Goal: Information Seeking & Learning: Learn about a topic

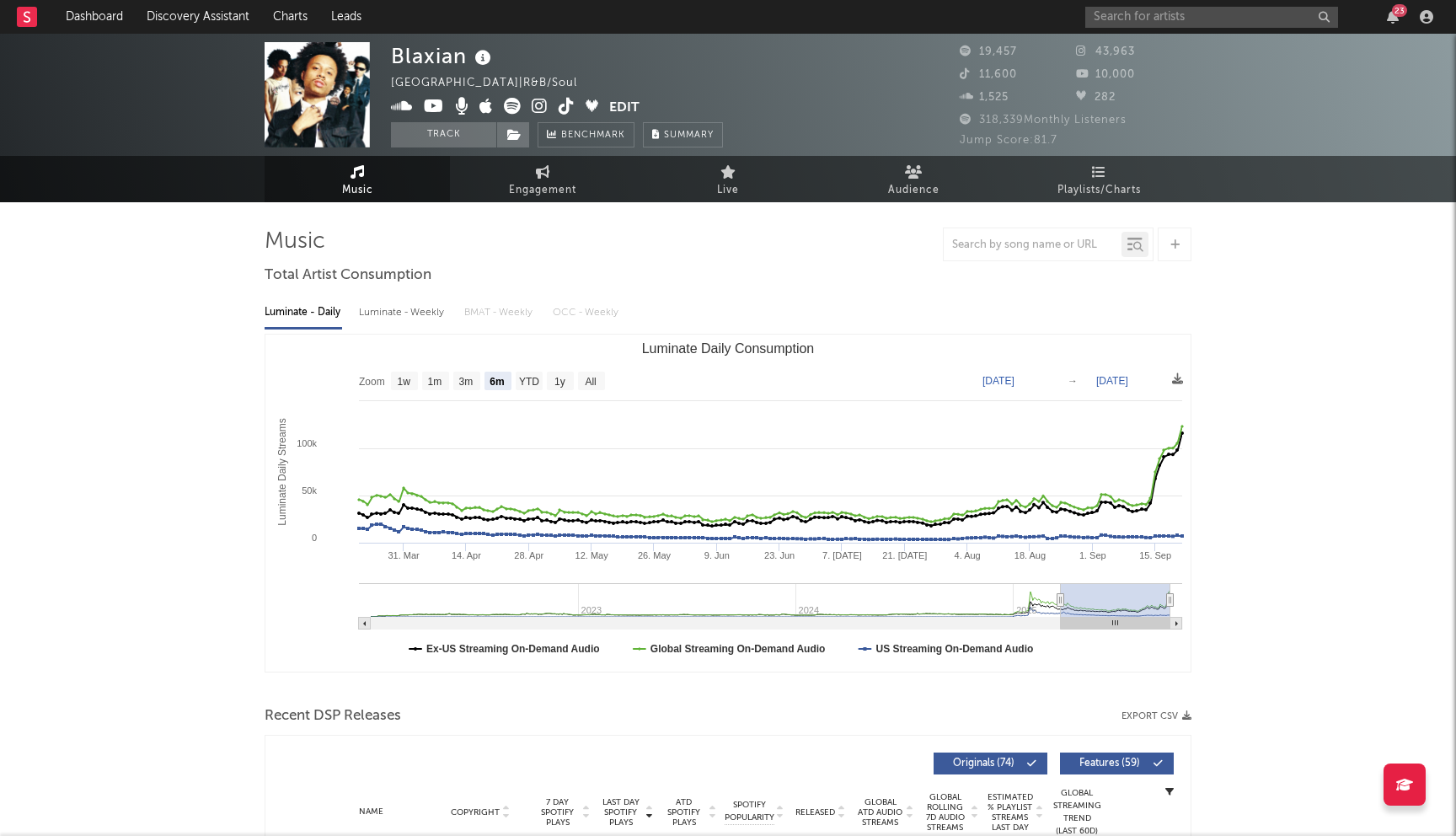
select select "6m"
click at [1131, 18] on input "text" at bounding box center [1212, 17] width 253 height 21
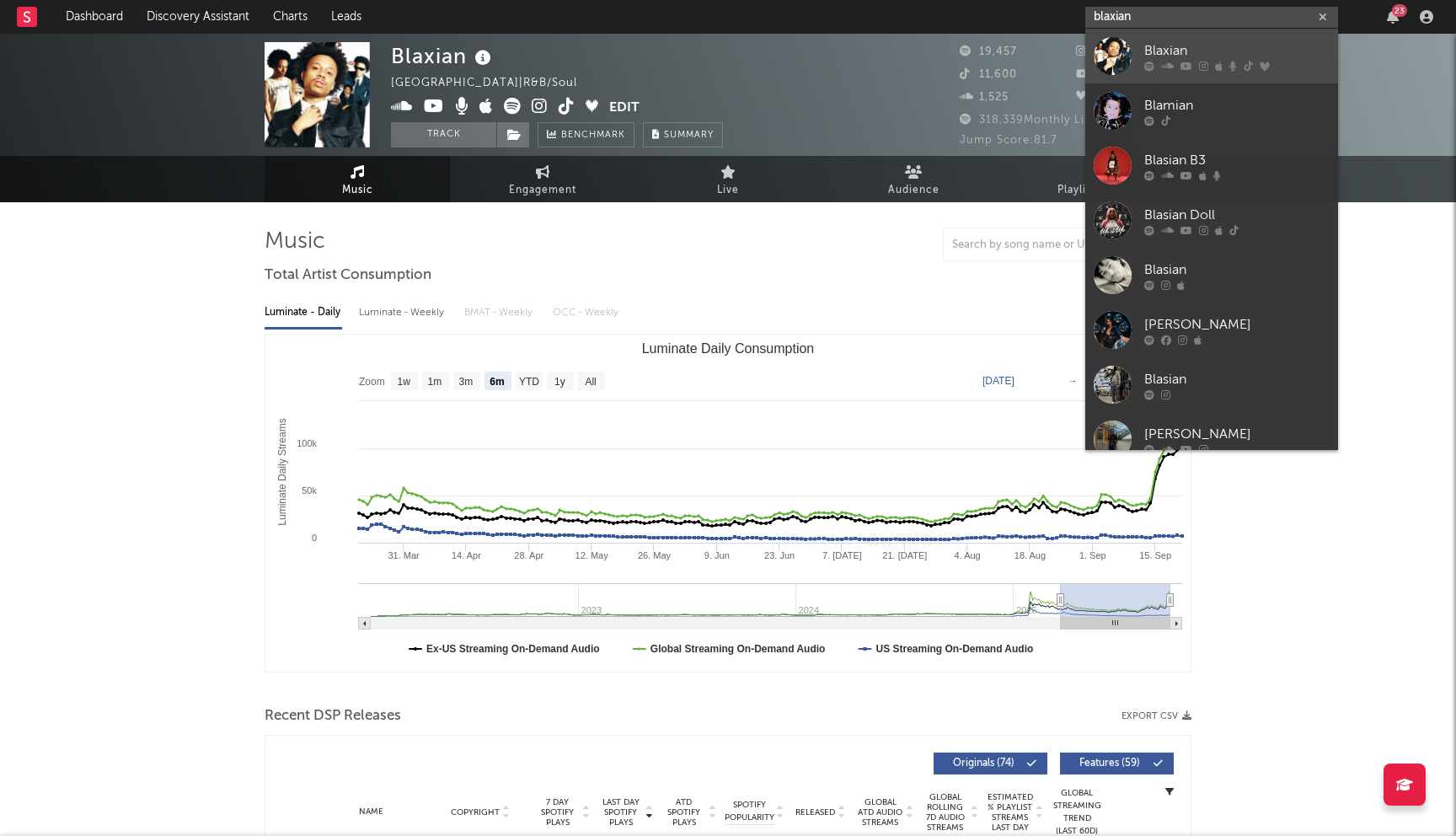
type input "blaxian"
click at [1163, 56] on div "Blaxian" at bounding box center [1237, 51] width 185 height 21
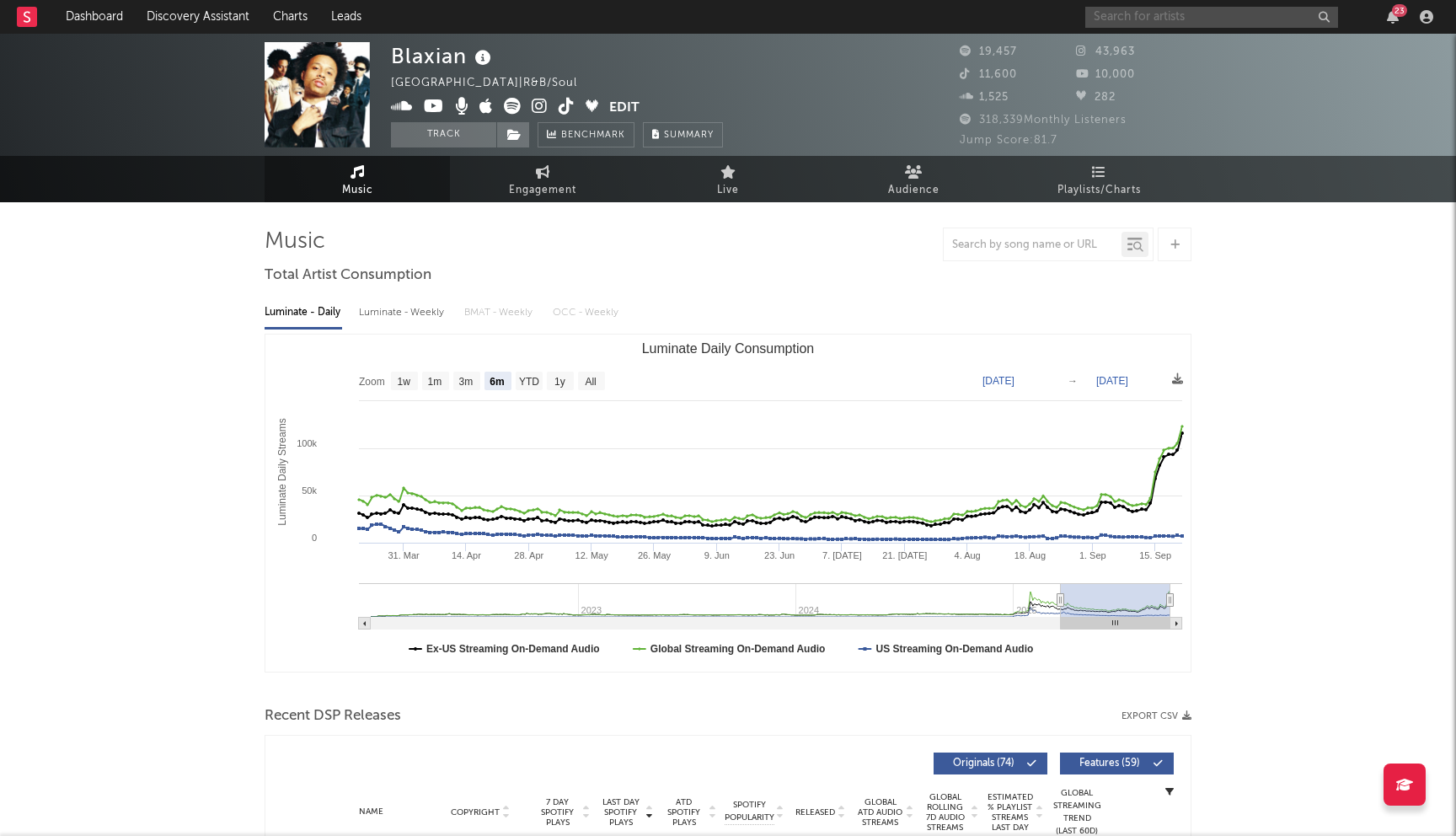
click at [1149, 17] on input "text" at bounding box center [1212, 17] width 253 height 21
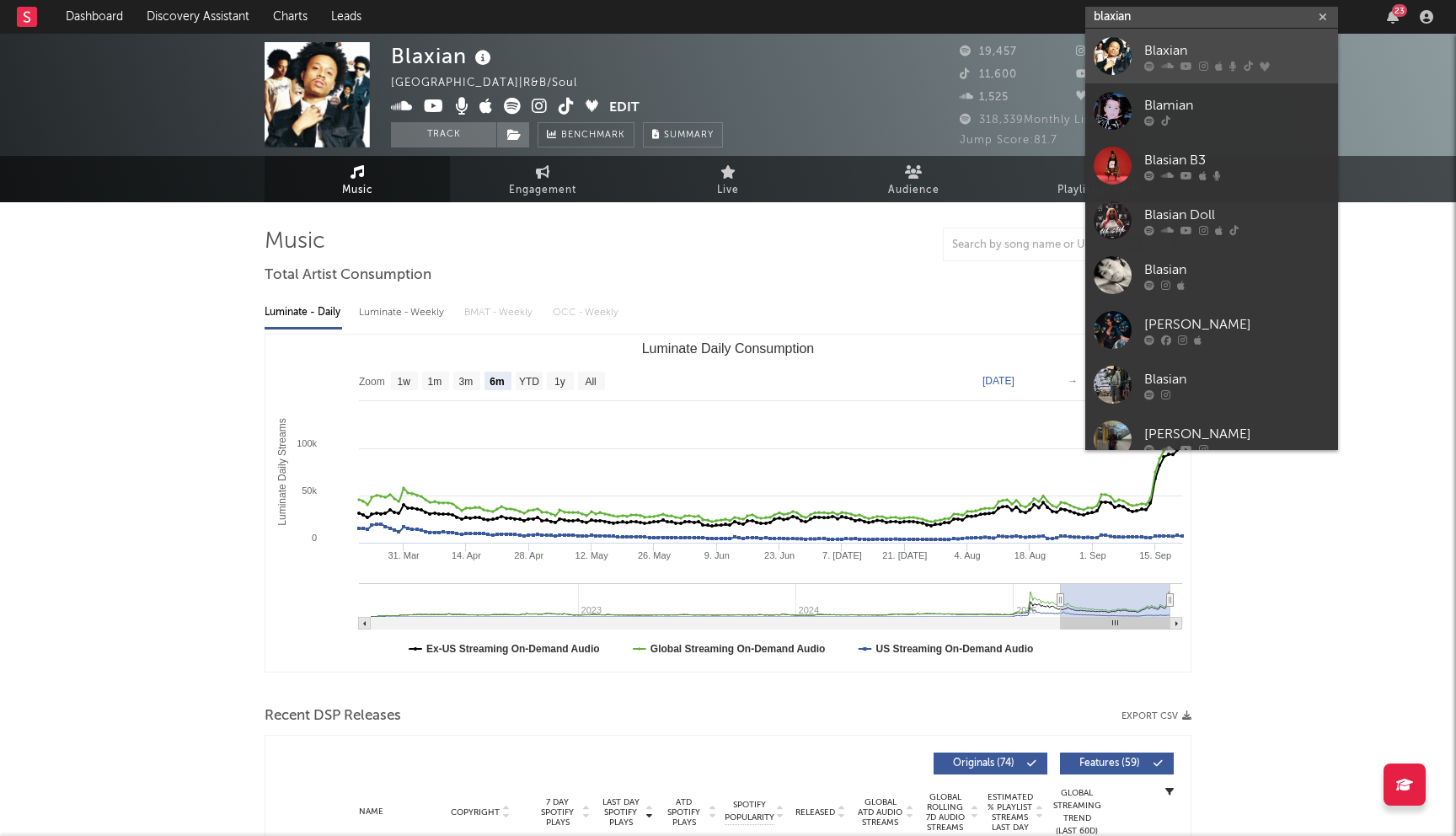
type input "blaxian"
click at [1158, 39] on link "Blaxian" at bounding box center [1212, 56] width 253 height 55
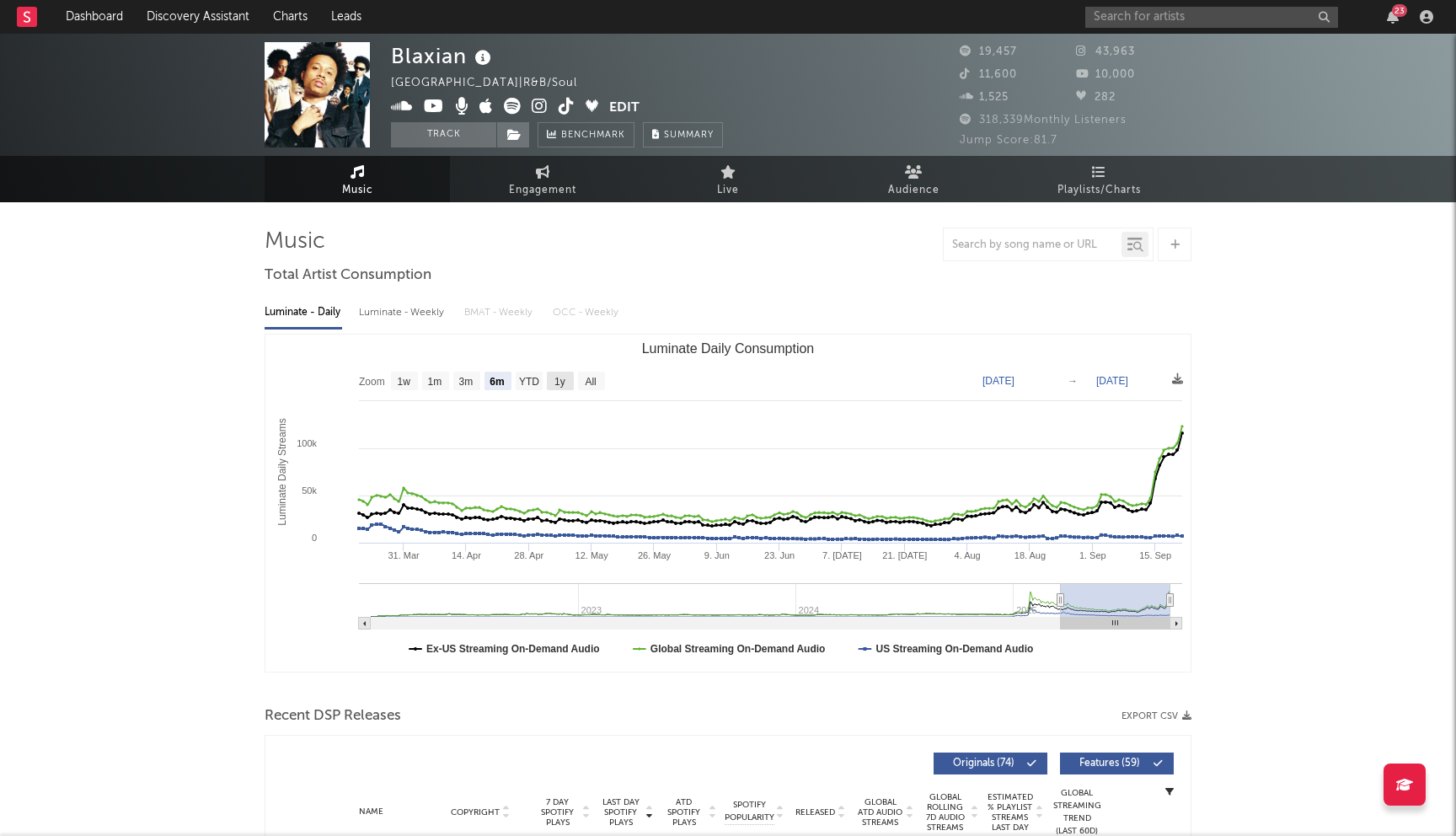
click at [568, 383] on rect "Luminate Daily Consumption" at bounding box center [560, 381] width 27 height 19
select select "1y"
type input "2024-09-21"
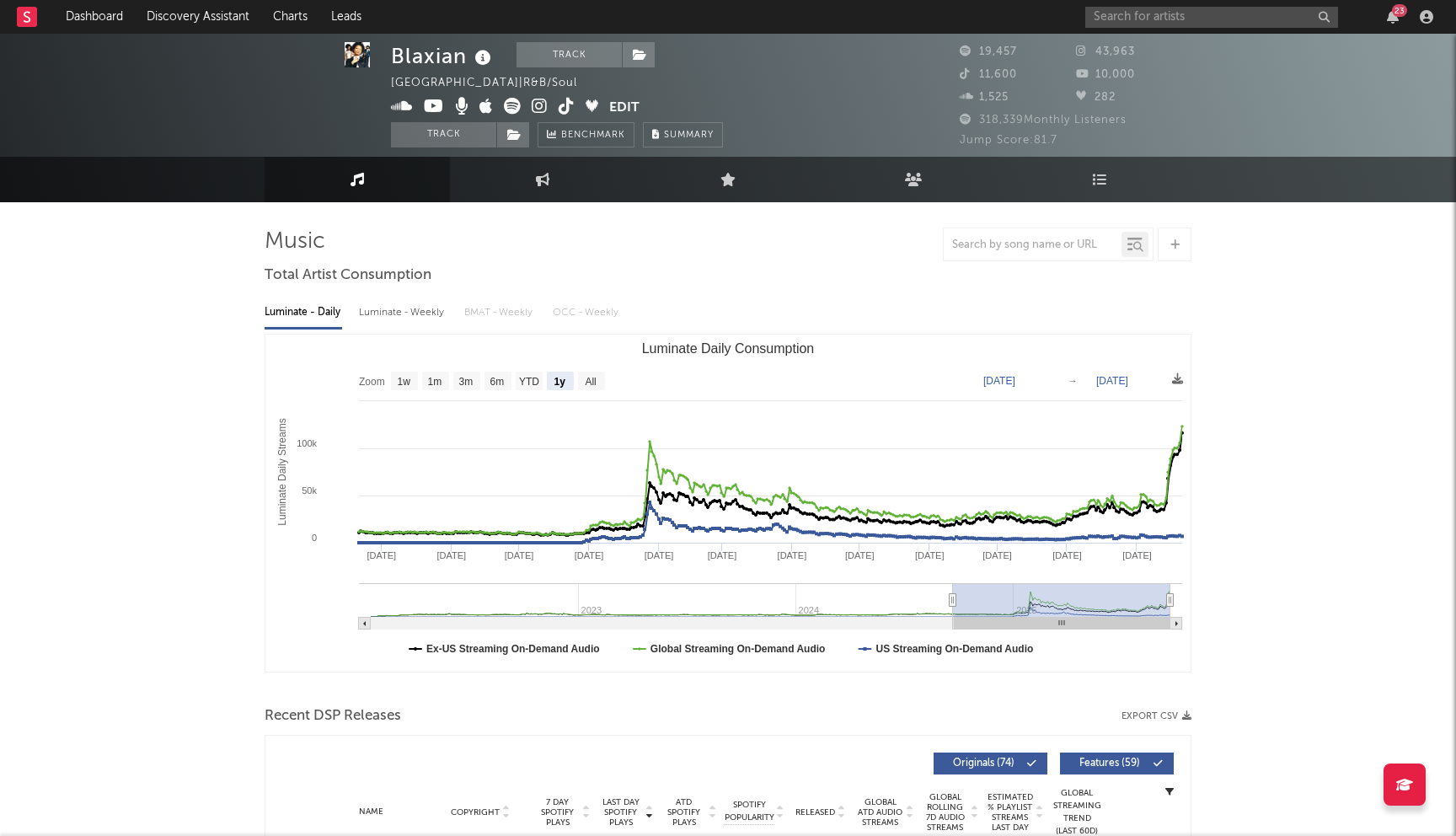
scroll to position [1, 0]
click at [504, 381] on text "6m" at bounding box center [497, 381] width 15 height 12
select select "6m"
type input "2025-03-21"
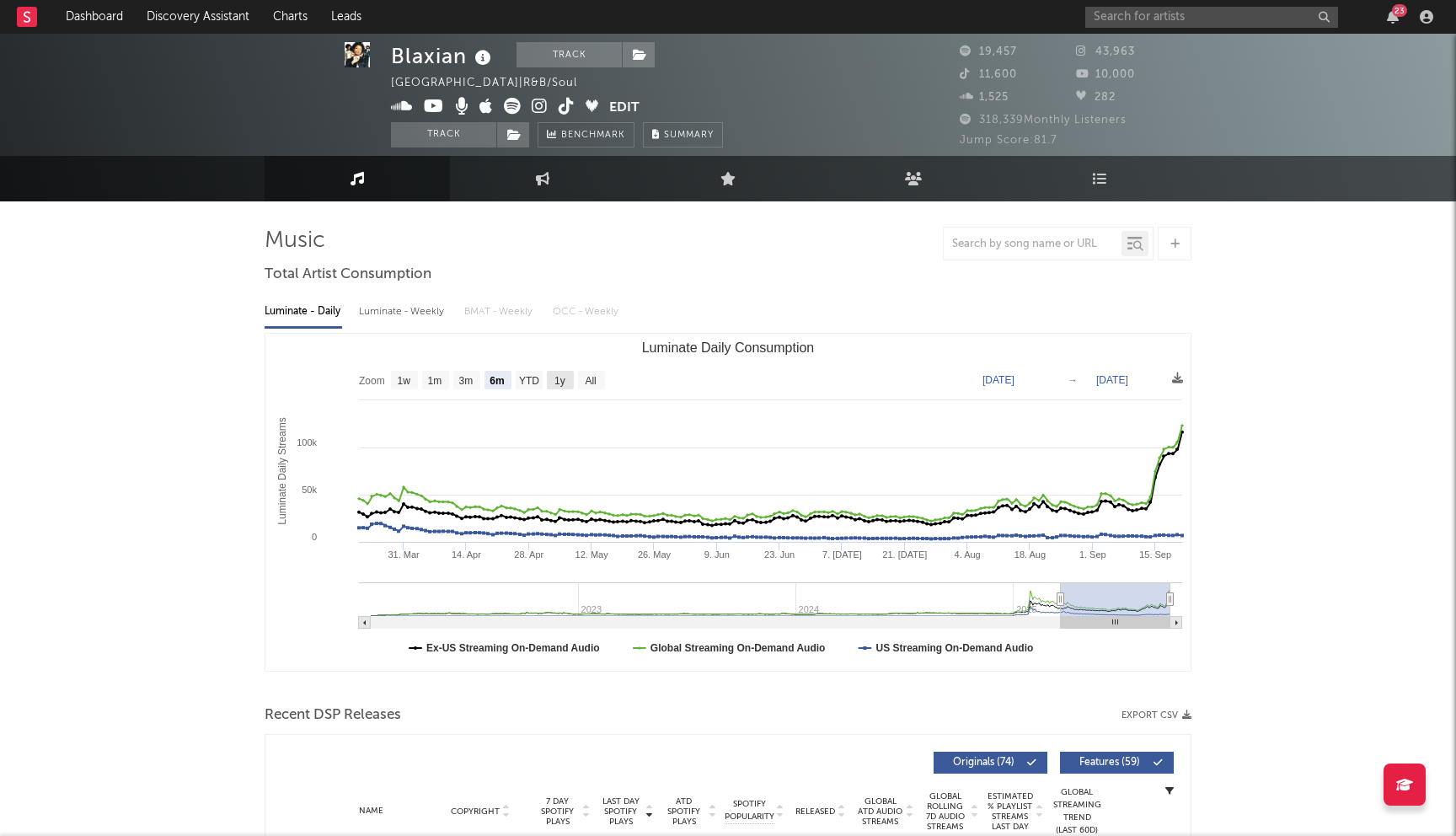
click at [558, 379] on text "1y" at bounding box center [559, 381] width 11 height 12
select select "1y"
type input "2024-09-21"
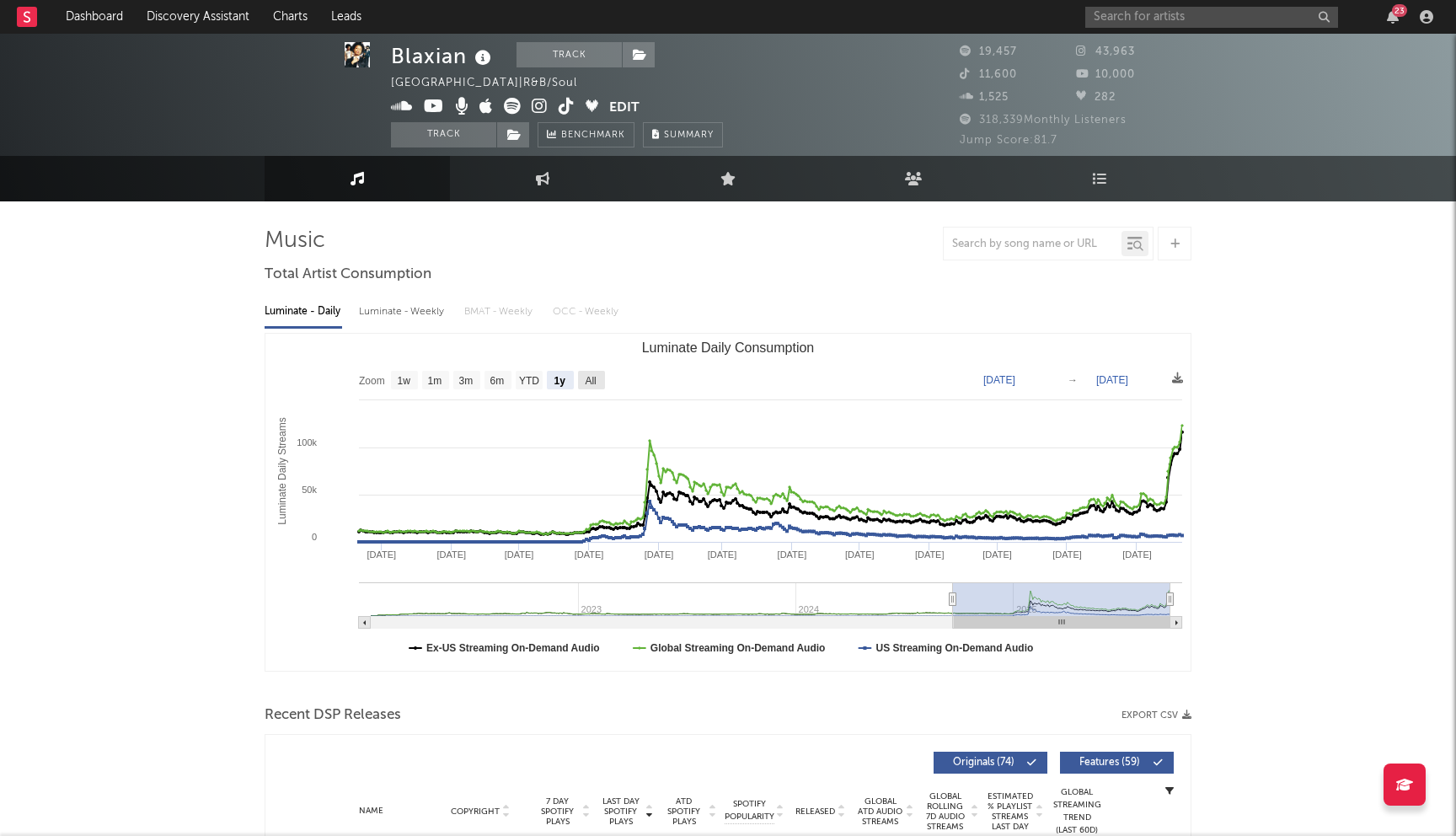
click at [589, 378] on text "All" at bounding box center [590, 381] width 11 height 12
select select "All"
type input "2022-01-17"
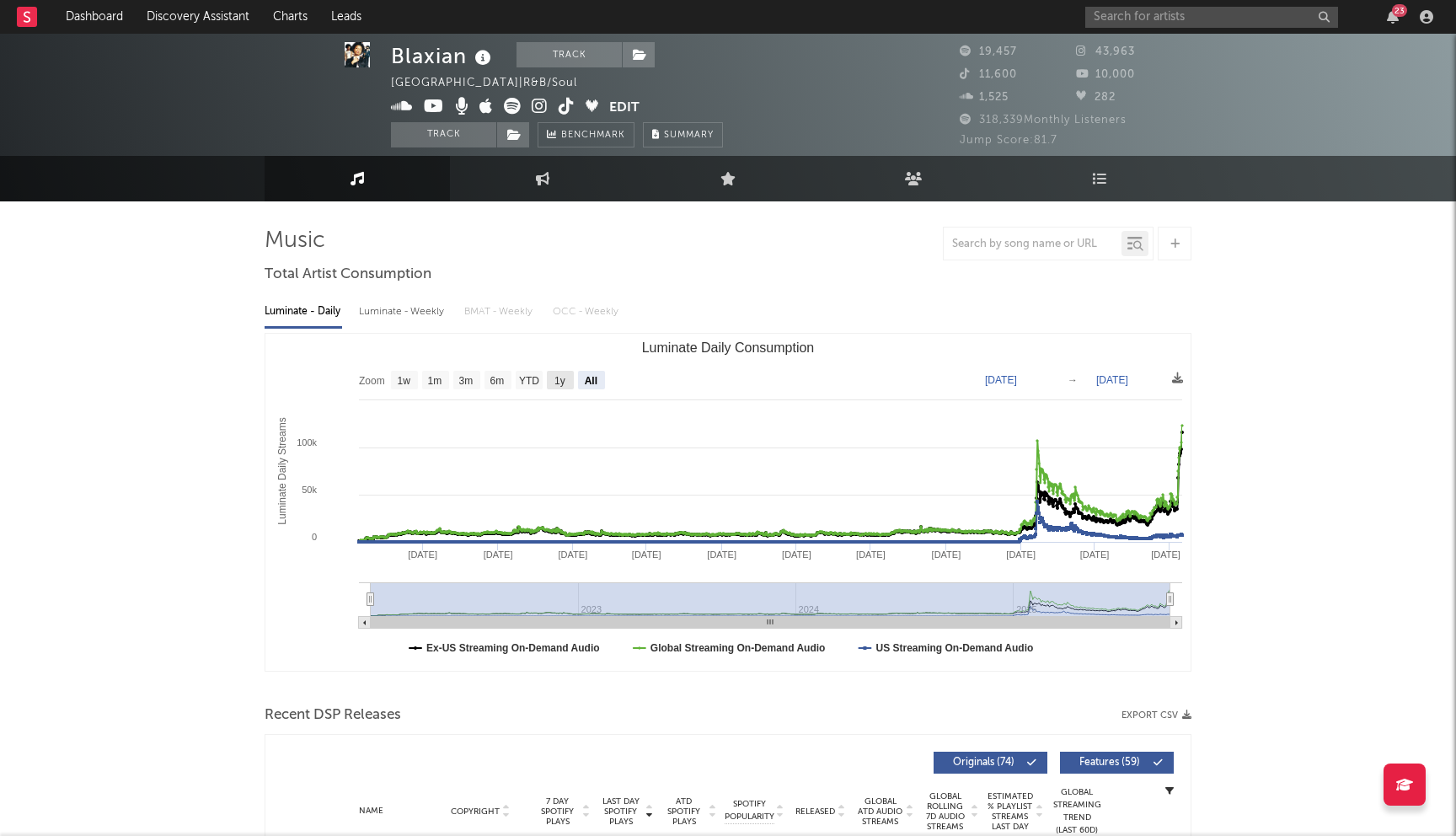
click at [565, 378] on text "1y" at bounding box center [559, 381] width 11 height 12
select select "1y"
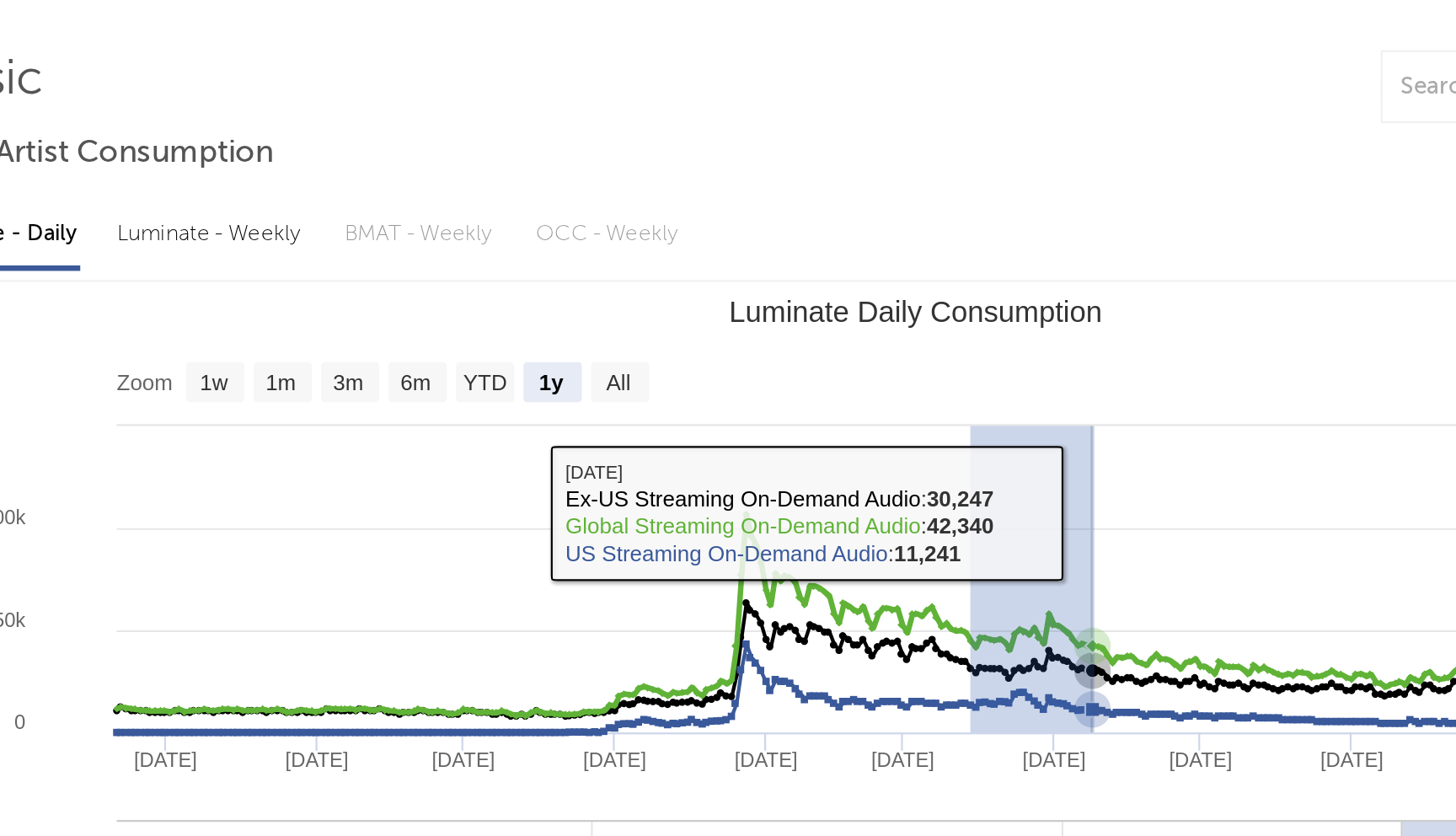
drag, startPoint x: 754, startPoint y: 452, endPoint x: 811, endPoint y: 440, distance: 58.2
click at [811, 440] on rect "Luminate Daily Consumption" at bounding box center [728, 502] width 925 height 337
type input "2025-03-14"
type input "2025-04-09"
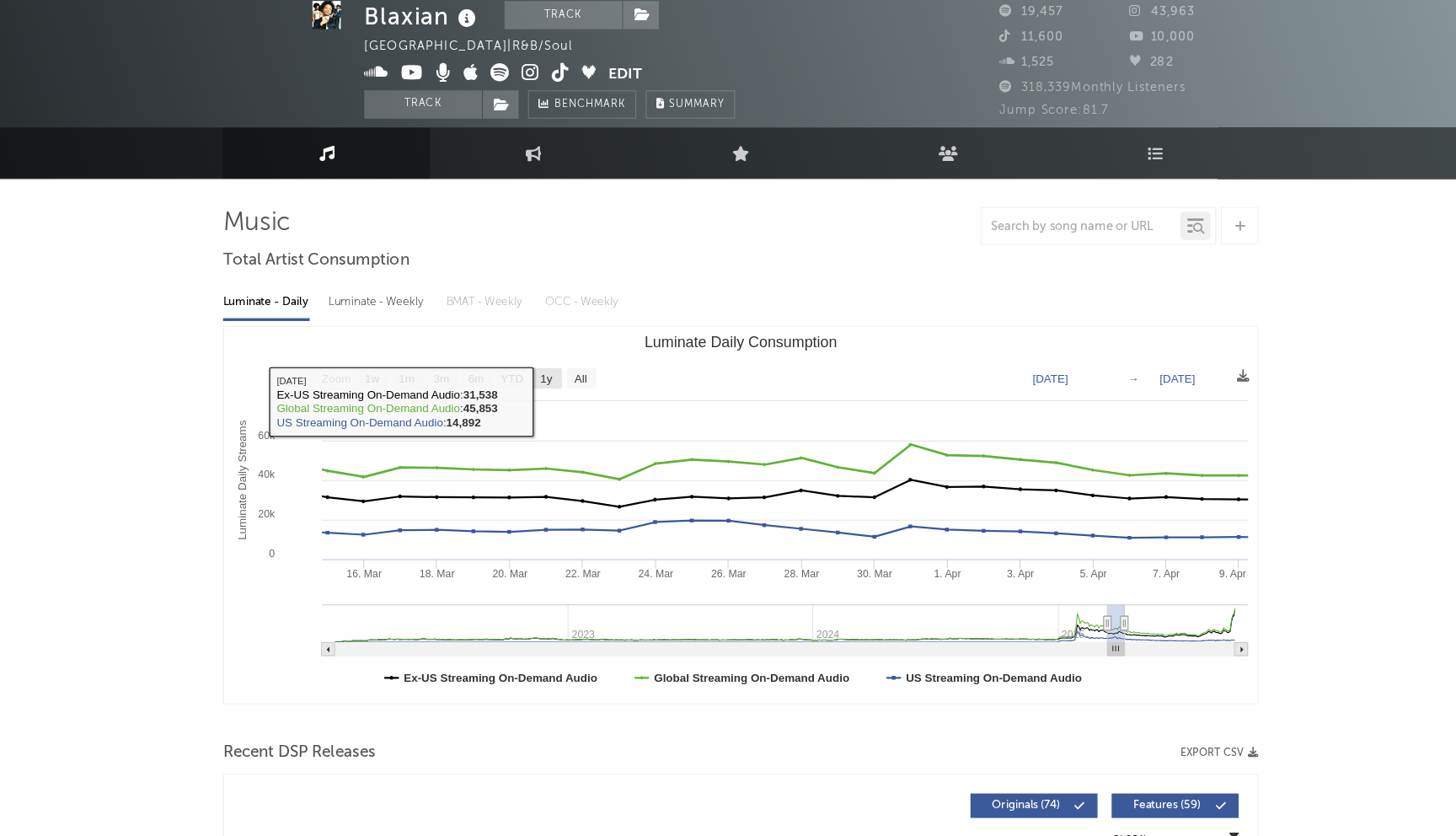
click at [560, 384] on rect "Luminate Daily Consumption" at bounding box center [554, 380] width 27 height 19
select select "1y"
type input "2024-04-09"
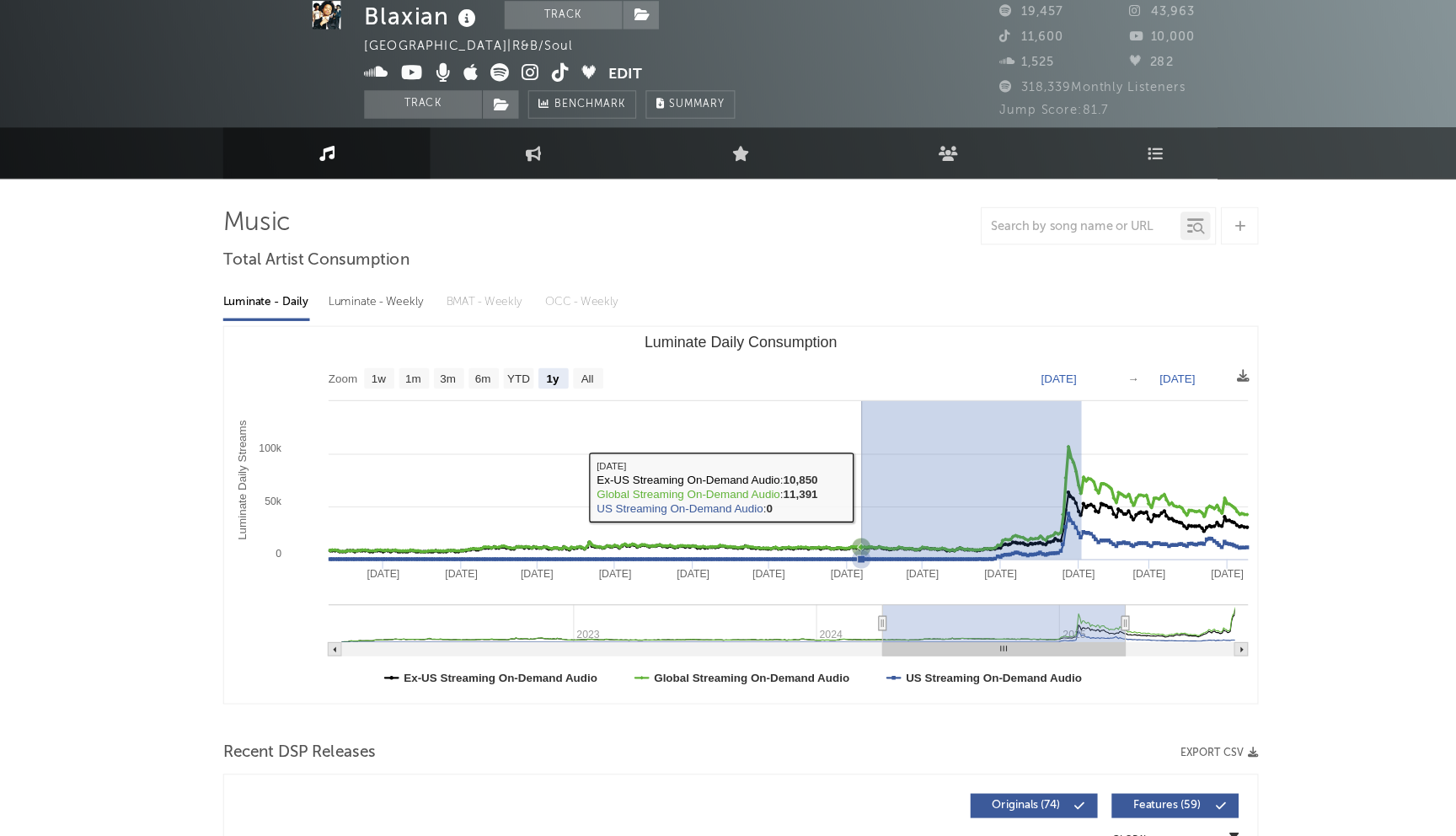
drag, startPoint x: 1033, startPoint y: 460, endPoint x: 835, endPoint y: 477, distance: 198.7
select select "3m"
type input "2024-11-05"
type input "2025-02-02"
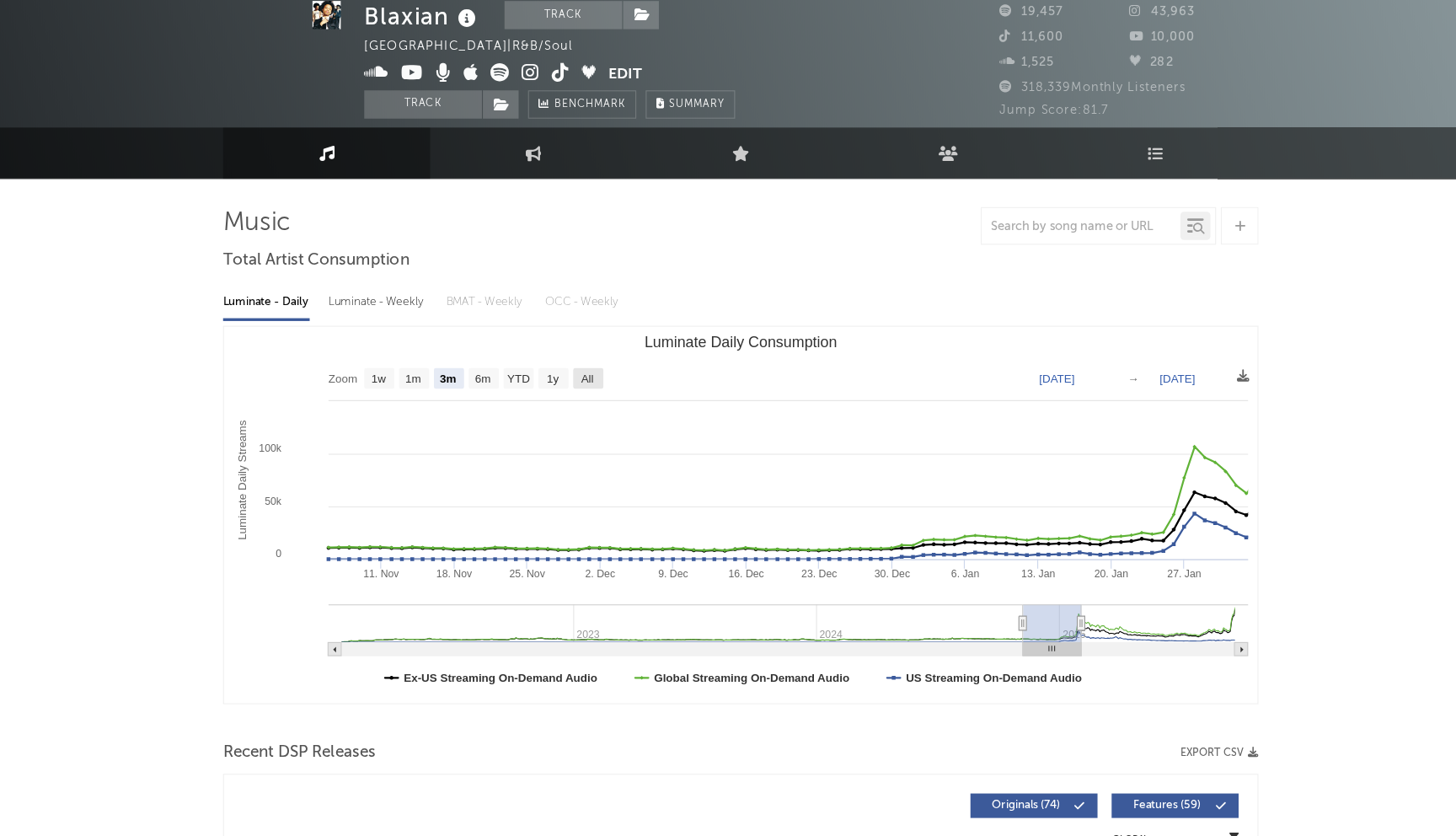
click at [581, 380] on rect "Luminate Daily Consumption" at bounding box center [591, 380] width 27 height 19
select select "All"
type input "2022-01-17"
type input "2025-09-21"
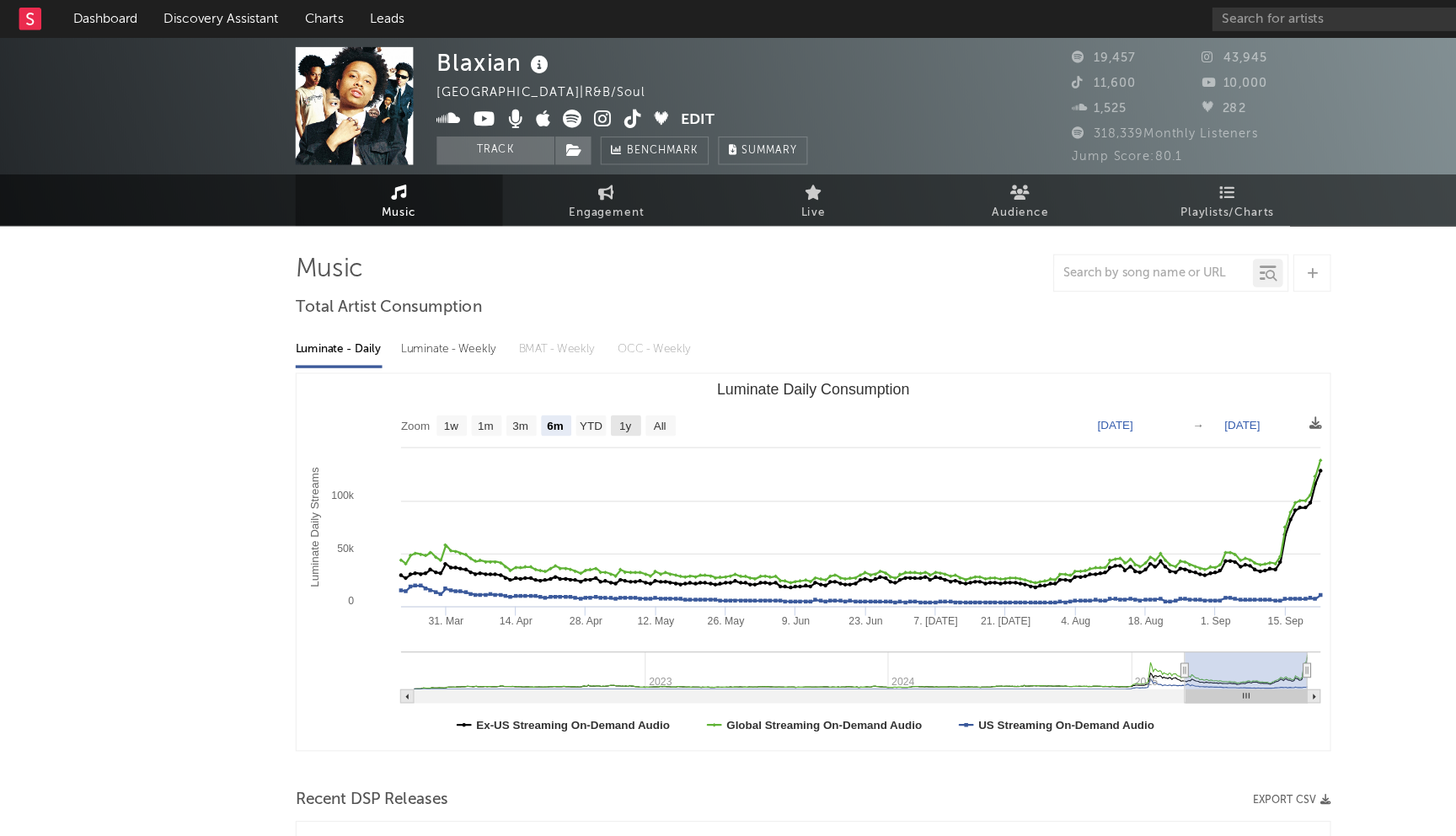
click at [560, 382] on text "1y" at bounding box center [559, 382] width 11 height 12
select select "1y"
type input "2024-09-22"
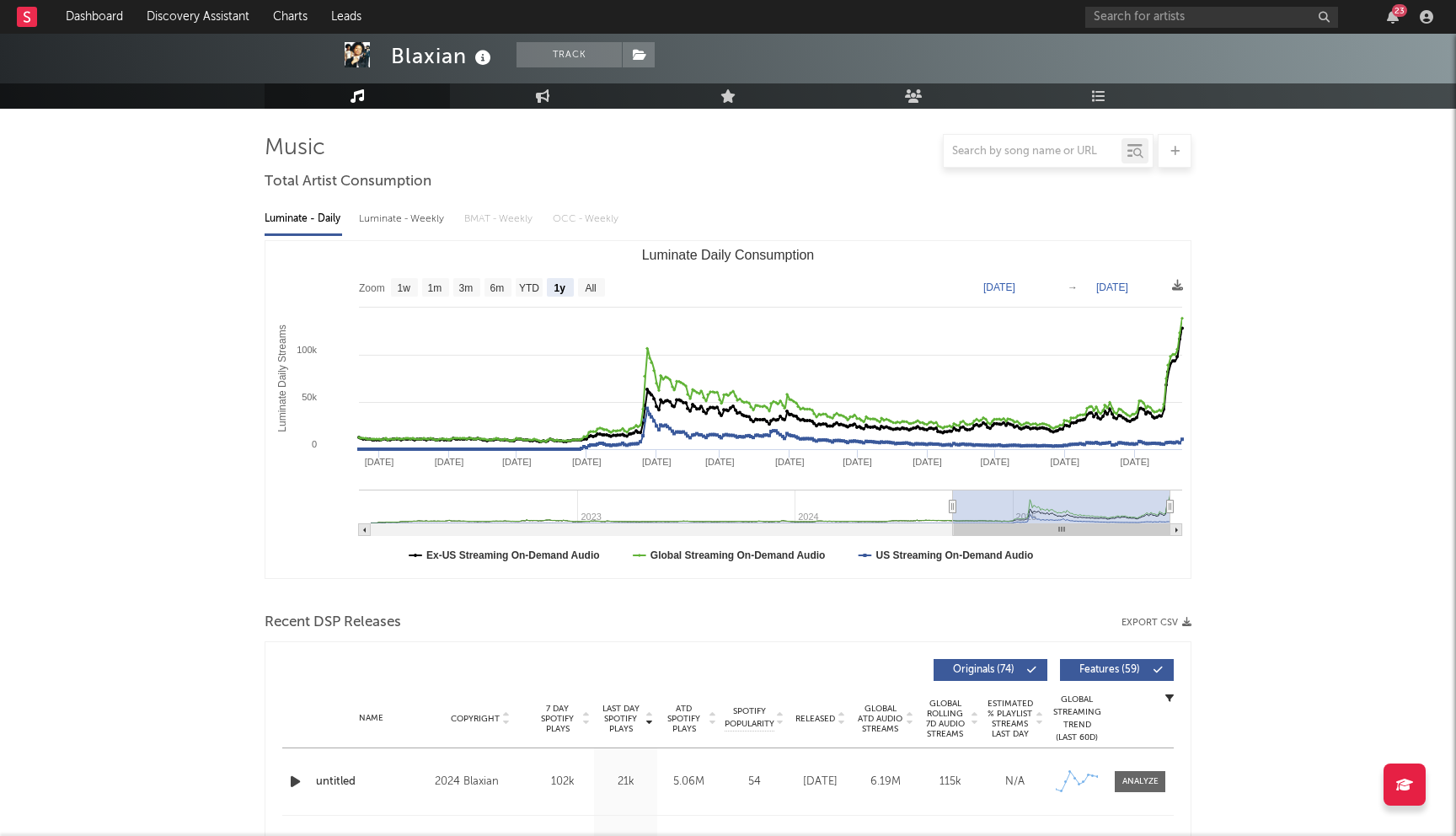
scroll to position [19, 0]
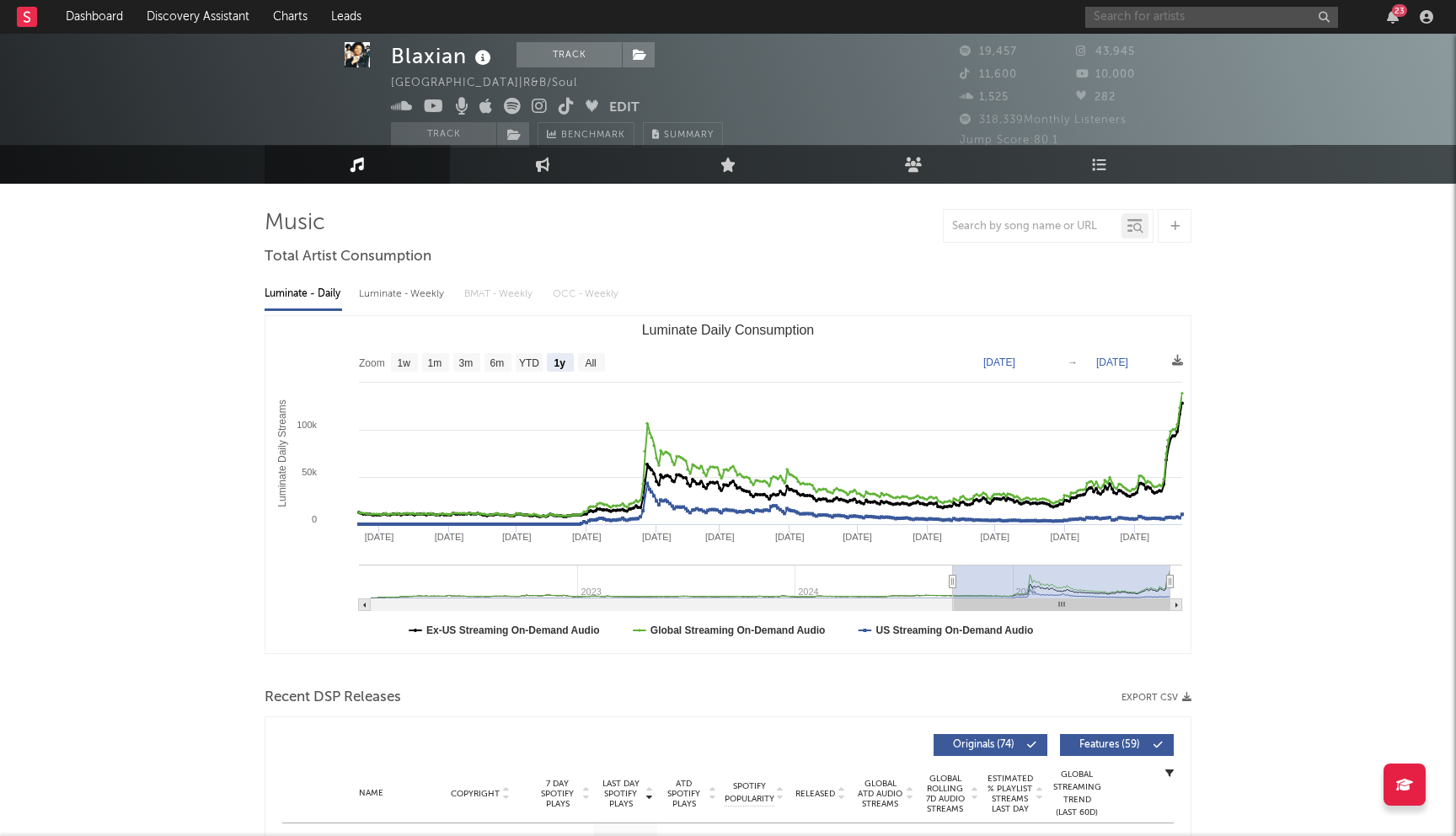
click at [1114, 13] on input "text" at bounding box center [1212, 17] width 253 height 21
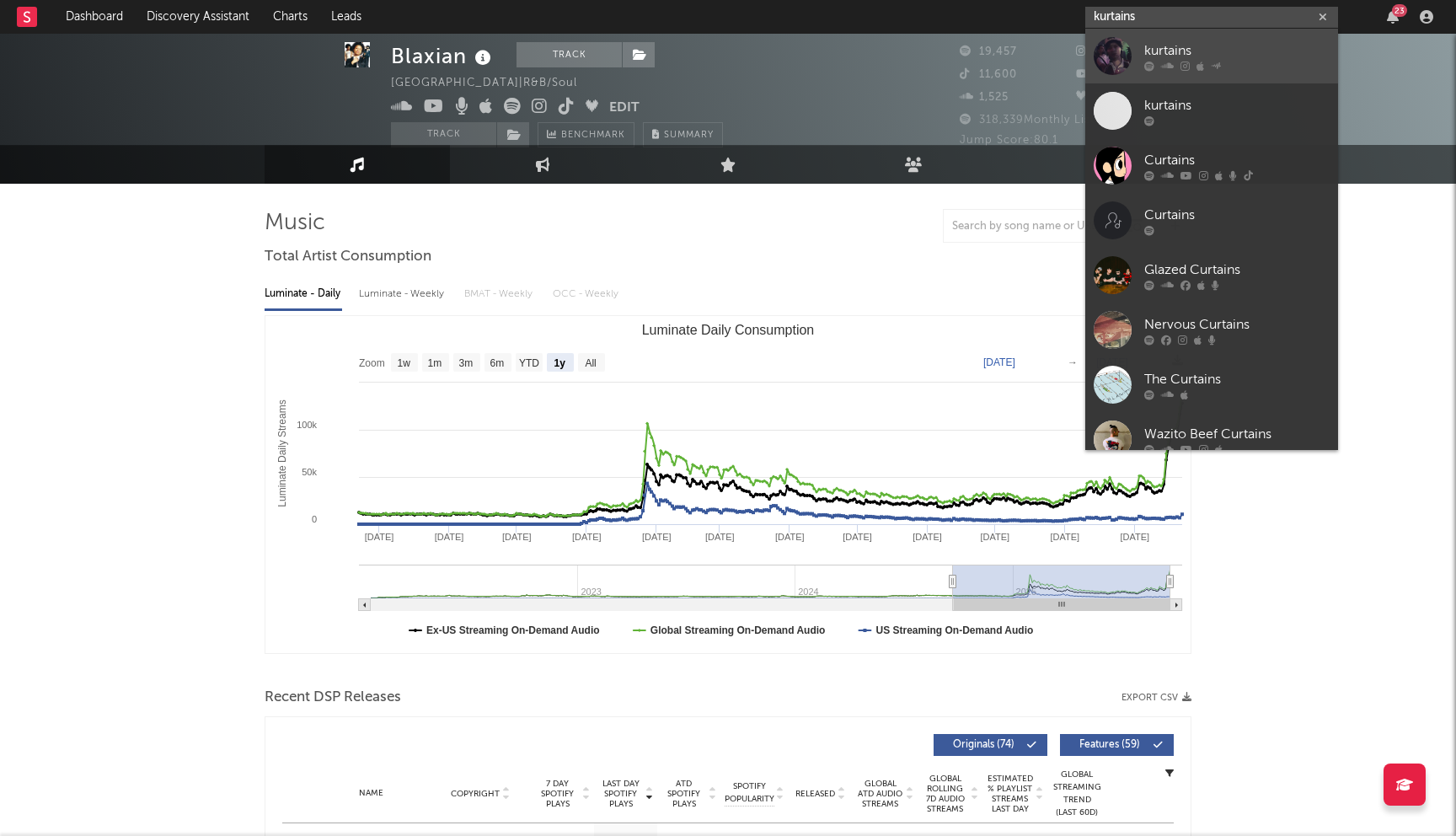
type input "kurtains"
click at [1155, 44] on div "kurtains" at bounding box center [1237, 51] width 185 height 21
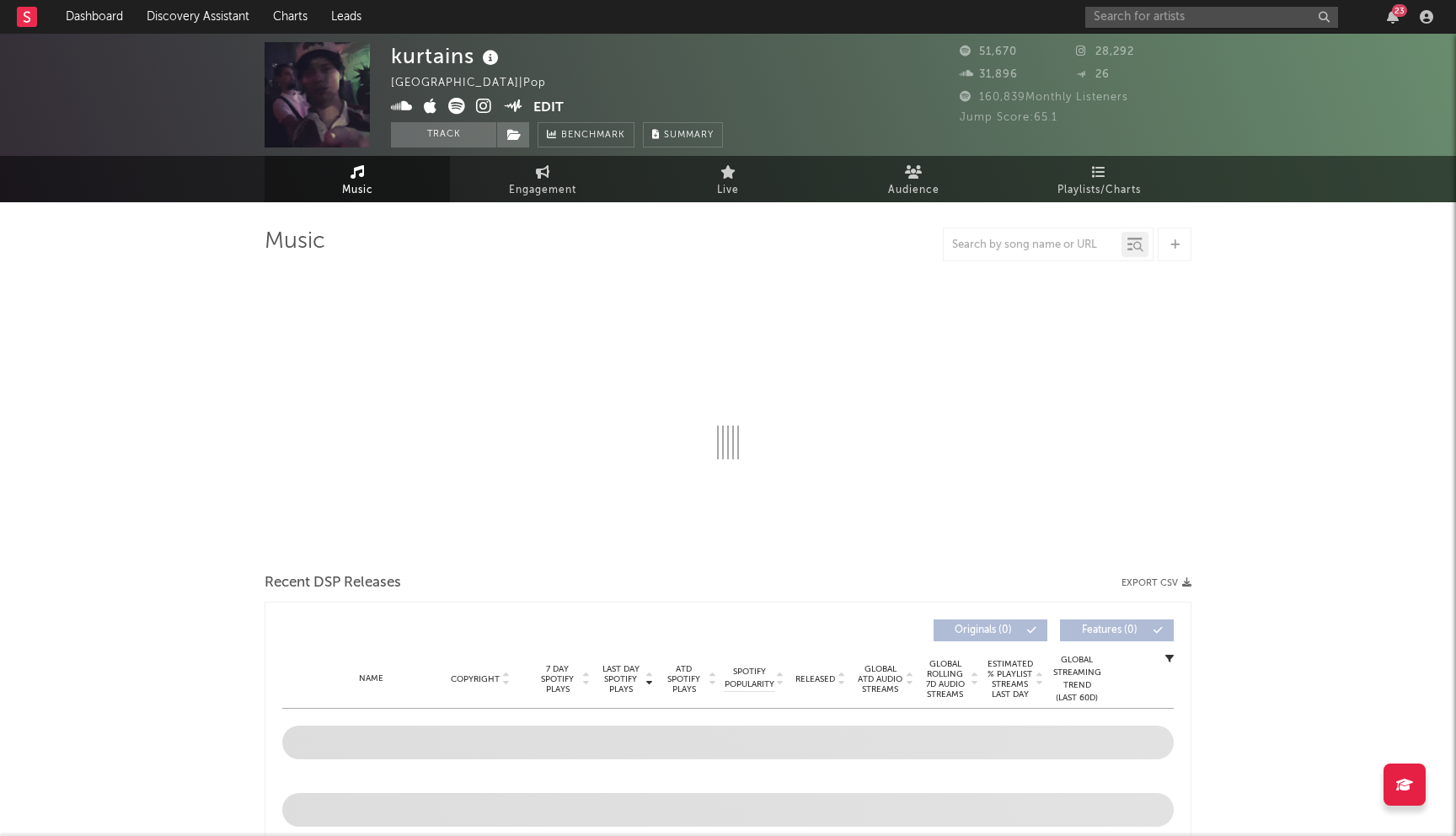
select select "6m"
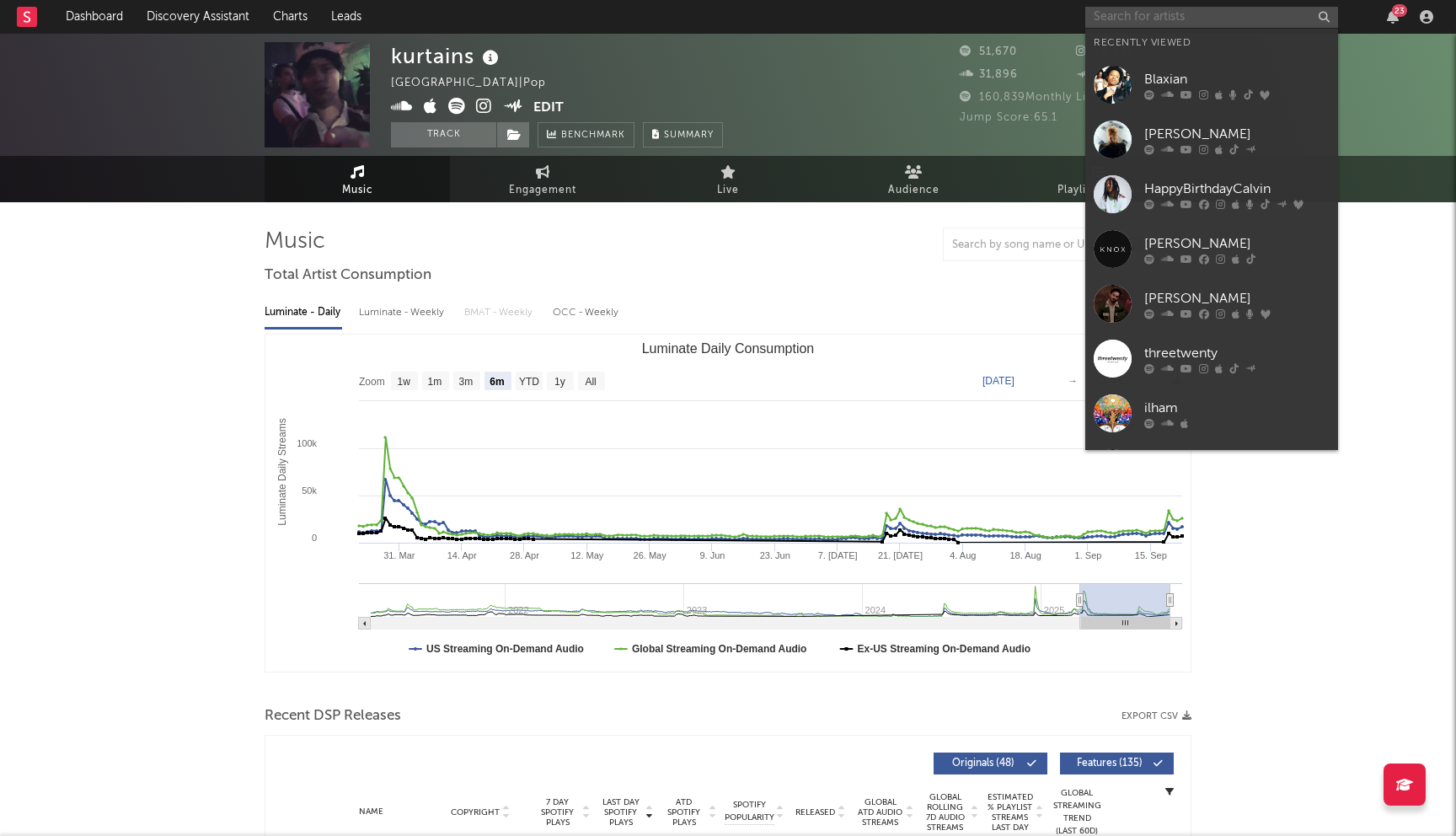
click at [1179, 24] on input "text" at bounding box center [1212, 17] width 253 height 21
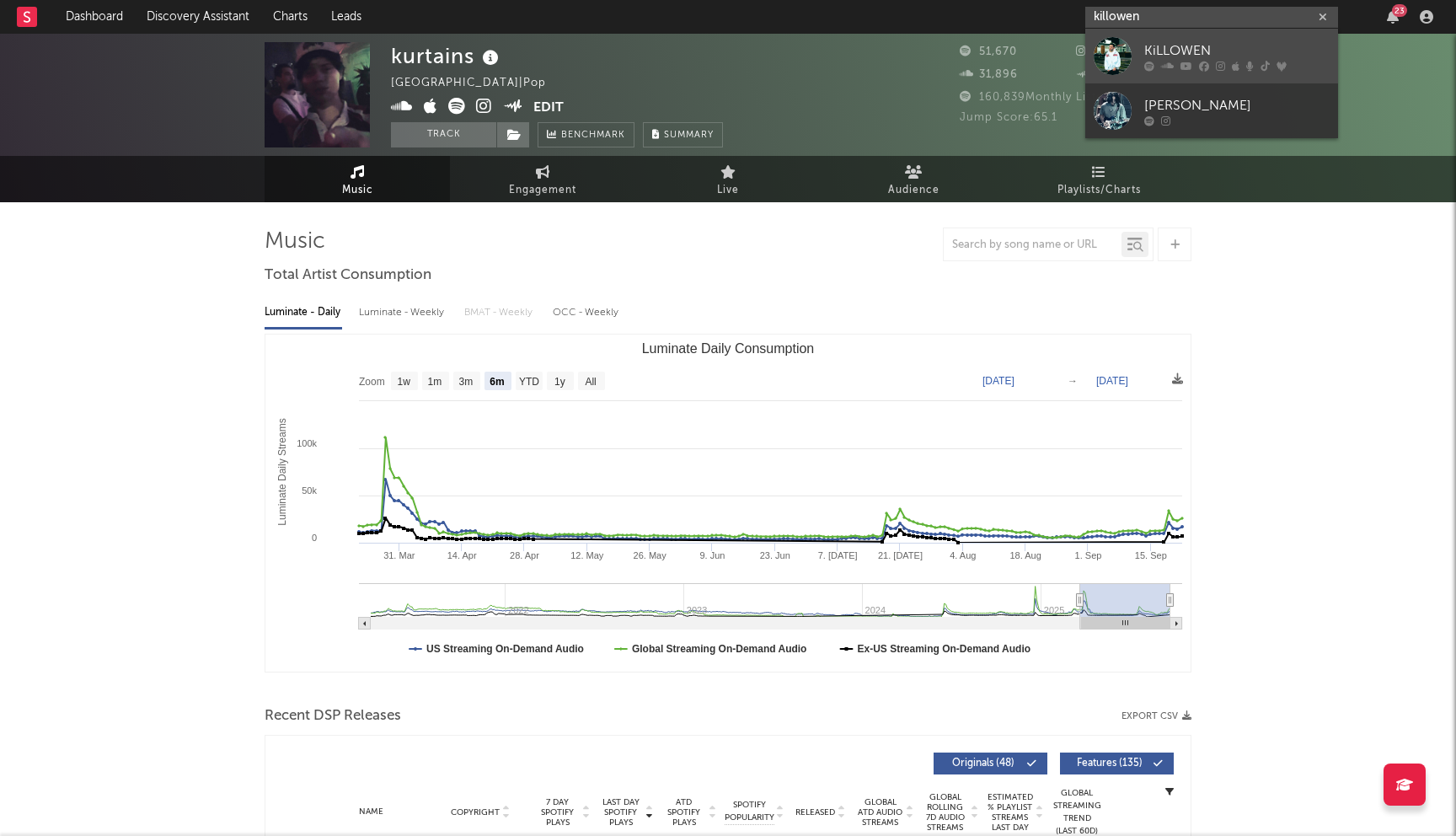
type input "killowen"
click at [1179, 53] on div "KiLLOWEN" at bounding box center [1237, 51] width 185 height 21
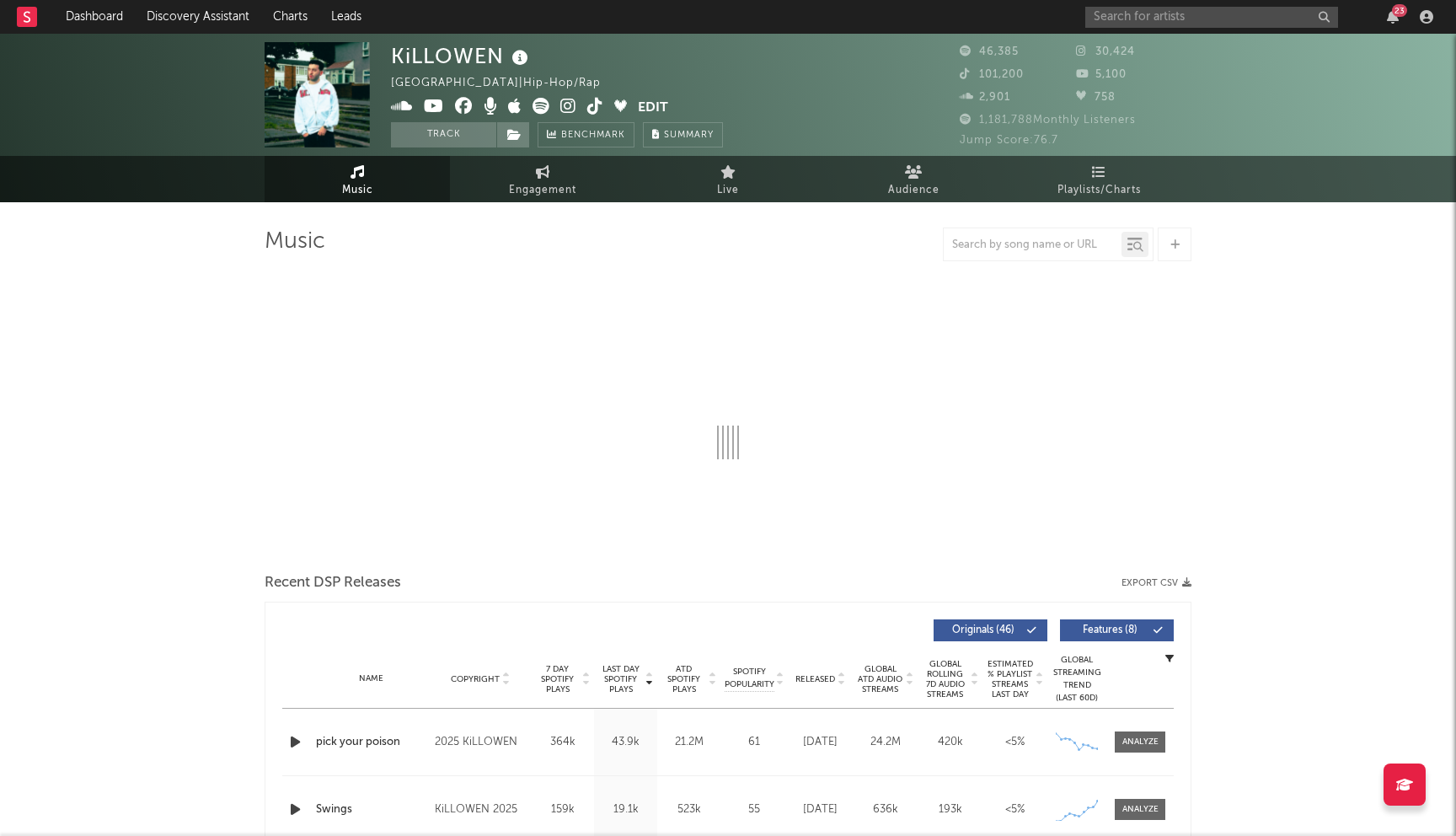
select select "6m"
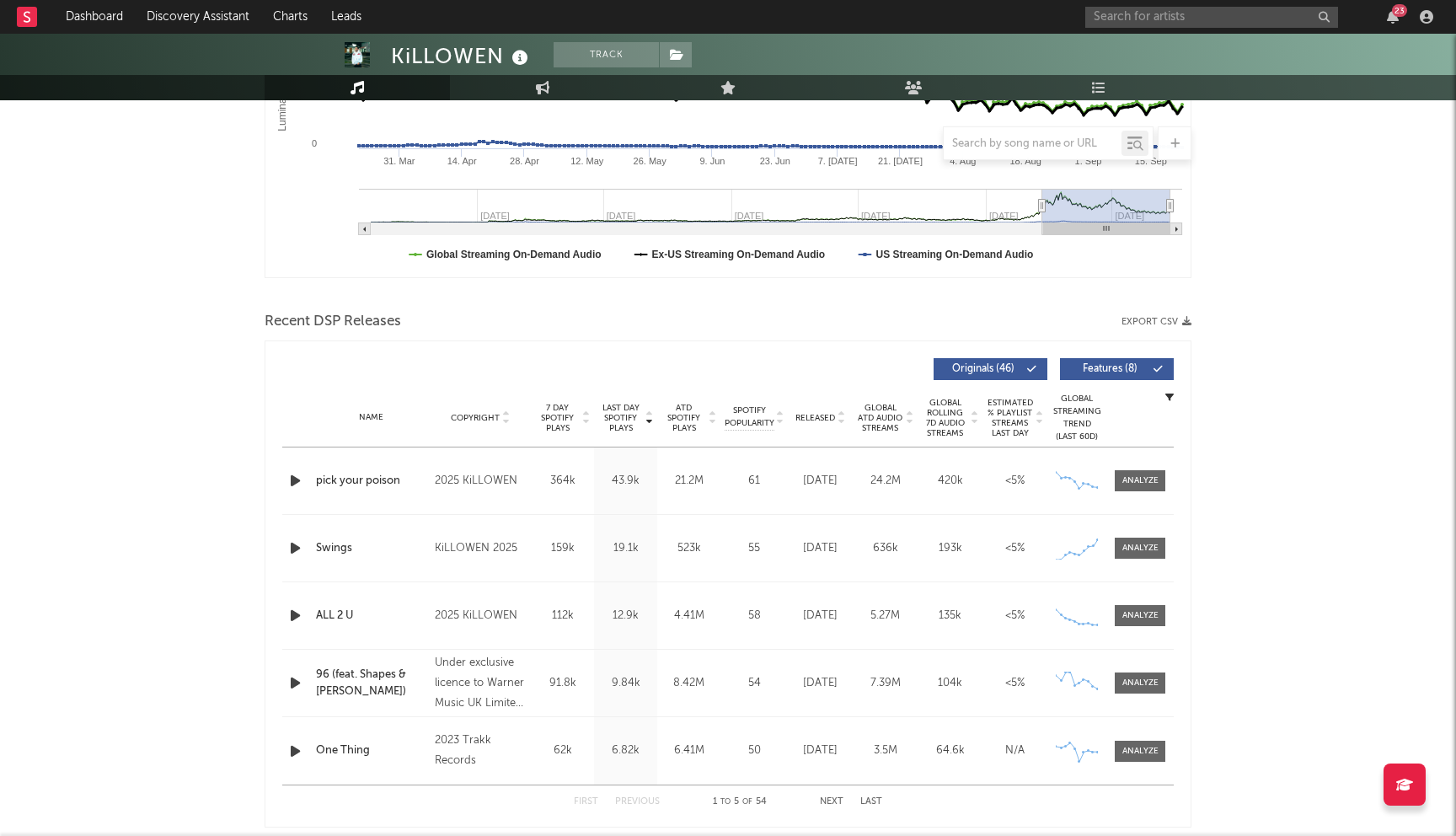
scroll to position [433, 0]
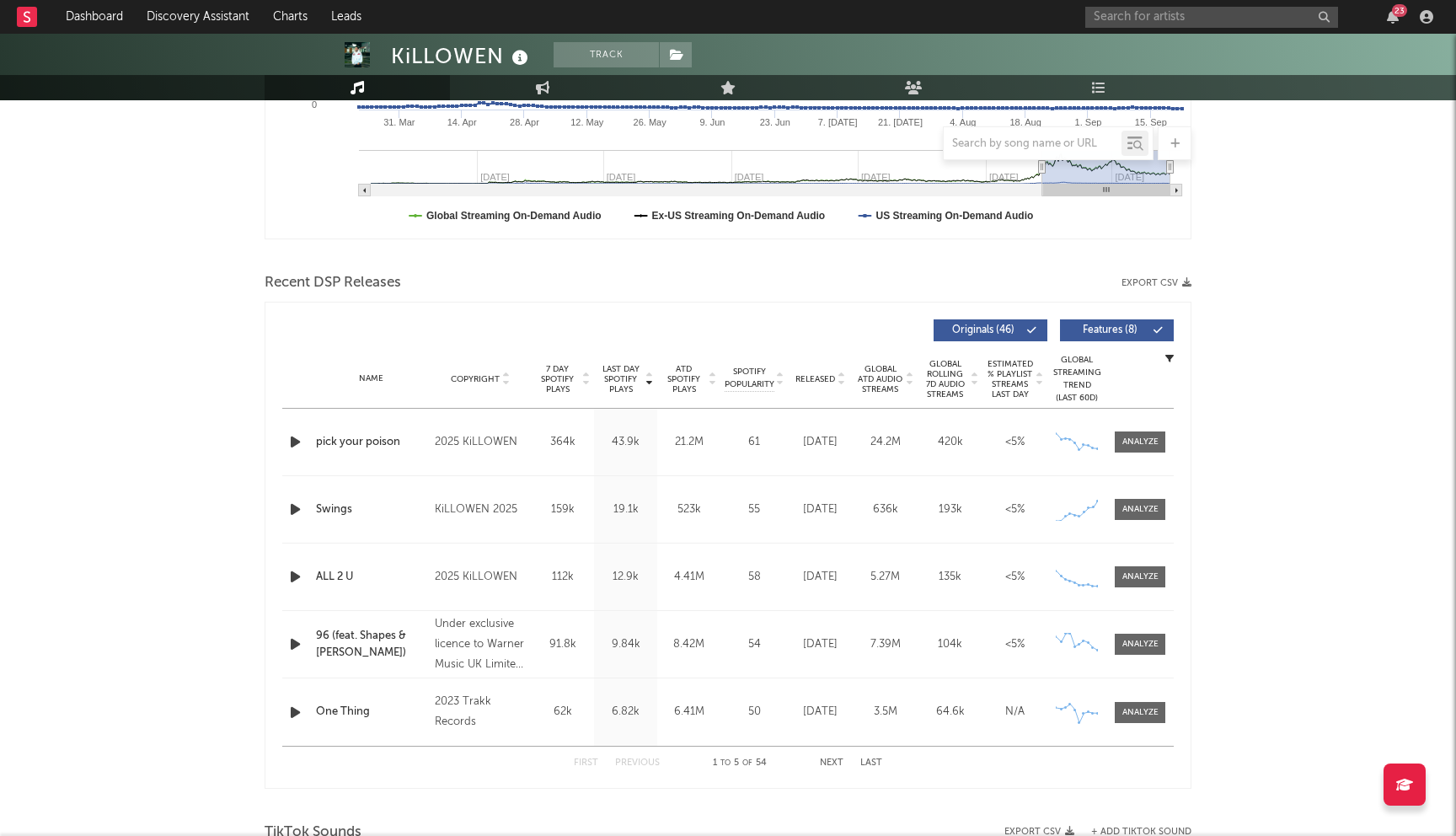
click at [829, 760] on button "Next" at bounding box center [831, 762] width 23 height 9
click at [642, 761] on button "Previous" at bounding box center [638, 762] width 45 height 9
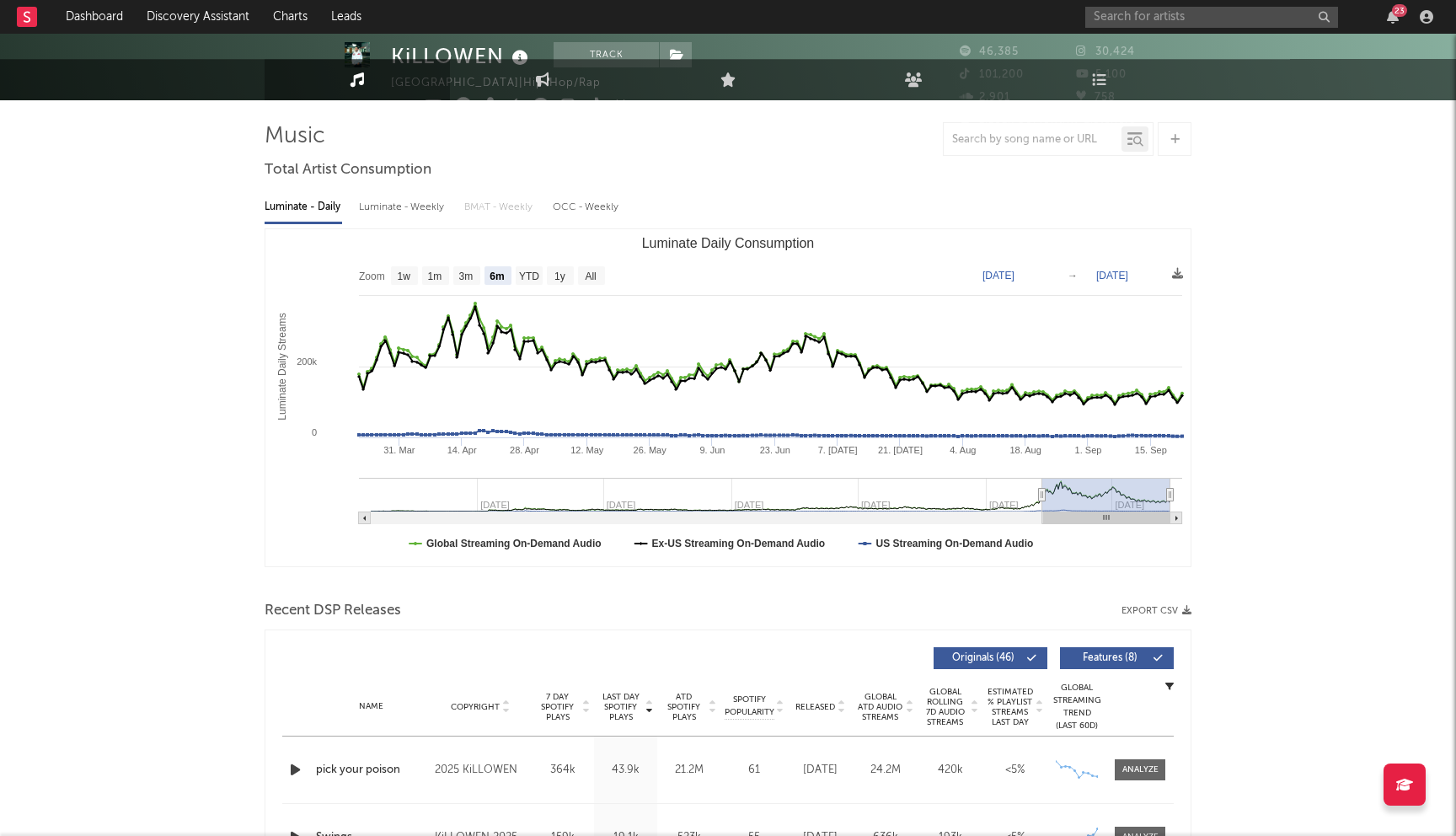
scroll to position [0, 0]
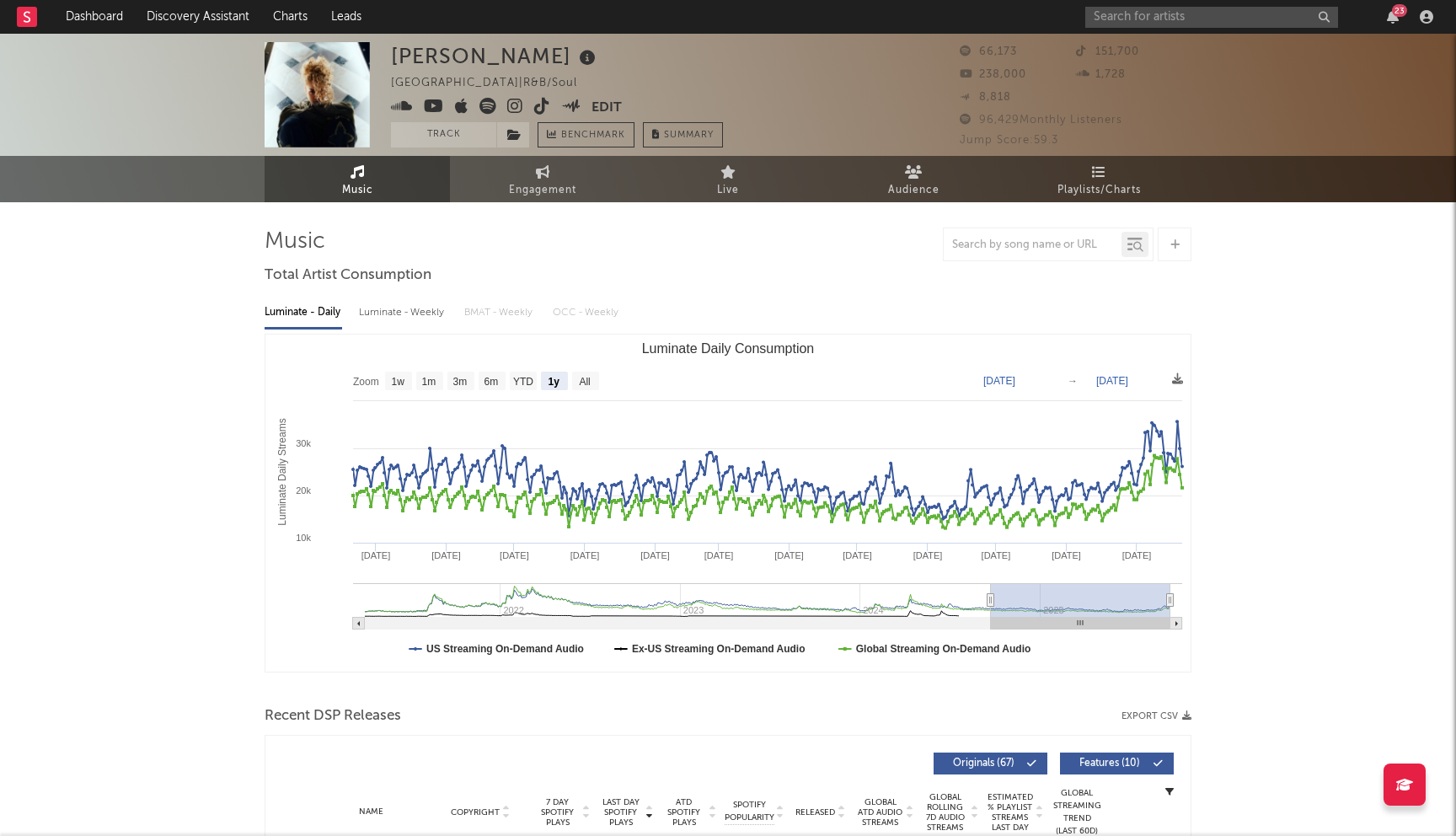
select select "1y"
click at [202, 11] on link "Discovery Assistant" at bounding box center [198, 16] width 126 height 34
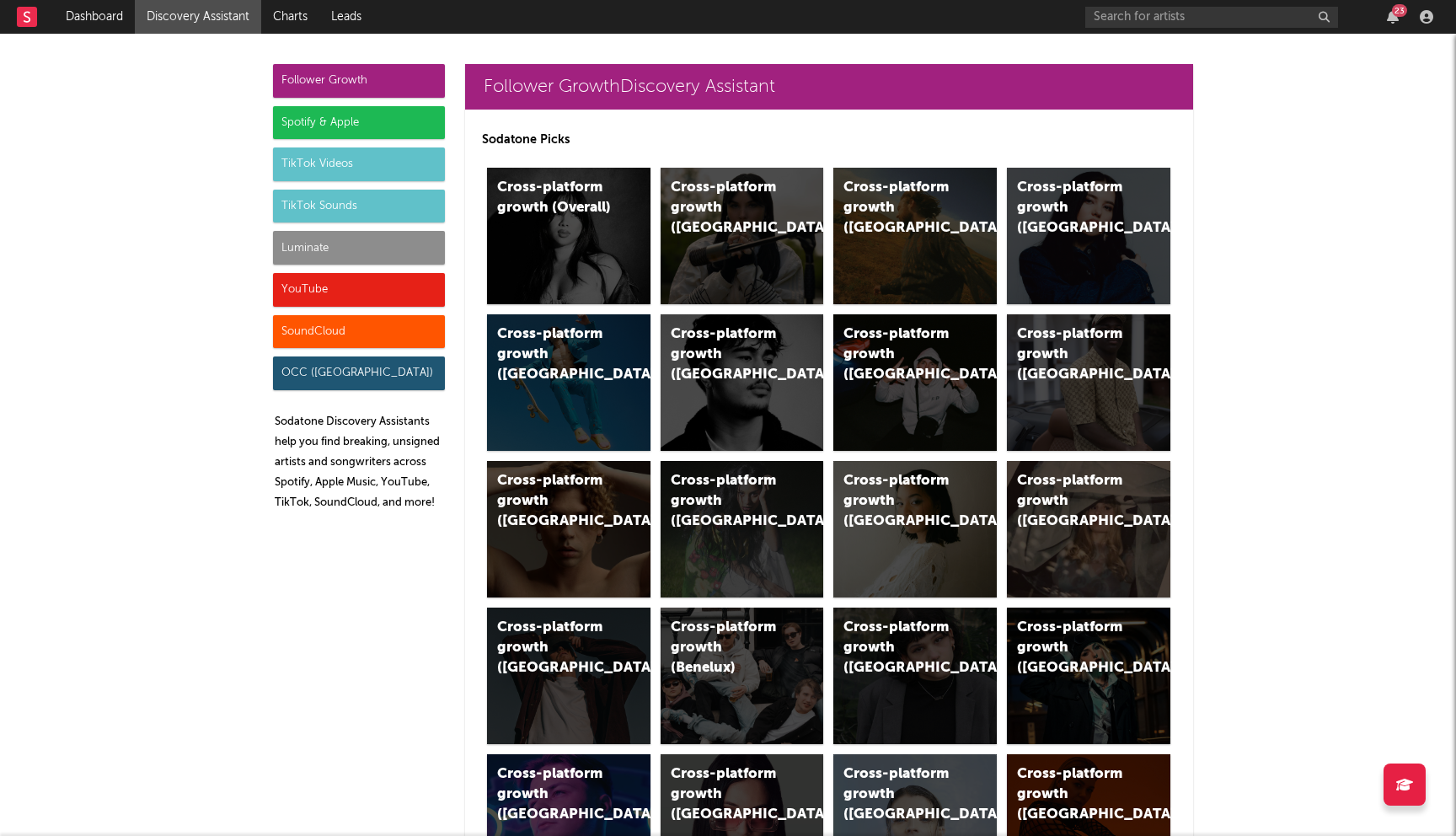
click at [344, 126] on div "Spotify & Apple" at bounding box center [359, 122] width 172 height 34
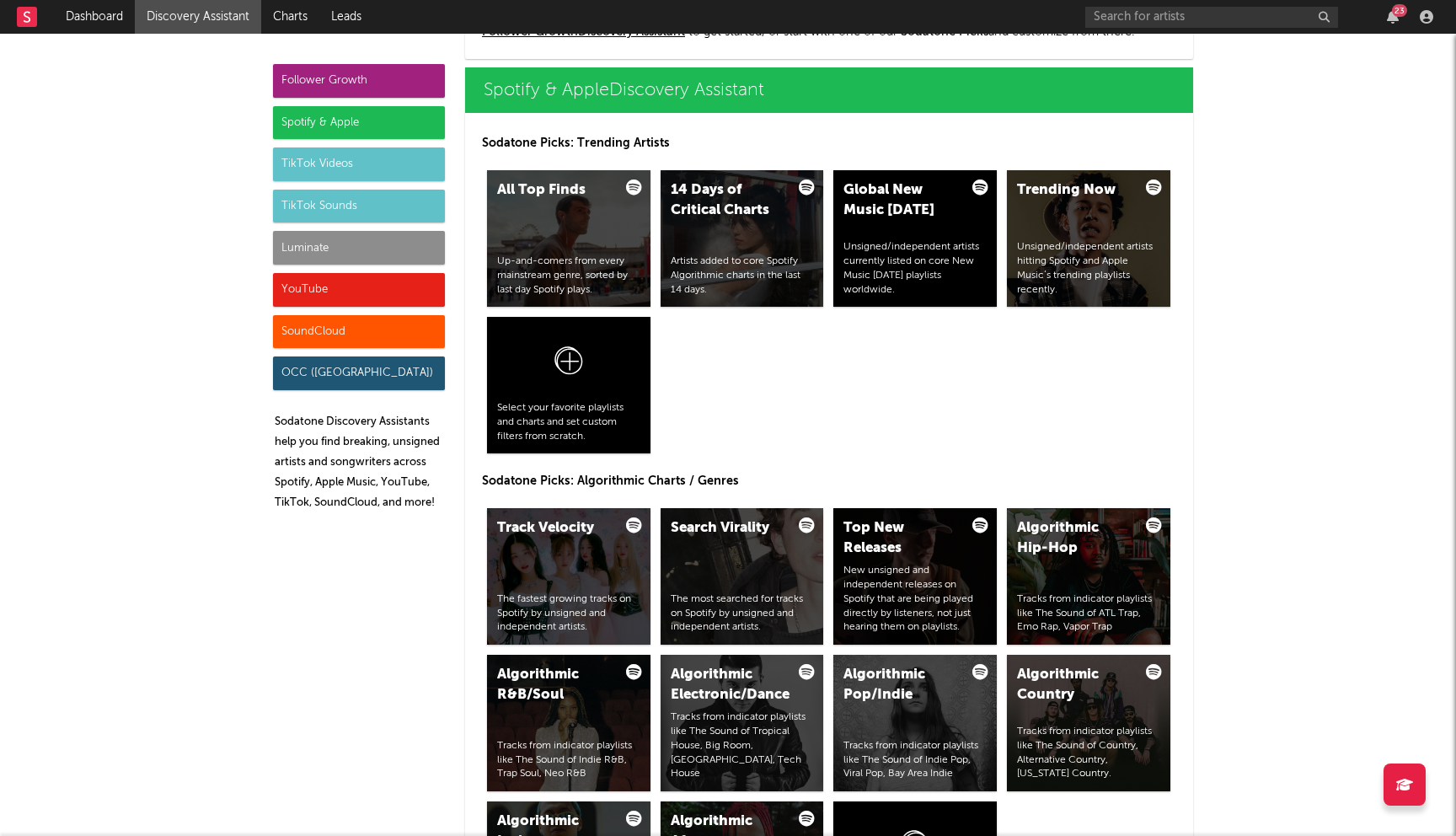
scroll to position [1718, 0]
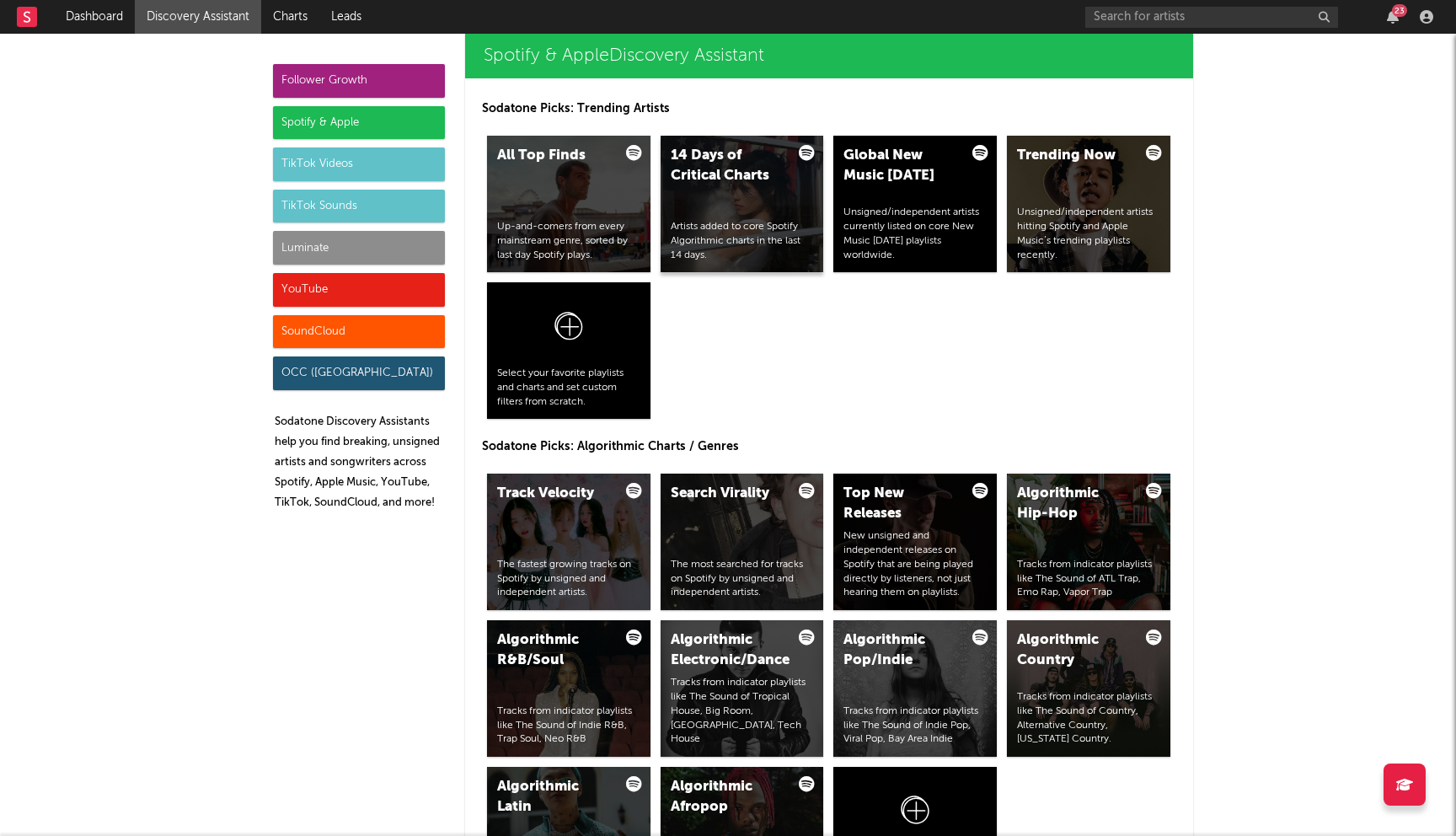
click at [752, 203] on div "14 Days of Critical Charts Artists added to core Spotify Algorithmic charts in …" at bounding box center [743, 204] width 163 height 137
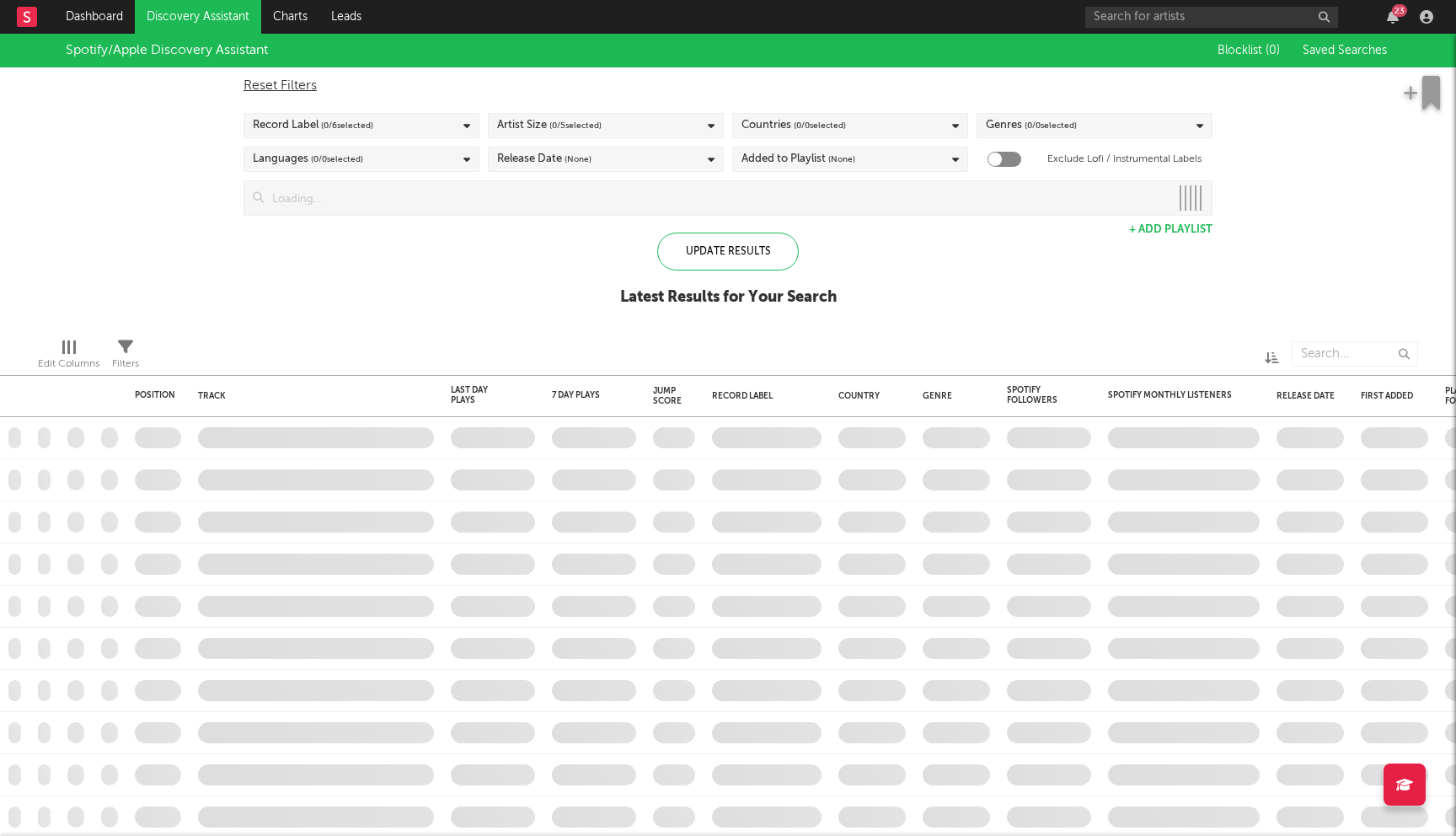
checkbox input "true"
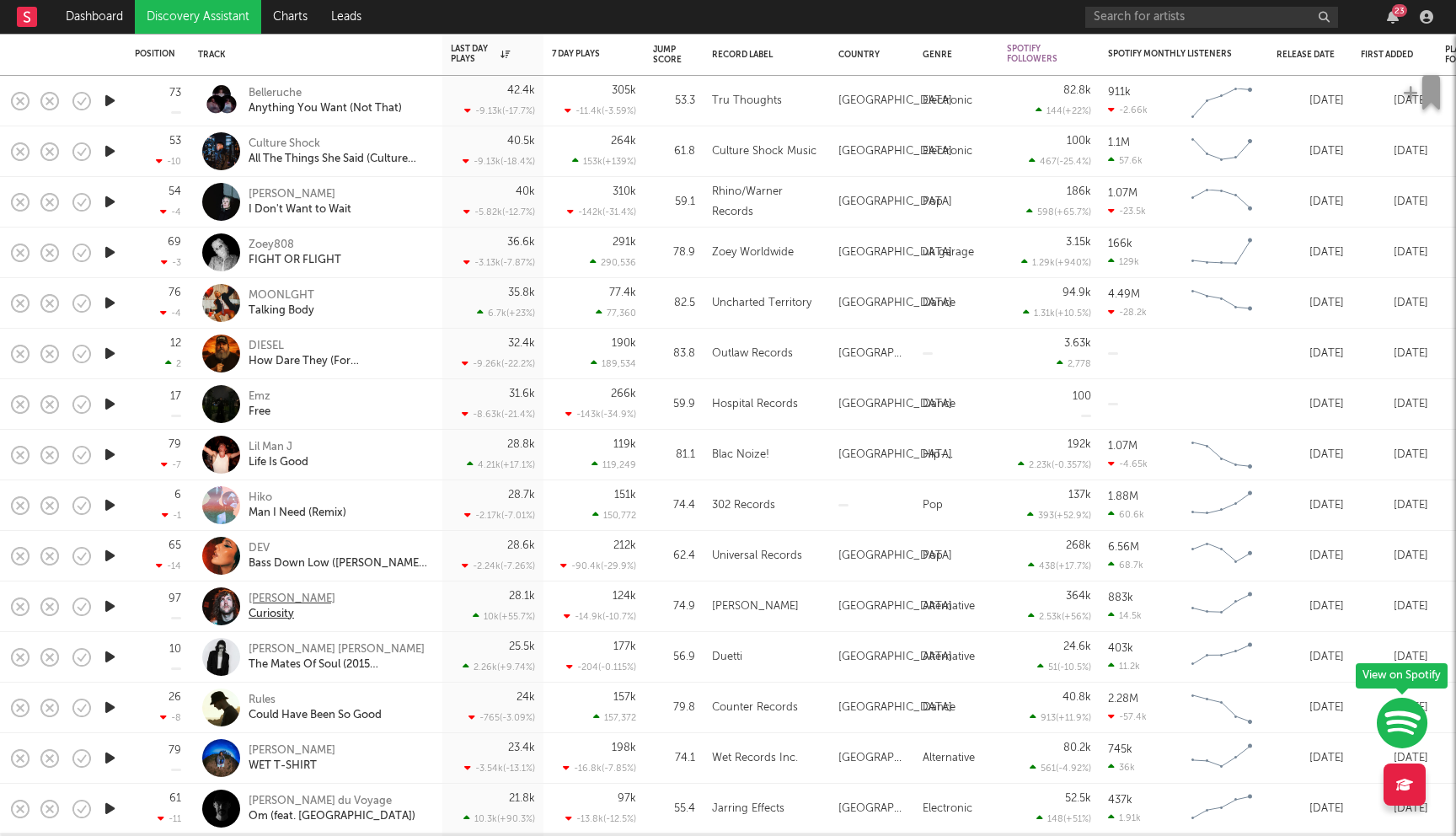
click at [295, 601] on div "[PERSON_NAME]" at bounding box center [292, 599] width 87 height 15
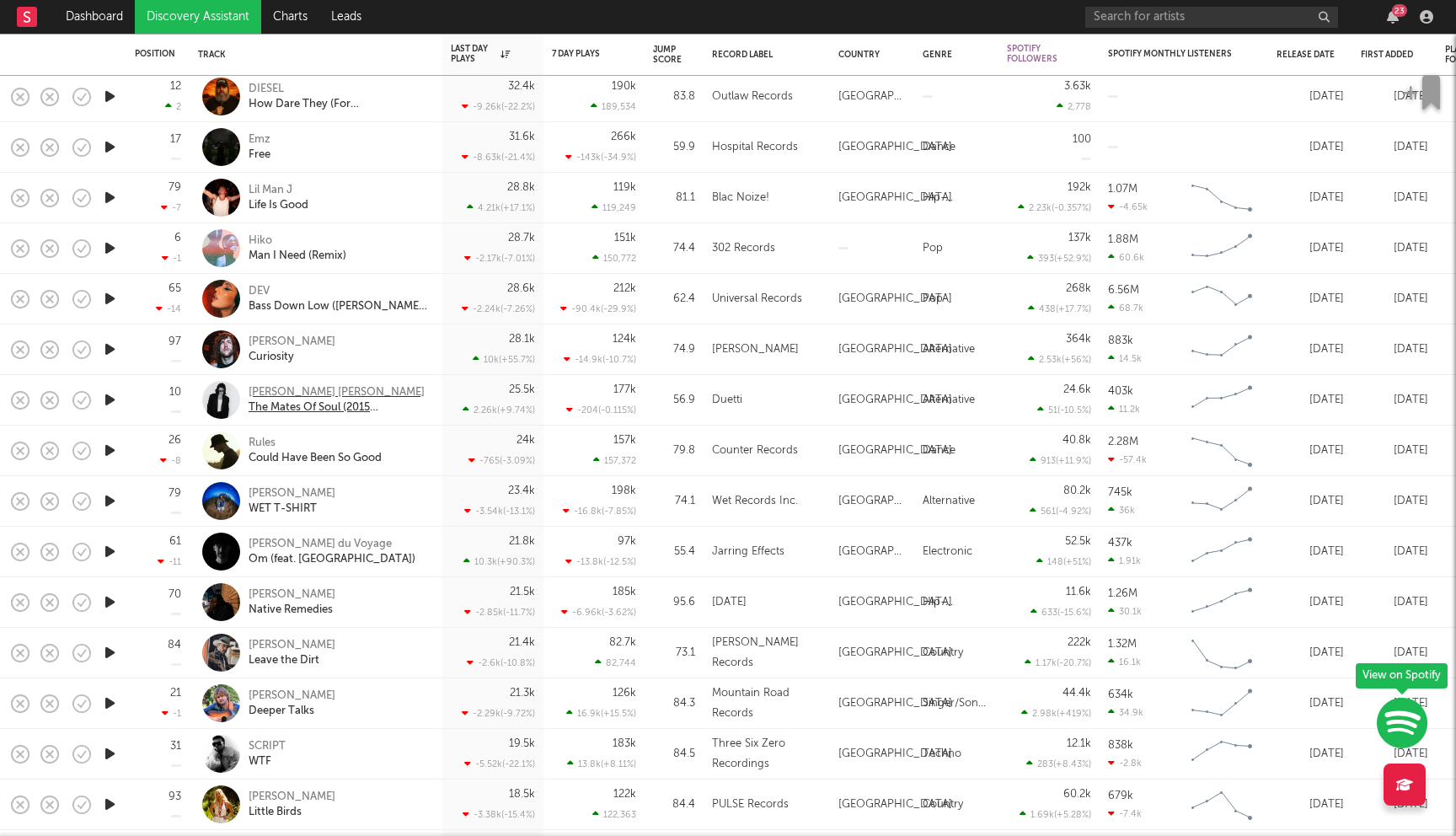
click at [315, 389] on div "[PERSON_NAME] [PERSON_NAME]" at bounding box center [339, 393] width 182 height 15
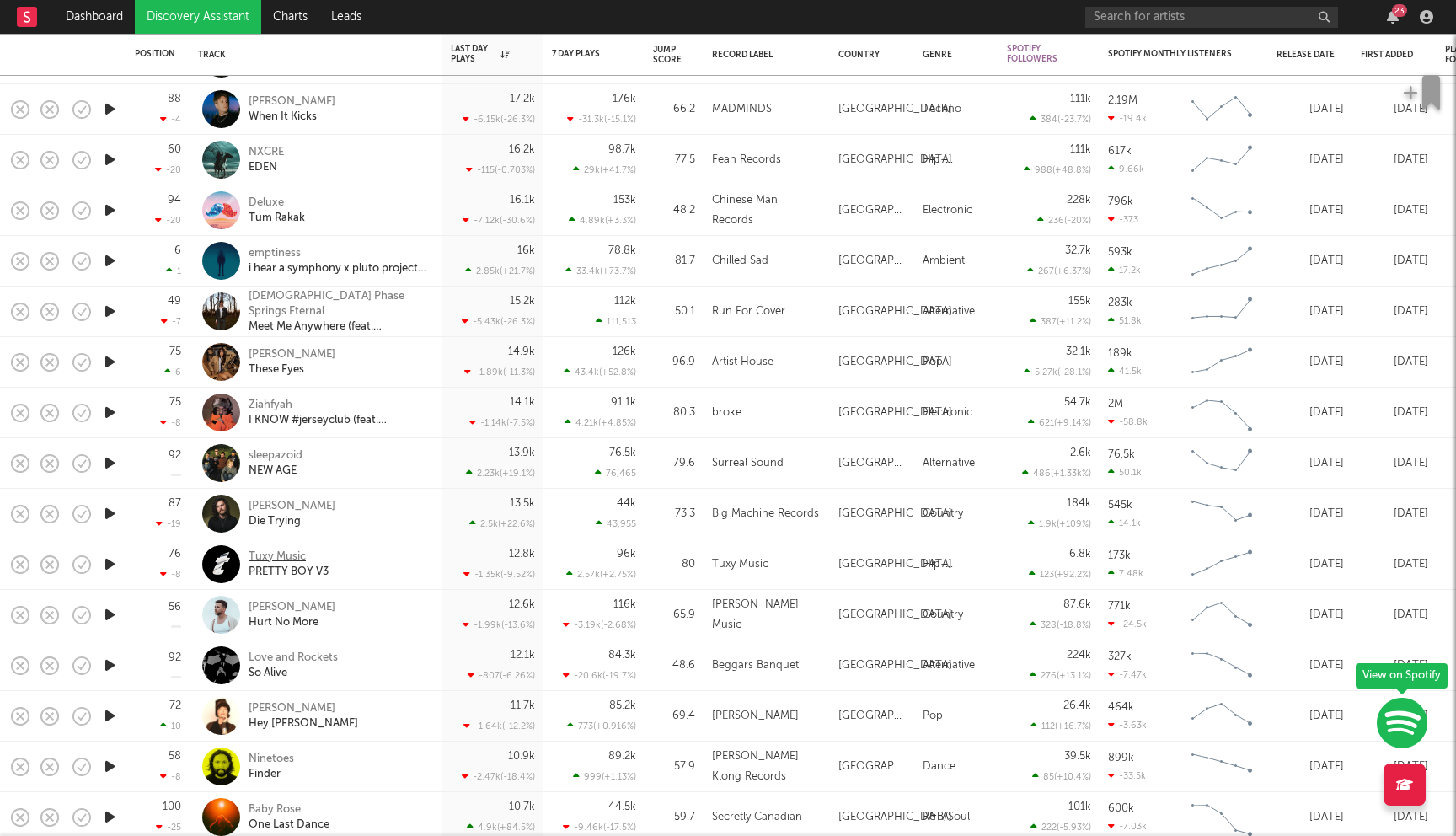
click at [295, 560] on div "Tuxy Music" at bounding box center [288, 557] width 80 height 15
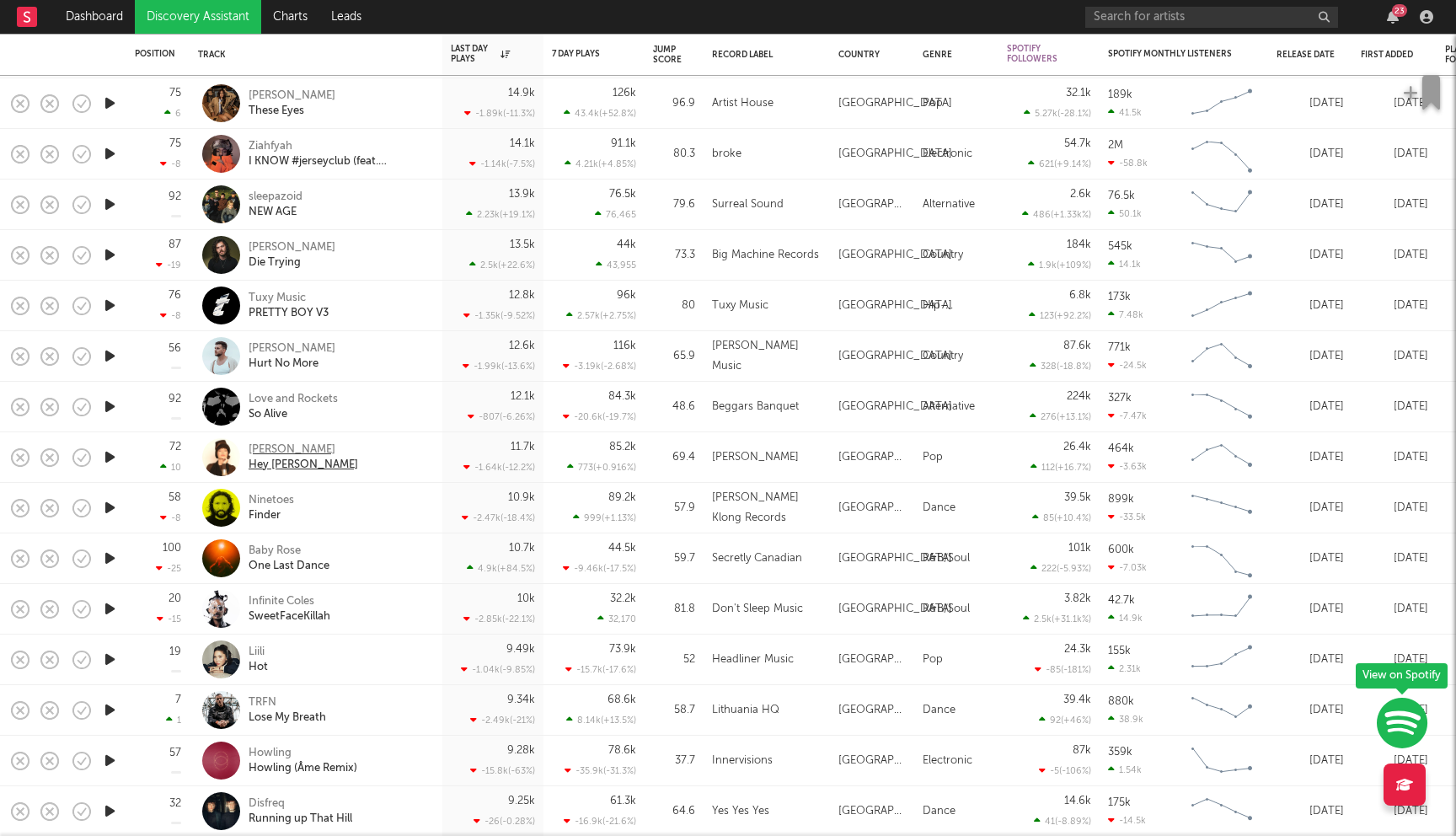
click at [273, 445] on div "Toni Basil" at bounding box center [303, 450] width 109 height 15
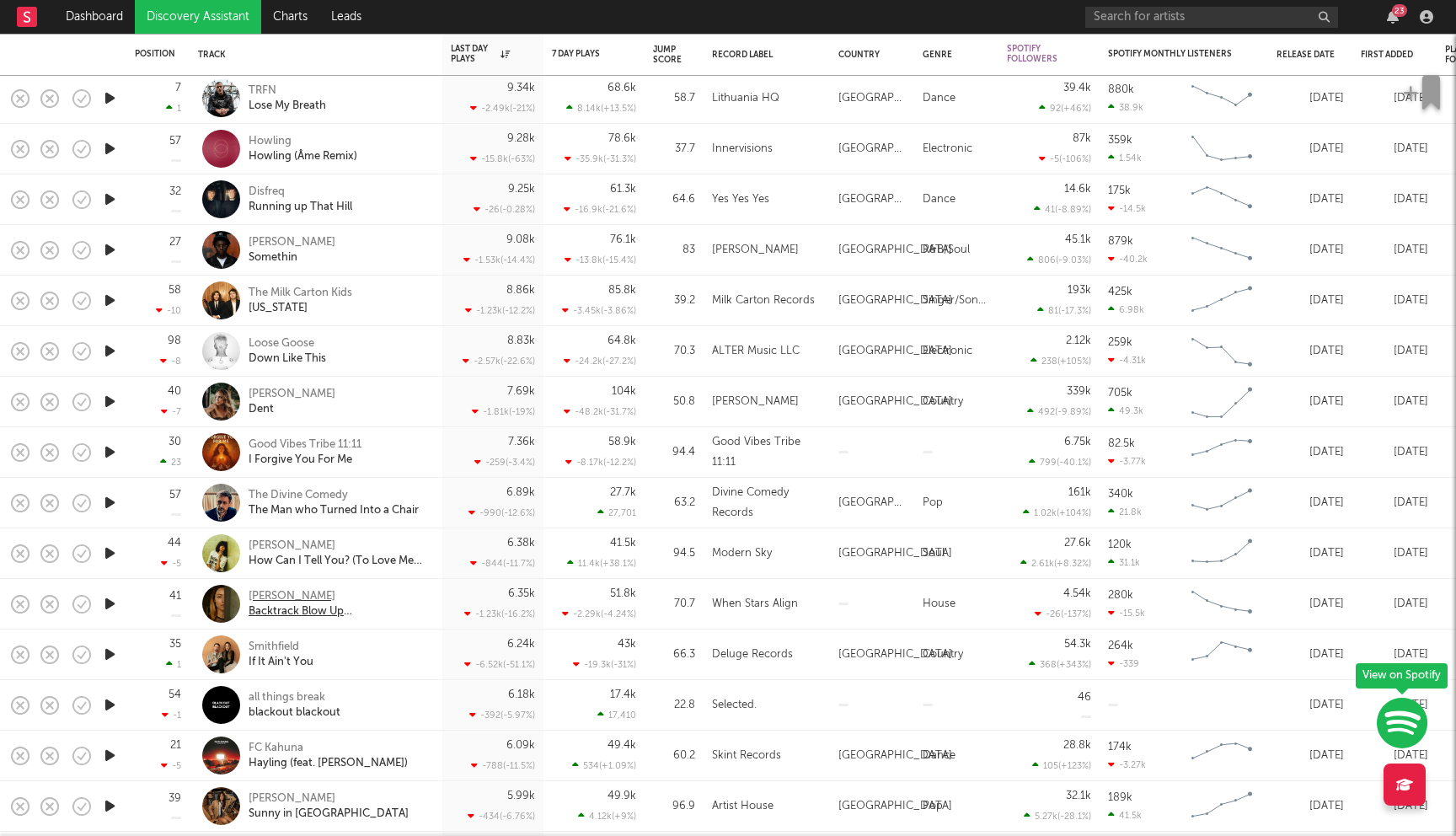
click at [306, 595] on div "Samantha Loveridge" at bounding box center [339, 597] width 182 height 15
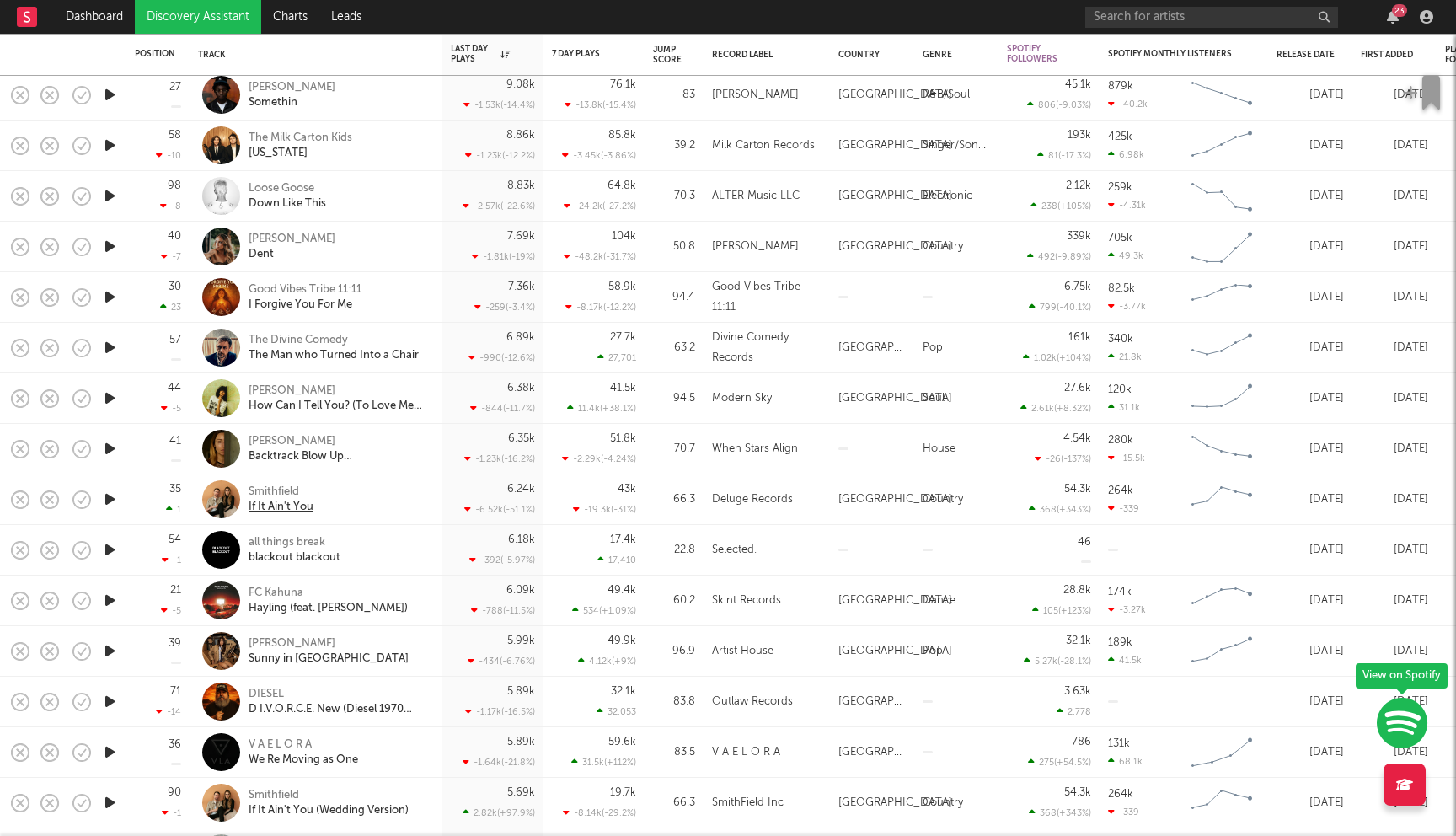
click at [281, 492] on div "Smithfield" at bounding box center [281, 492] width 65 height 15
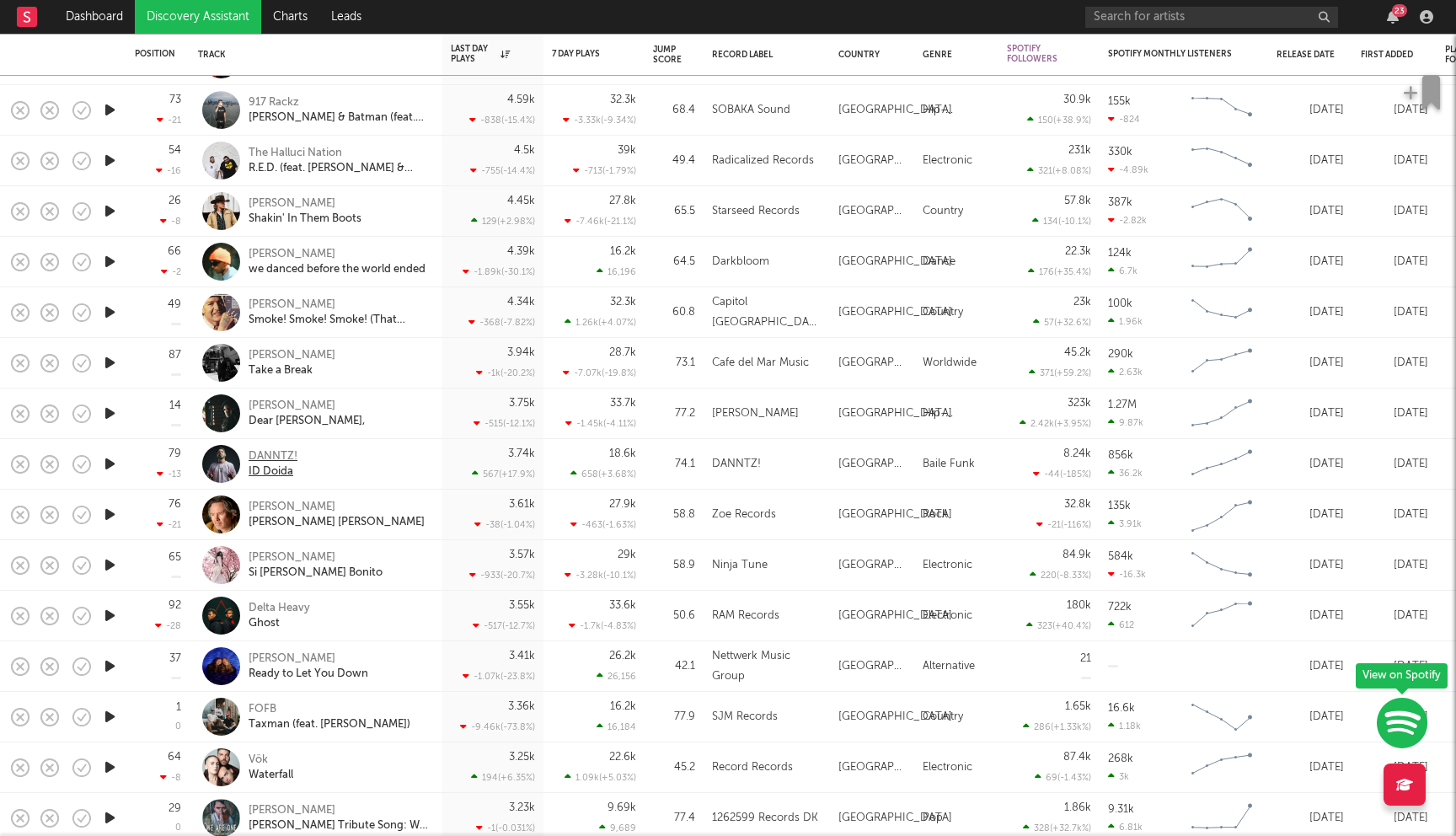
click at [275, 454] on div "DANNTZ!" at bounding box center [273, 457] width 49 height 15
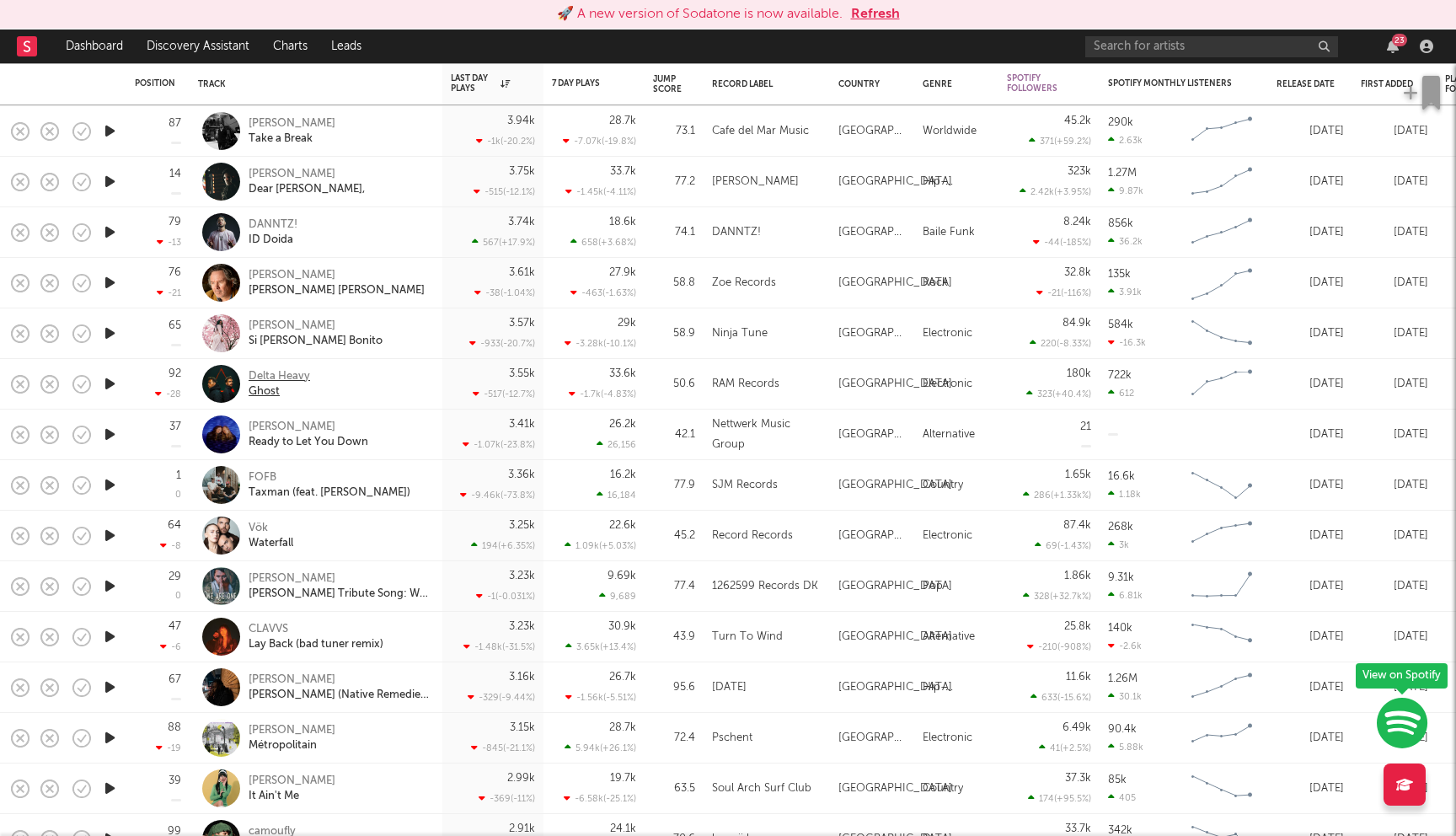
click at [292, 379] on div "Delta Heavy" at bounding box center [279, 377] width 61 height 15
click at [882, 18] on button "Refresh" at bounding box center [875, 15] width 49 height 21
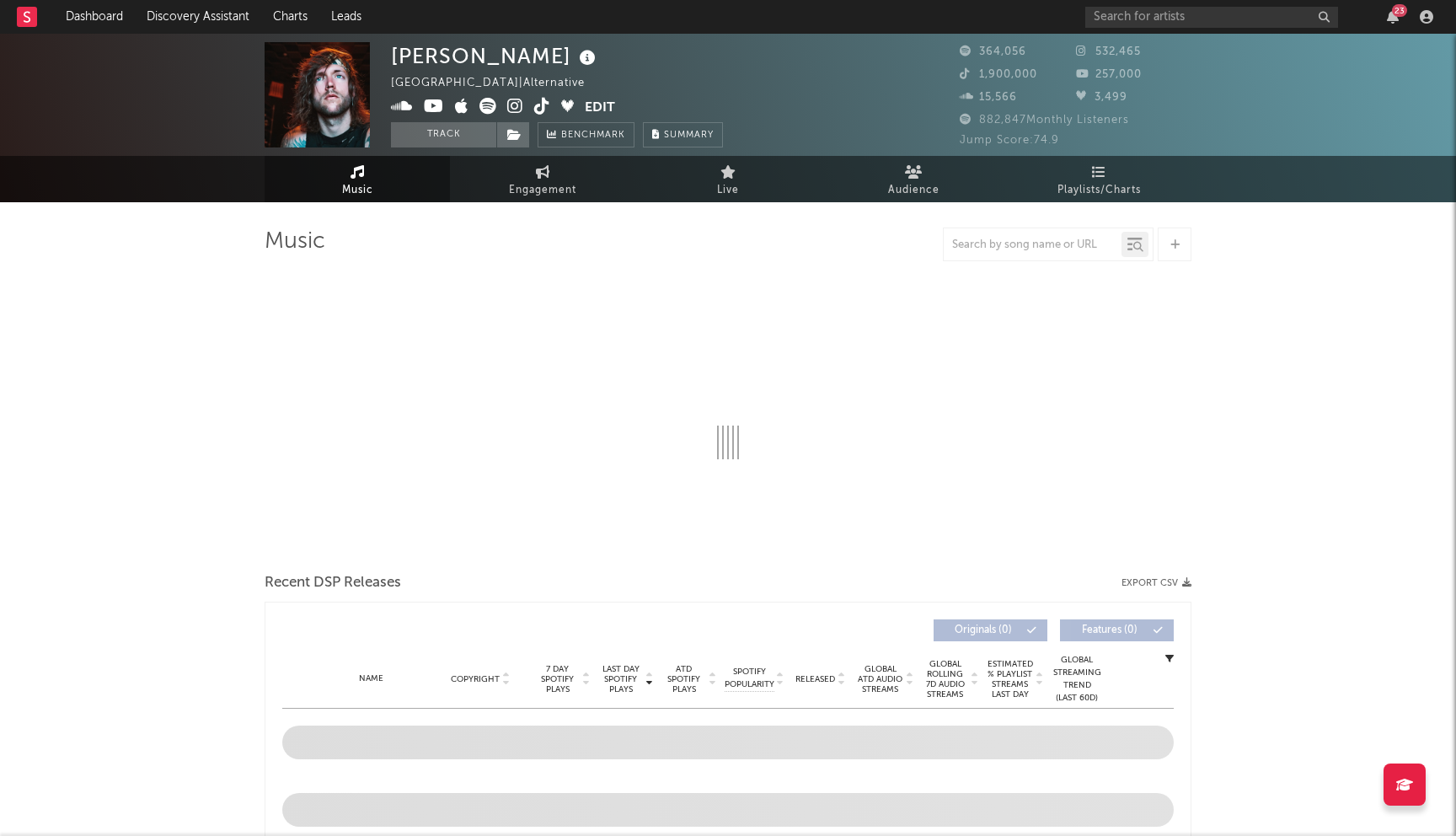
select select "6m"
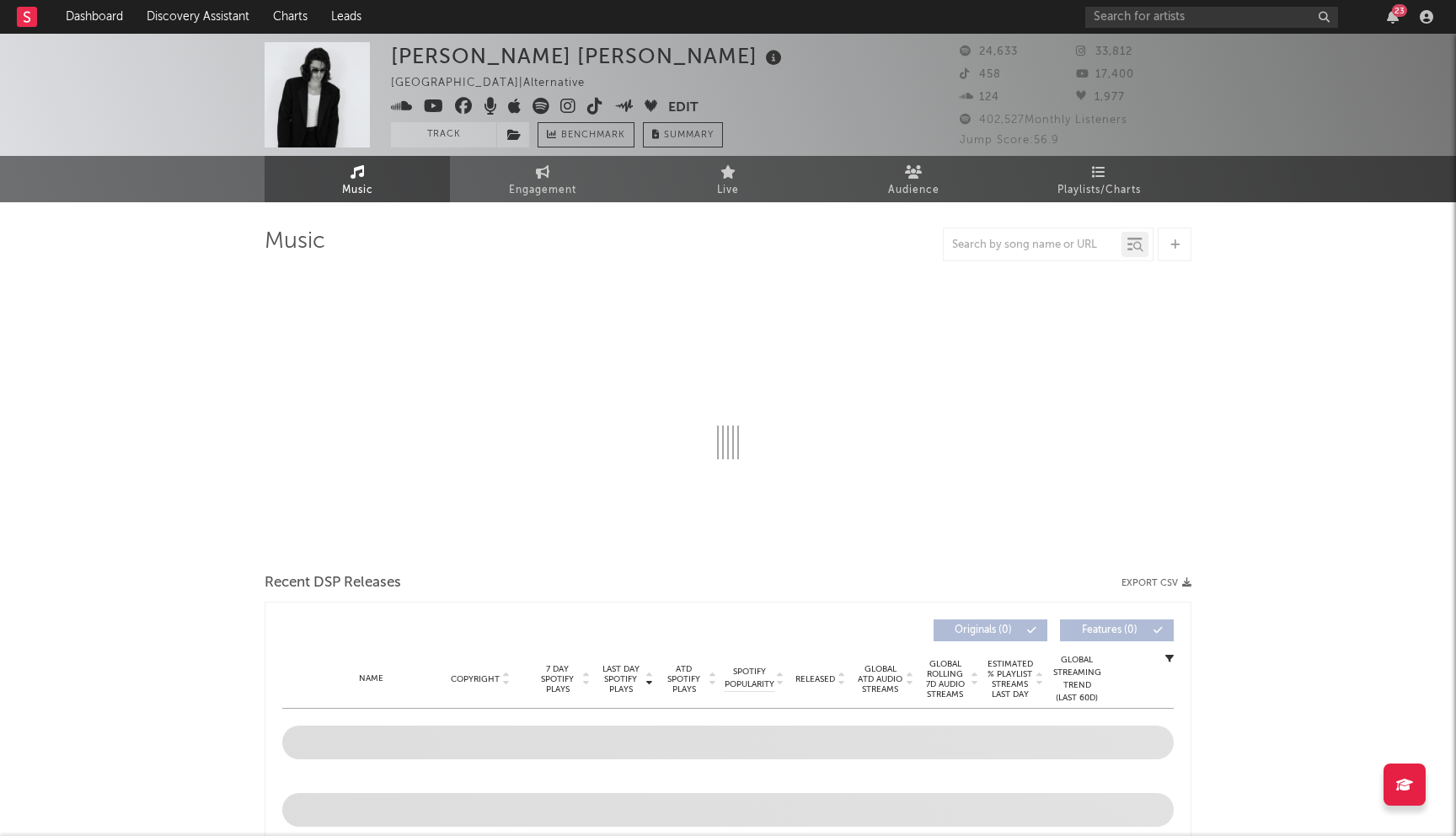
select select "6m"
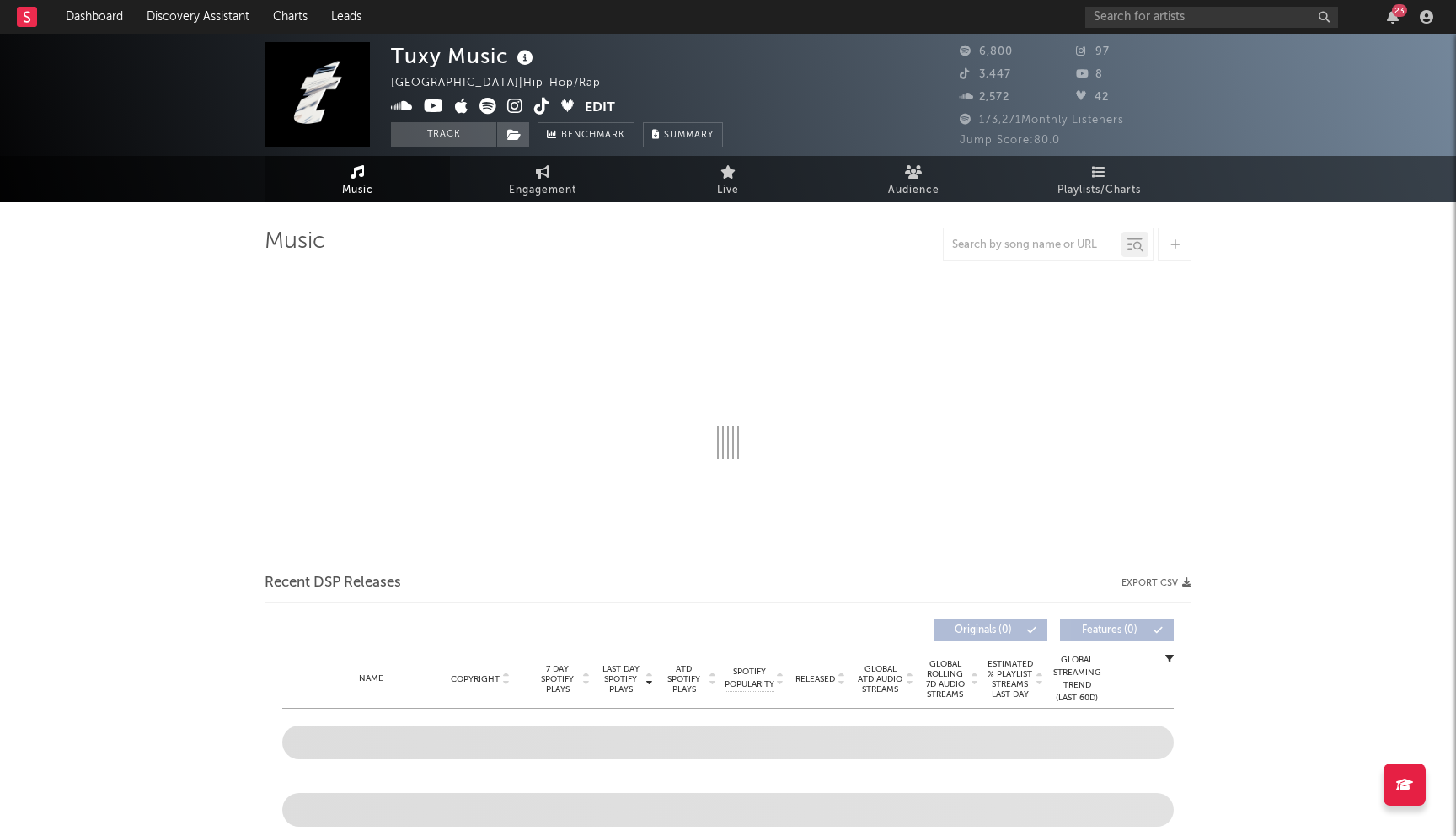
select select "6m"
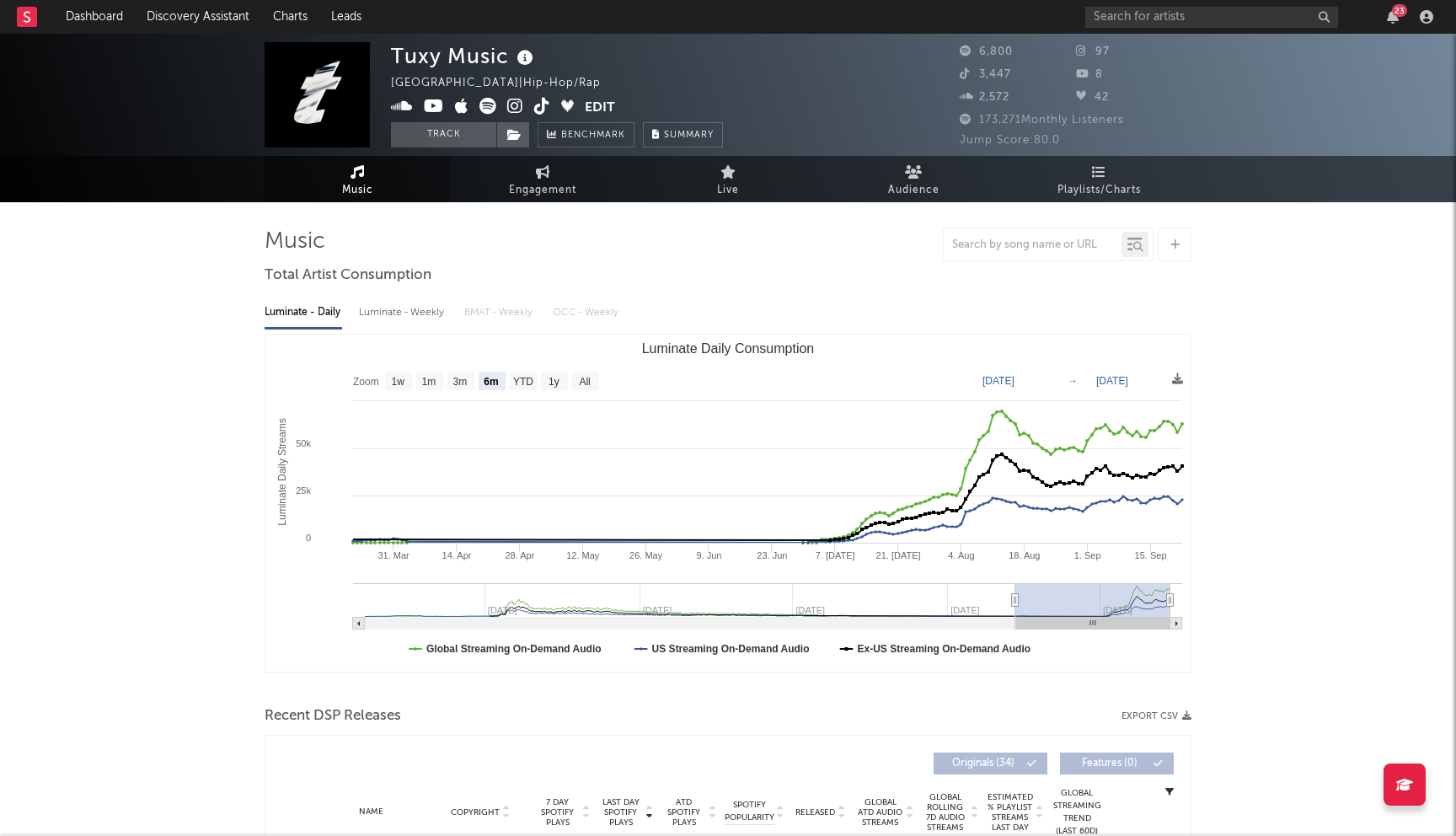
click at [517, 108] on icon at bounding box center [515, 107] width 16 height 17
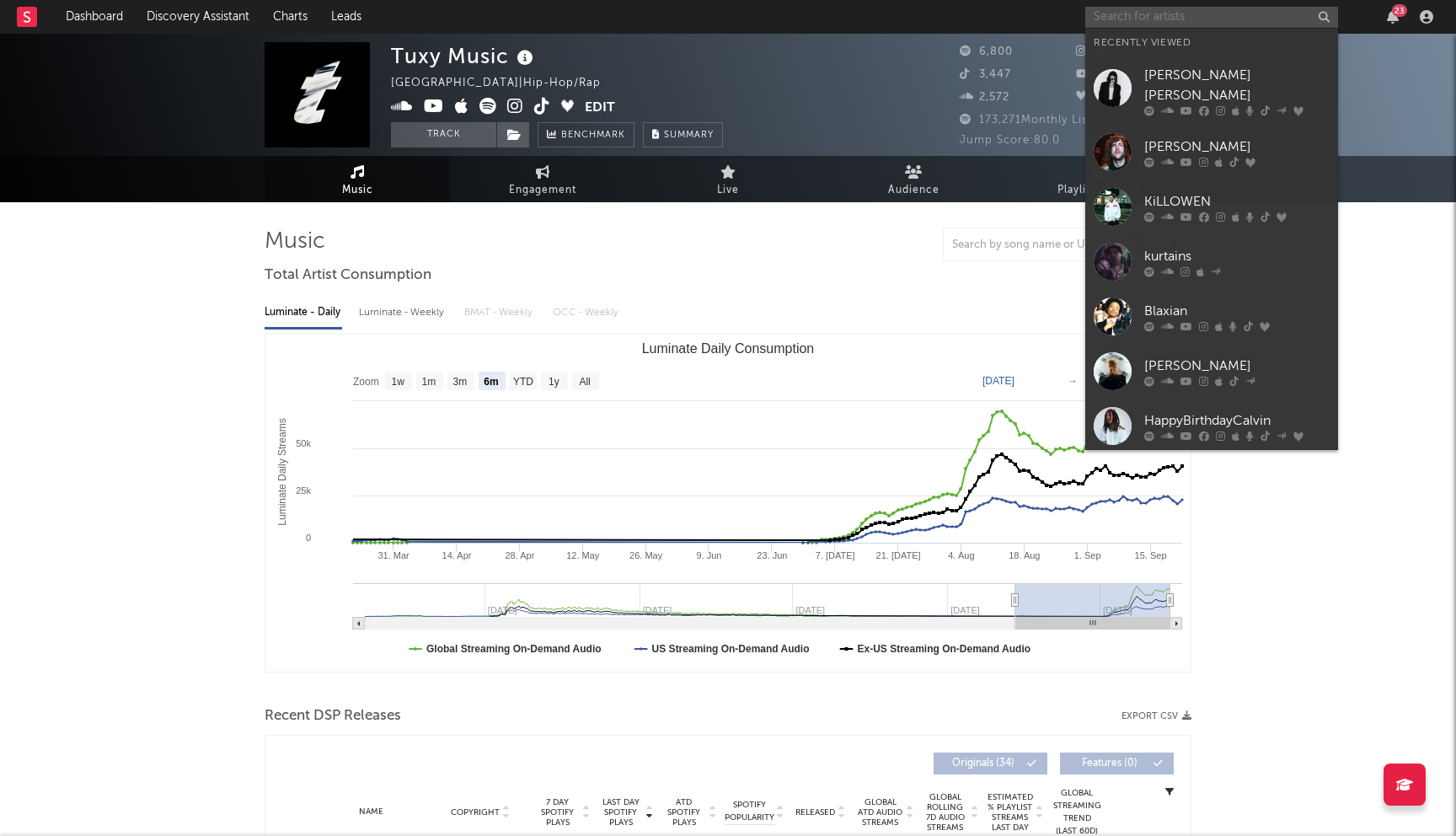
click at [1144, 24] on input "text" at bounding box center [1212, 17] width 253 height 21
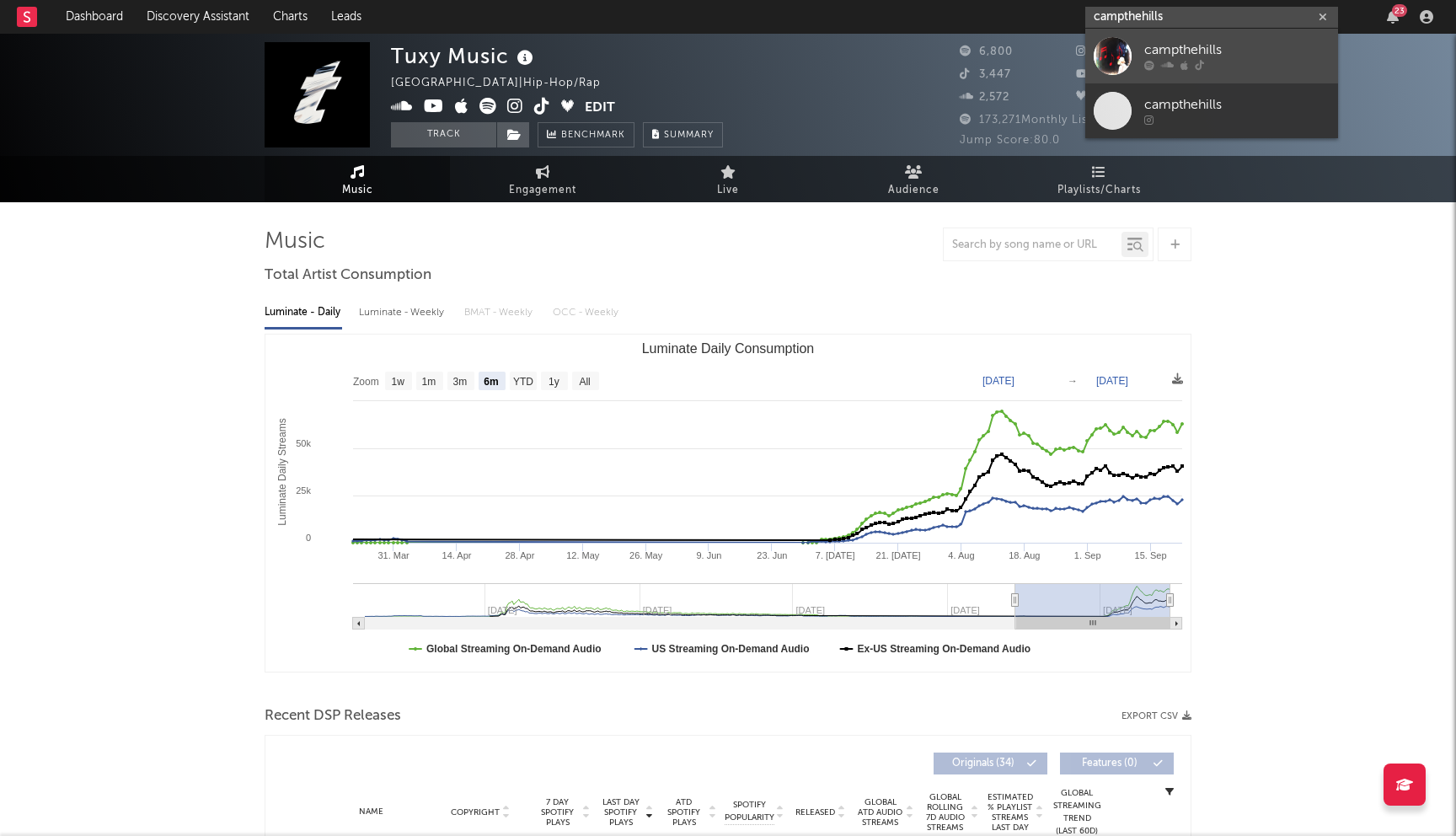
type input "campthehills"
click at [1168, 69] on icon at bounding box center [1168, 66] width 13 height 10
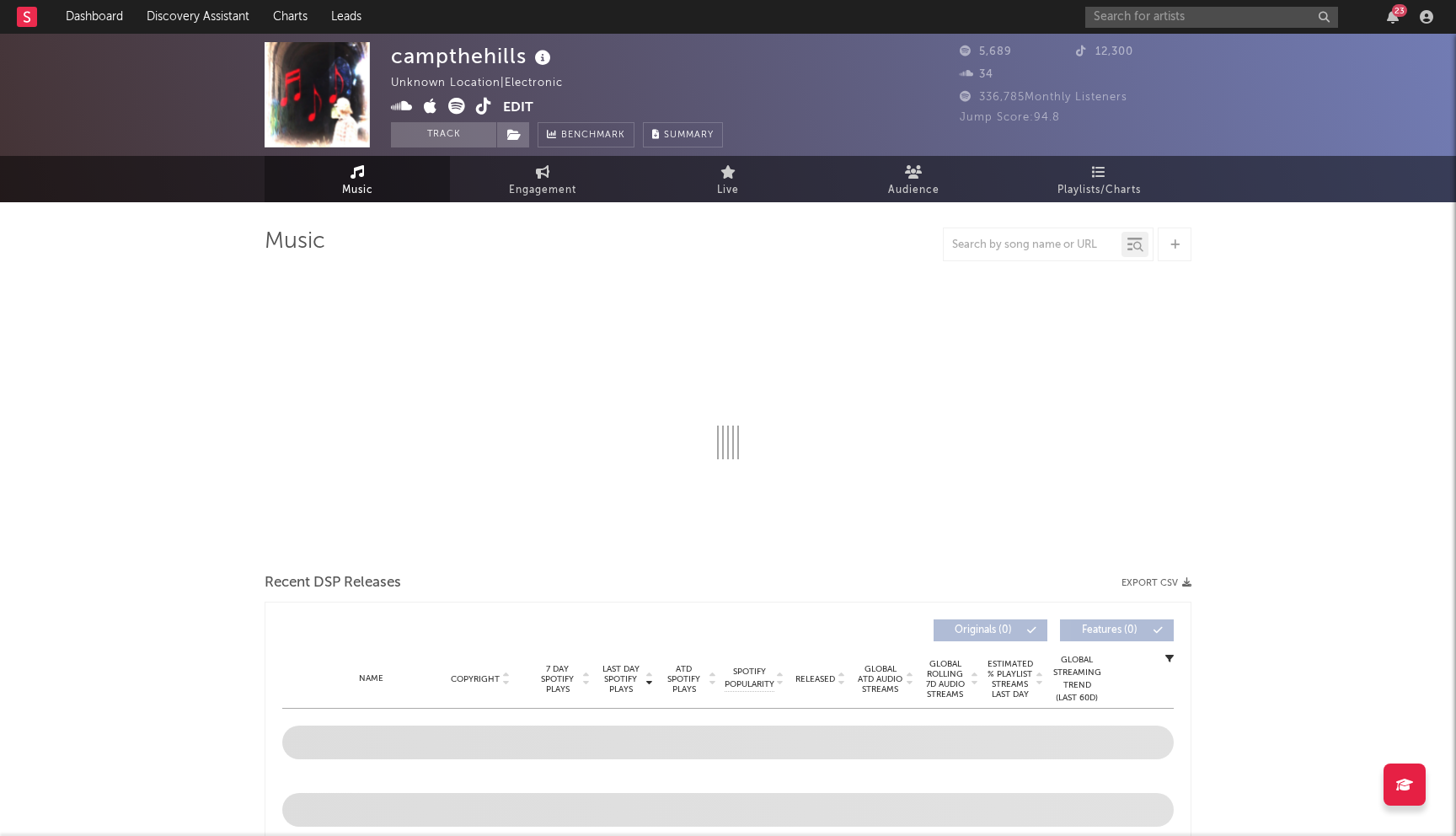
select select "1w"
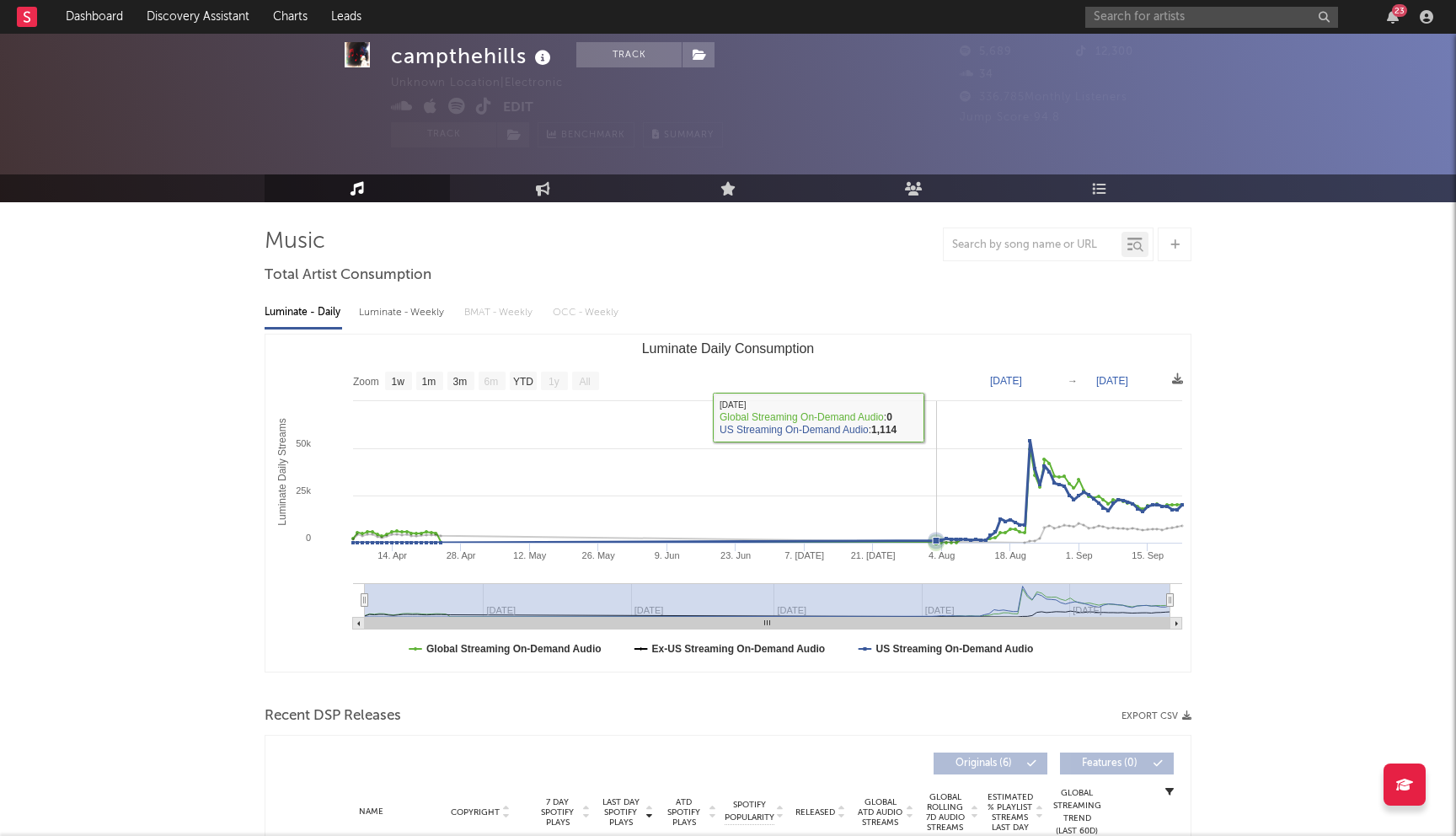
scroll to position [476, 0]
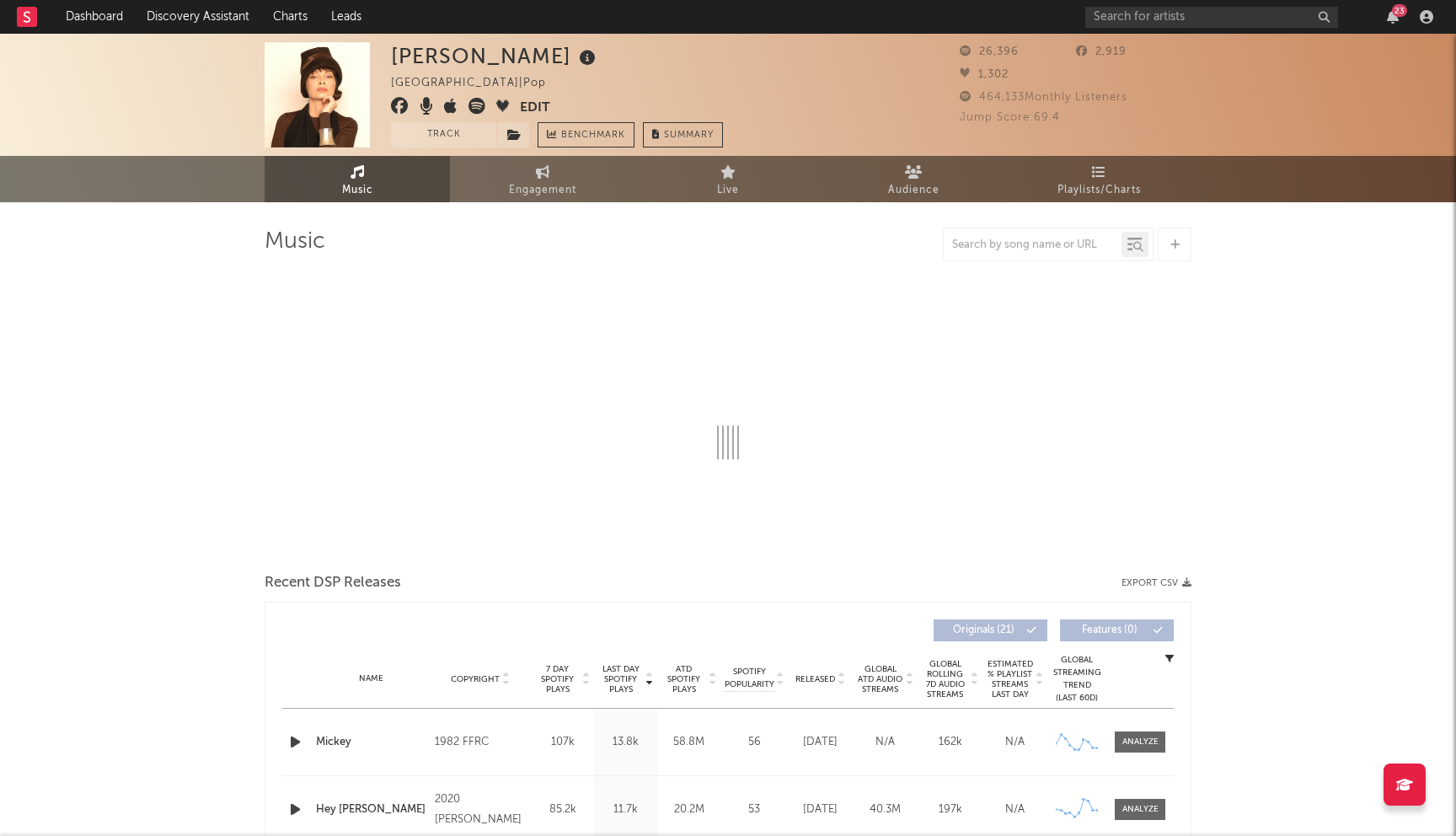
select select "6m"
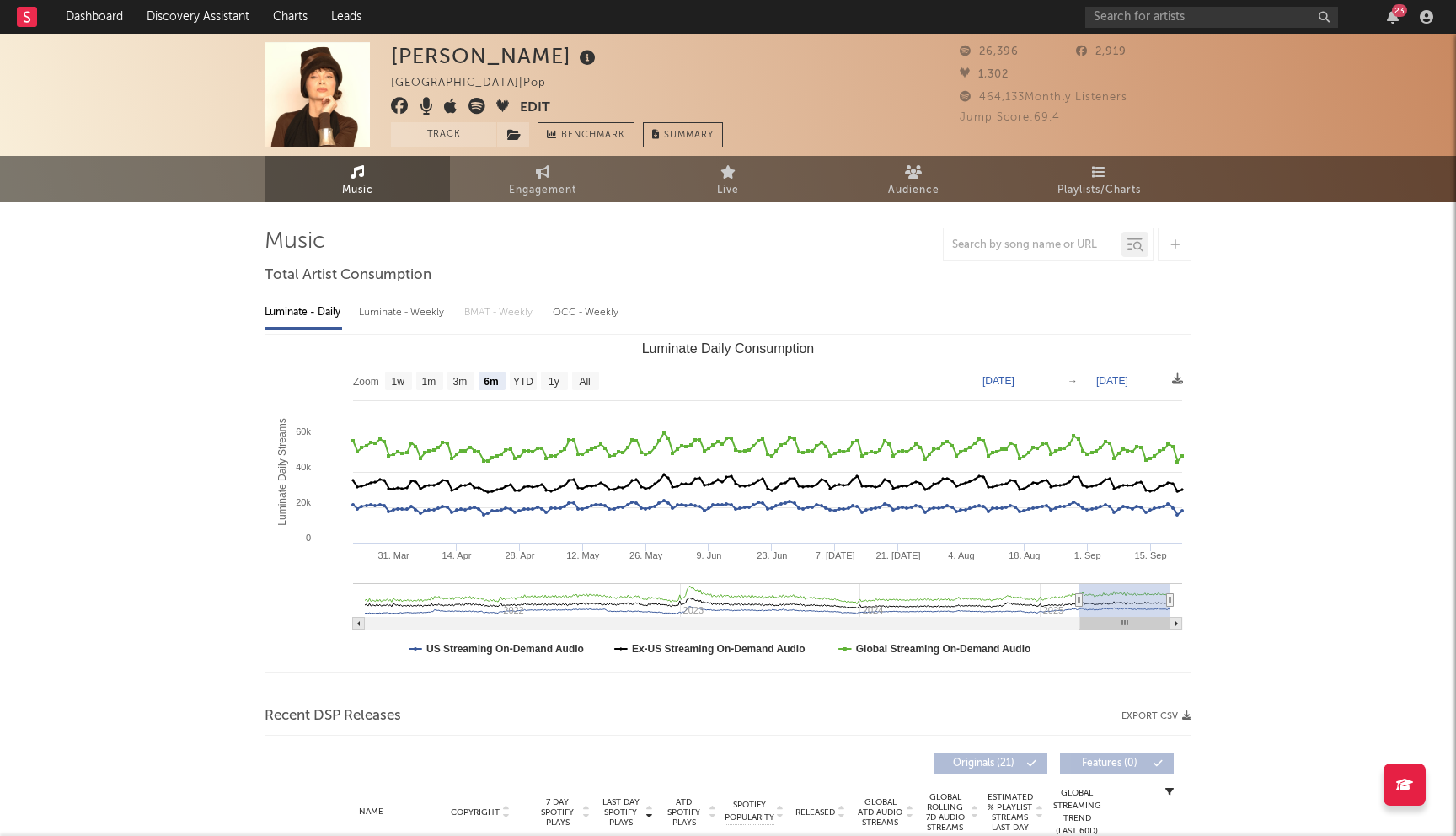
click at [402, 108] on icon at bounding box center [399, 107] width 18 height 17
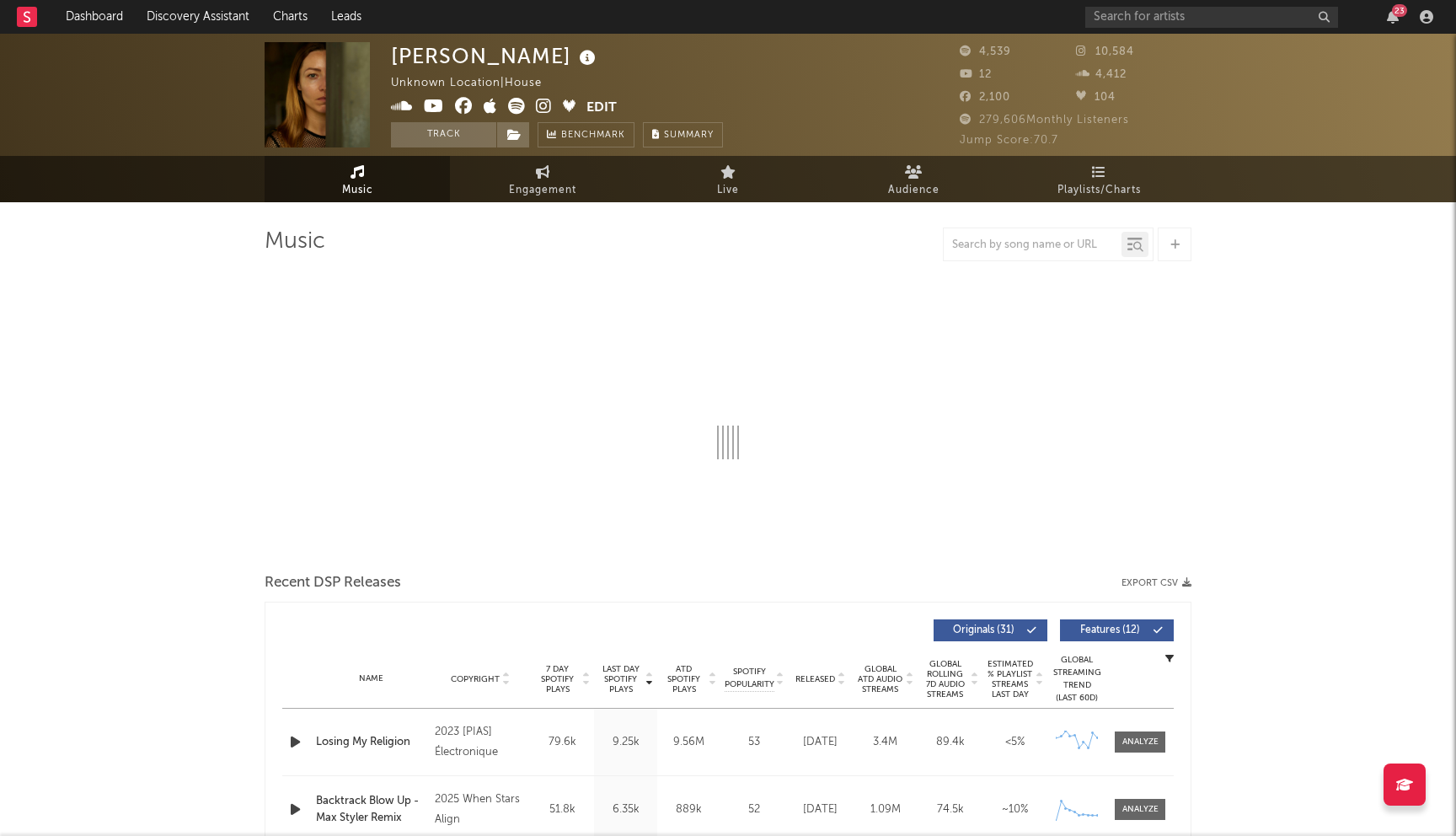
select select "6m"
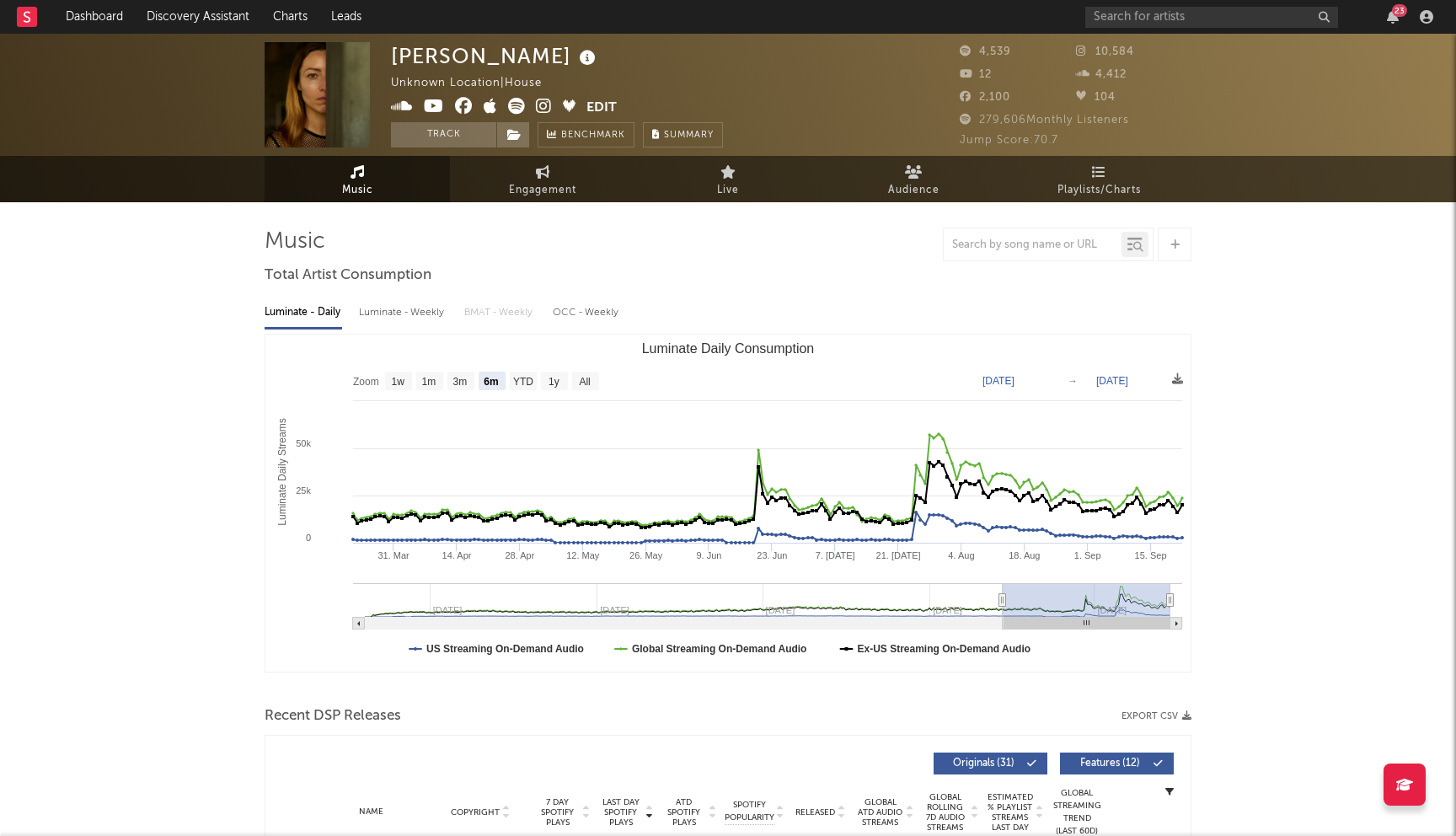
click at [465, 109] on icon at bounding box center [464, 107] width 18 height 17
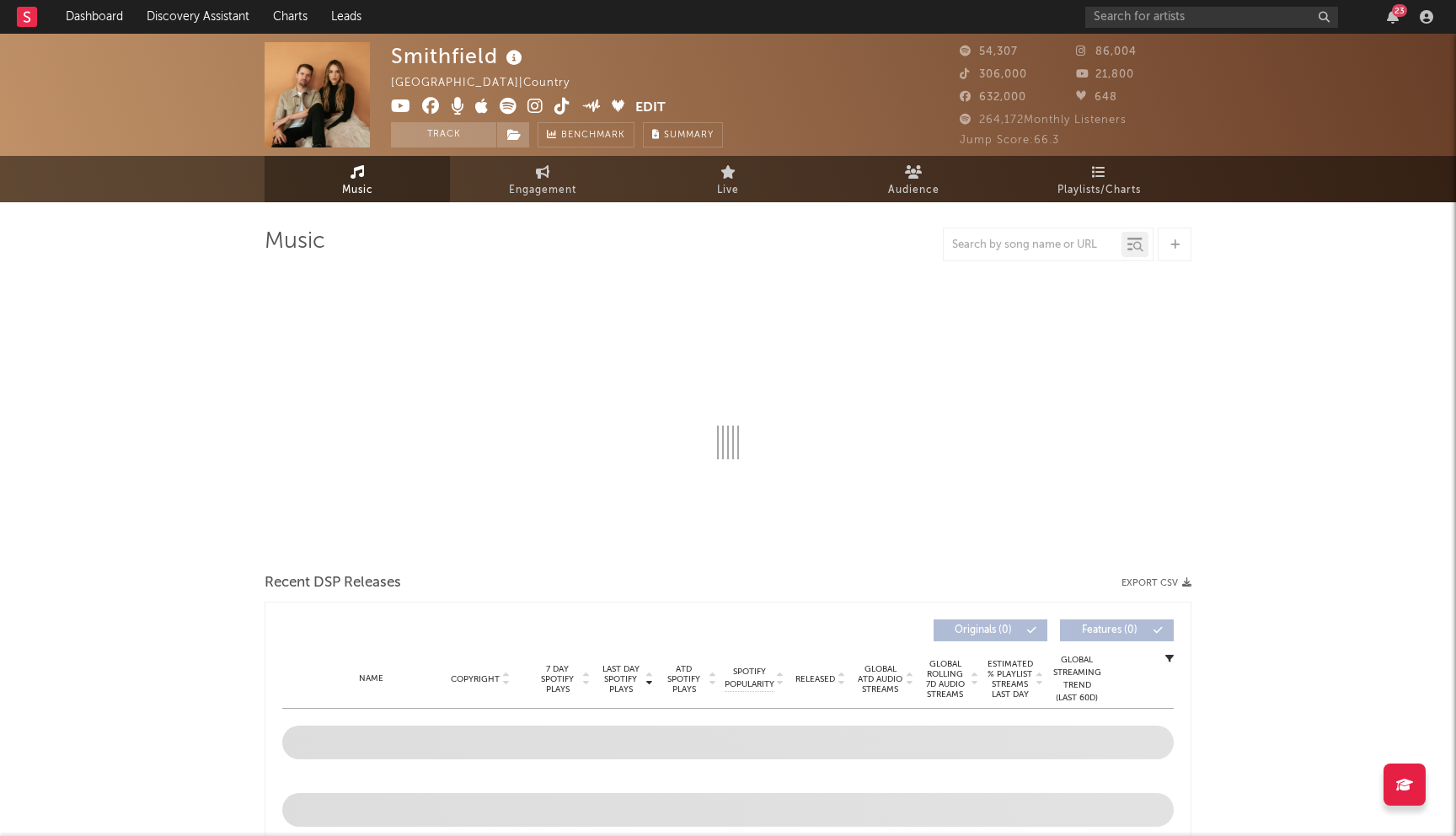
select select "6m"
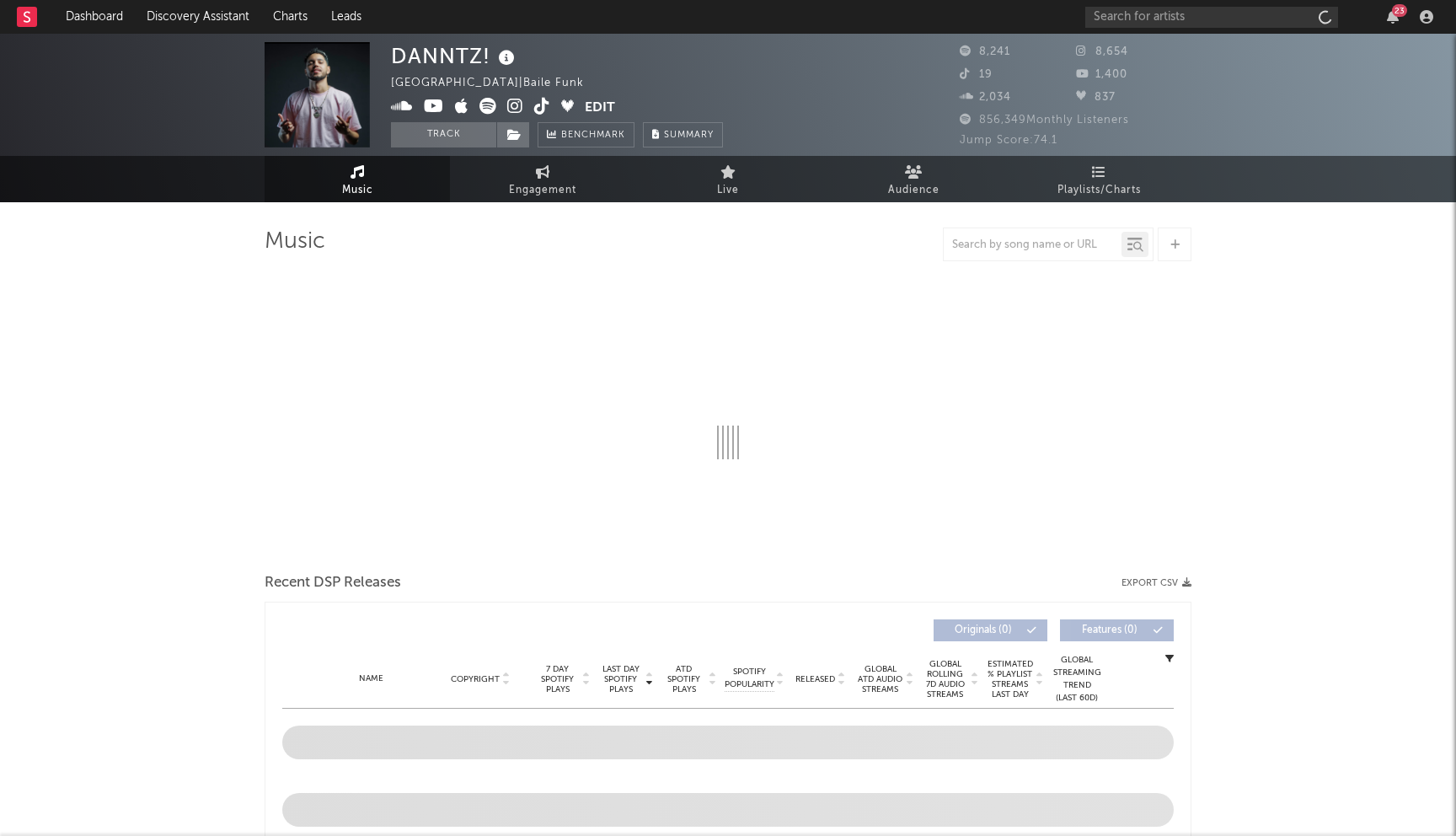
select select "6m"
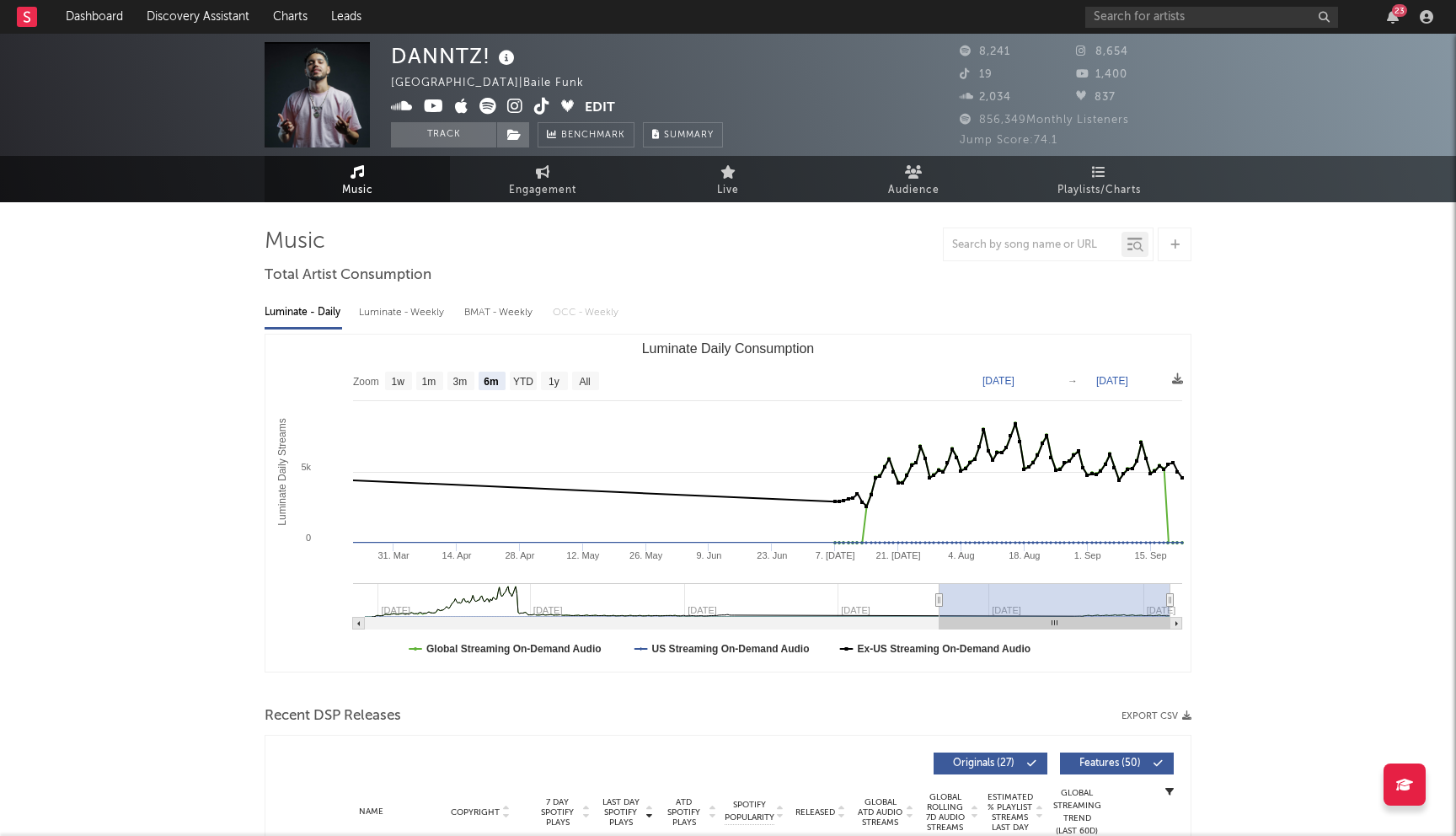
click icon
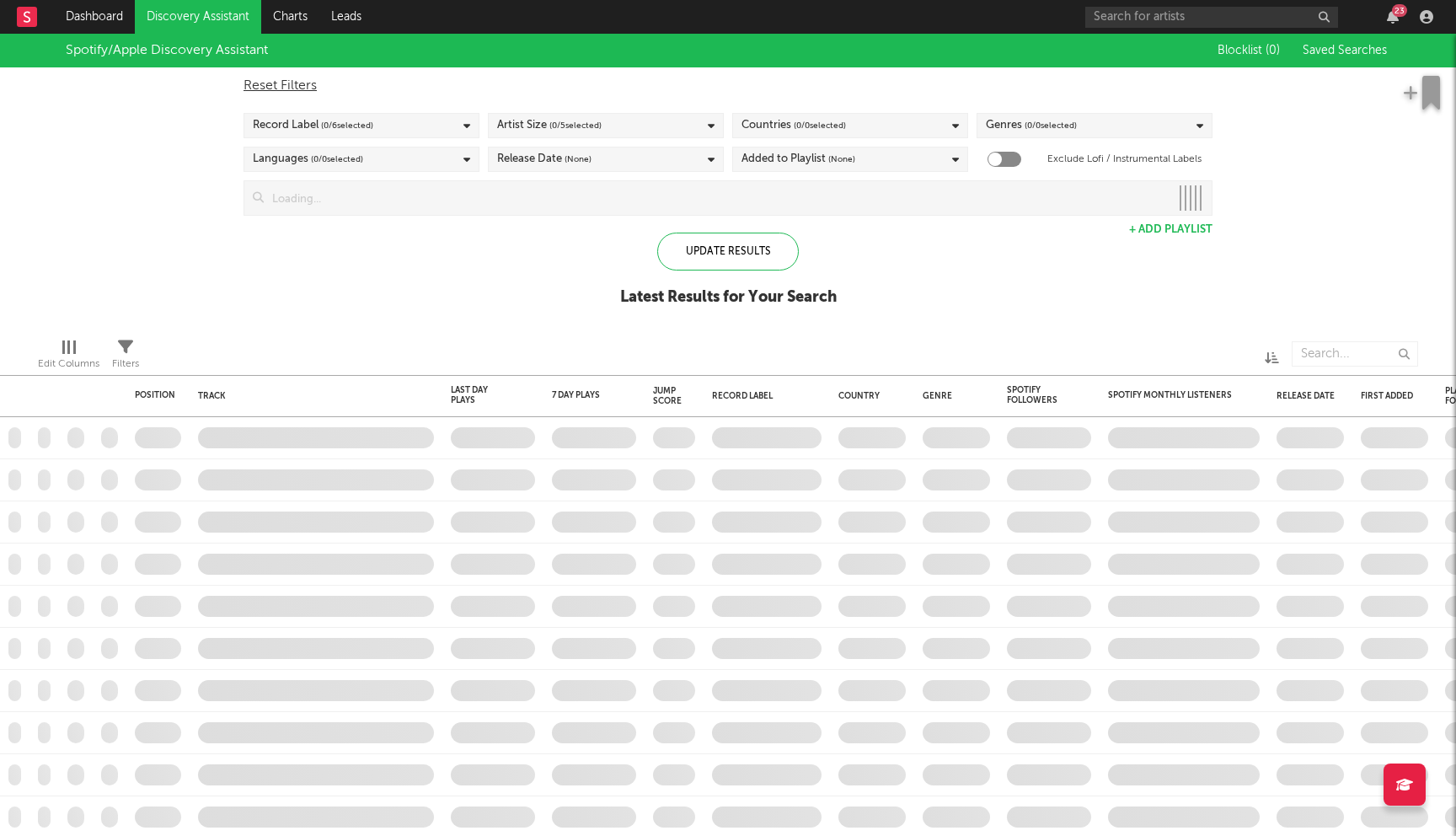
checkbox input "true"
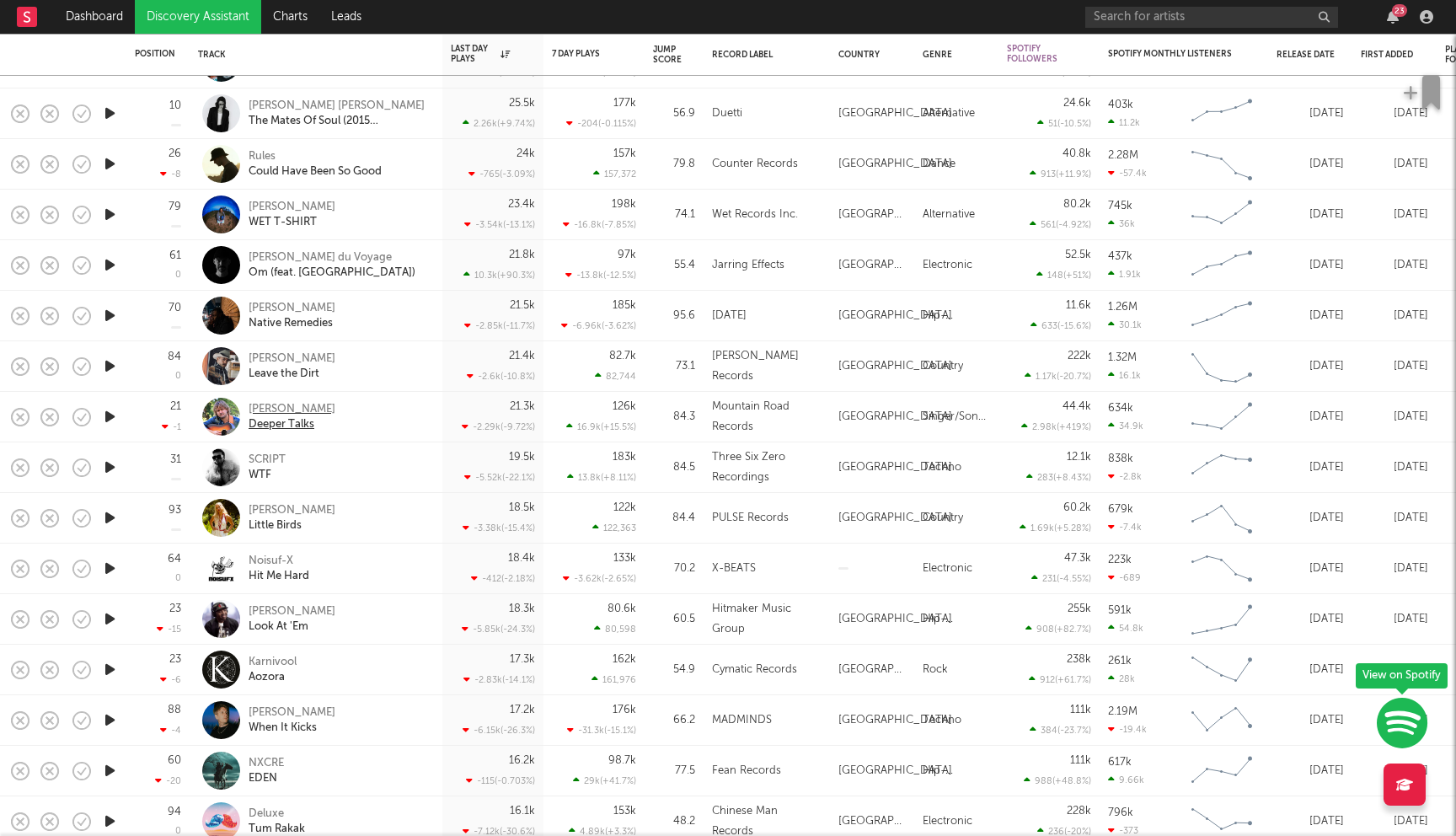
click at [286, 411] on div "Joe Jordan" at bounding box center [292, 409] width 87 height 15
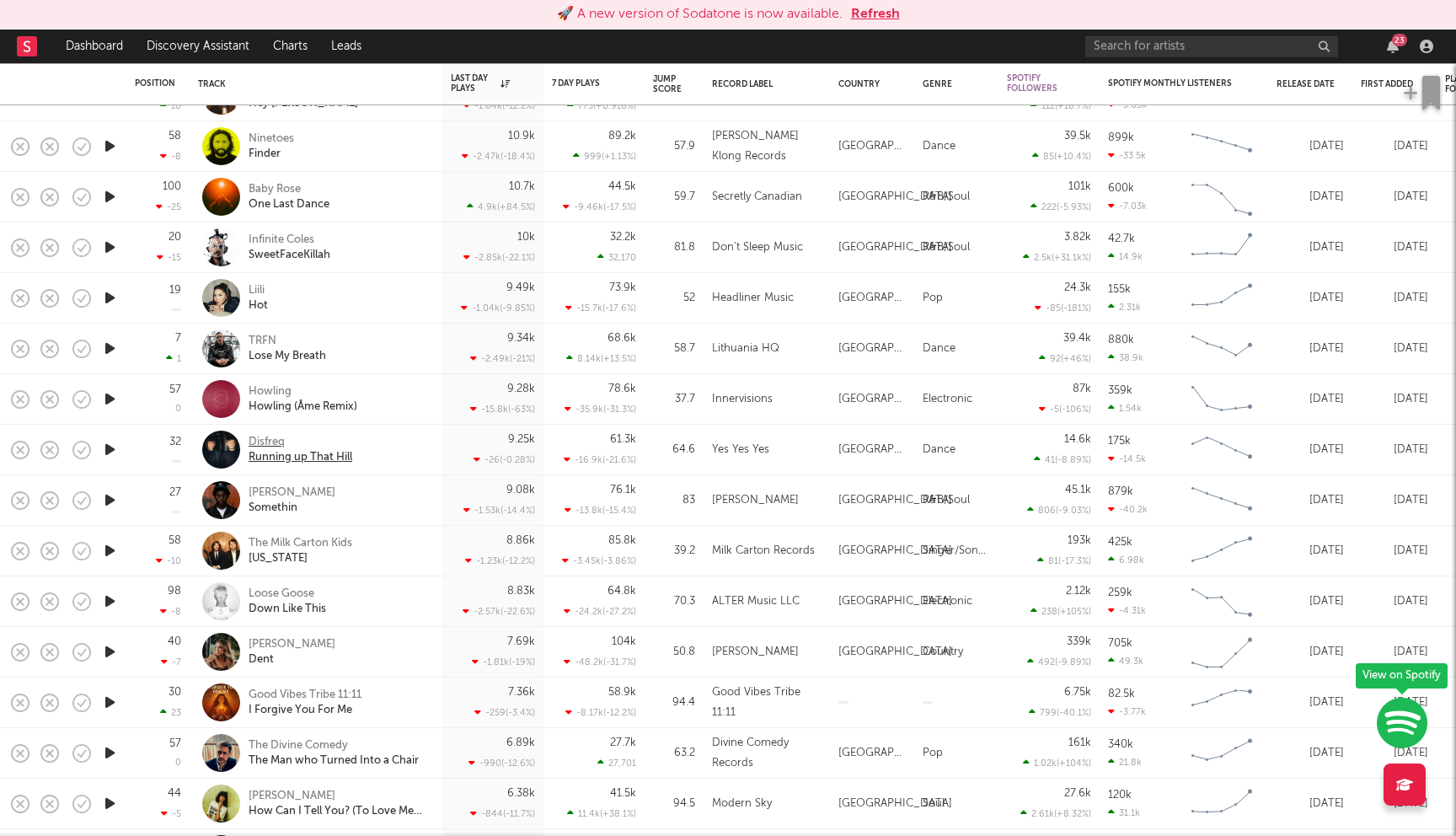
click at [262, 437] on div "Disfreq" at bounding box center [300, 442] width 103 height 15
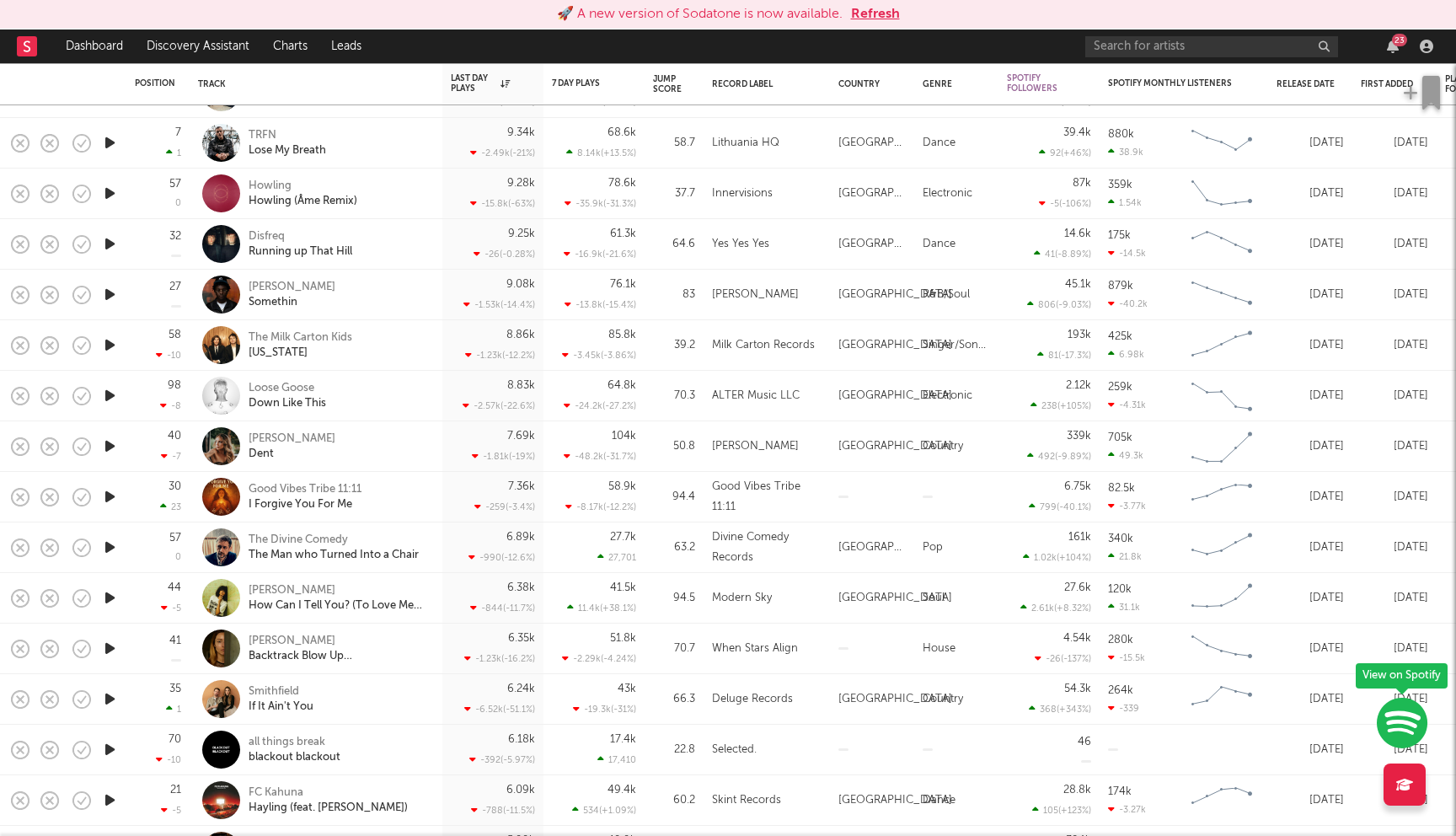
click at [887, 11] on button "Refresh" at bounding box center [875, 15] width 49 height 21
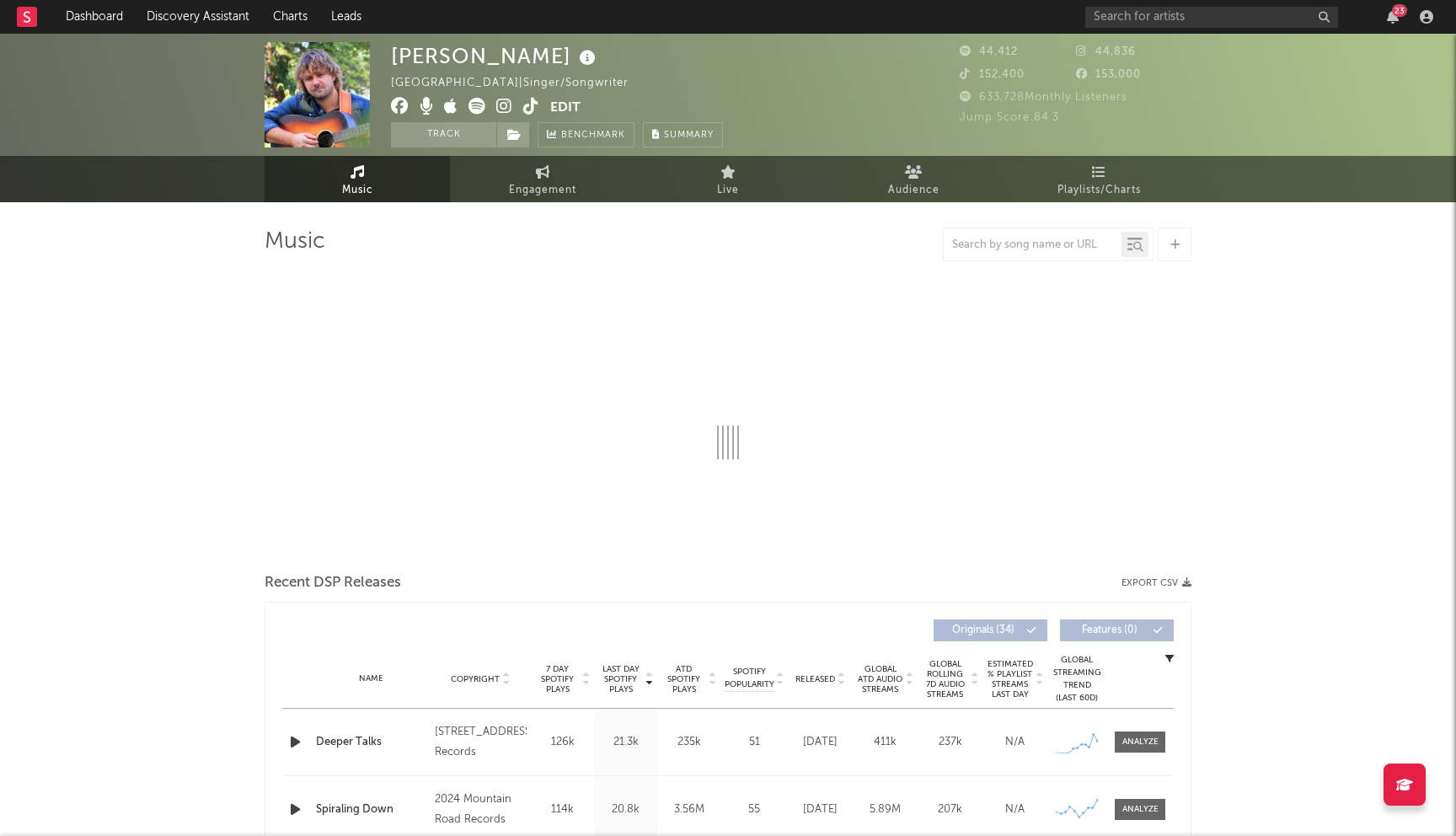
select select "6m"
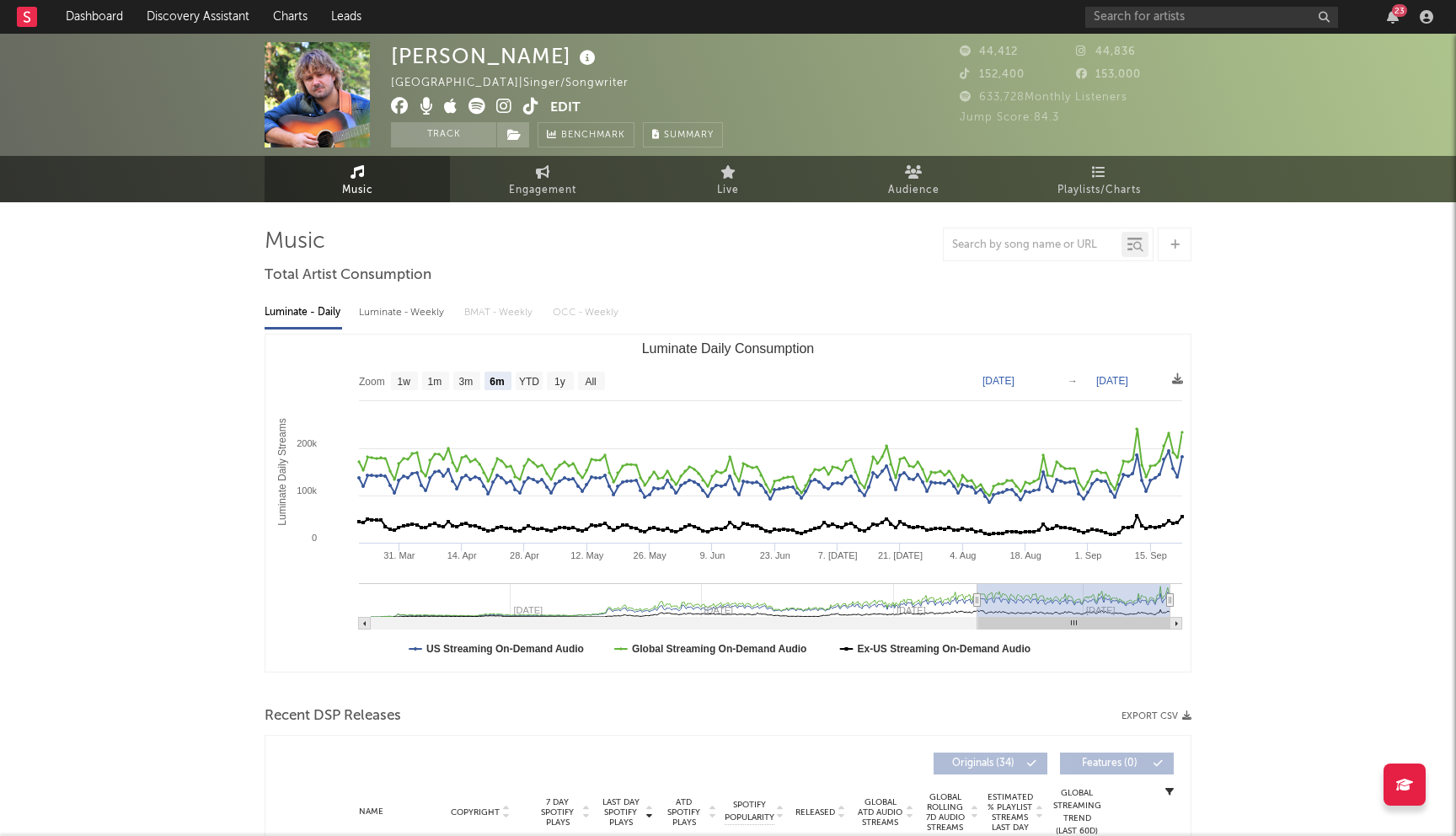
click at [402, 100] on icon at bounding box center [399, 107] width 18 height 17
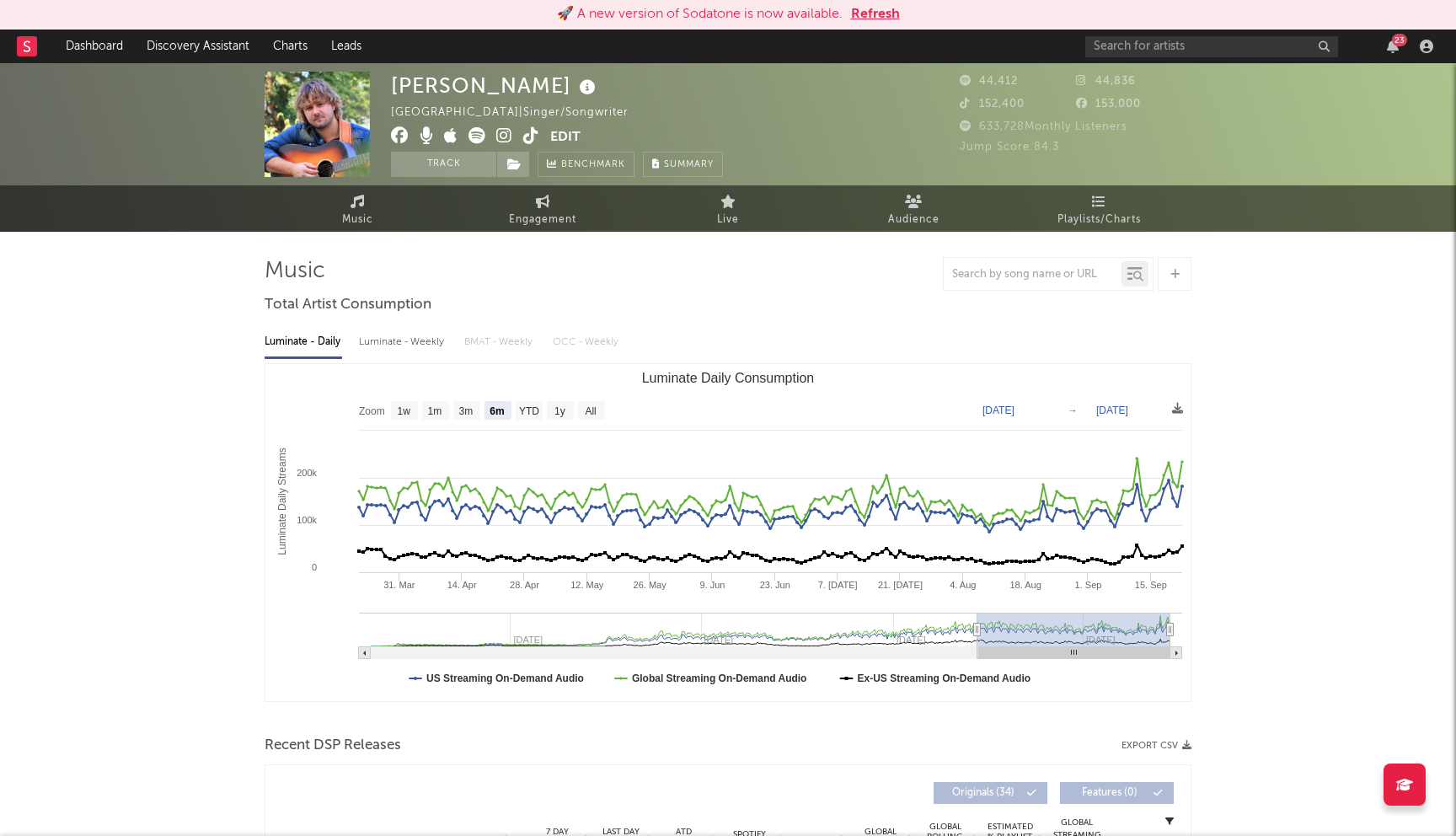
click at [891, 19] on button "Refresh" at bounding box center [875, 15] width 49 height 21
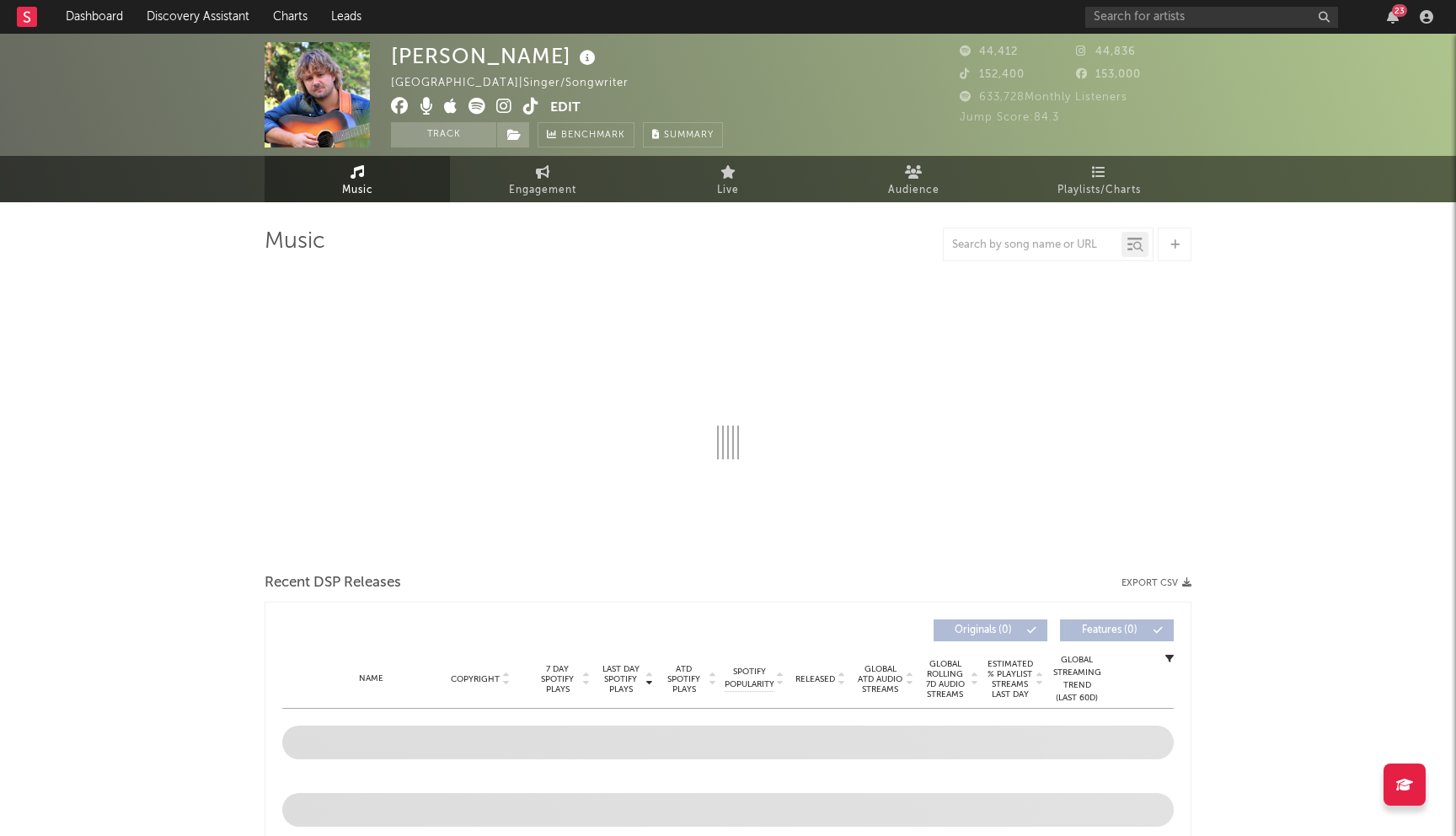
select select "6m"
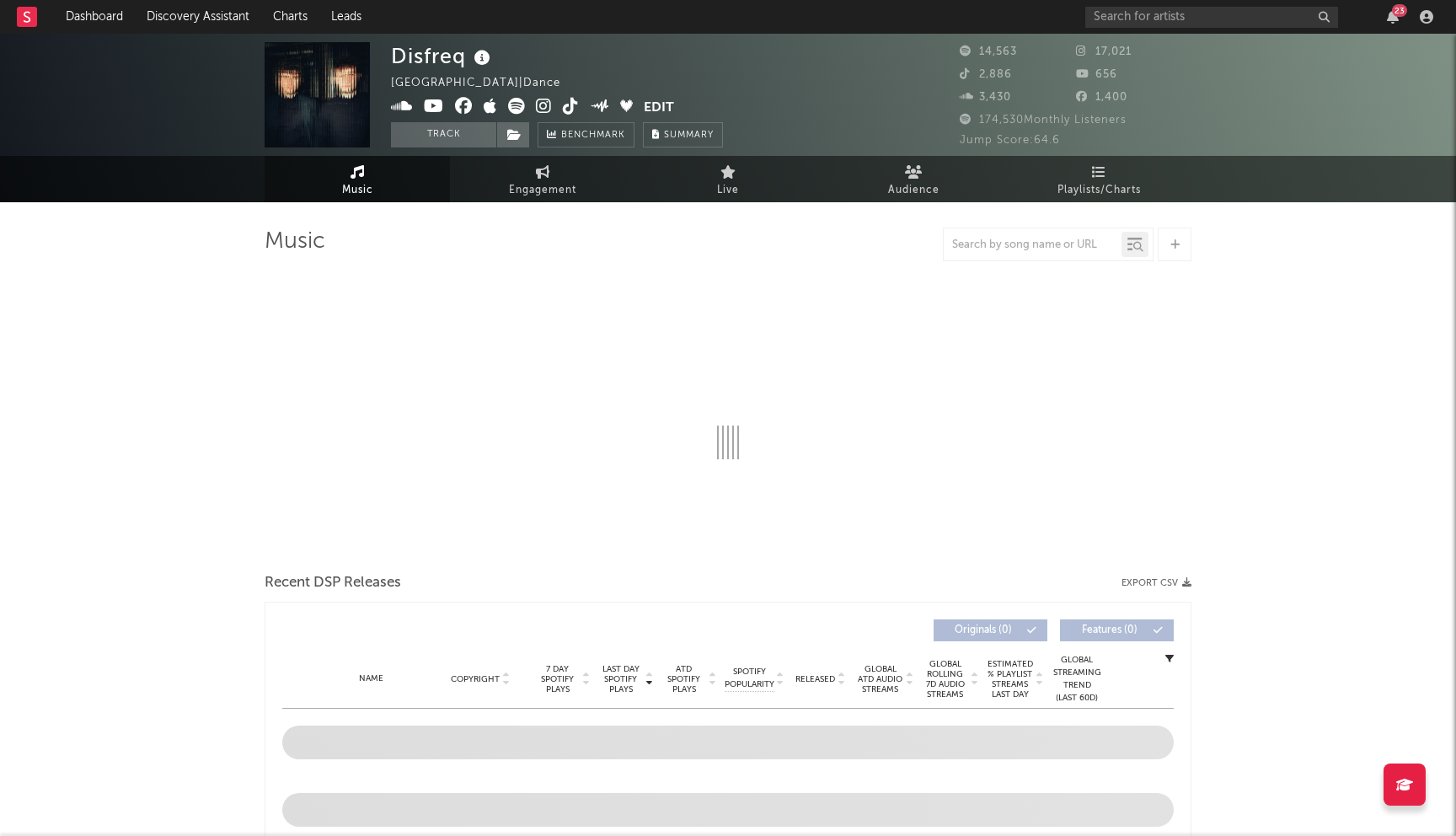
select select "6m"
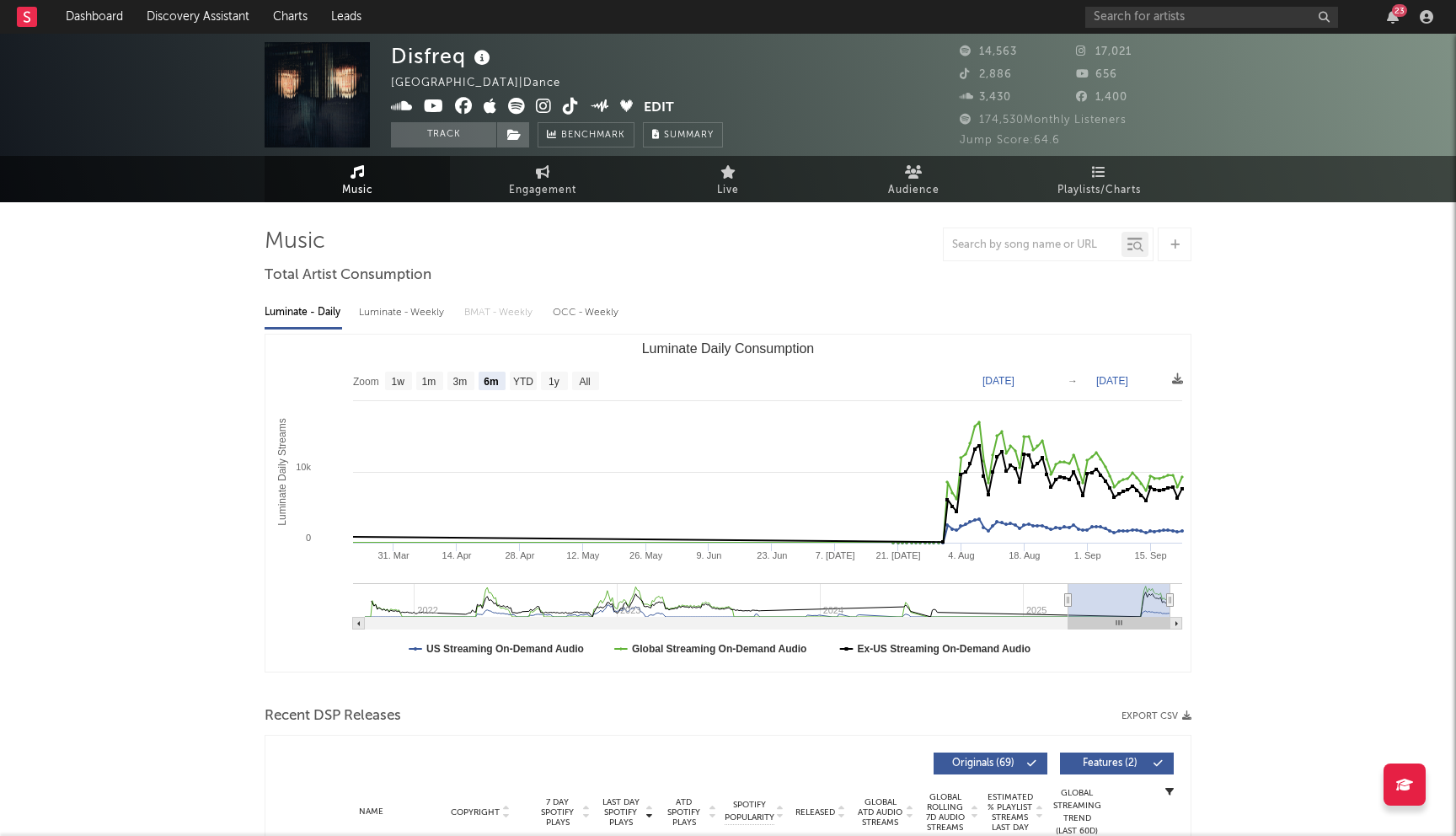
click at [464, 104] on icon at bounding box center [464, 107] width 18 height 17
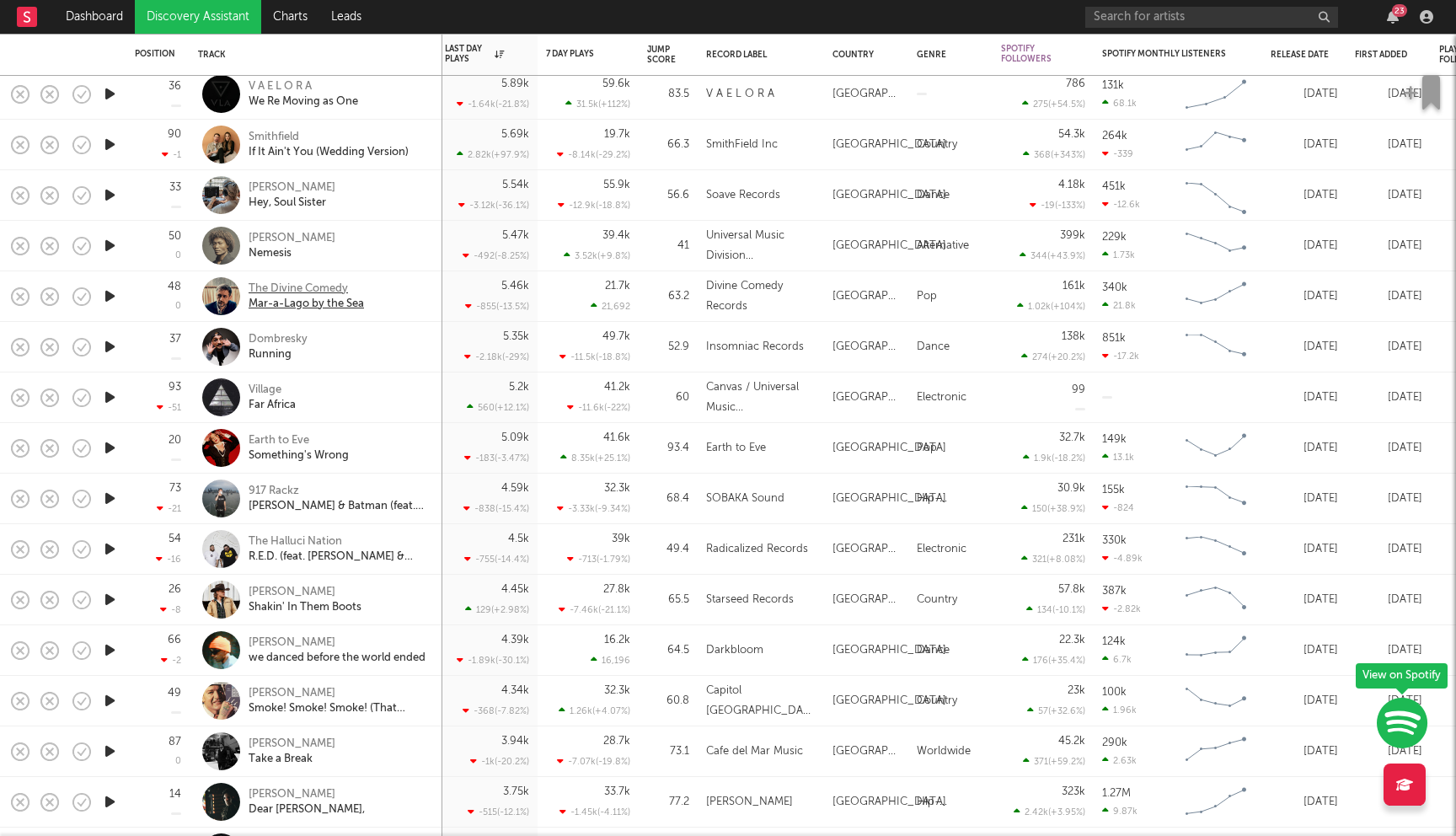
click at [305, 292] on div "The Divine Comedy" at bounding box center [306, 289] width 115 height 15
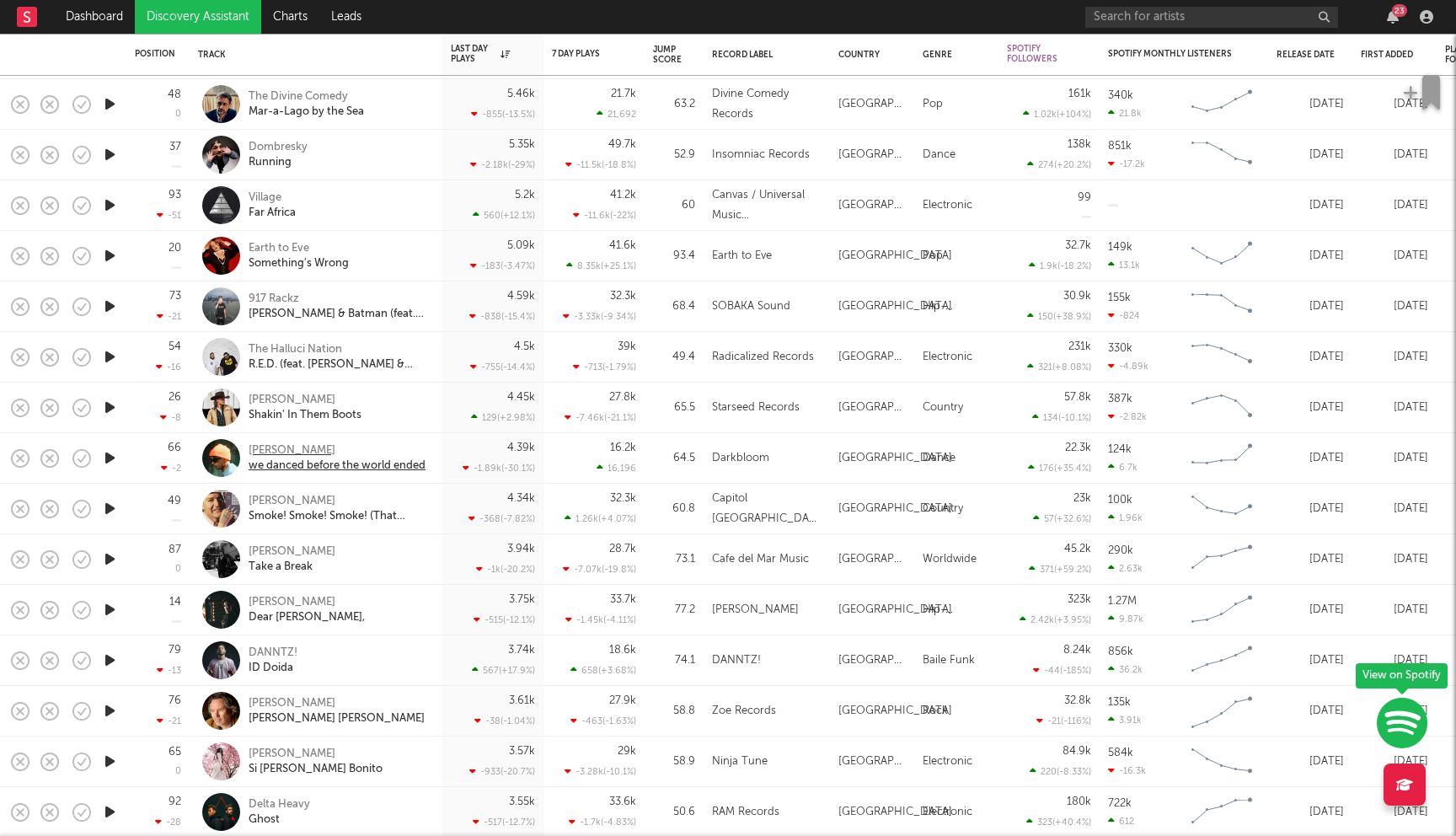
click at [258, 446] on div "[PERSON_NAME]" at bounding box center [337, 451] width 177 height 15
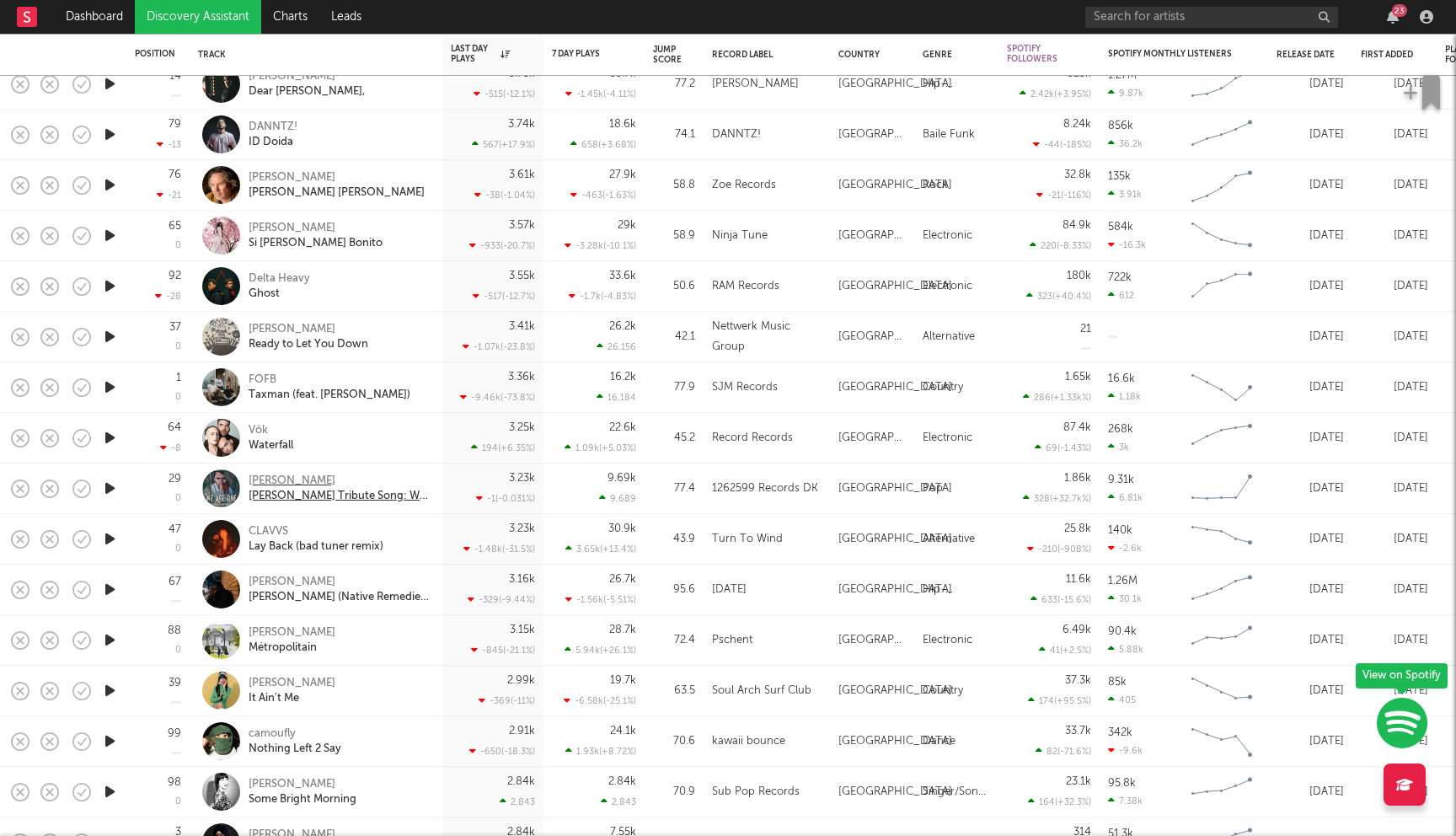
click at [299, 482] on div "[PERSON_NAME]" at bounding box center [339, 481] width 182 height 15
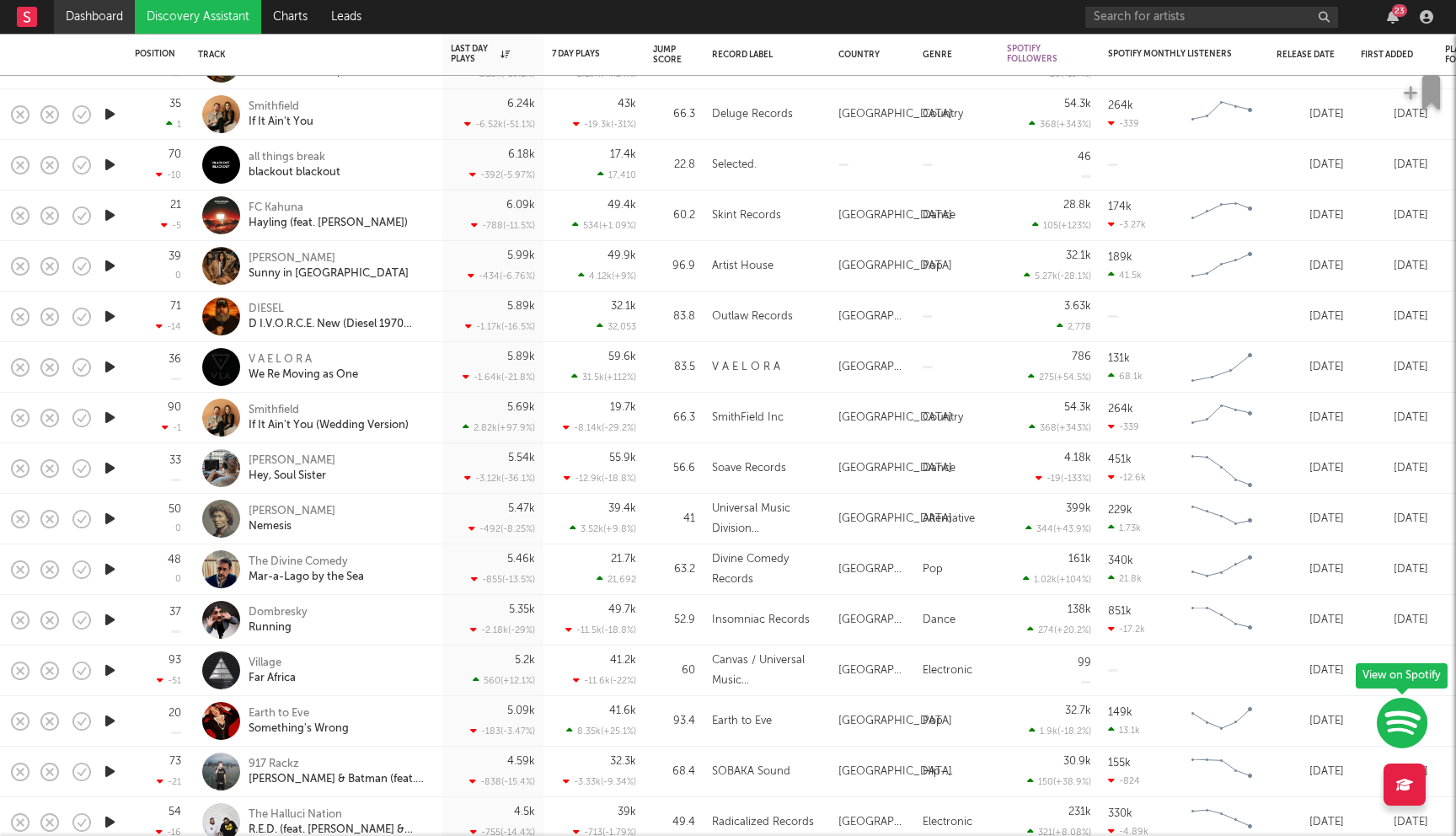
click at [96, 15] on link "Dashboard" at bounding box center [95, 16] width 81 height 34
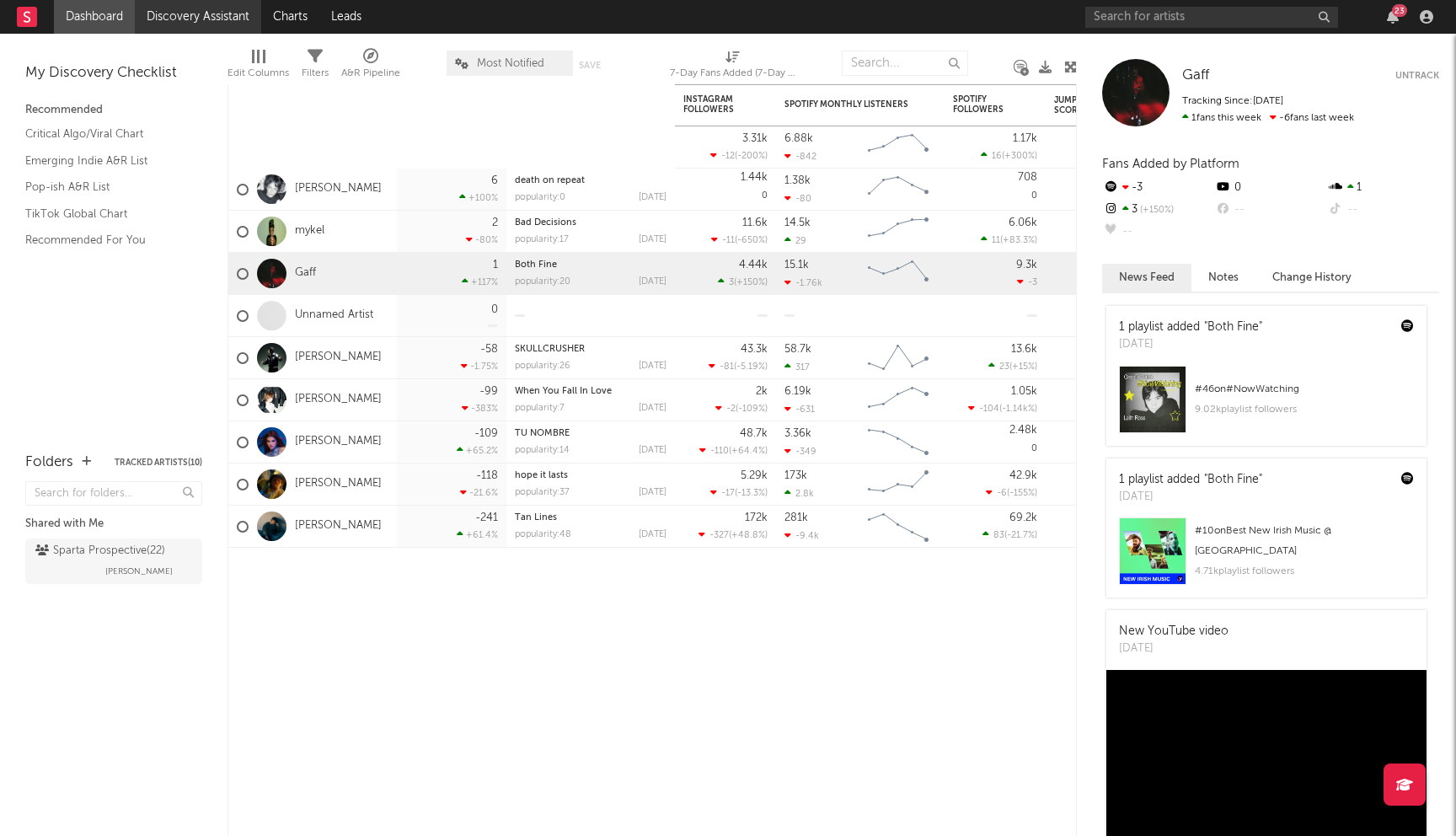
click at [190, 21] on link "Discovery Assistant" at bounding box center [198, 16] width 126 height 34
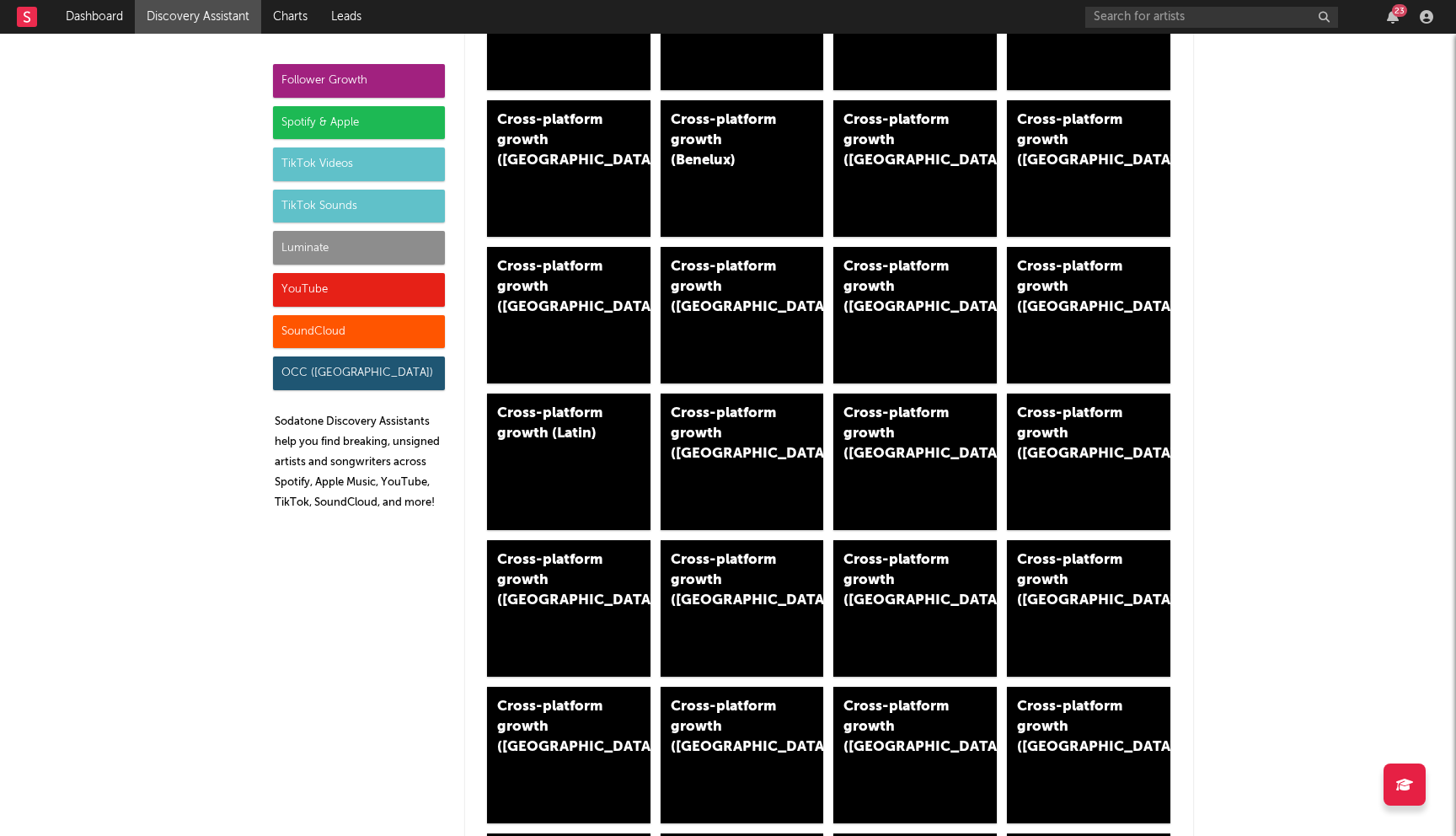
scroll to position [102, 0]
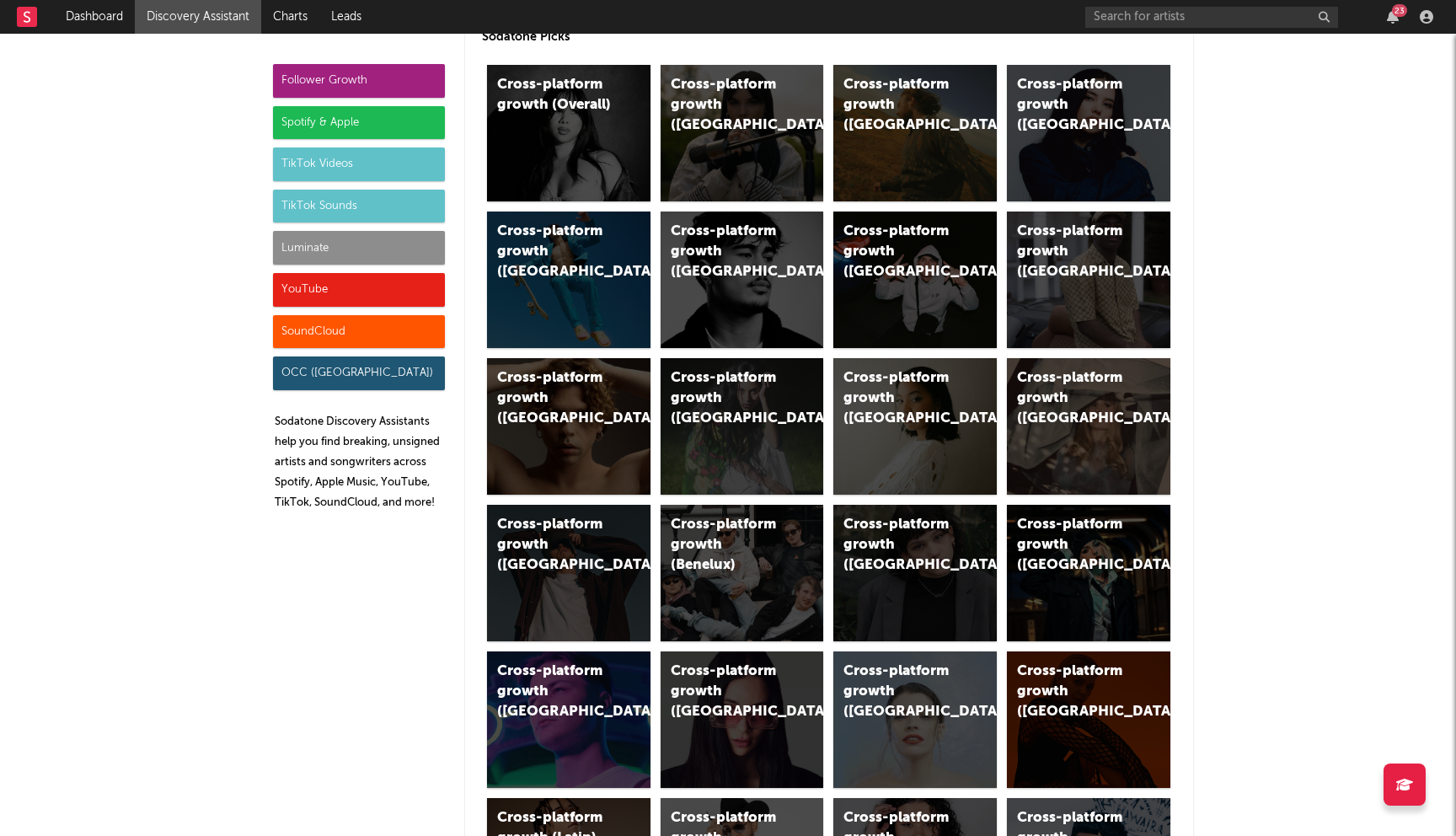
click at [323, 258] on div "Luminate" at bounding box center [359, 247] width 172 height 34
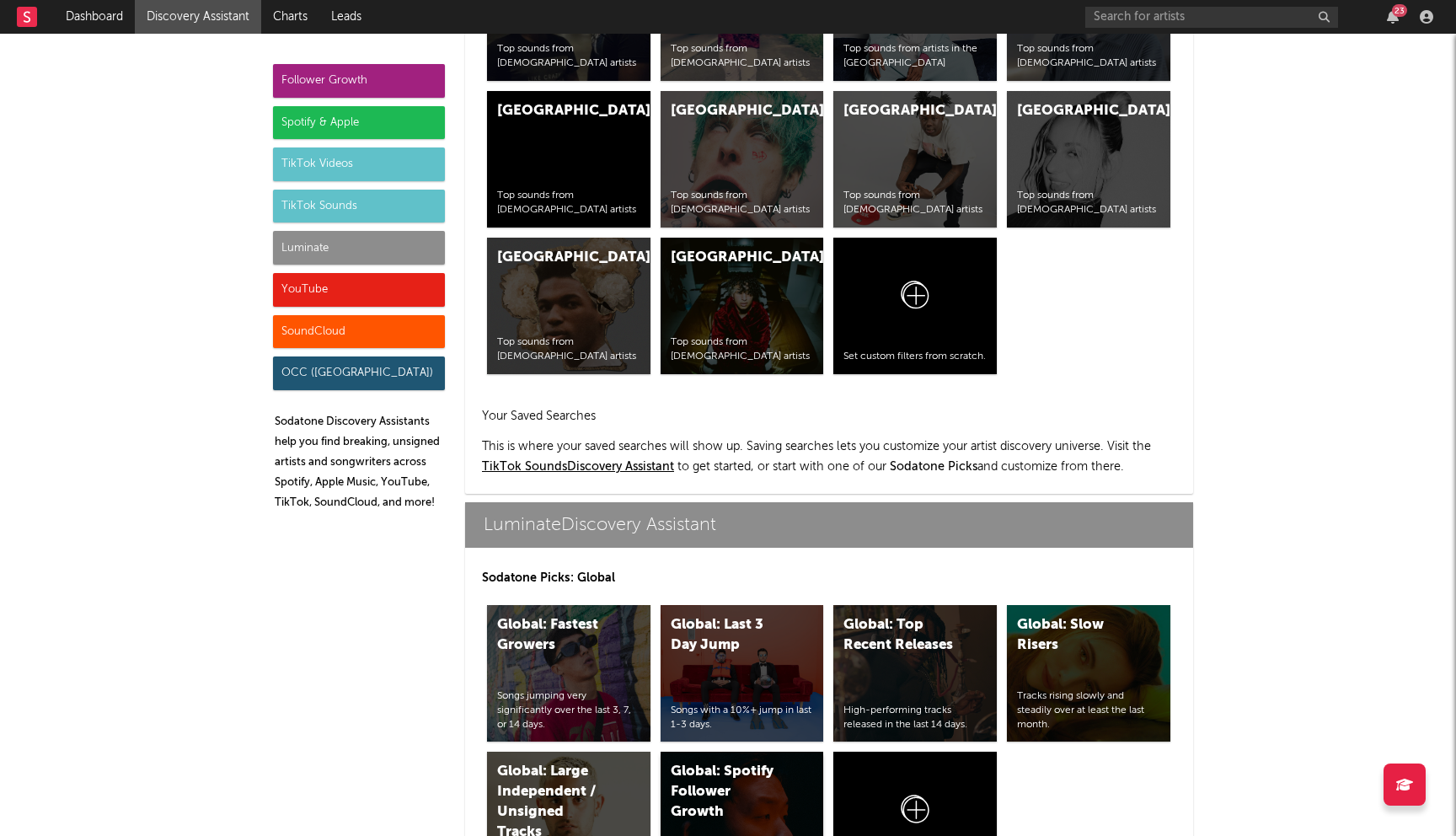
scroll to position [7361, 0]
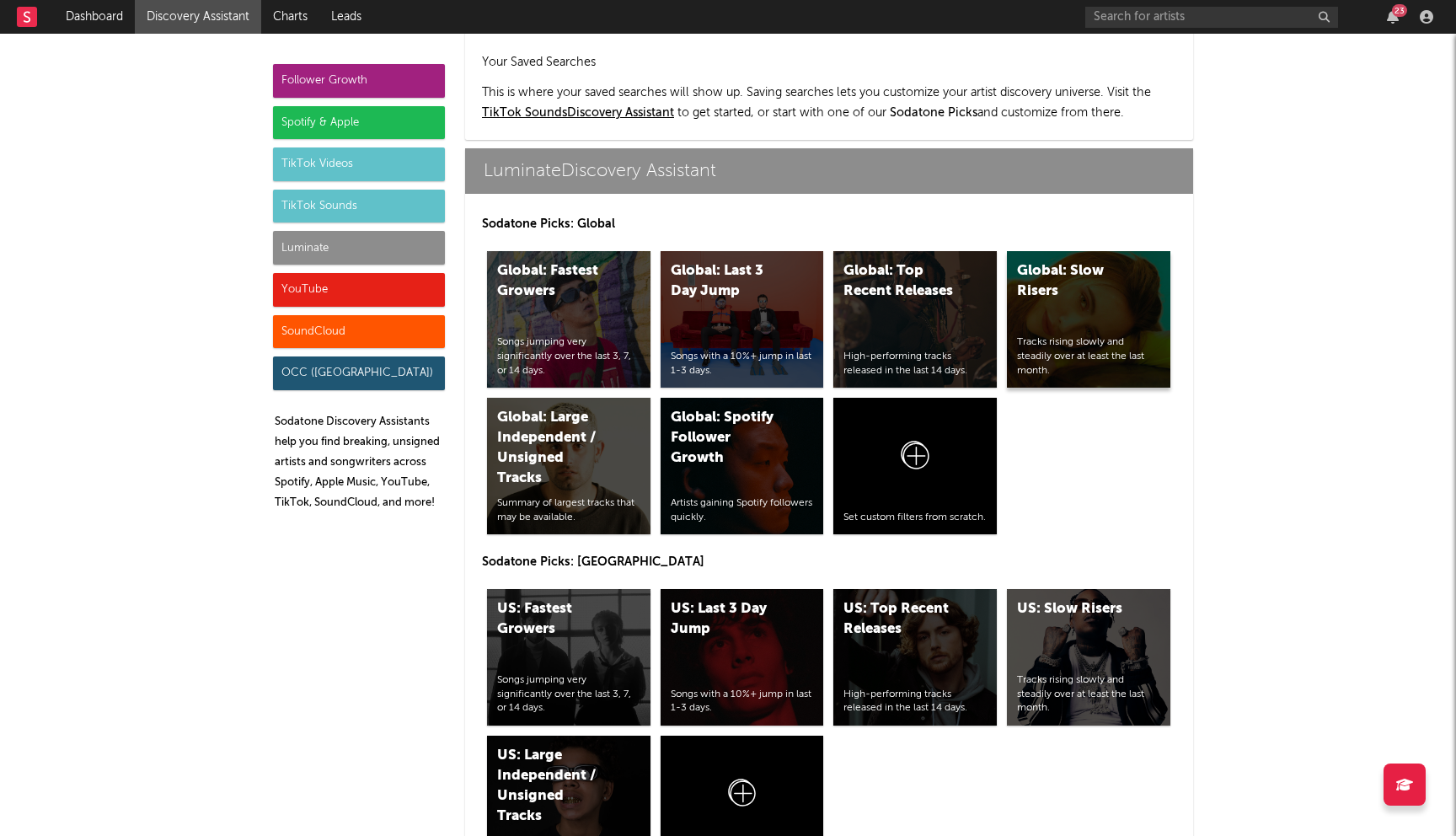
click at [1099, 251] on div "Global: Slow Risers Tracks rising slowly and steadily over at least the last mo…" at bounding box center [1089, 319] width 163 height 137
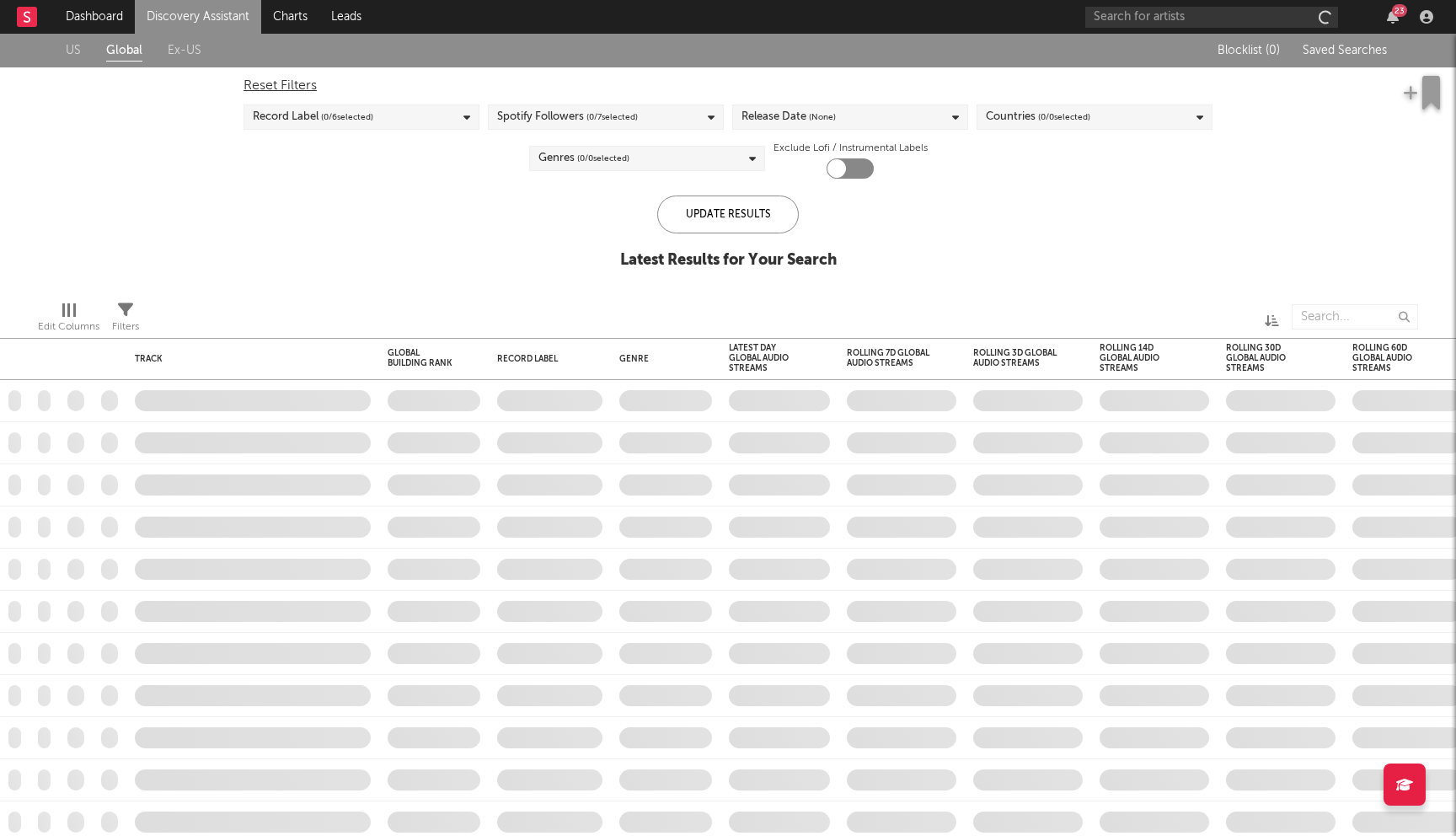
checkbox input "true"
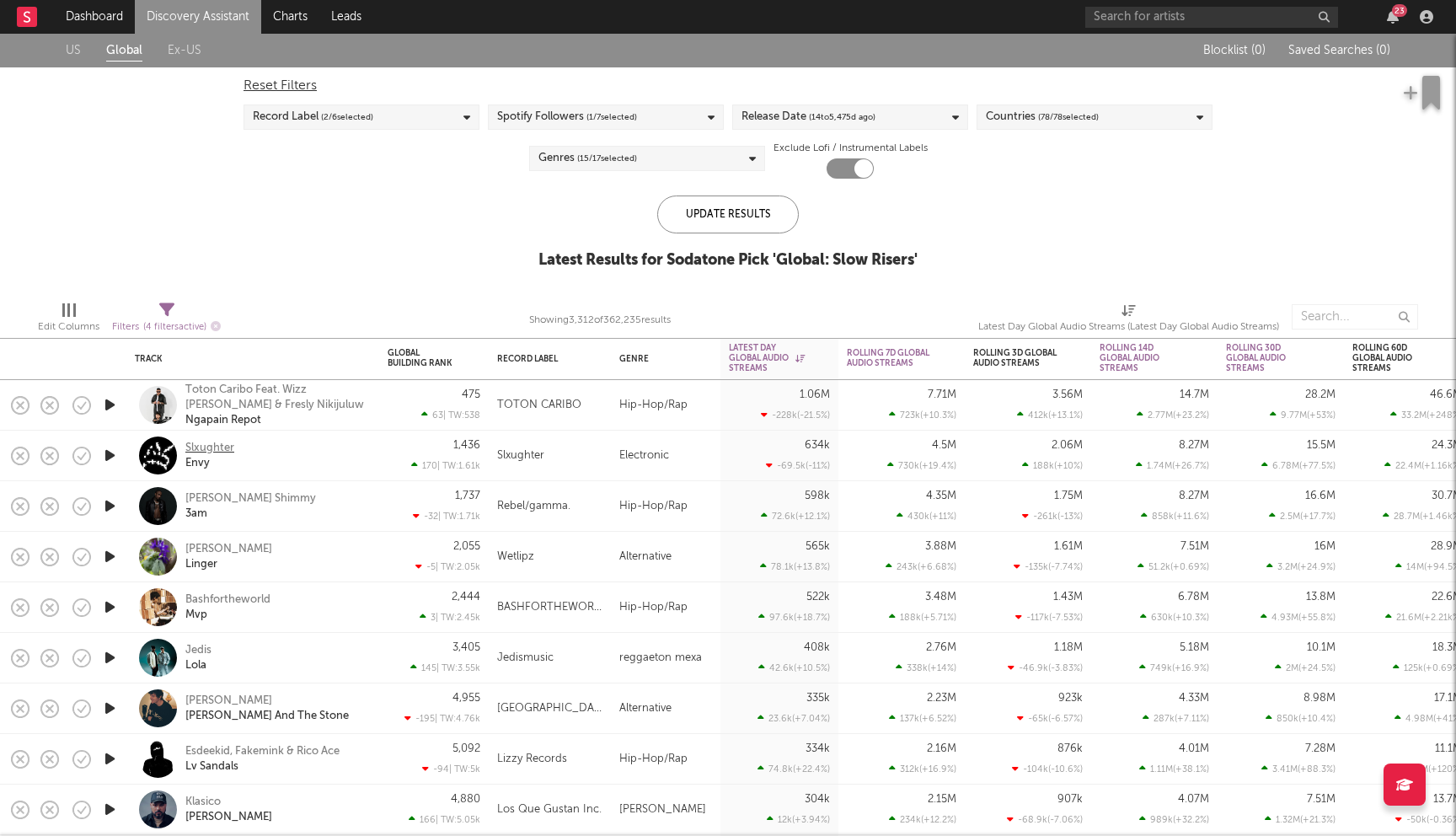
click at [217, 445] on div "Slxughter" at bounding box center [209, 448] width 49 height 15
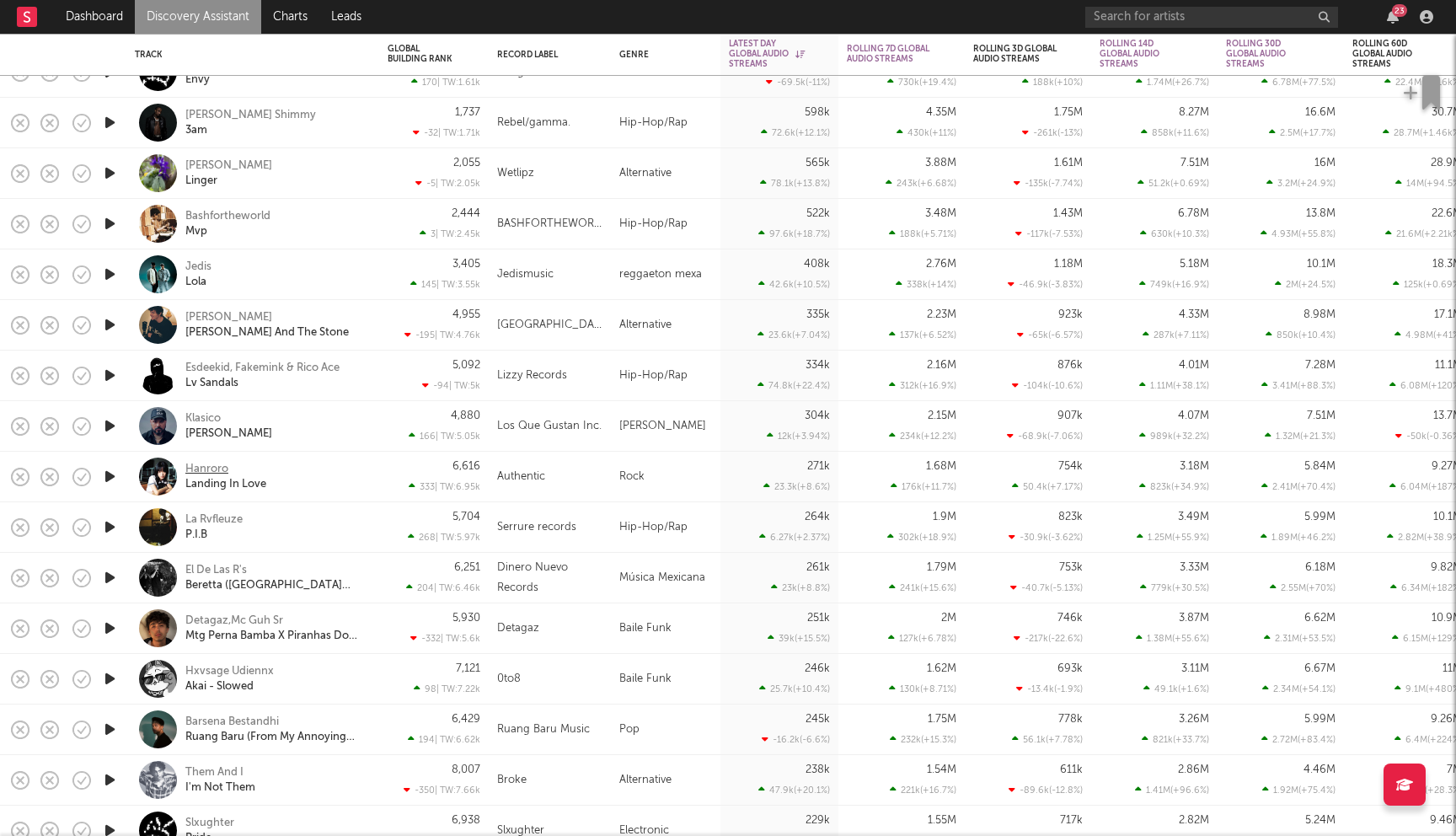
click at [205, 468] on div "Hanroro" at bounding box center [207, 470] width 43 height 15
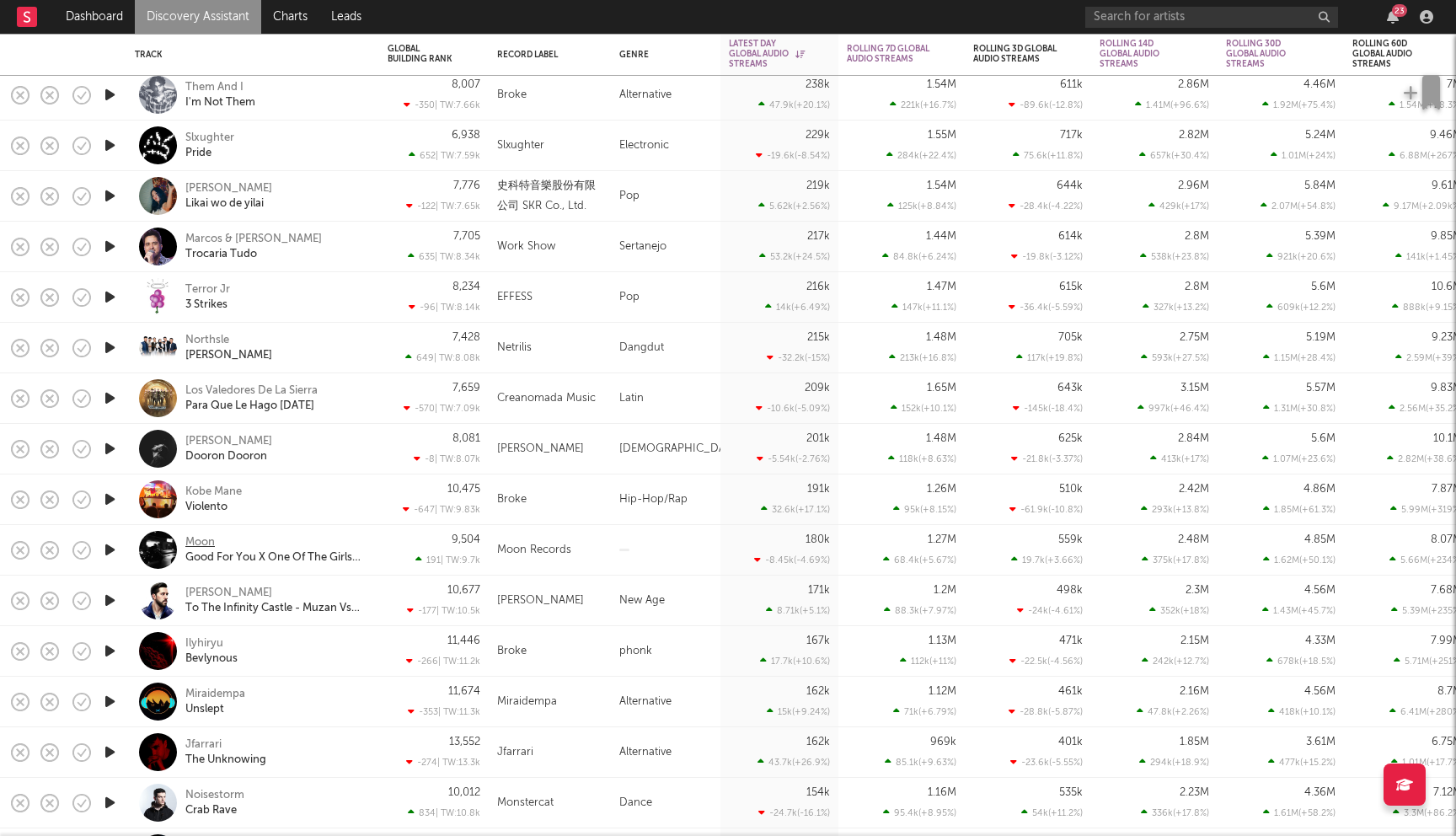
click at [202, 546] on div "Moon" at bounding box center [200, 543] width 29 height 15
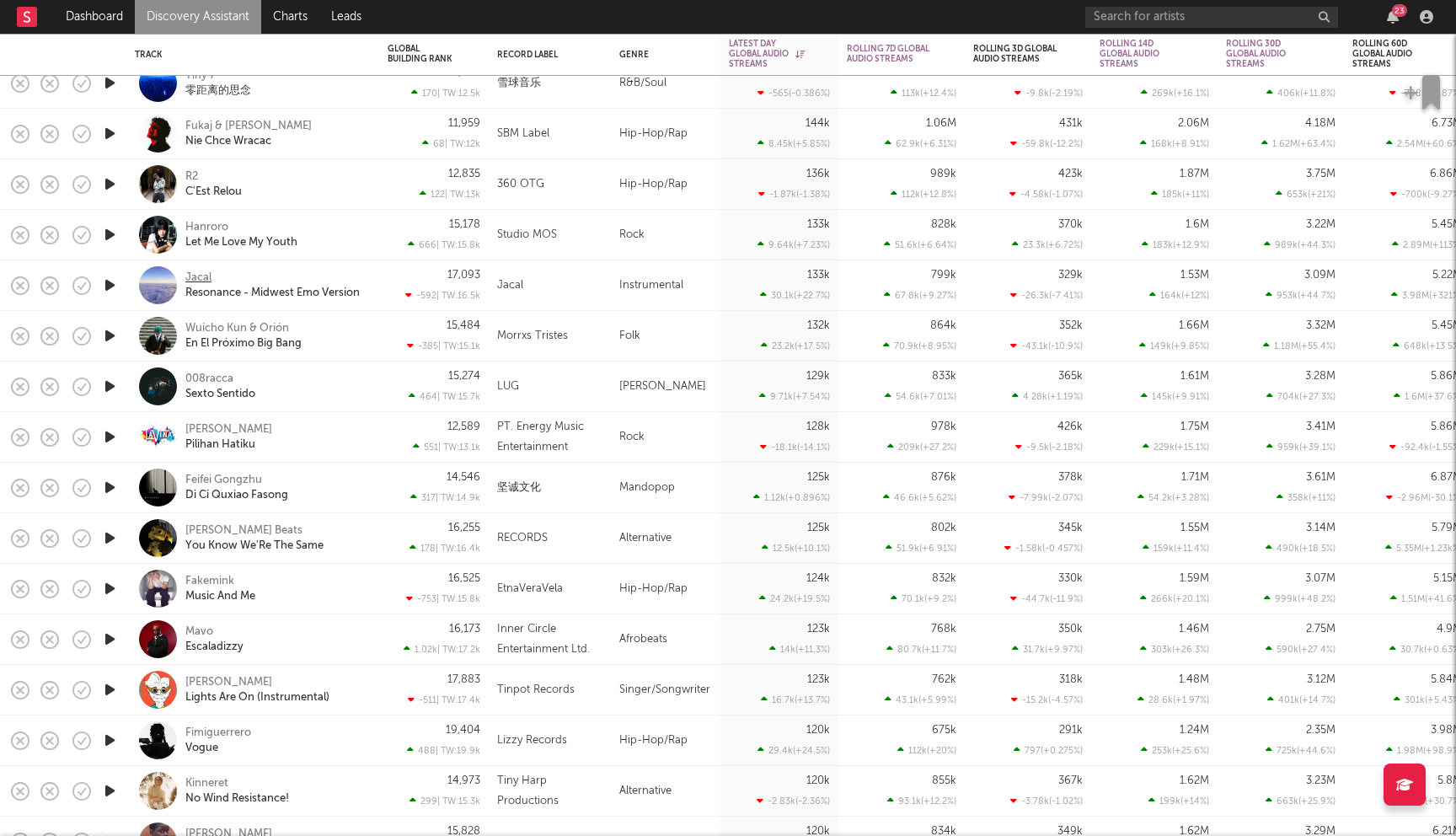
click at [194, 280] on div "Jacal" at bounding box center [198, 278] width 26 height 15
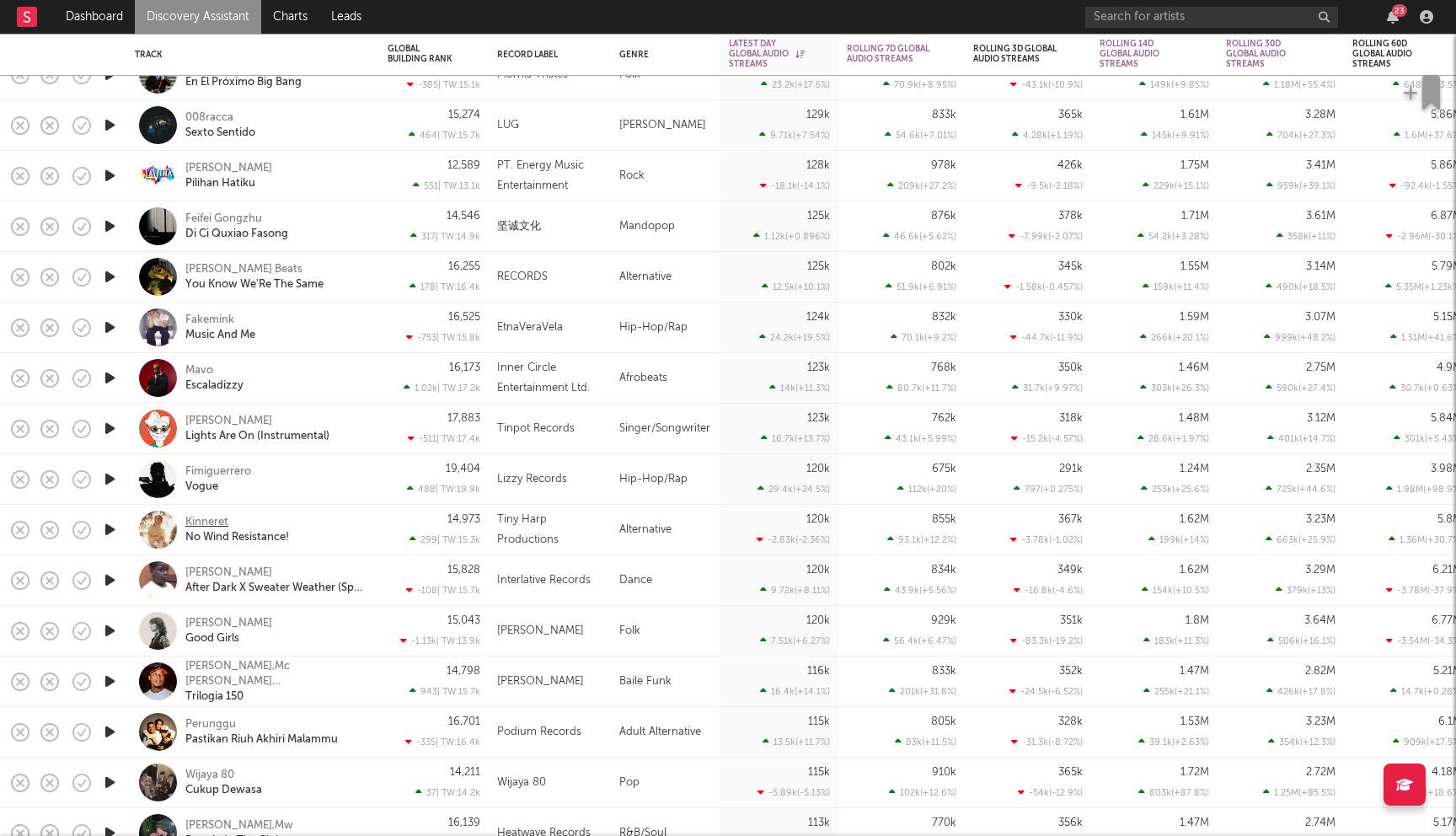
click at [213, 523] on div "Kinneret" at bounding box center [207, 522] width 43 height 15
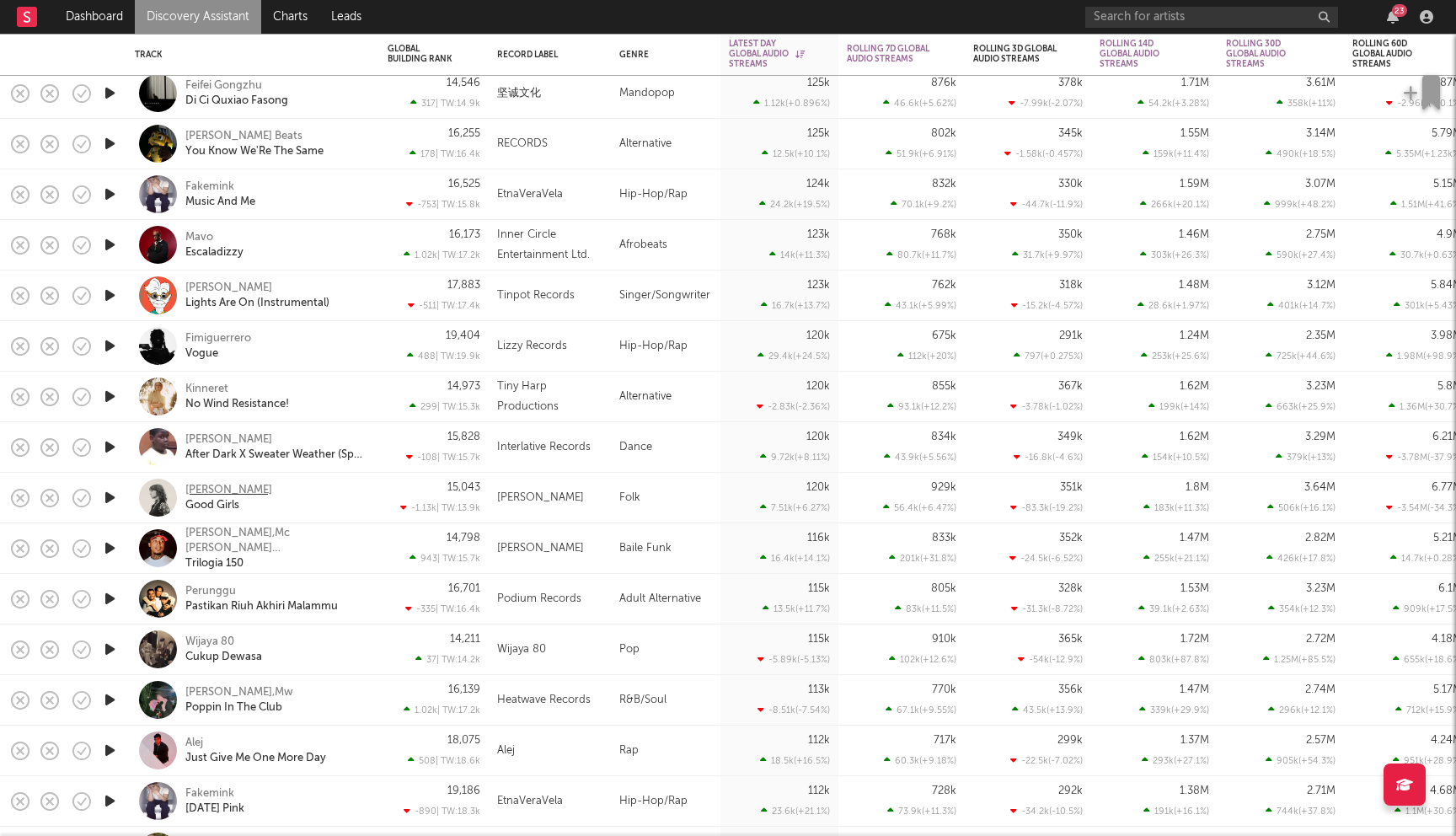
click at [252, 487] on div "Josie Edwards" at bounding box center [228, 490] width 87 height 15
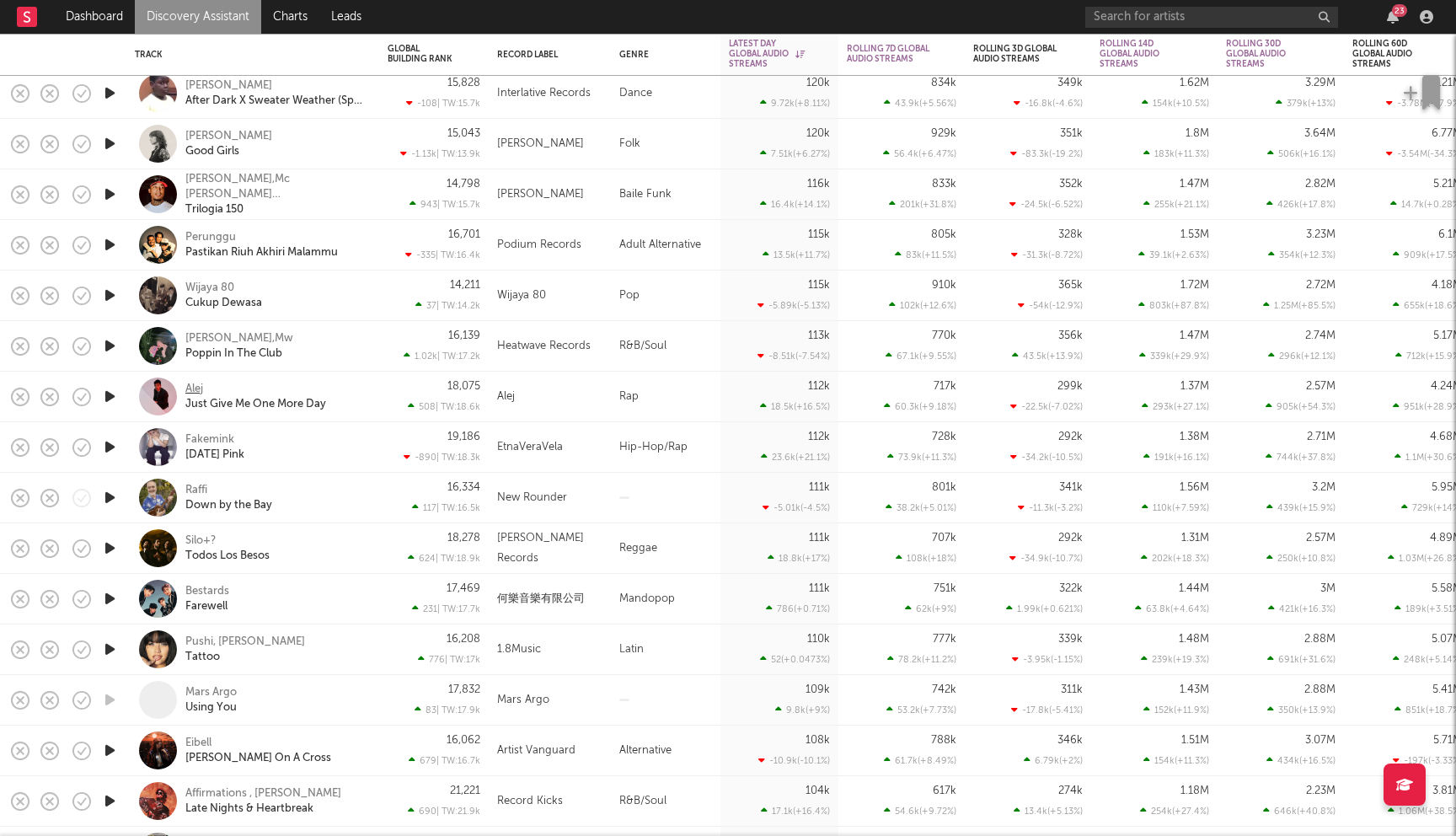
click at [198, 383] on div "Alej" at bounding box center [194, 390] width 18 height 15
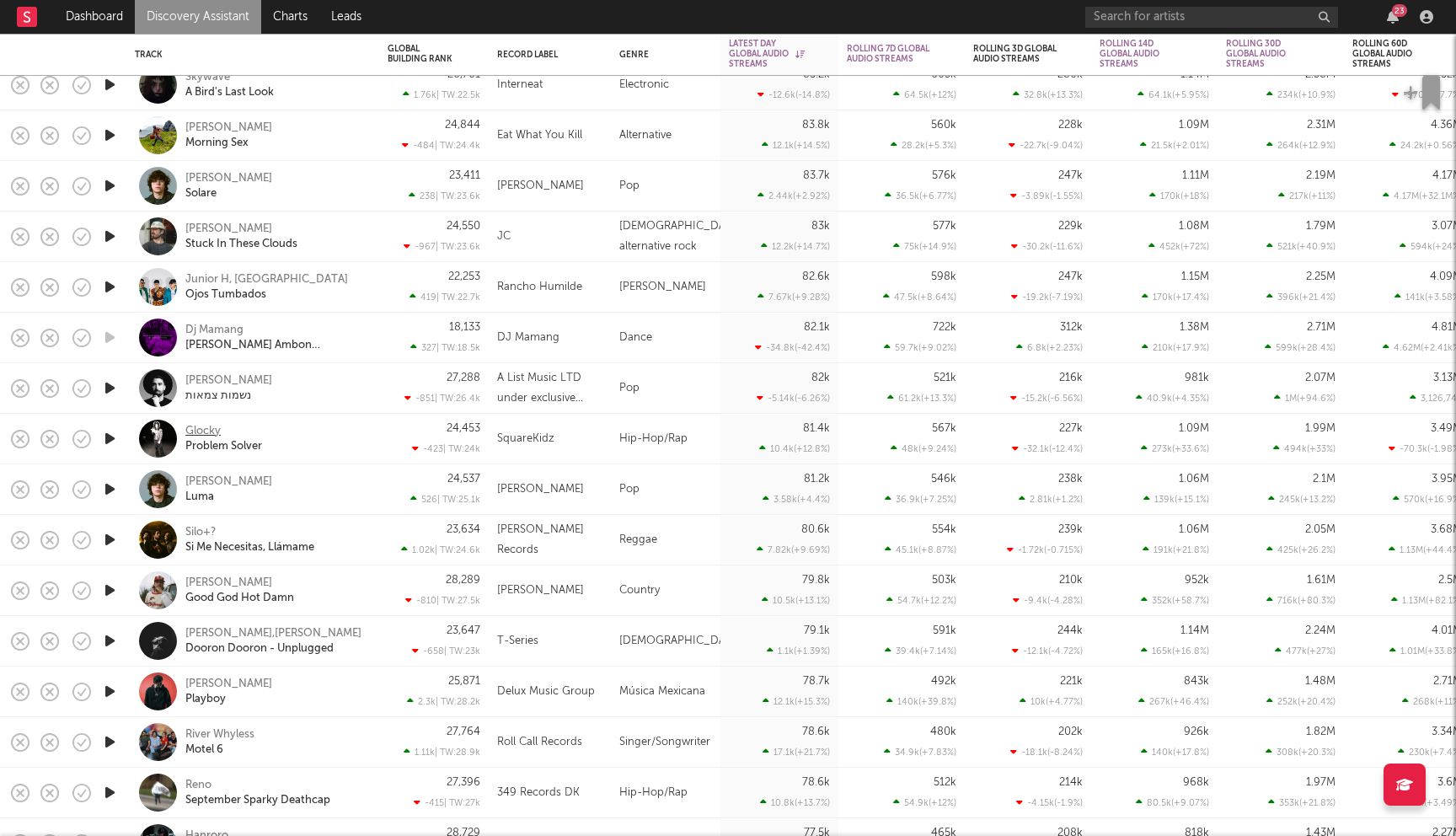
click at [211, 429] on div "Glocky" at bounding box center [202, 432] width 35 height 15
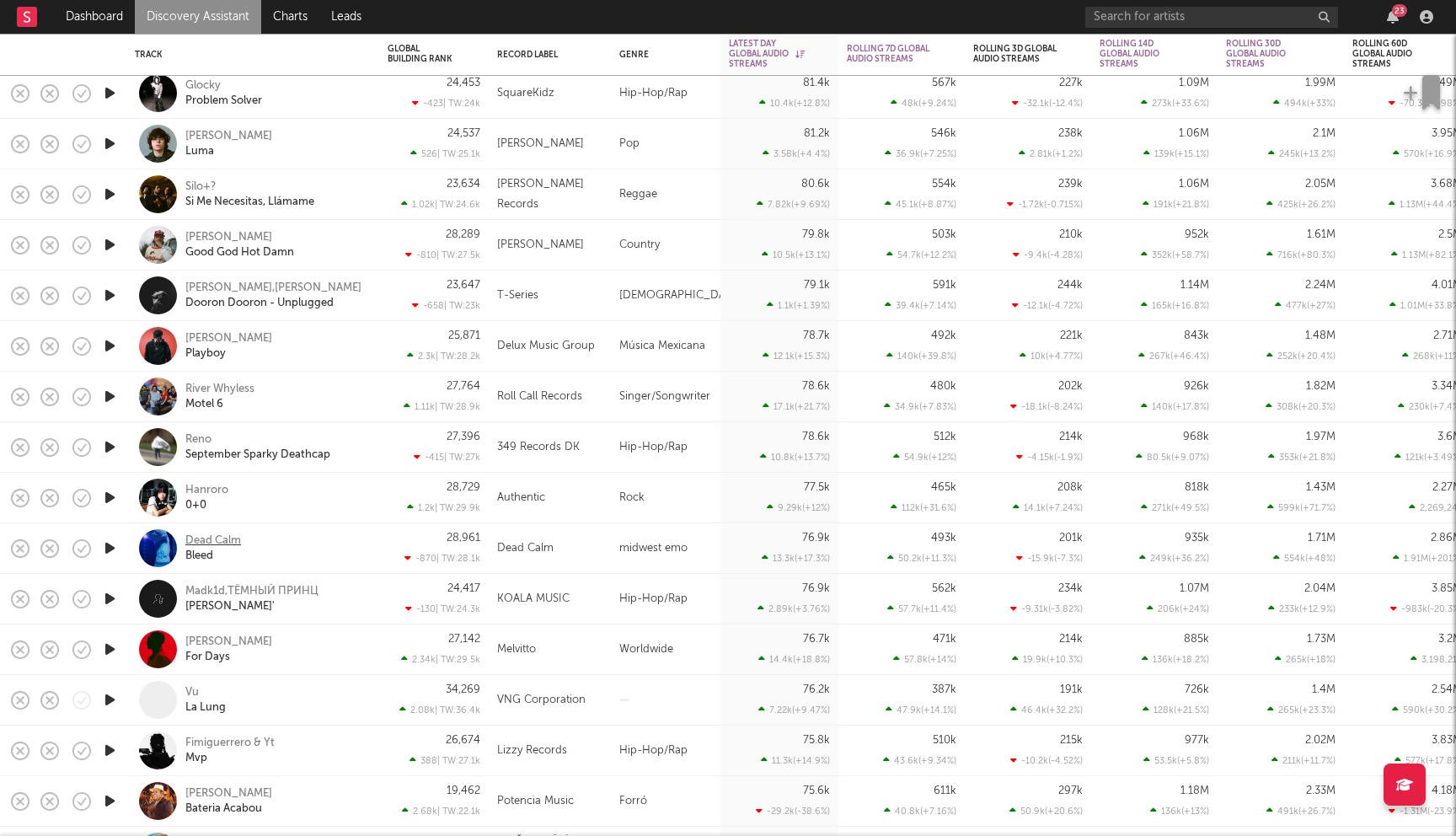
click at [225, 543] on div "Dead Calm" at bounding box center [213, 541] width 56 height 15
click at [243, 389] on div "River Whyless" at bounding box center [219, 390] width 69 height 15
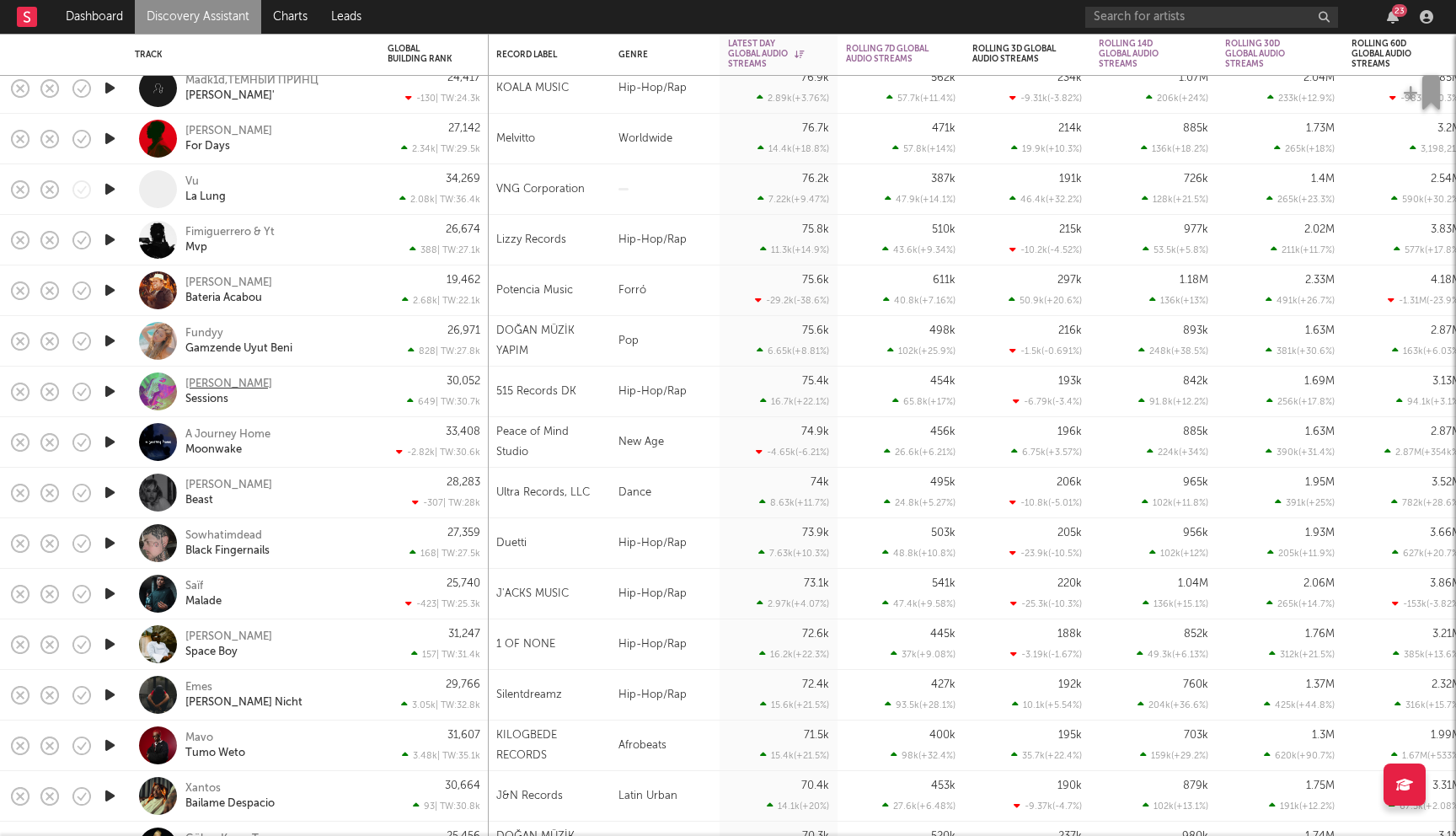
click at [222, 384] on div "Sharkey" at bounding box center [228, 384] width 87 height 15
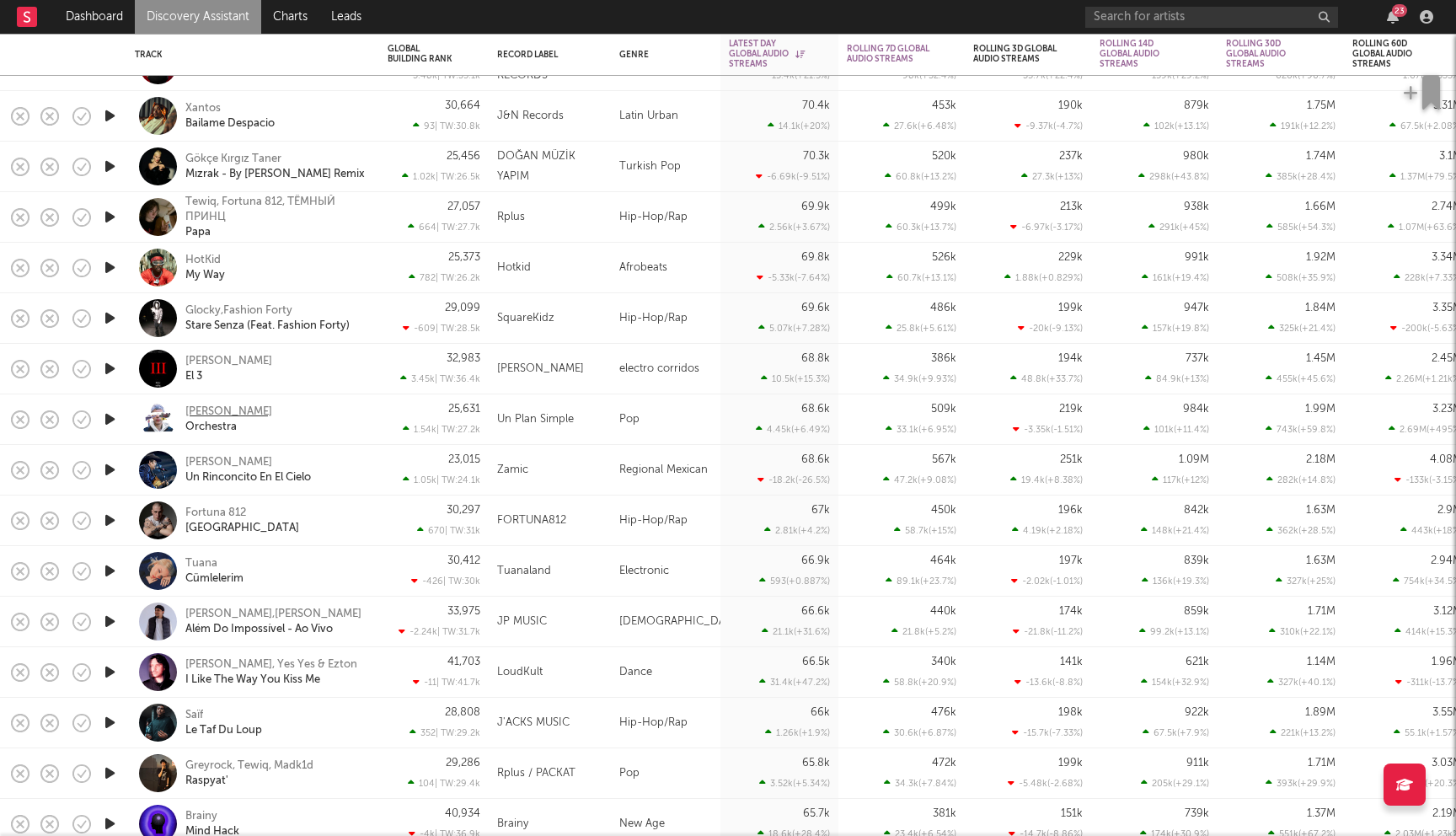
click at [215, 414] on div "Dan Black" at bounding box center [228, 412] width 87 height 15
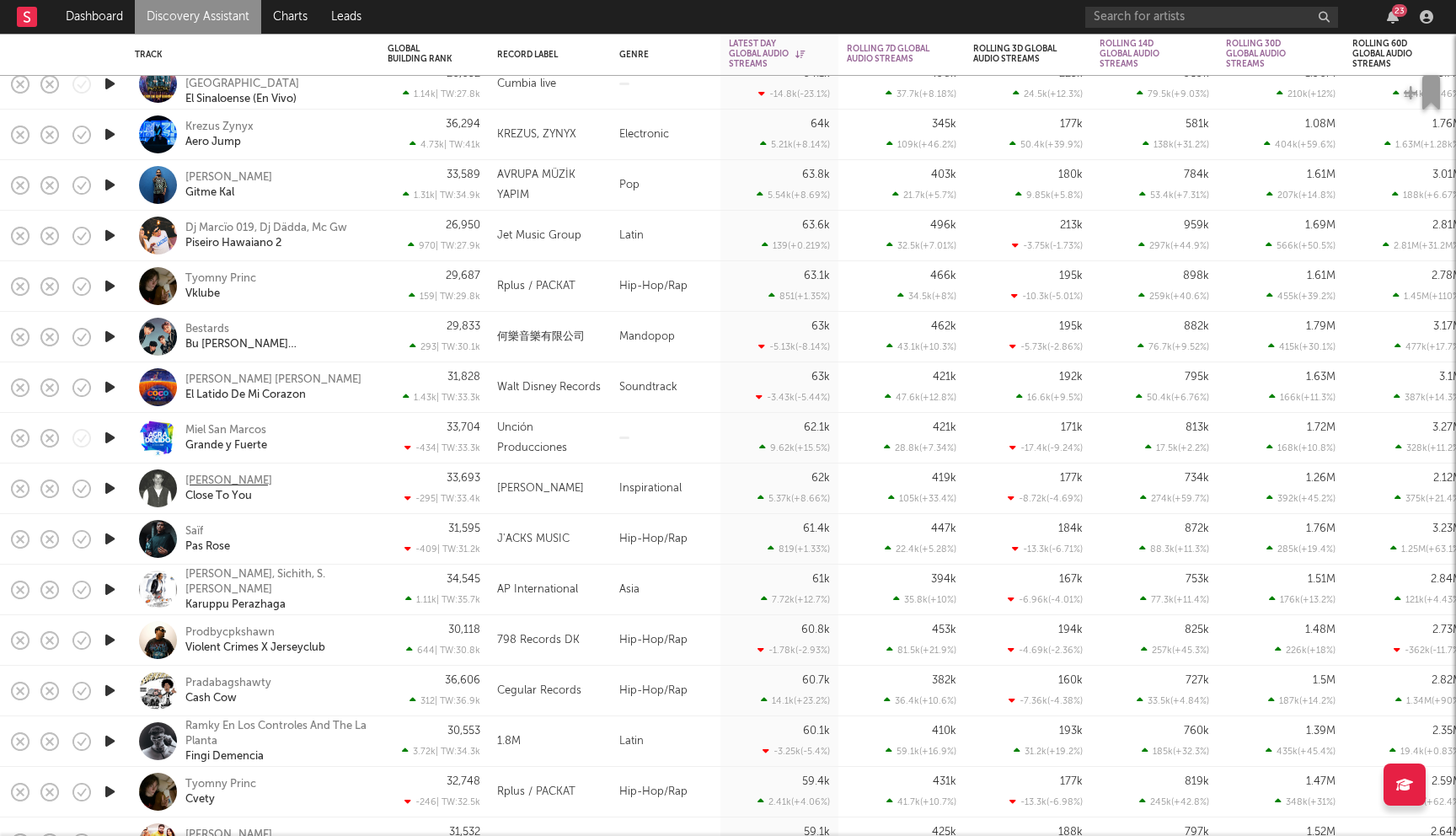
click at [219, 479] on div "Zach Webb" at bounding box center [228, 481] width 87 height 15
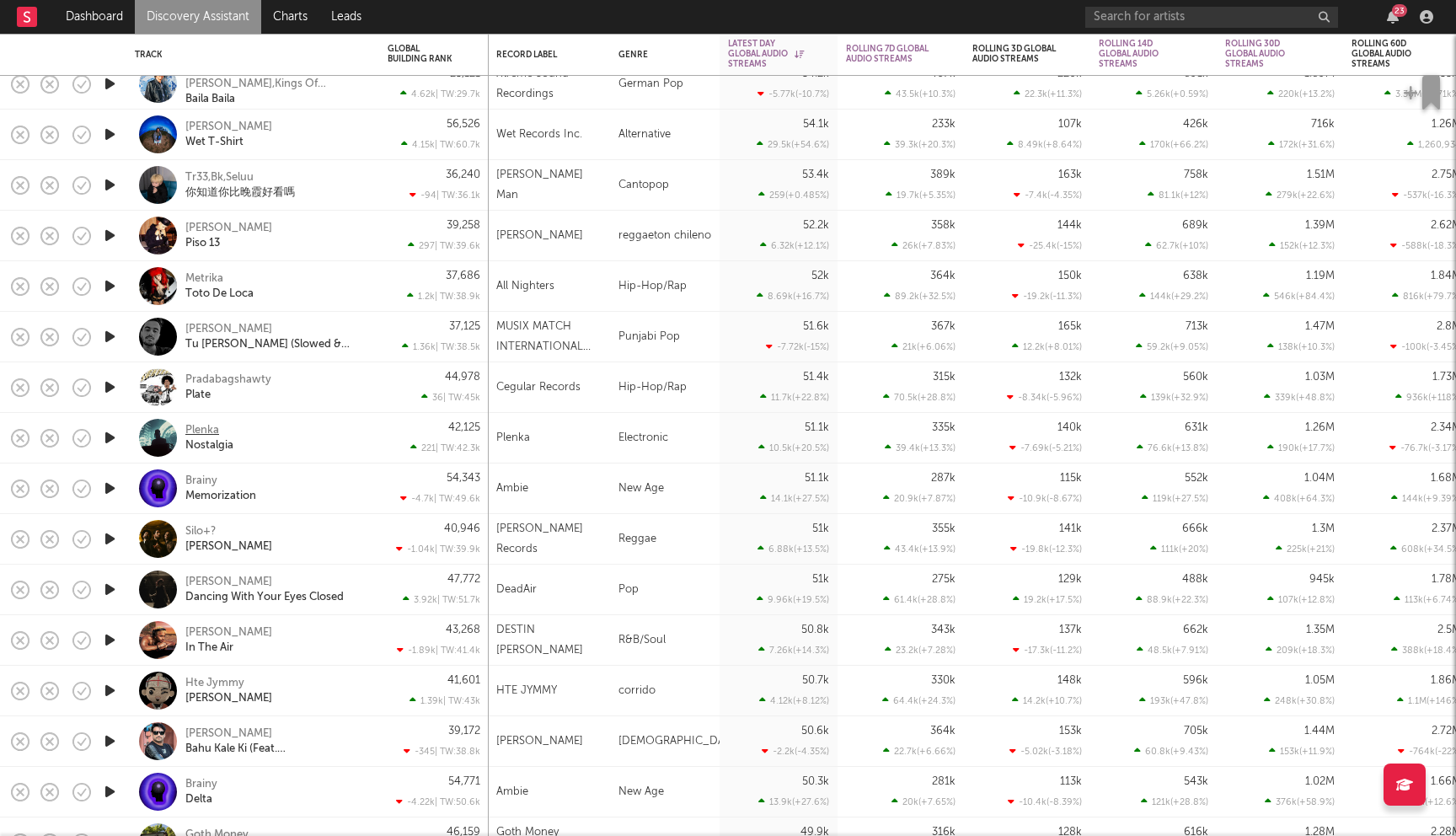
click at [212, 425] on div "Plenka" at bounding box center [201, 431] width 34 height 15
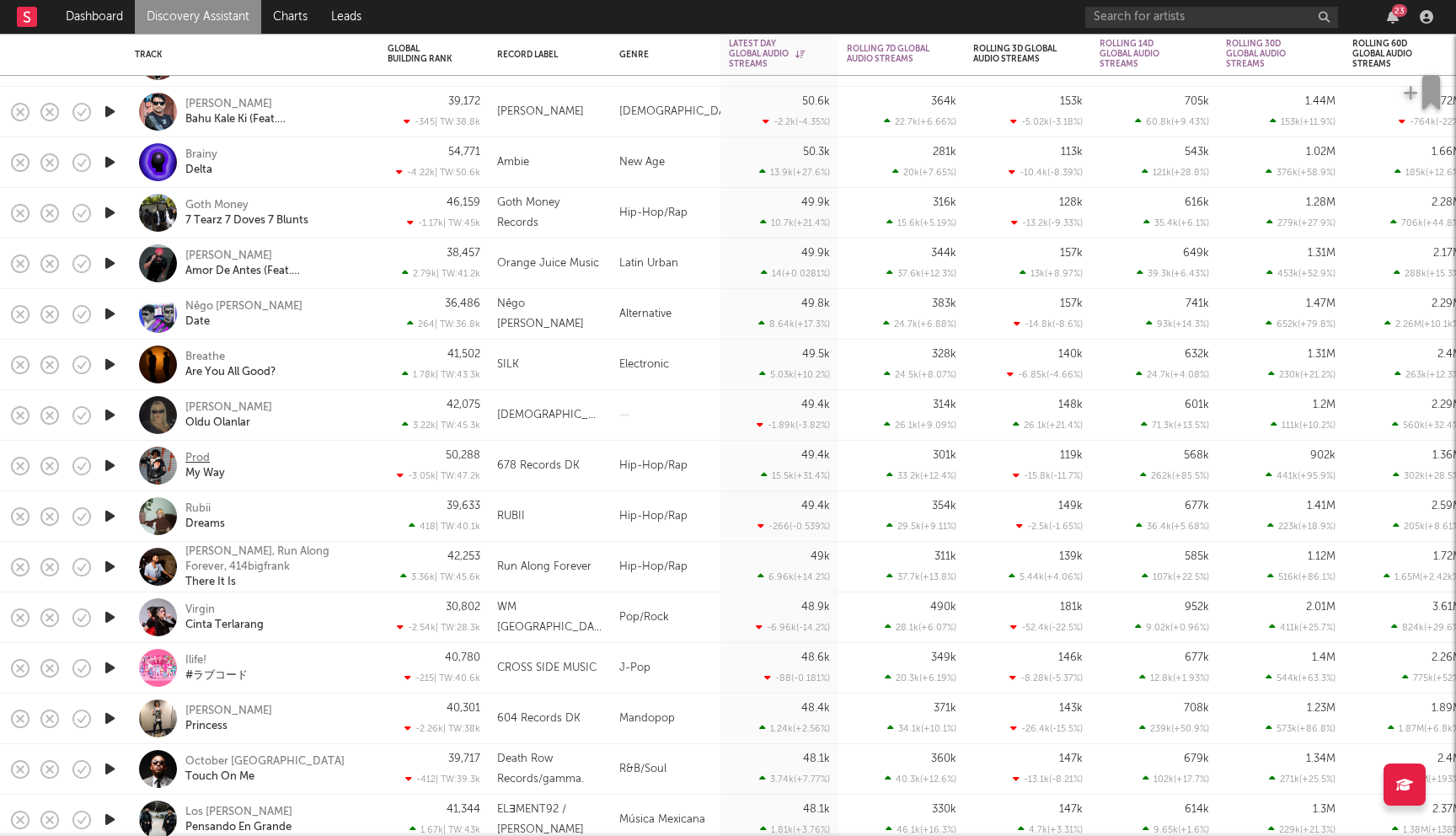
click at [188, 456] on div "Prod" at bounding box center [197, 458] width 24 height 15
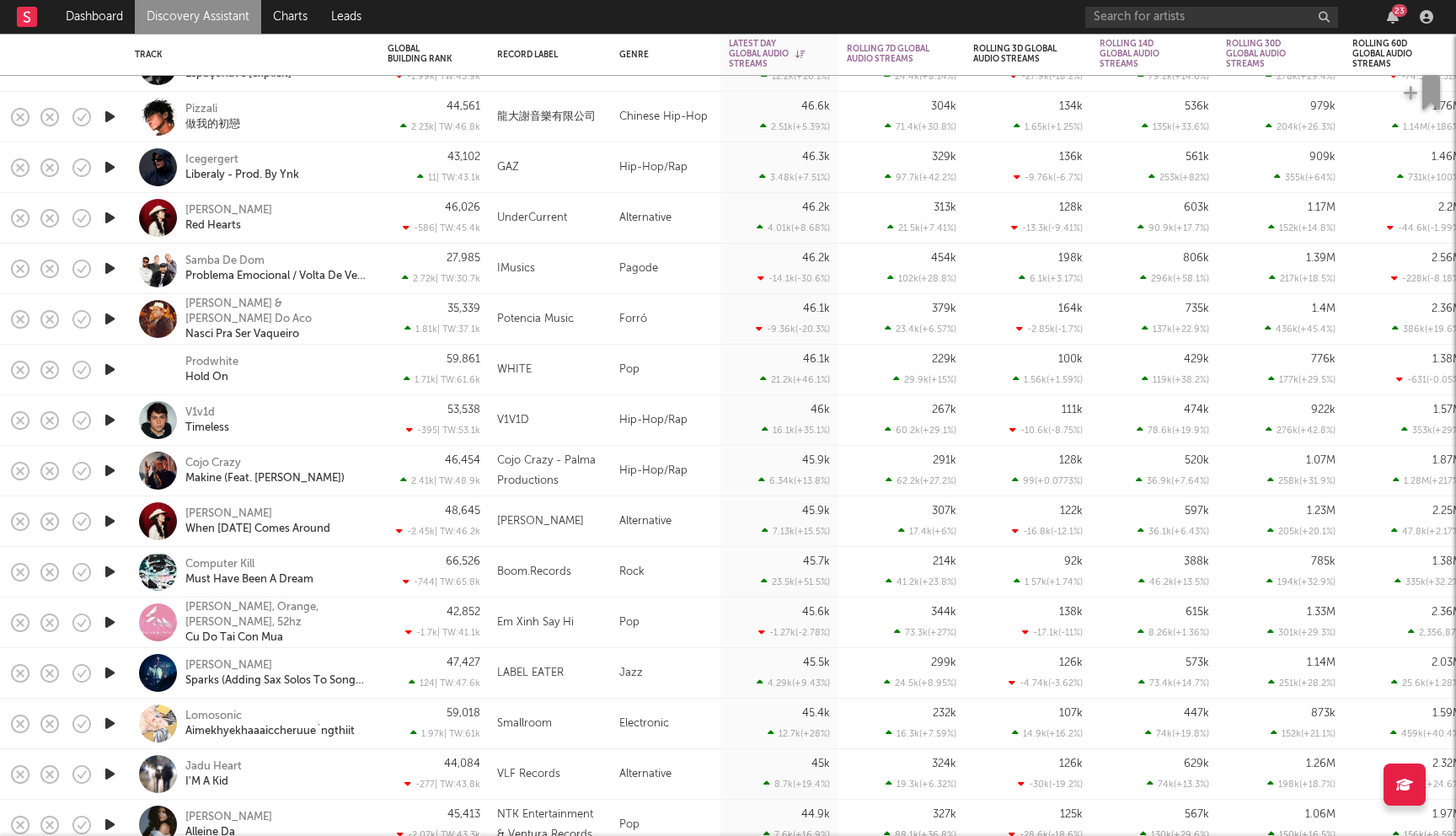
click at [238, 505] on div "Marlon Funaki When Sunday Comes Around" at bounding box center [253, 521] width 236 height 50
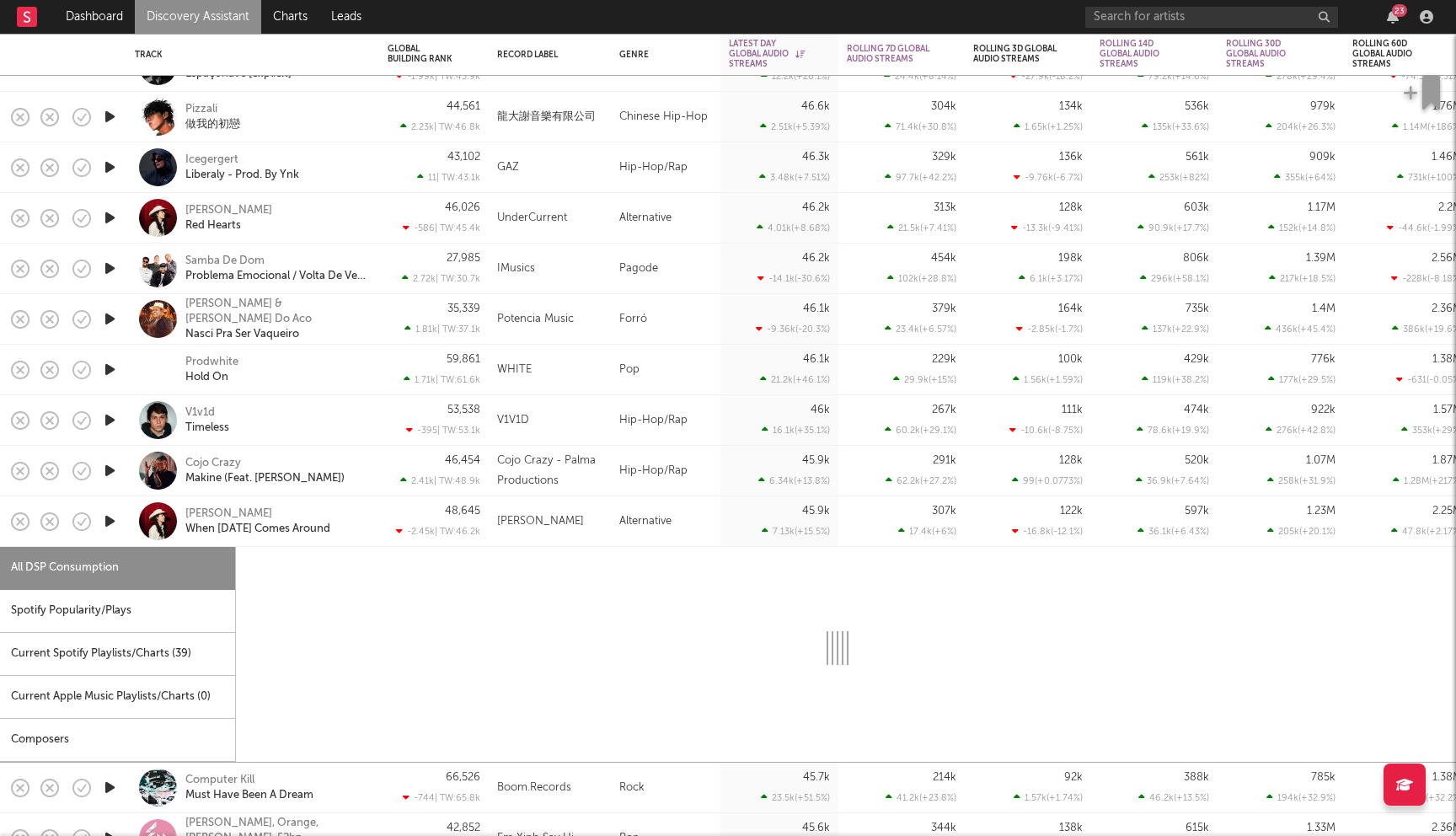
click at [296, 503] on div "Marlon Funaki When Sunday Comes Around" at bounding box center [253, 521] width 236 height 50
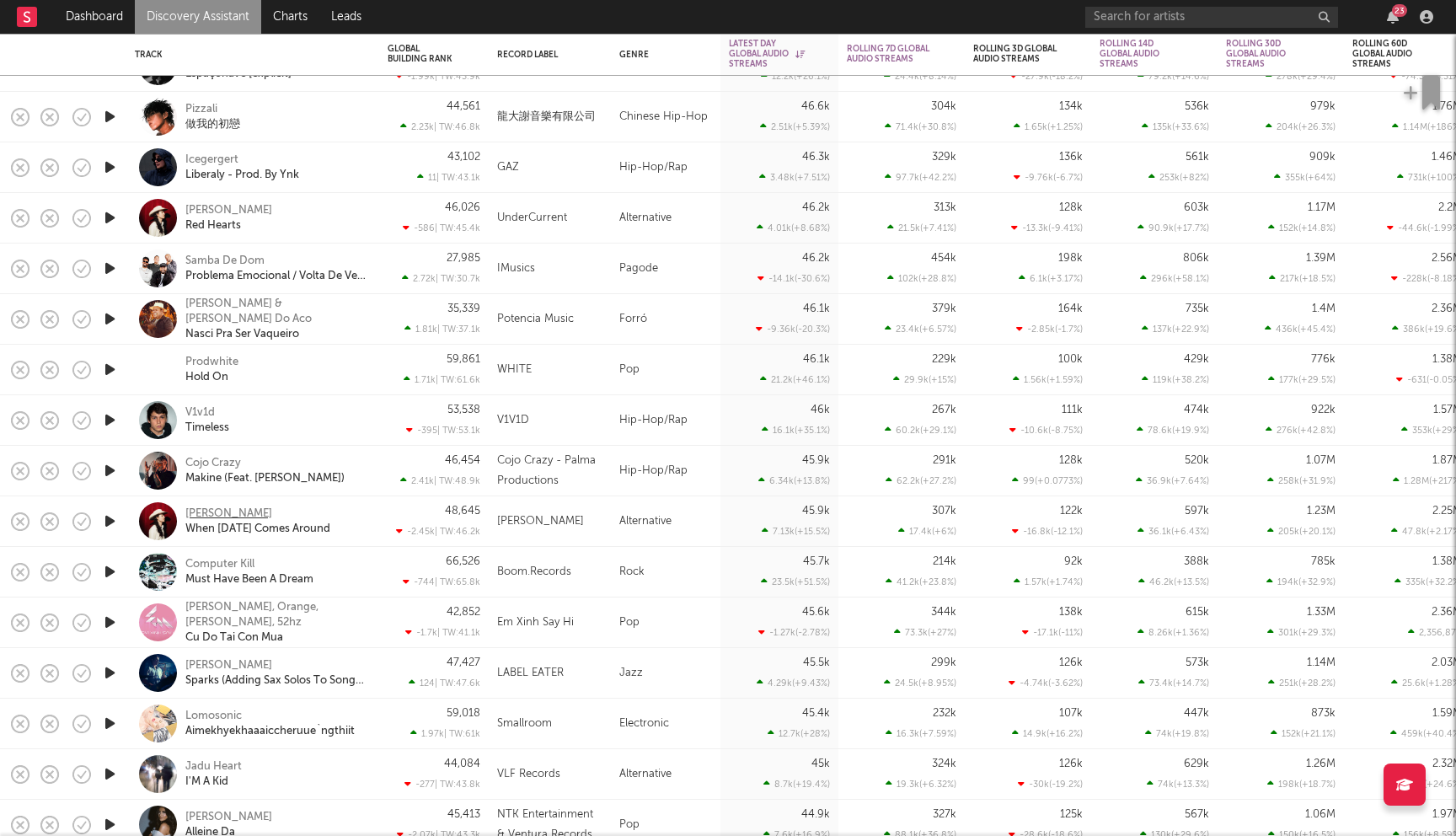
click at [234, 508] on div "Marlon Funaki" at bounding box center [228, 514] width 87 height 15
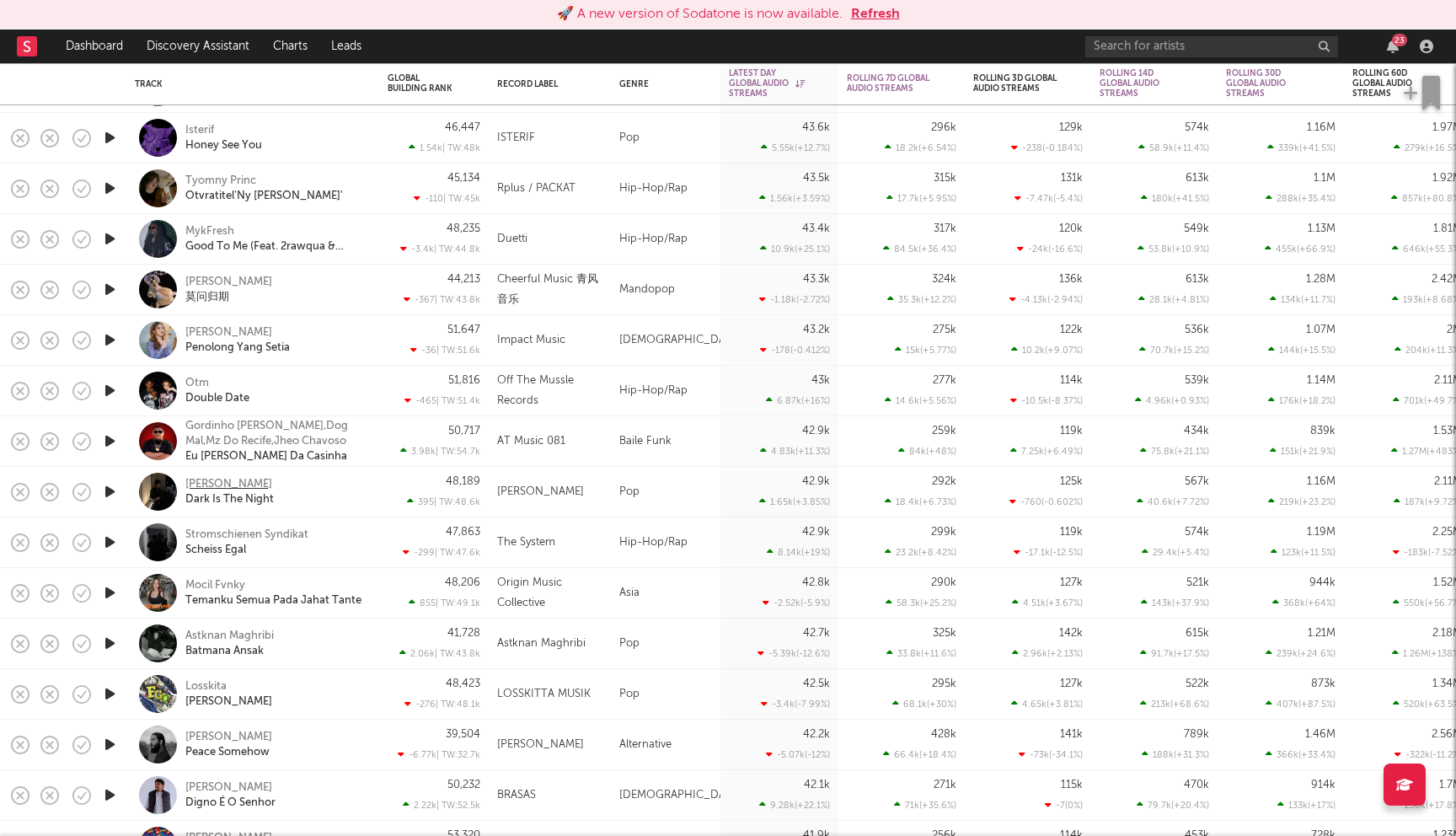
click at [225, 487] on div "Luke Muzzic" at bounding box center [228, 484] width 87 height 15
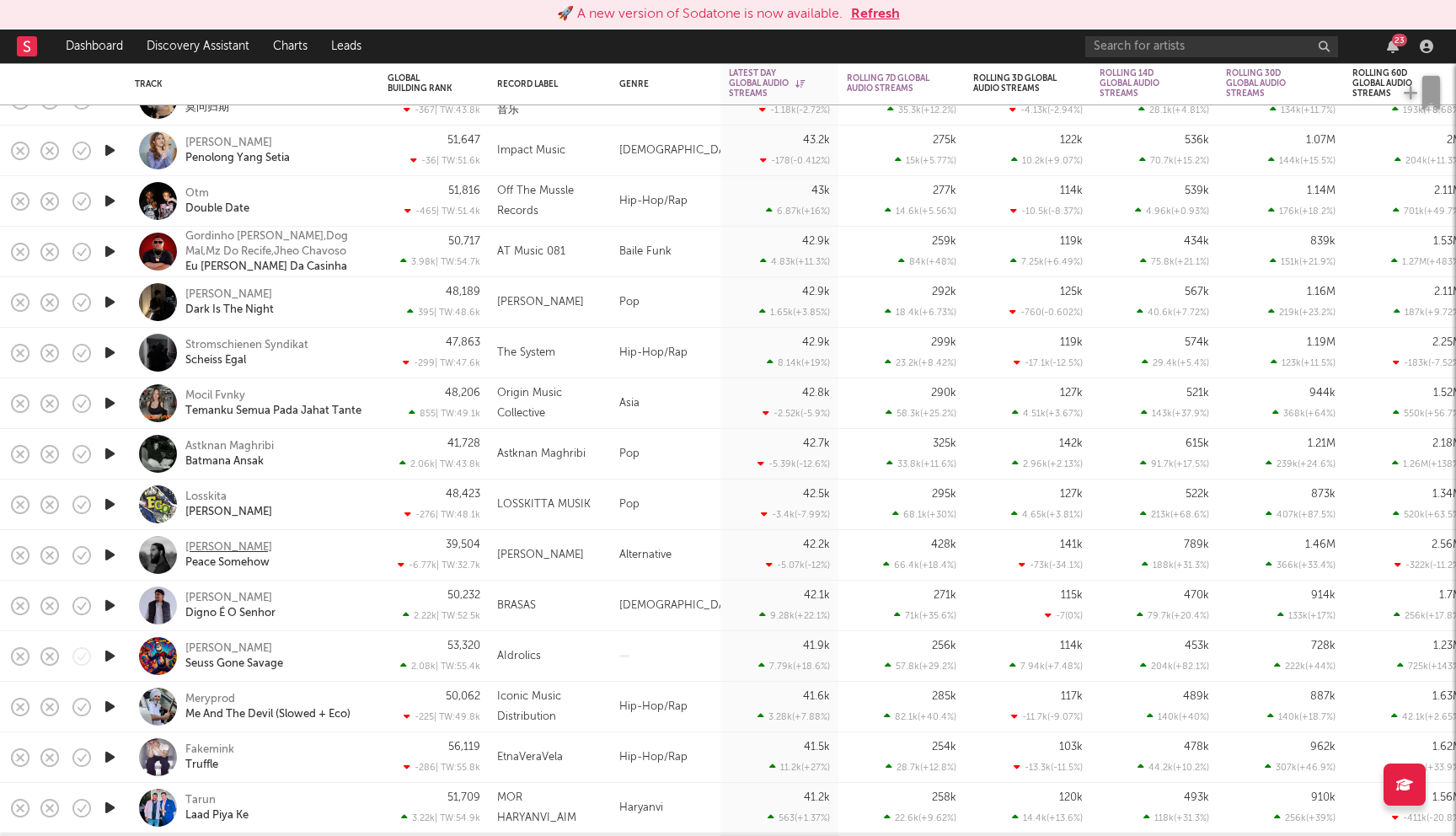
click at [205, 544] on div "Avi Kaplan" at bounding box center [228, 548] width 87 height 15
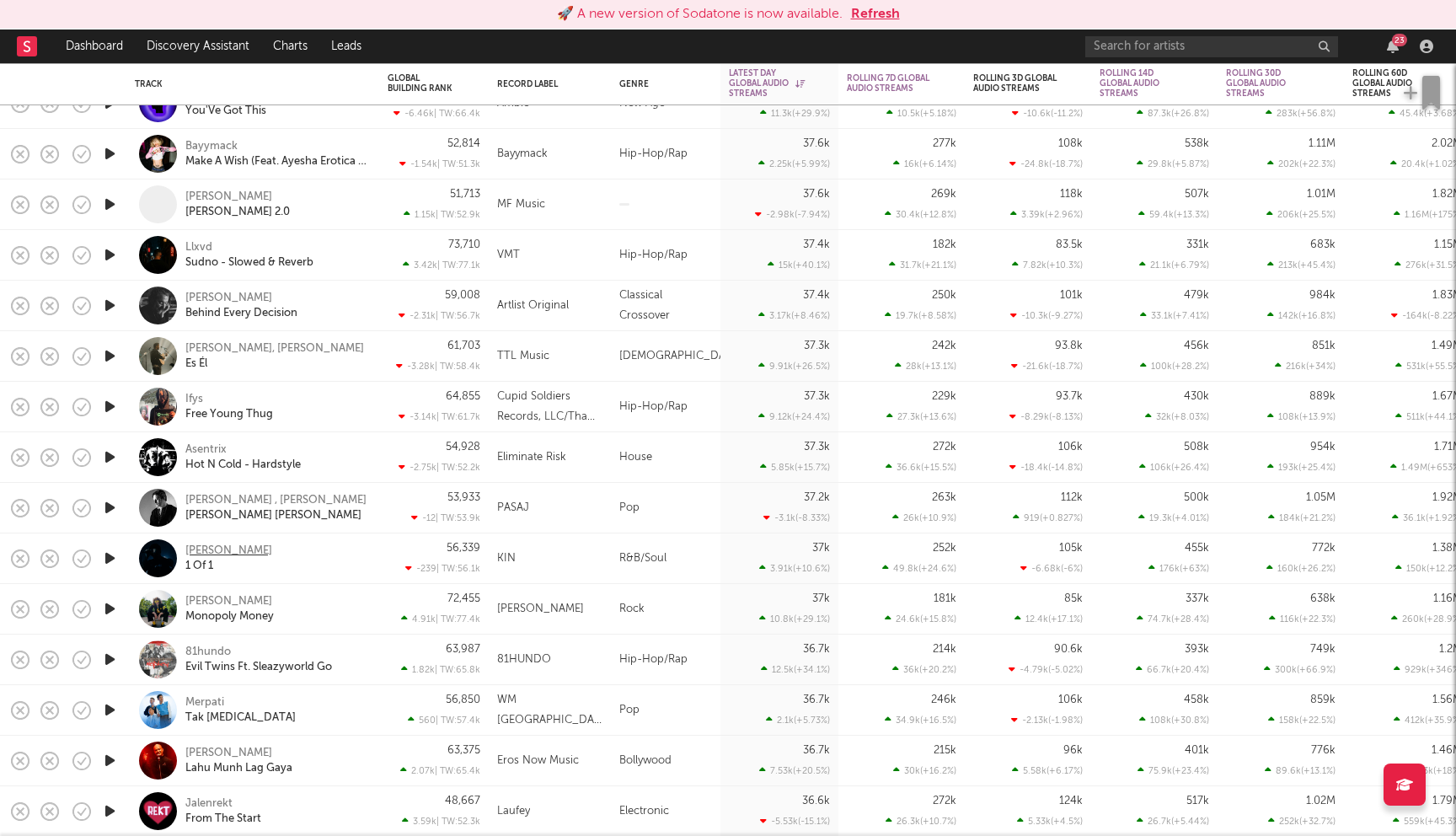
click at [239, 550] on div "Kale Joseph" at bounding box center [228, 551] width 87 height 15
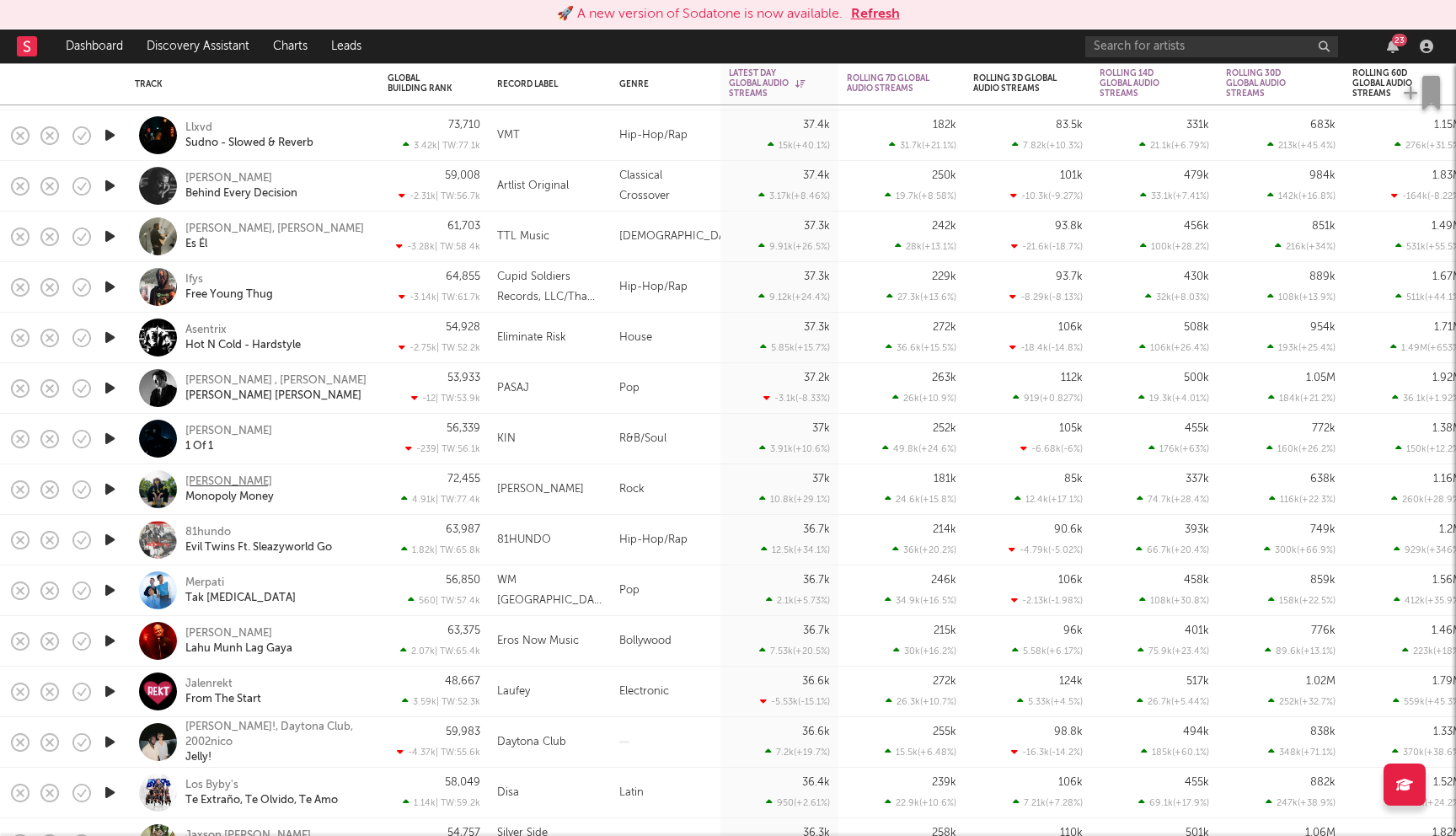
click at [218, 479] on div "Moon Walker" at bounding box center [228, 482] width 87 height 15
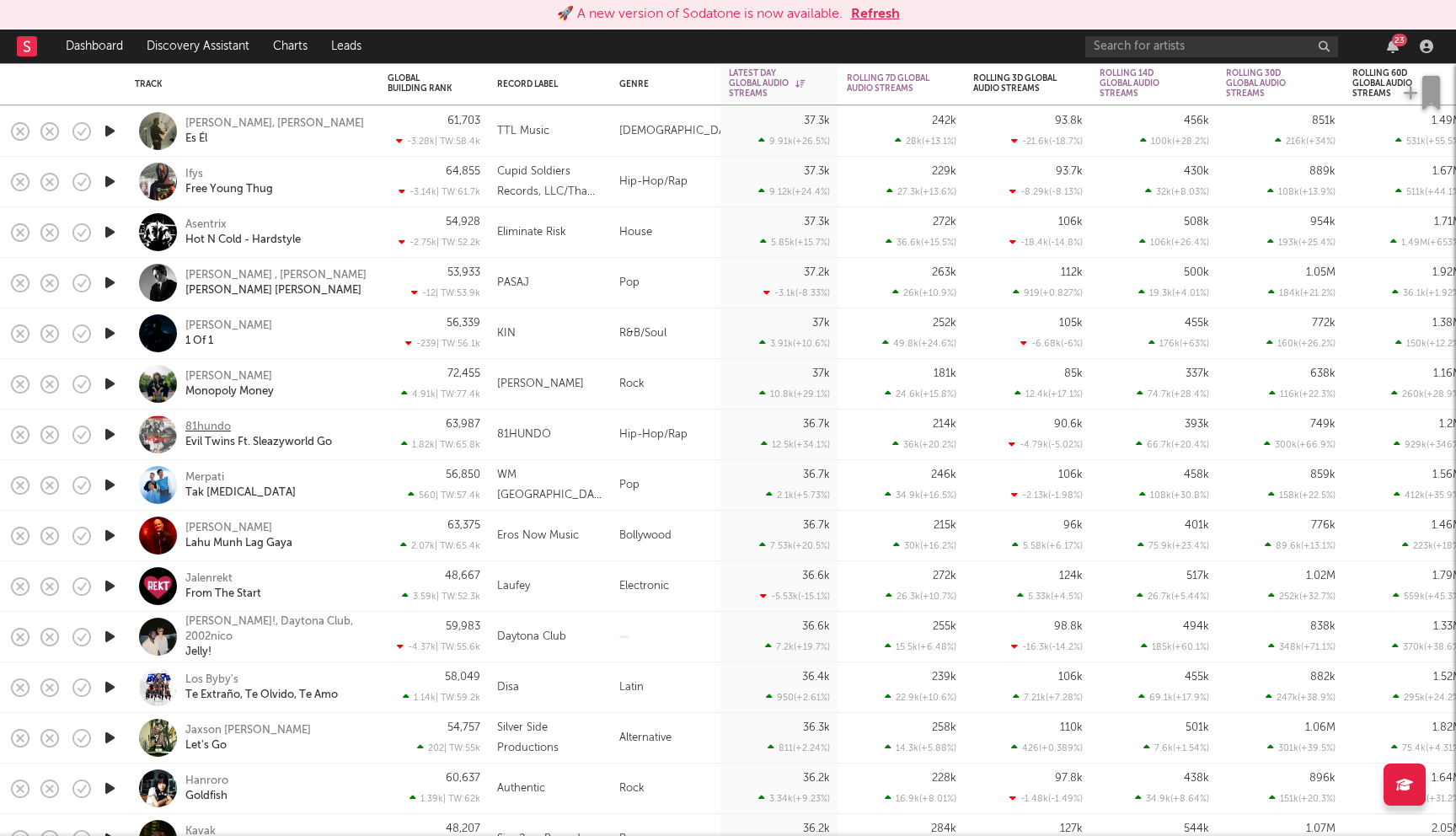
click at [207, 421] on div "81hundo" at bounding box center [207, 427] width 46 height 15
click at [881, 15] on button "Refresh" at bounding box center [875, 15] width 49 height 21
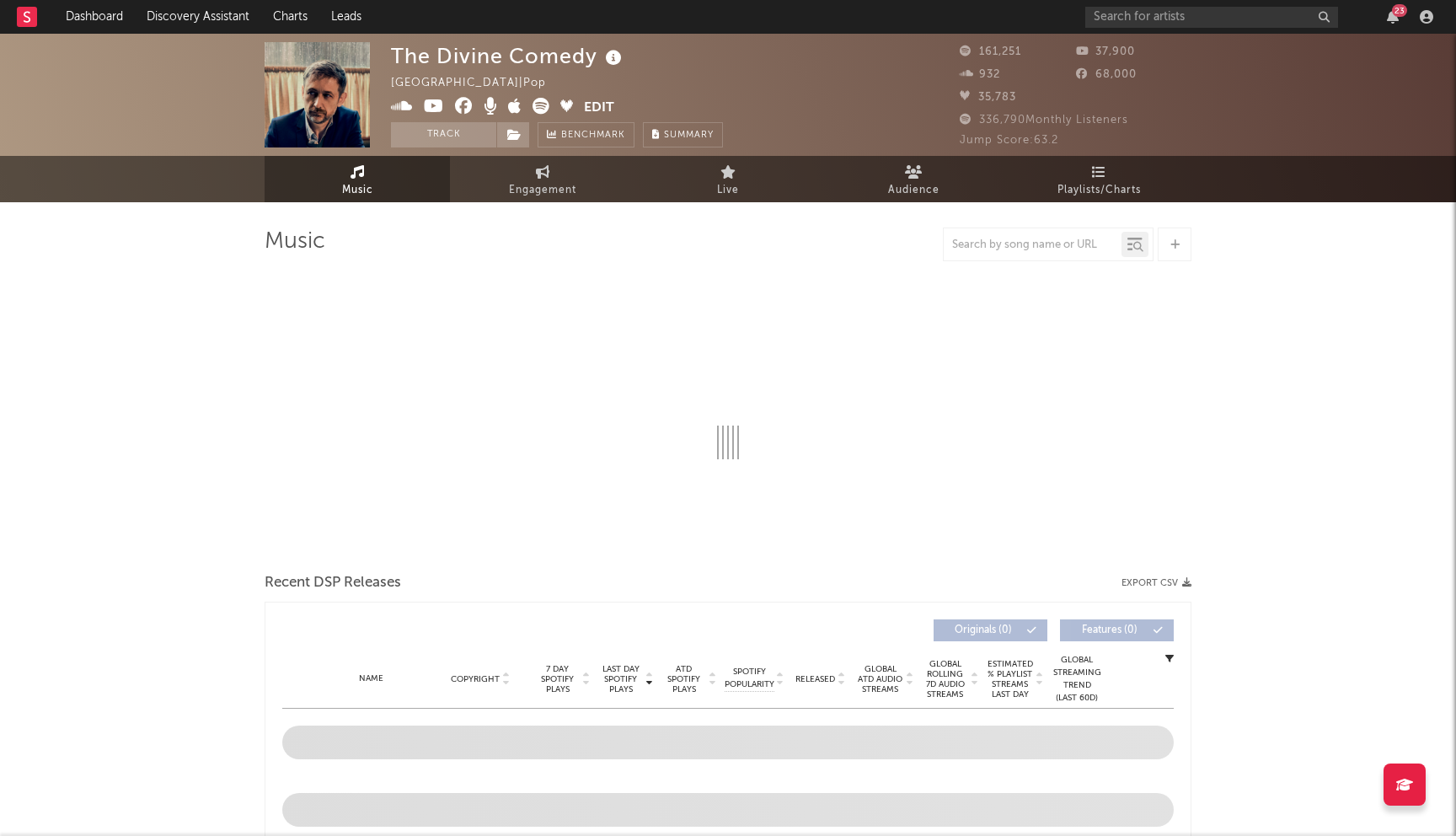
select select "6m"
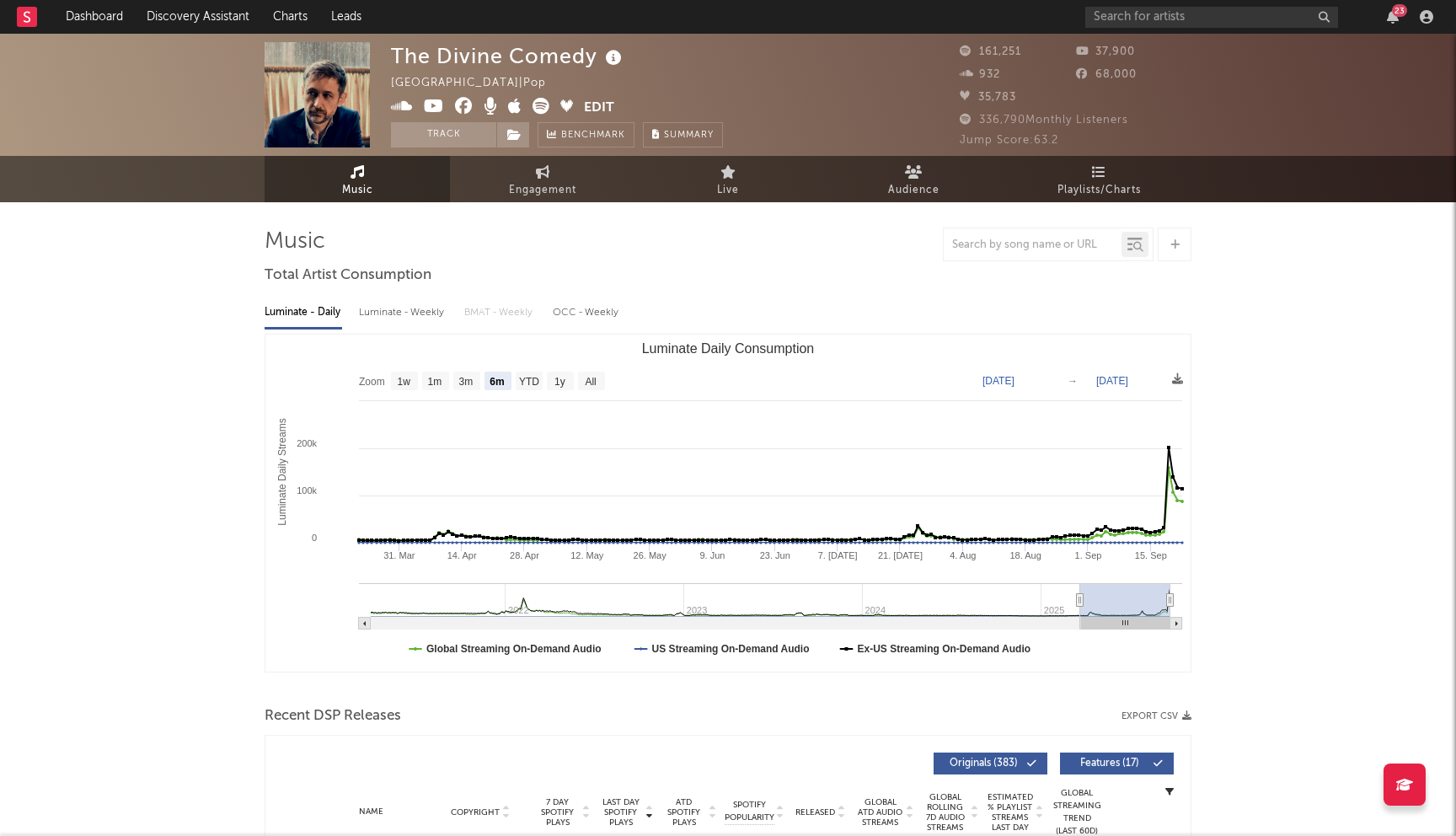
click at [464, 109] on icon at bounding box center [464, 107] width 18 height 17
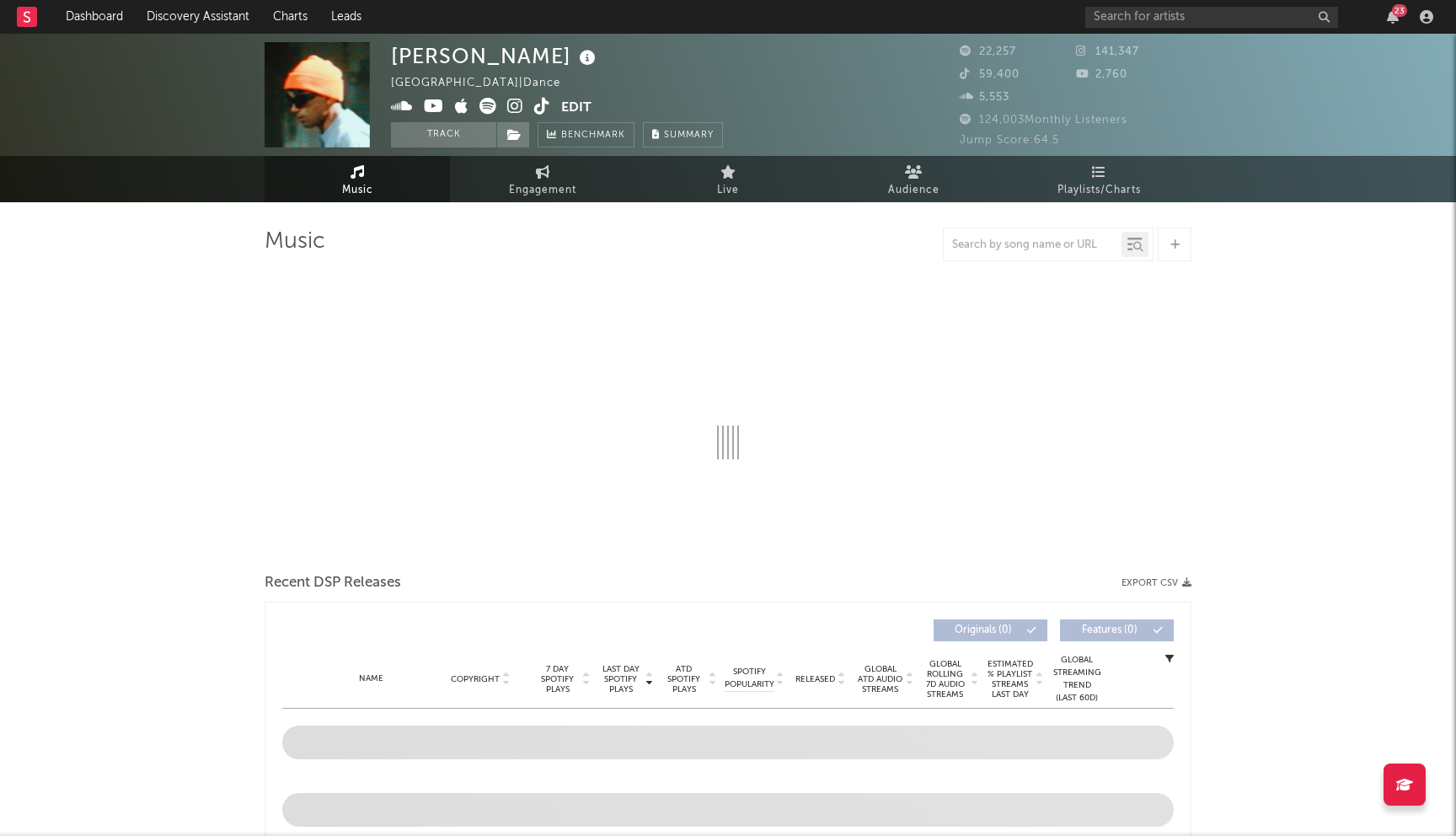
select select "6m"
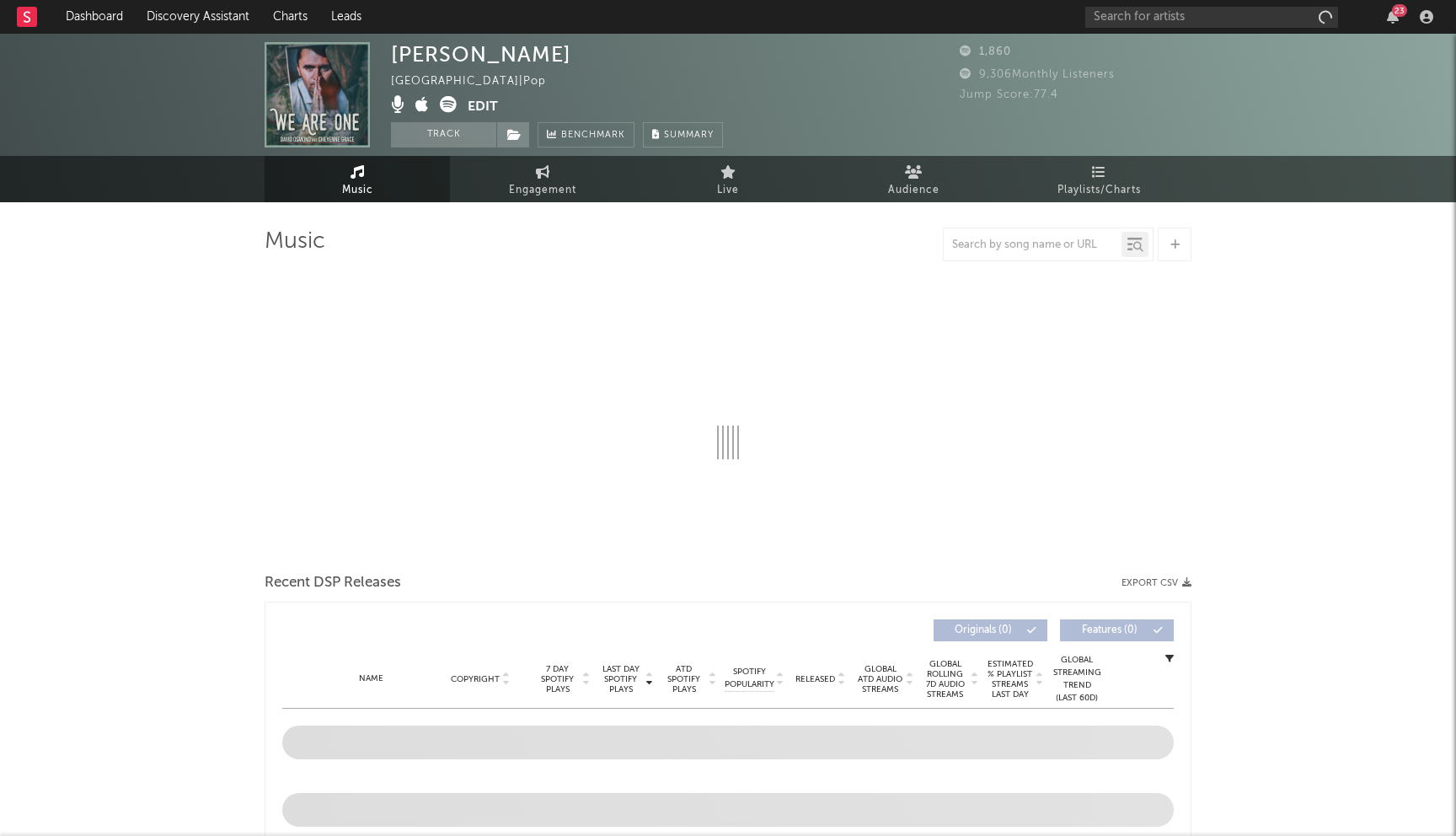
select select "1w"
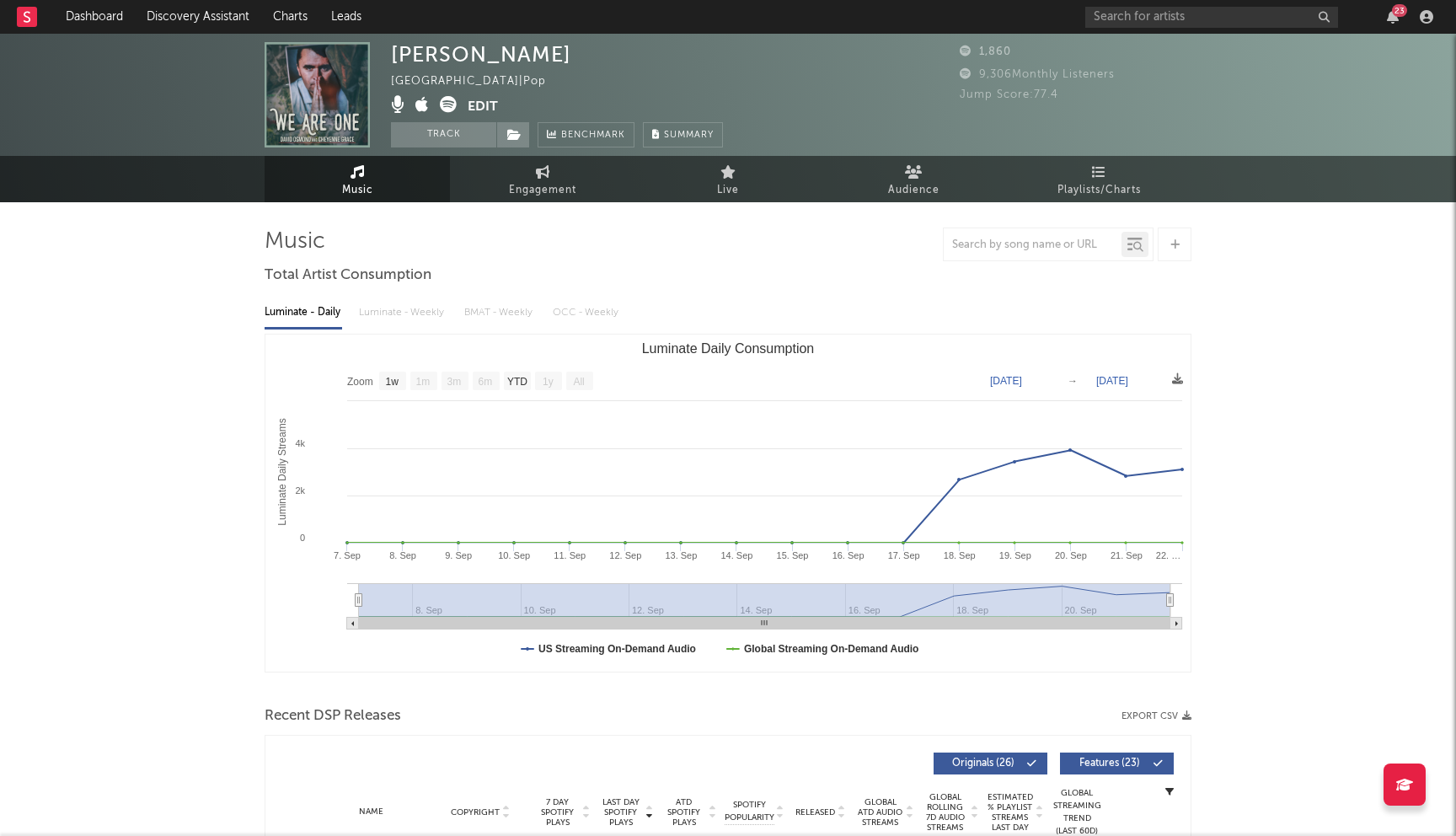
click at [442, 106] on icon at bounding box center [448, 105] width 17 height 17
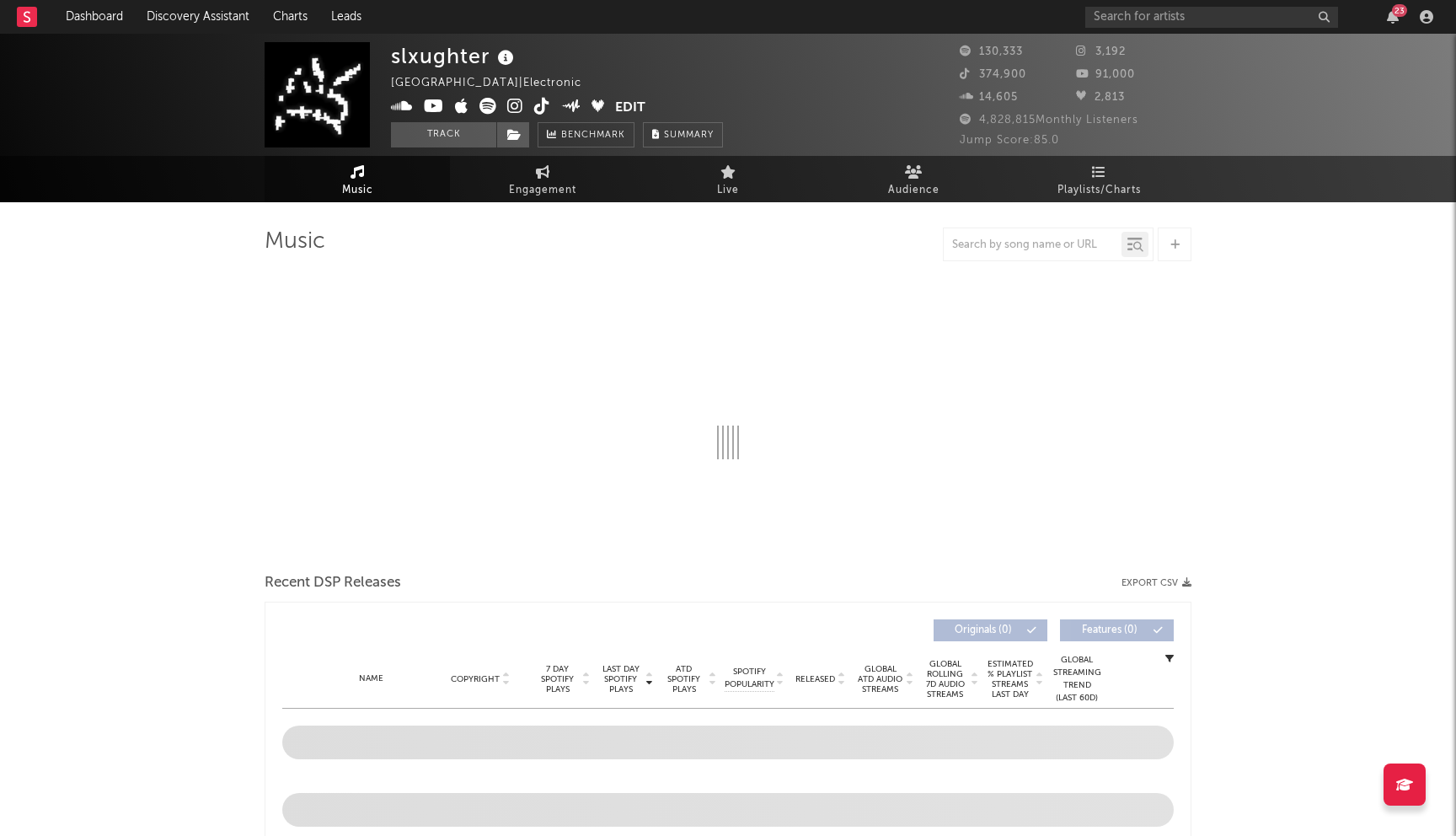
select select "6m"
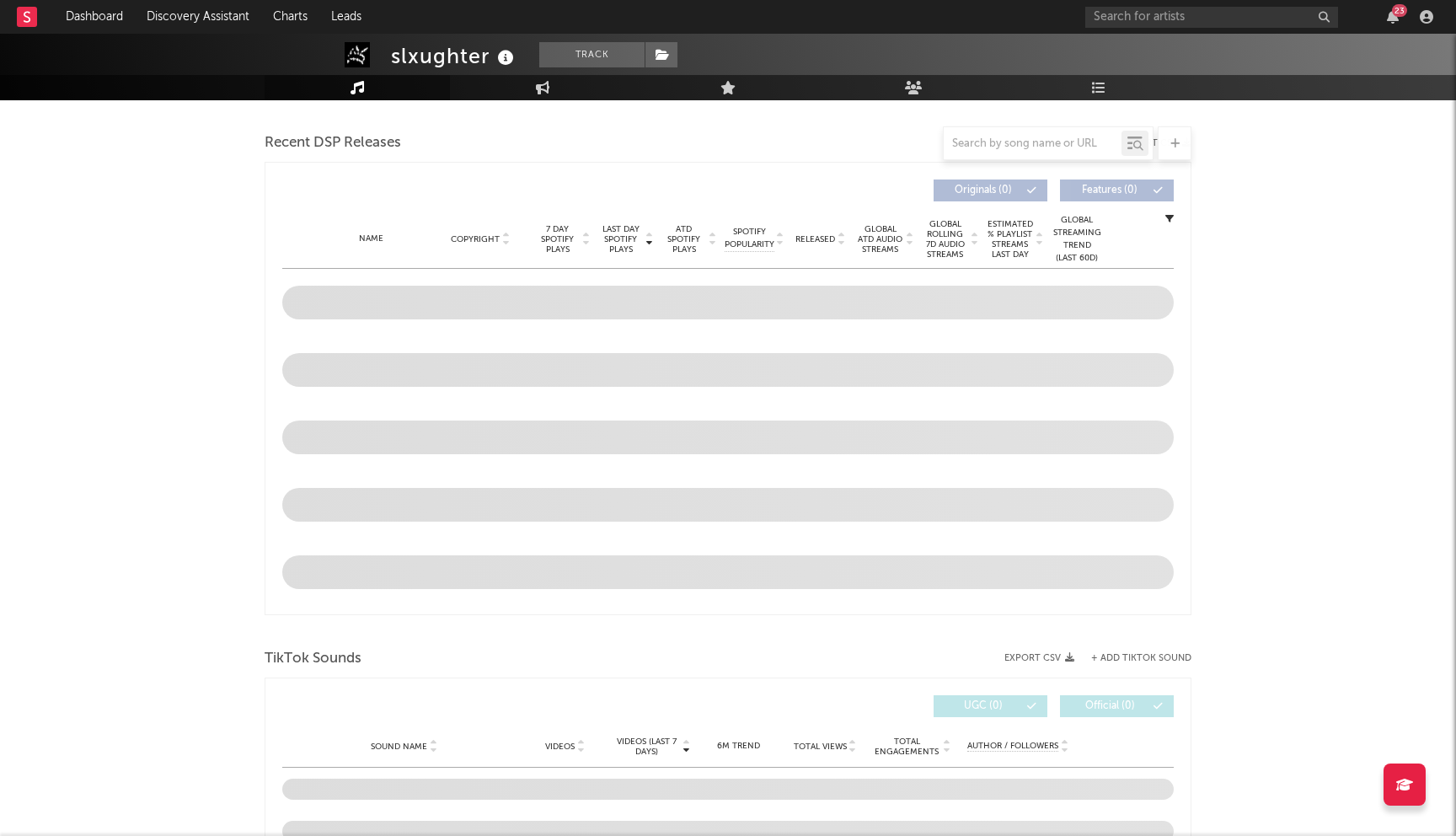
scroll to position [593, 0]
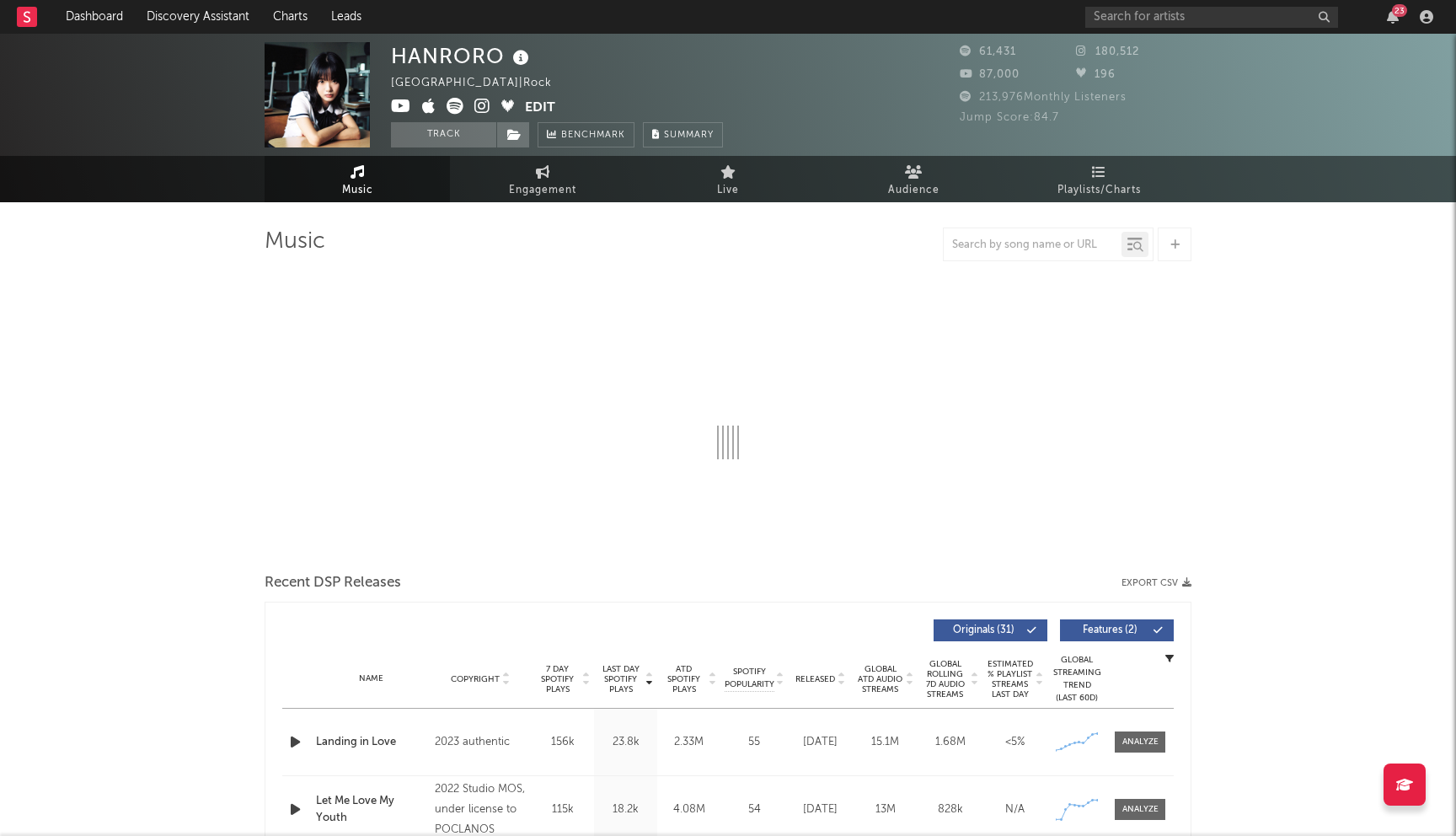
select select "6m"
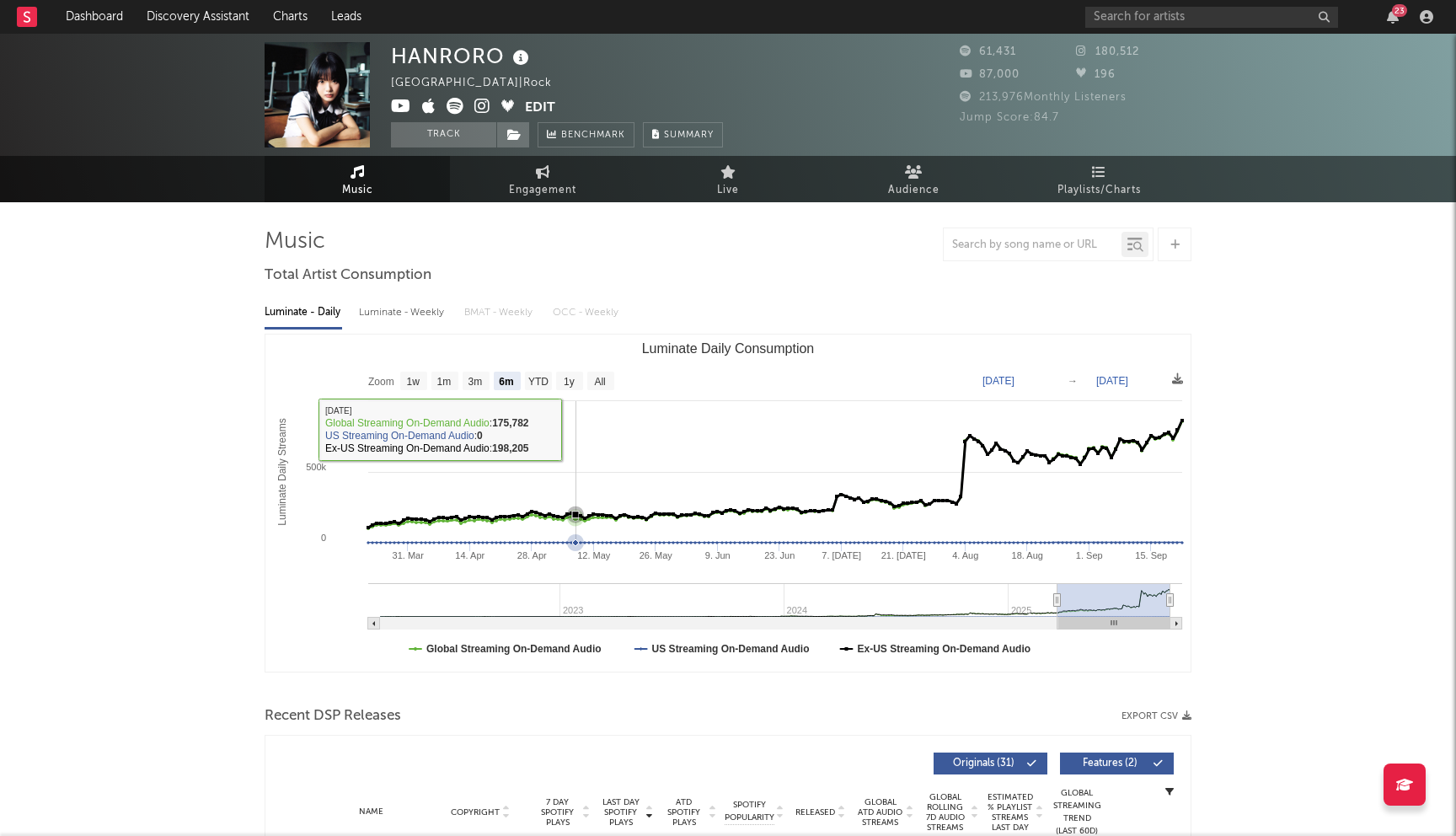
scroll to position [353, 0]
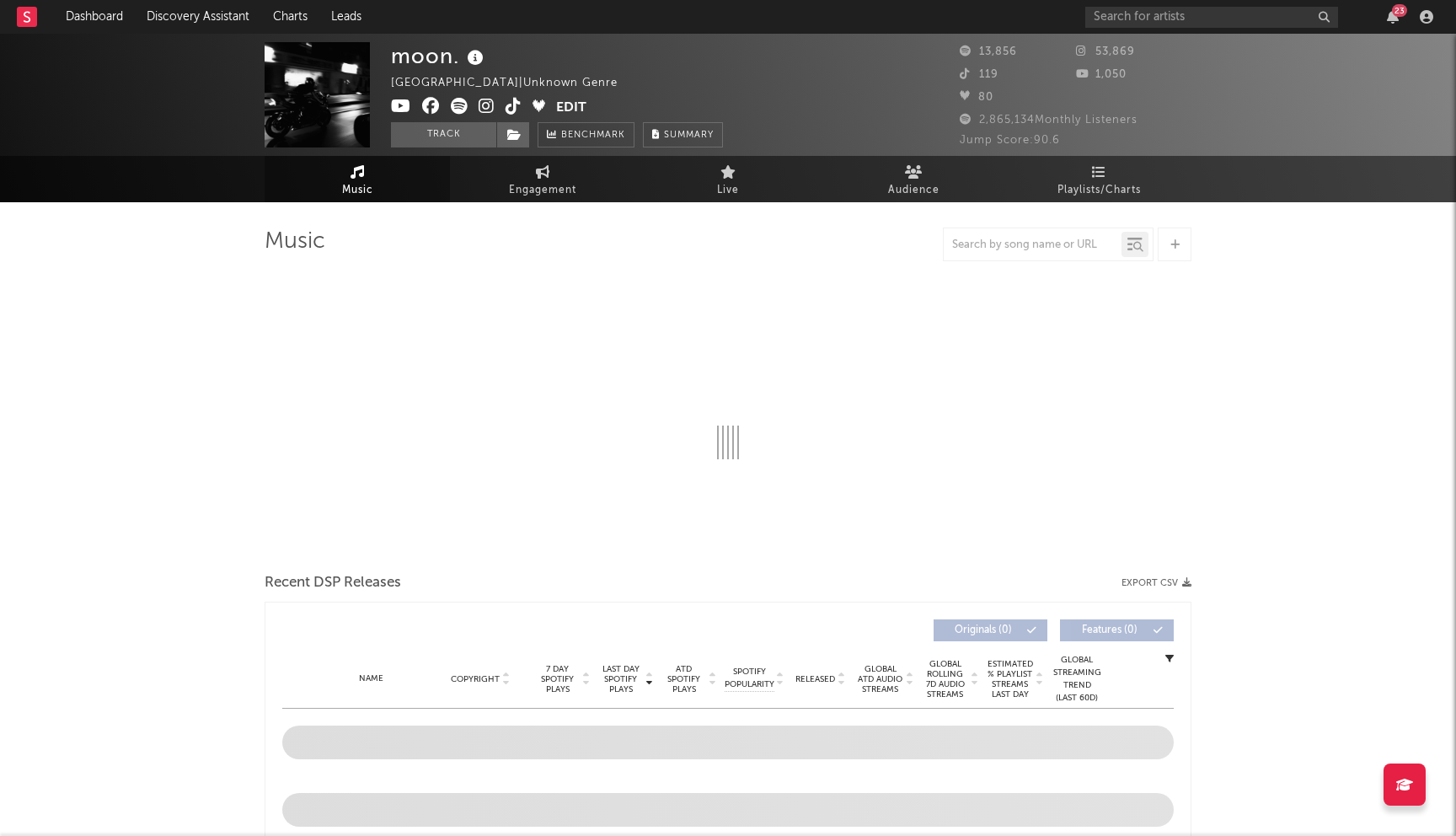
select select "6m"
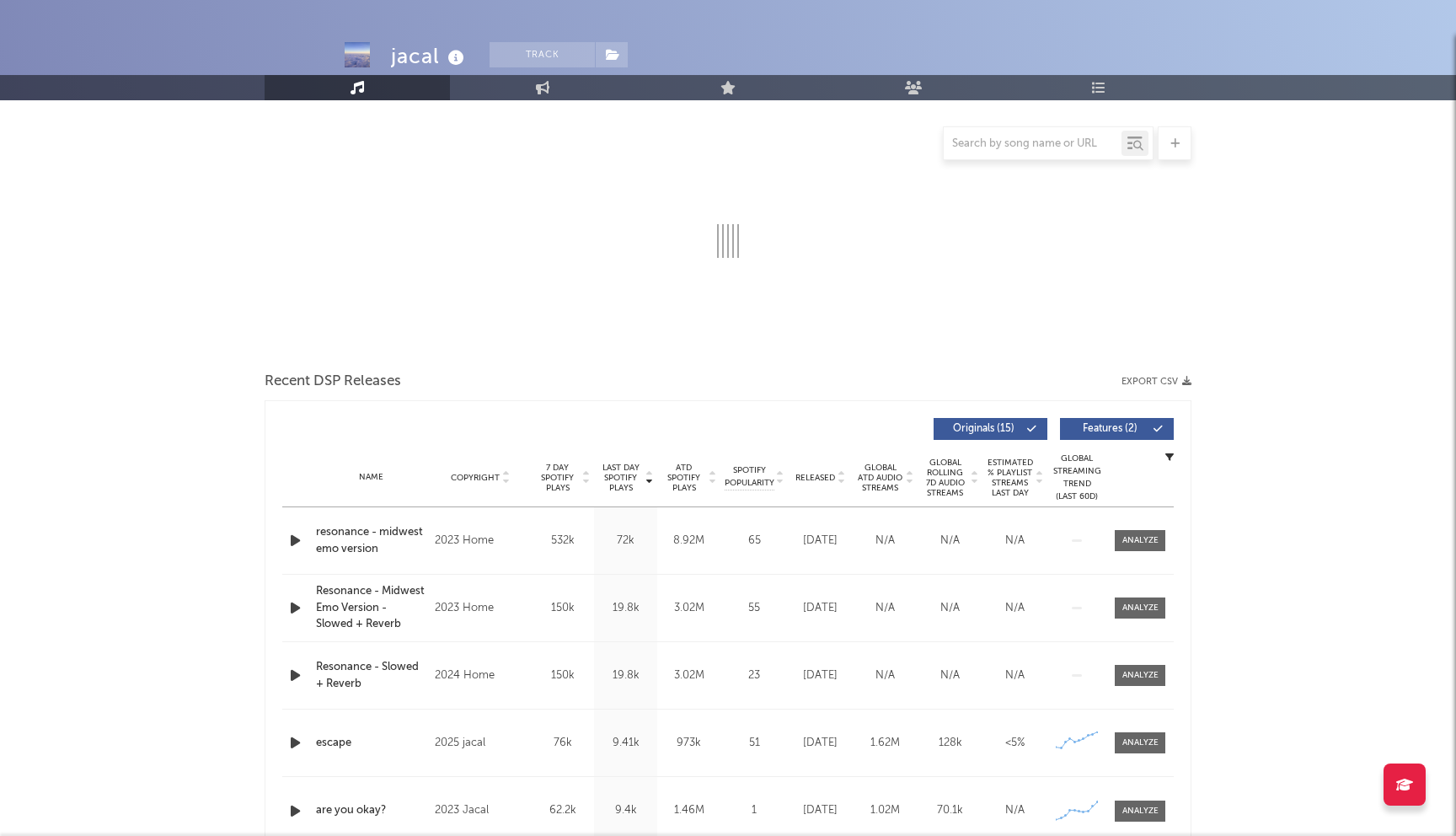
select select "6m"
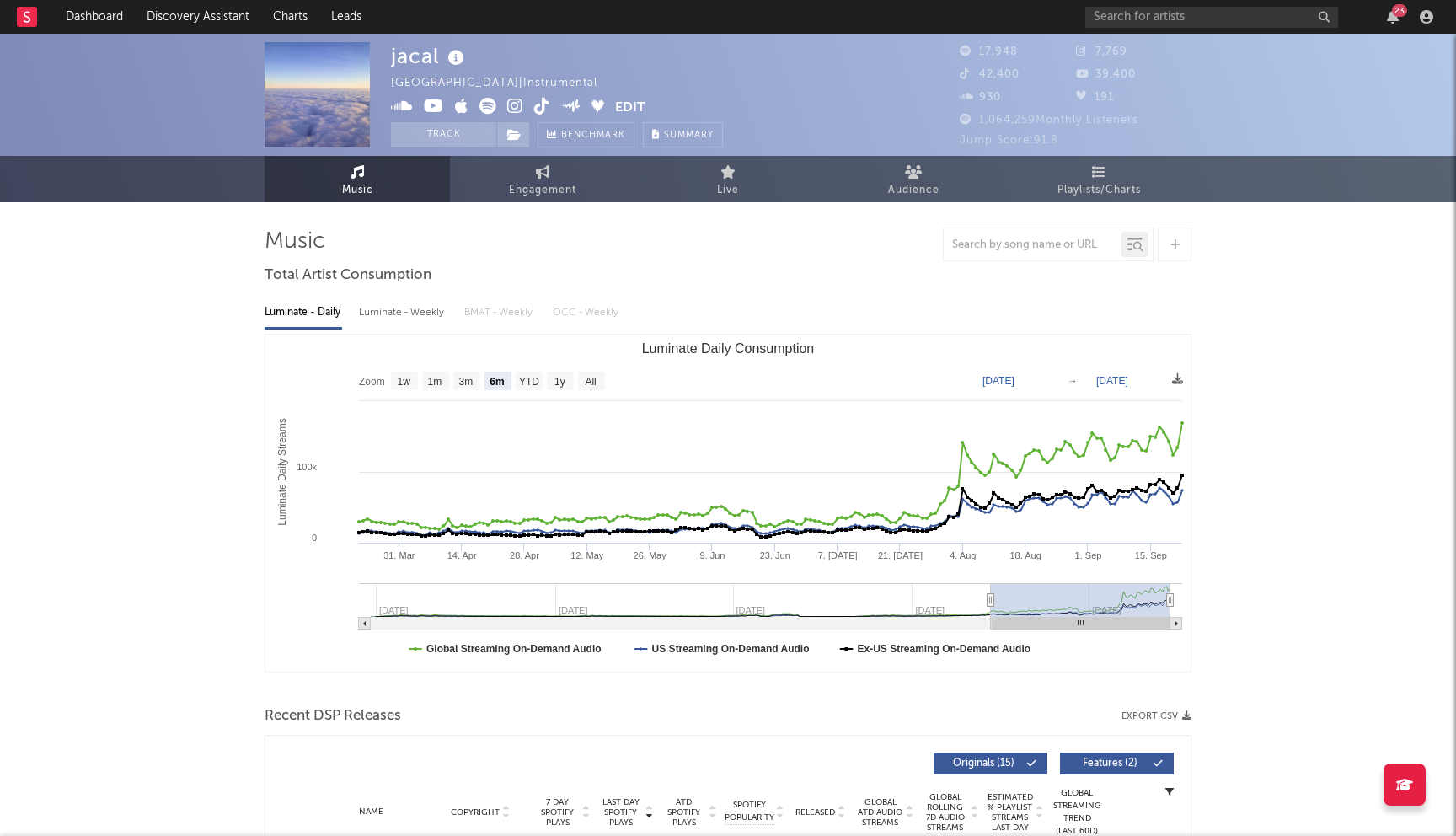
click at [511, 104] on icon at bounding box center [515, 107] width 16 height 17
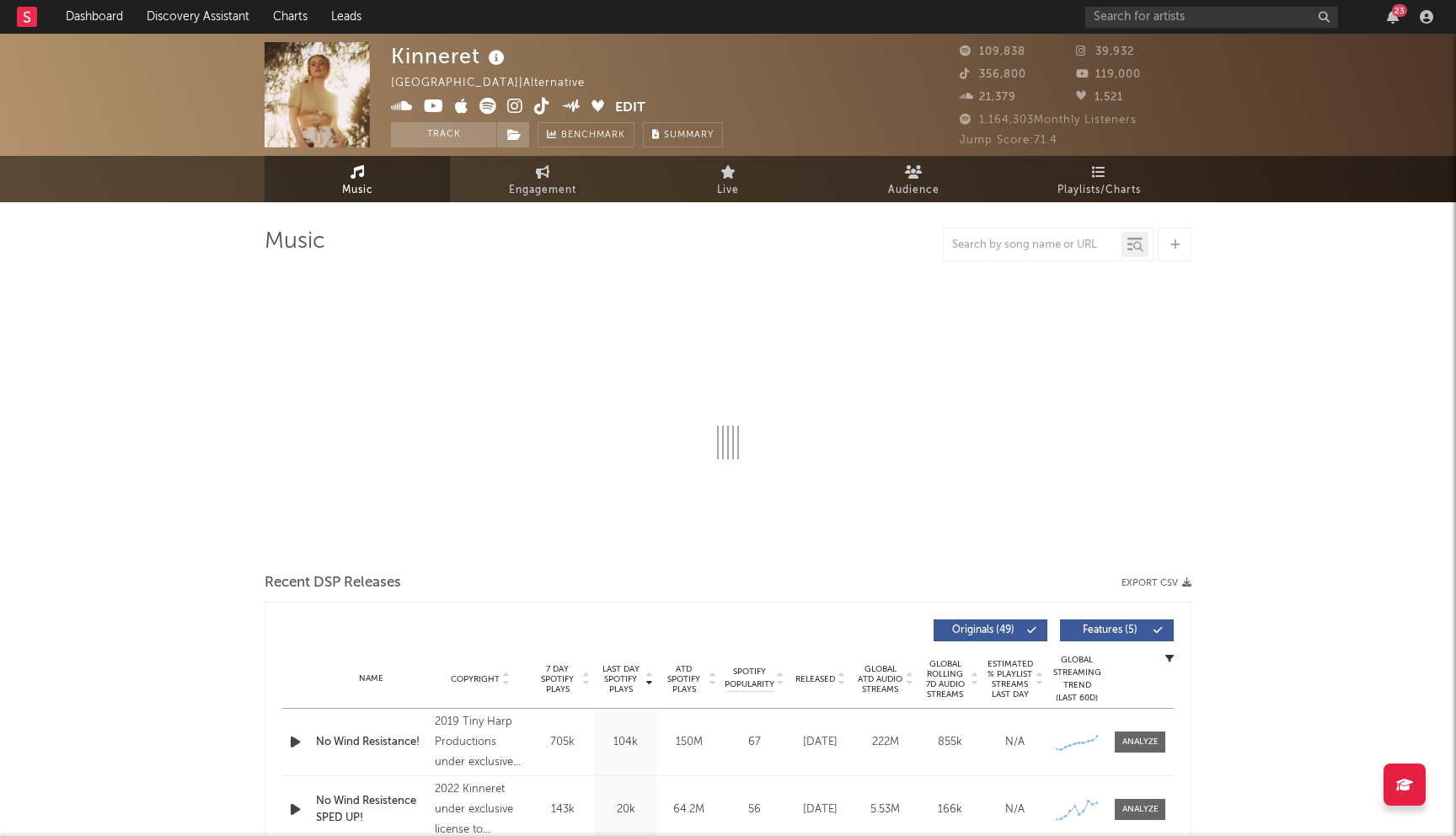
select select "6m"
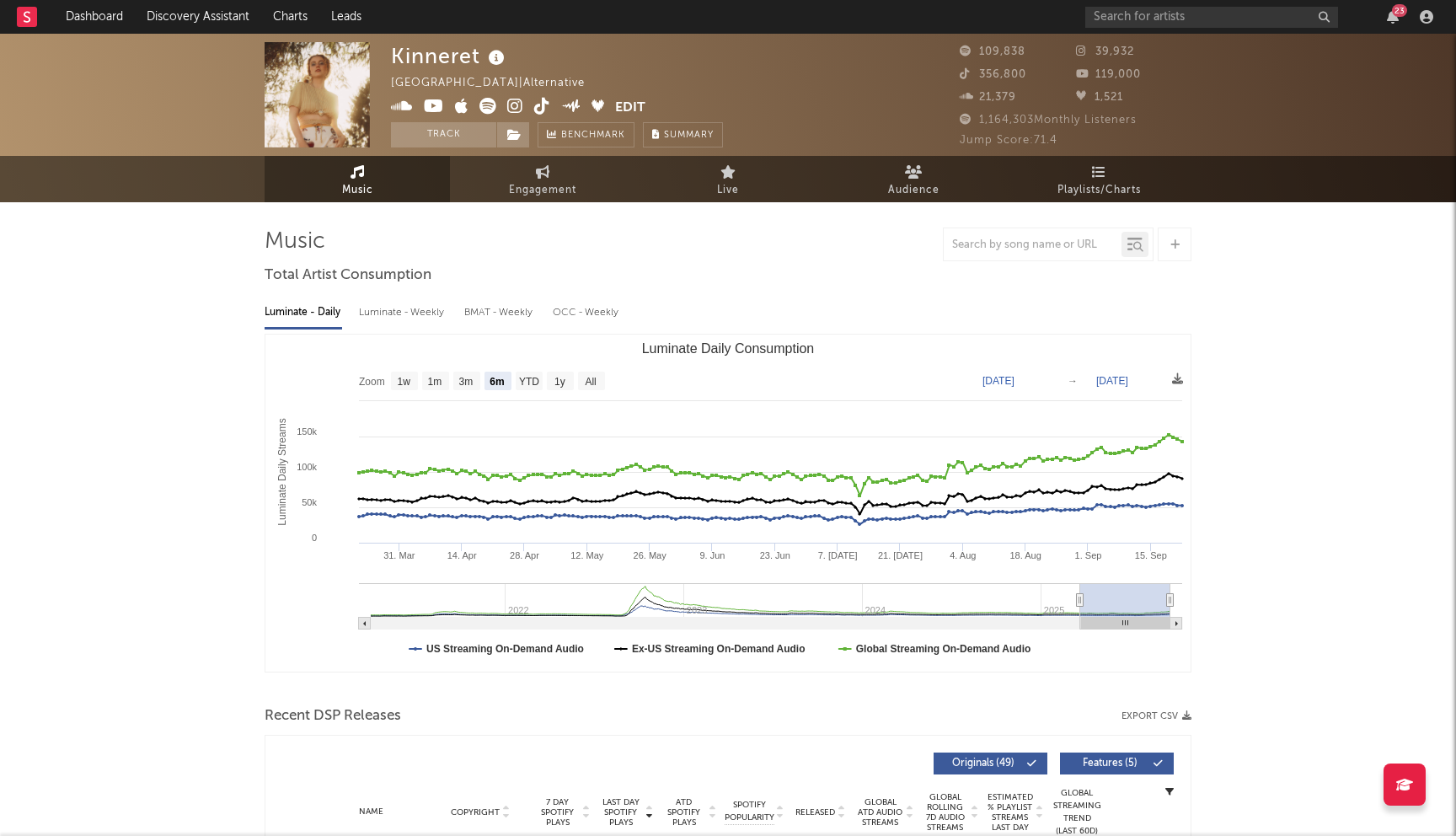
click at [517, 108] on icon at bounding box center [515, 107] width 16 height 17
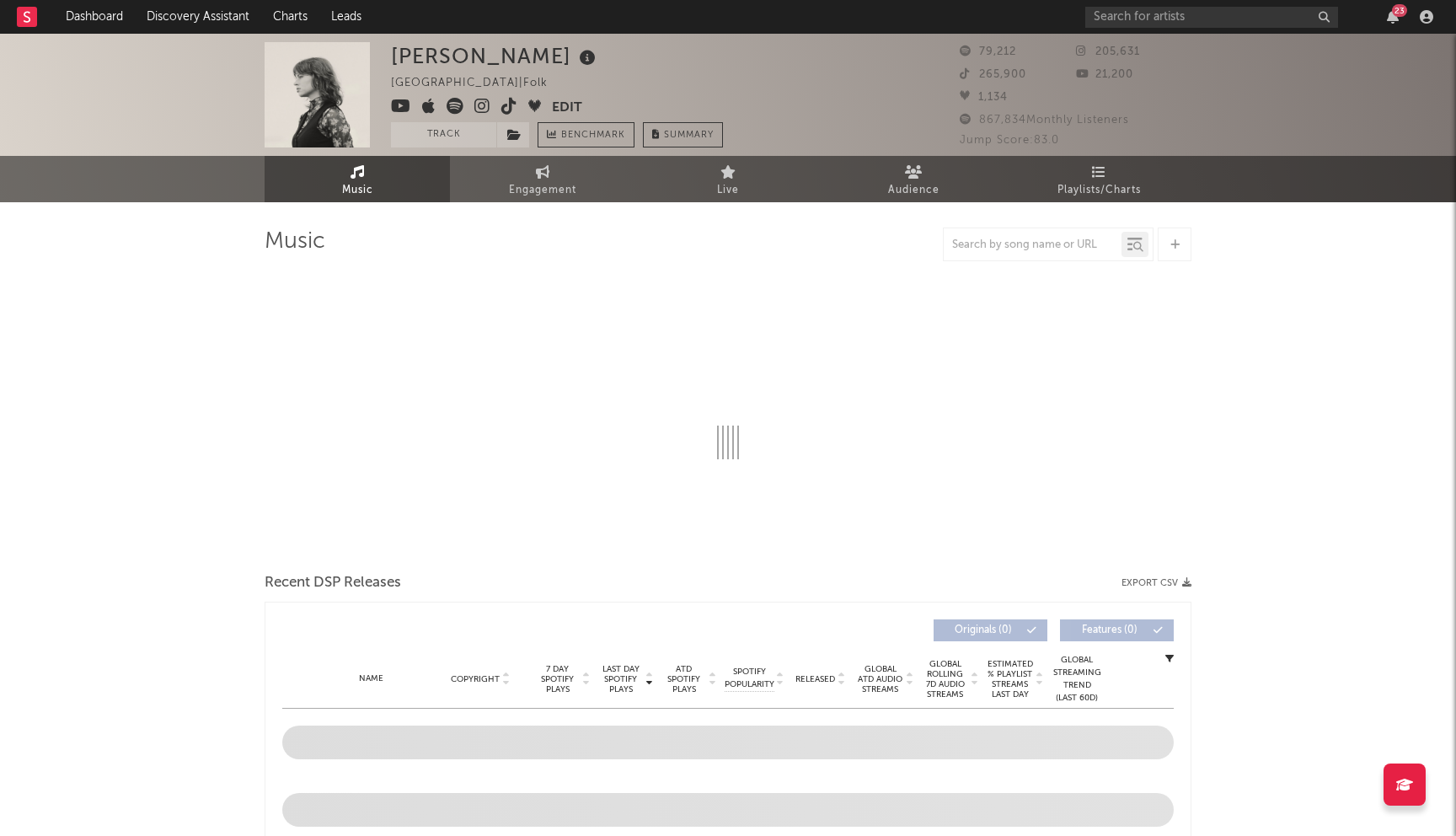
select select "1w"
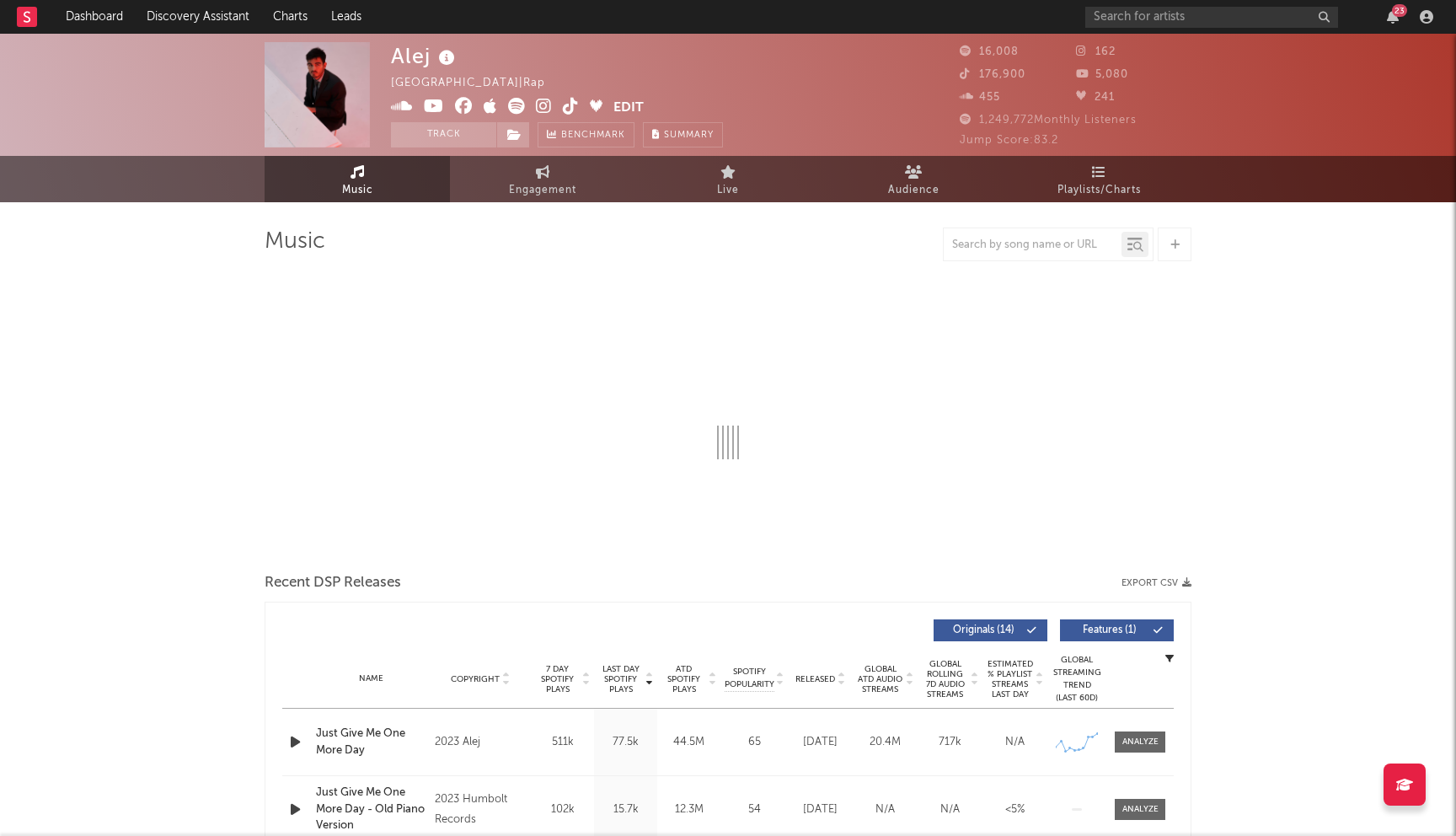
select select "6m"
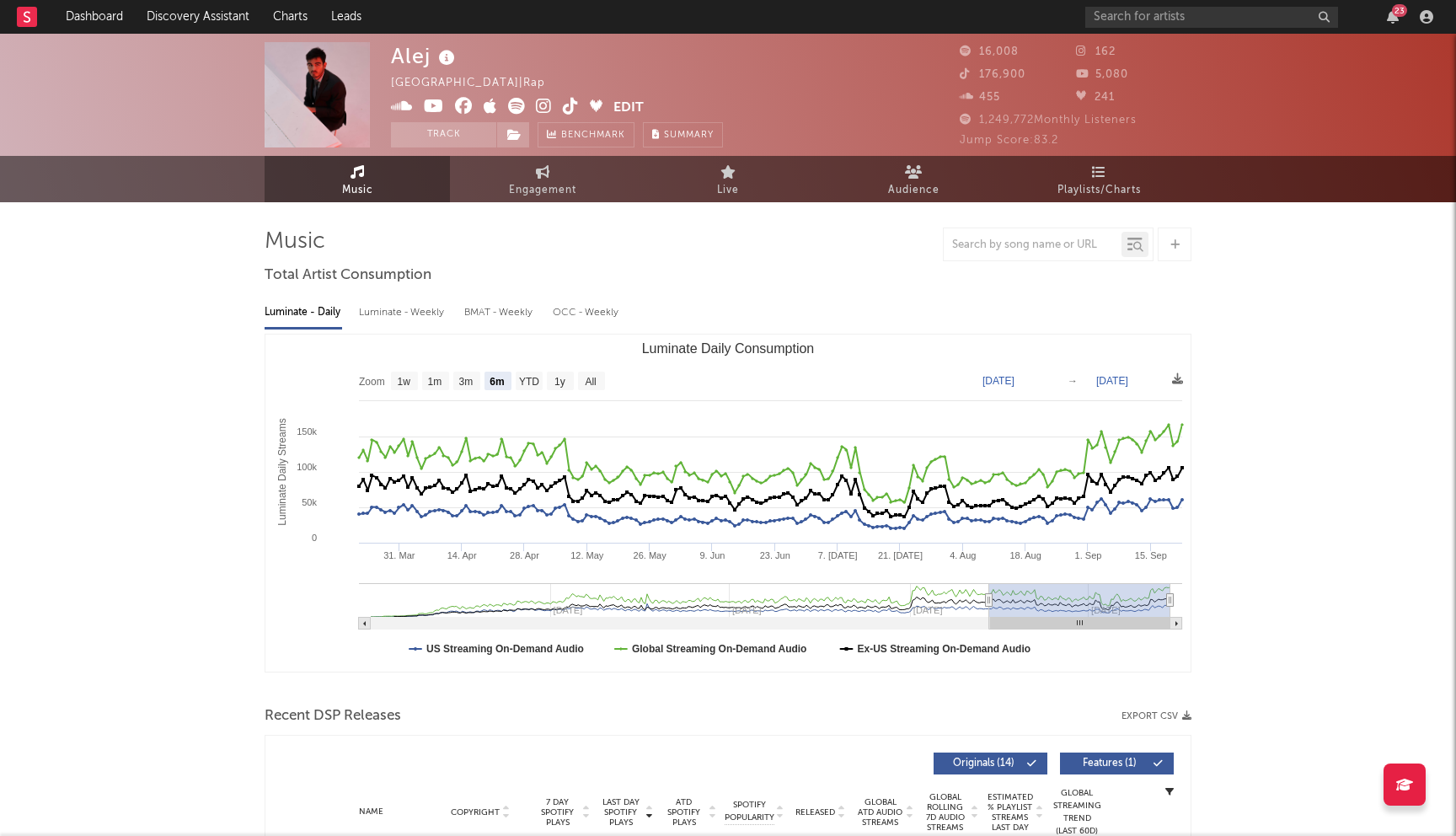
click at [460, 107] on icon at bounding box center [464, 107] width 18 height 17
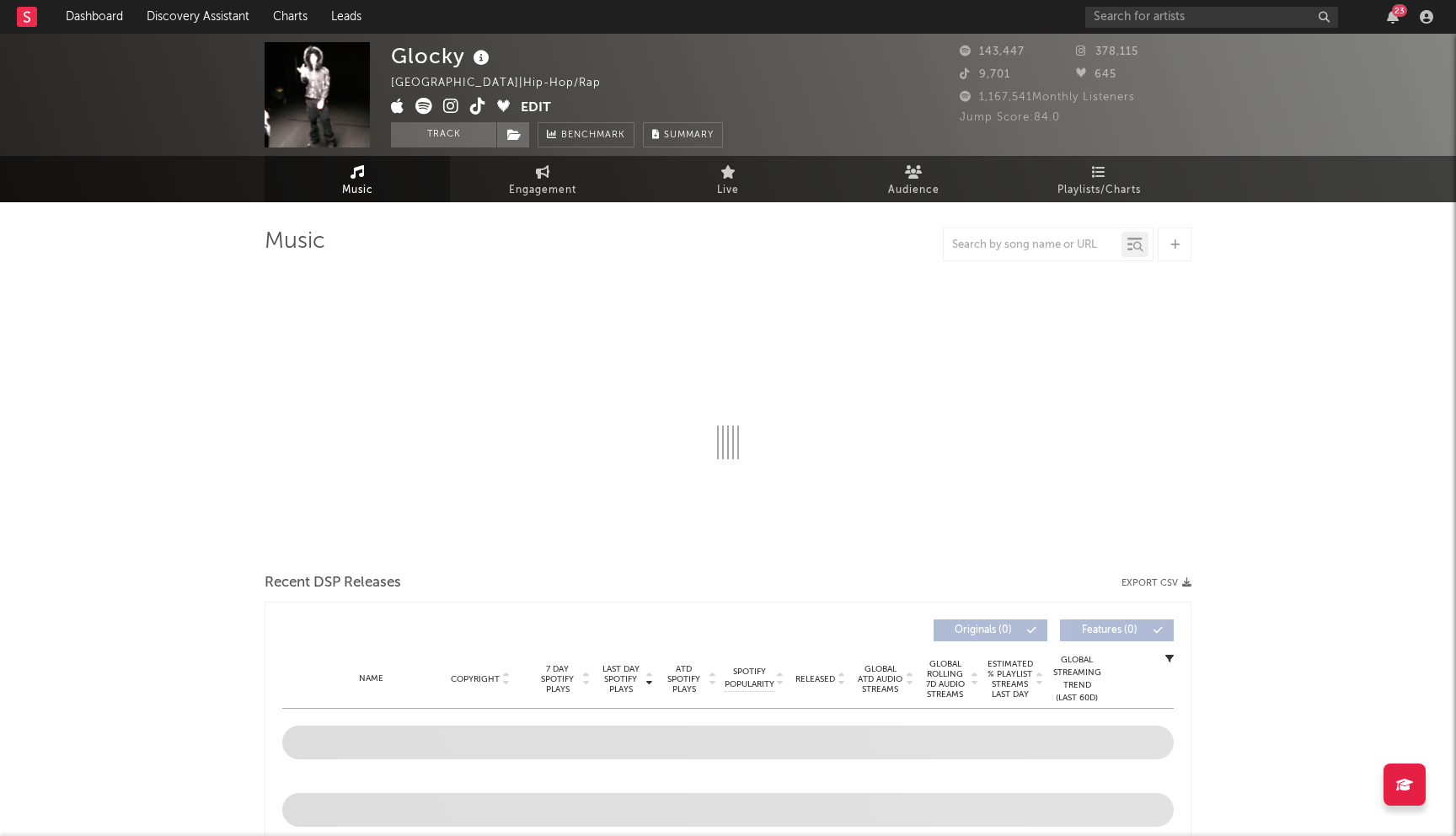
select select "6m"
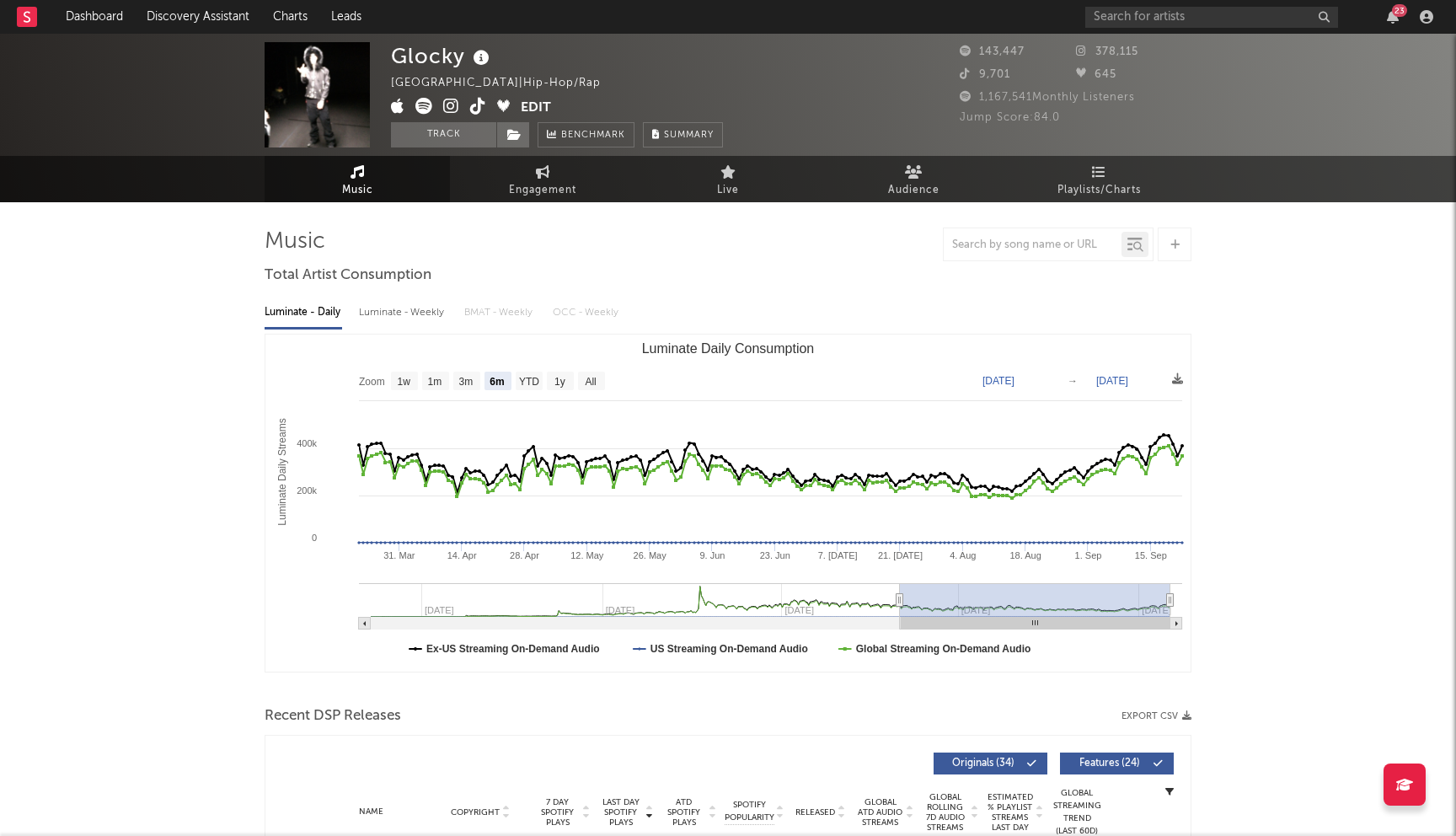
click at [456, 105] on icon at bounding box center [451, 107] width 16 height 17
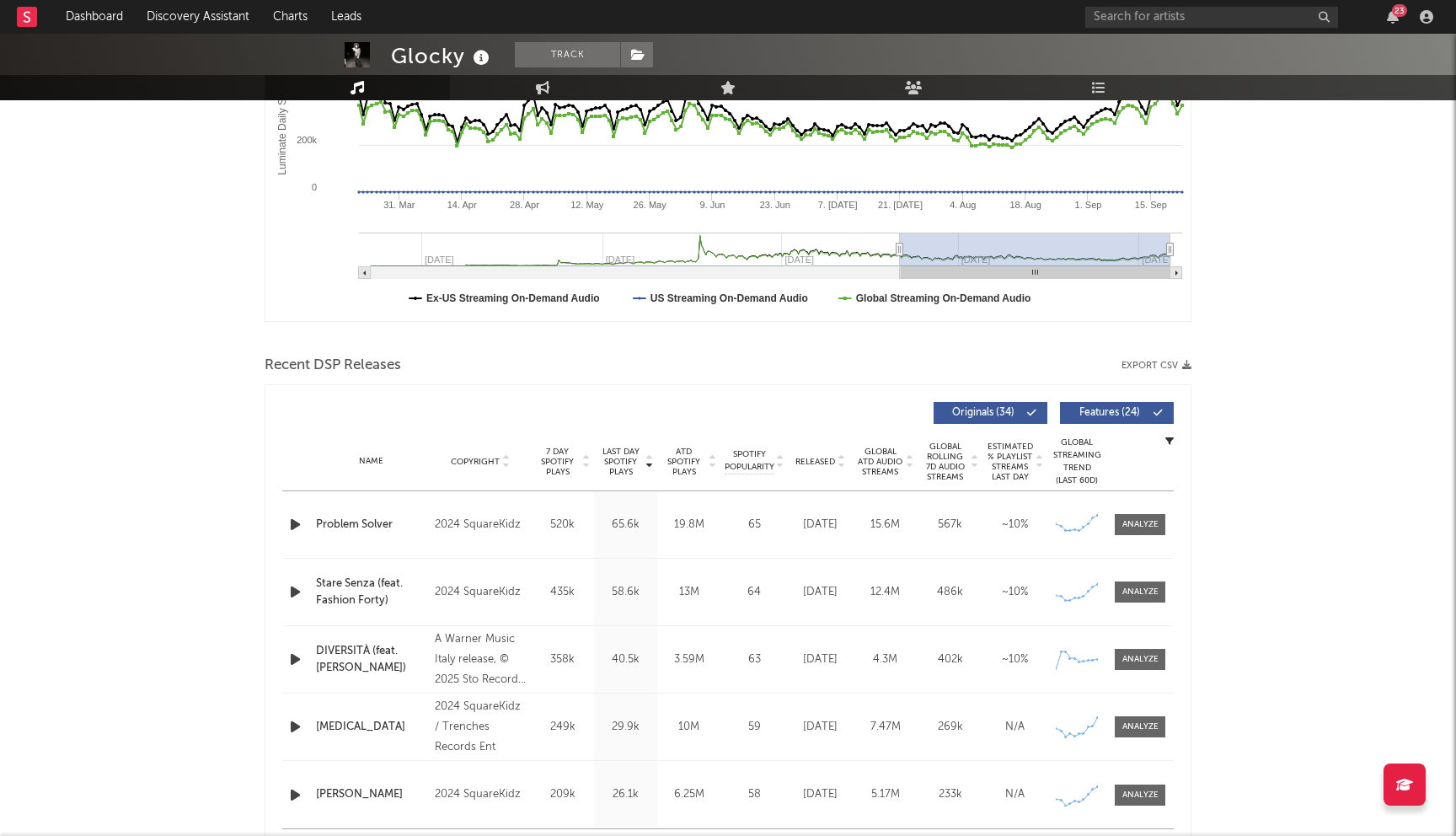
scroll to position [433, 0]
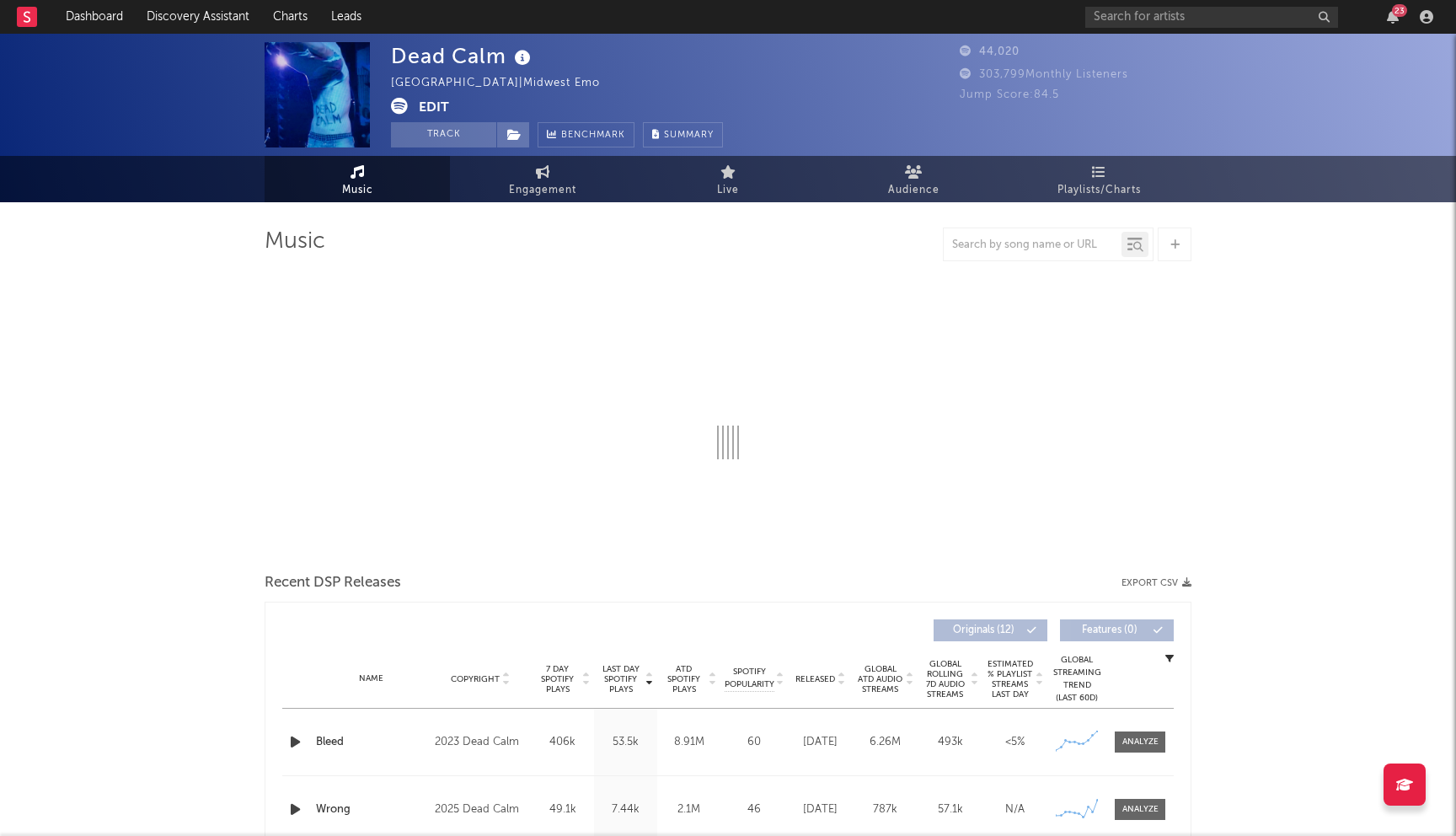
select select "6m"
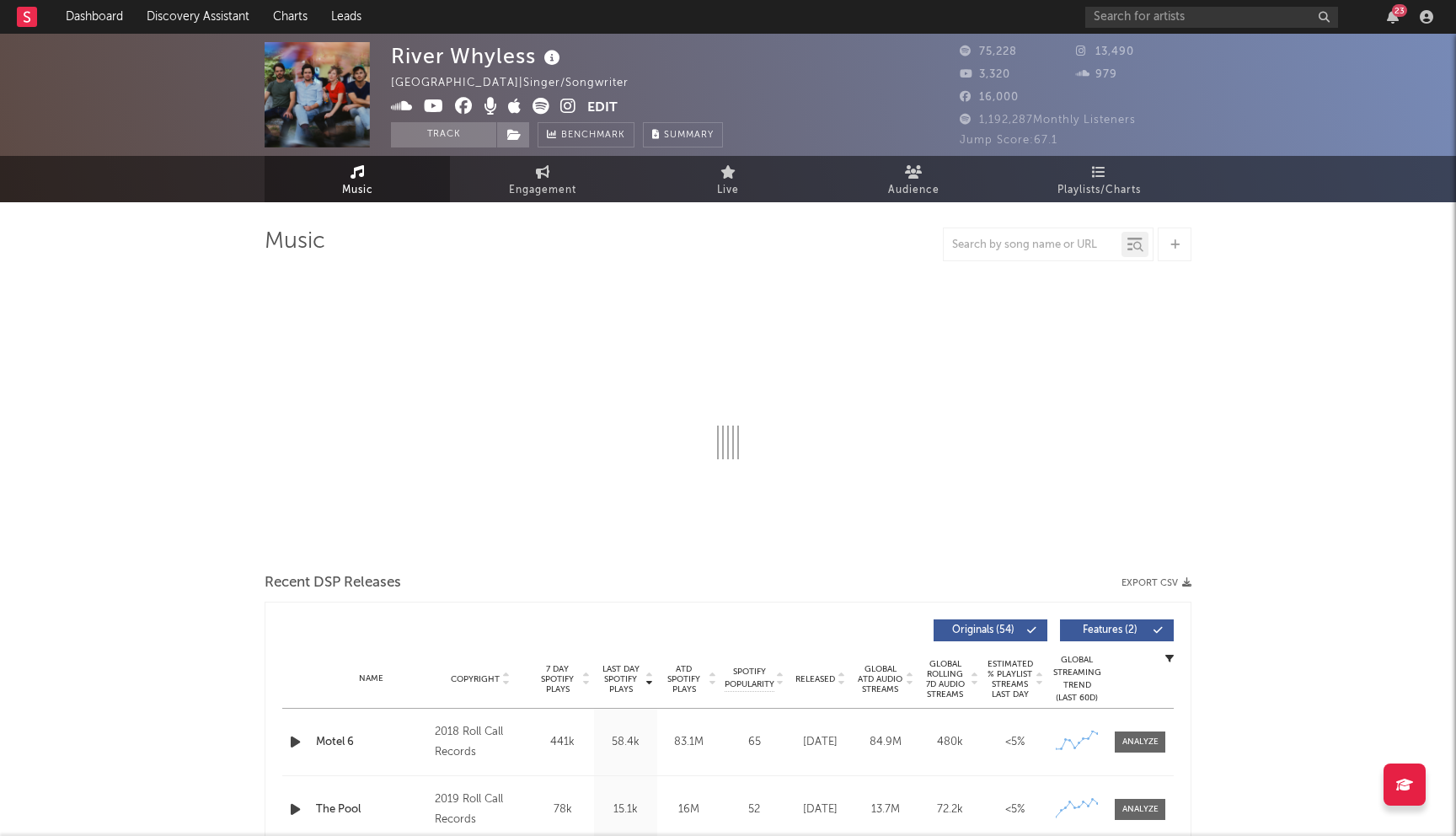
select select "6m"
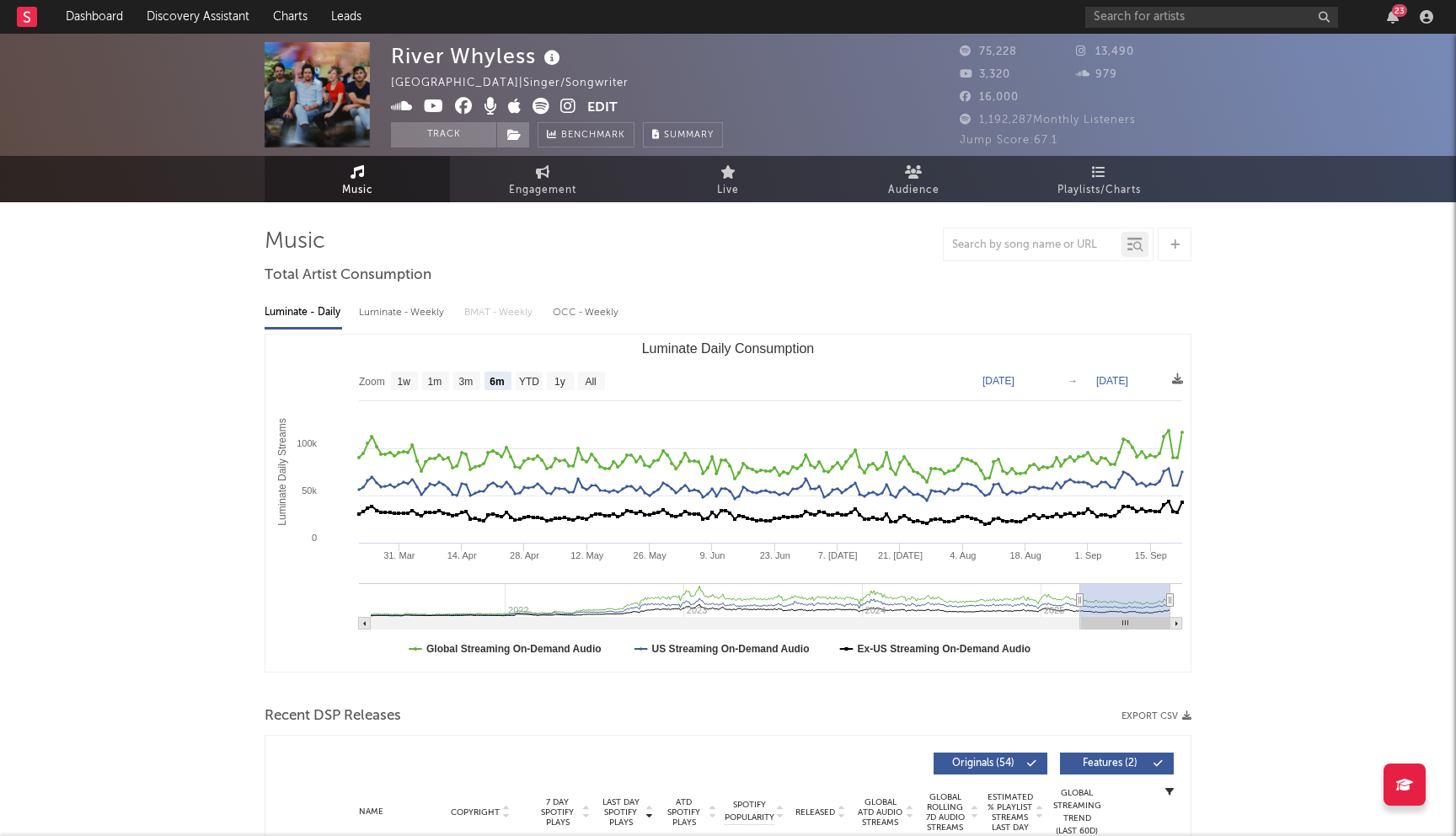
click at [463, 107] on icon at bounding box center [464, 107] width 18 height 17
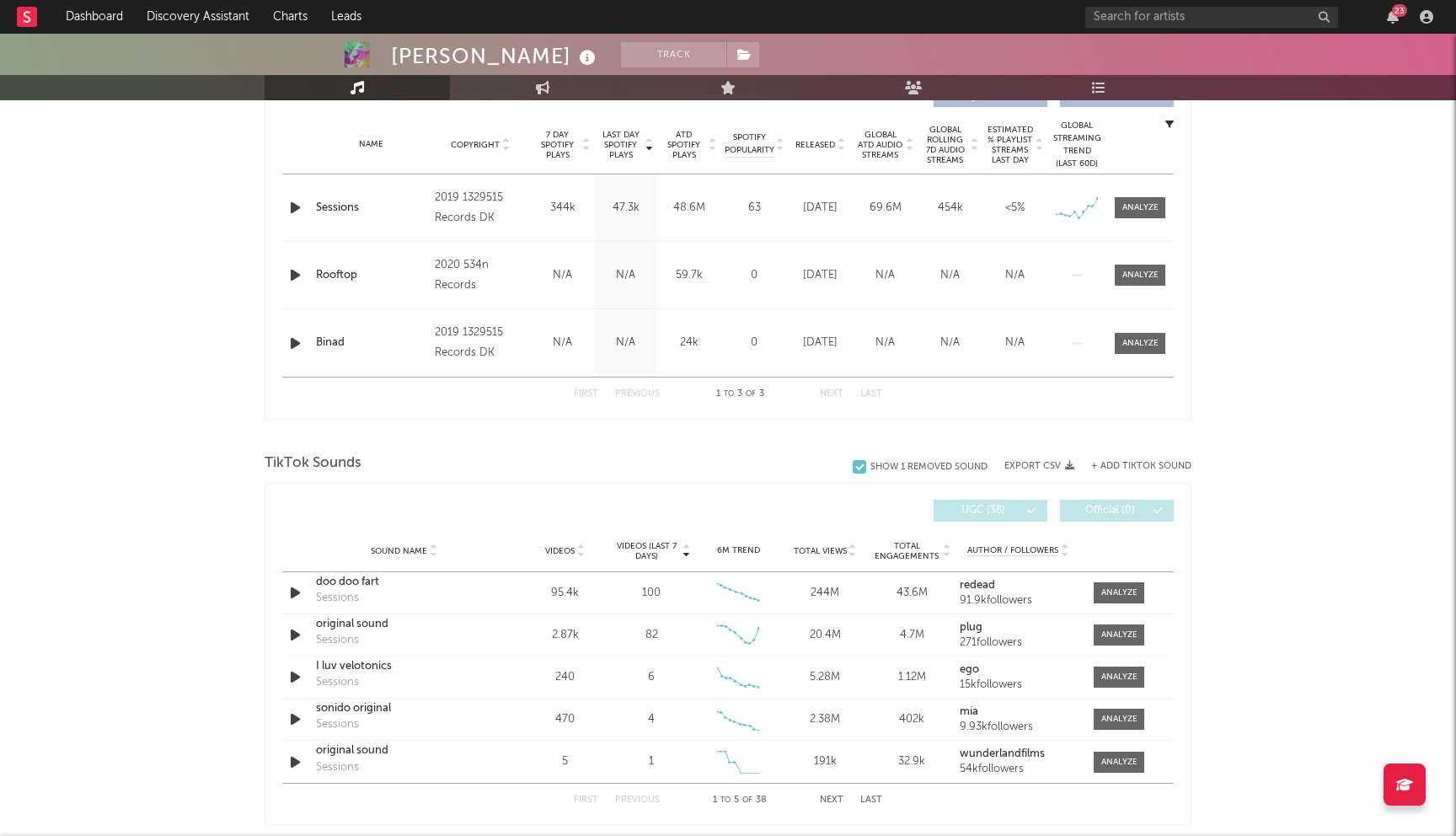
select select "6m"
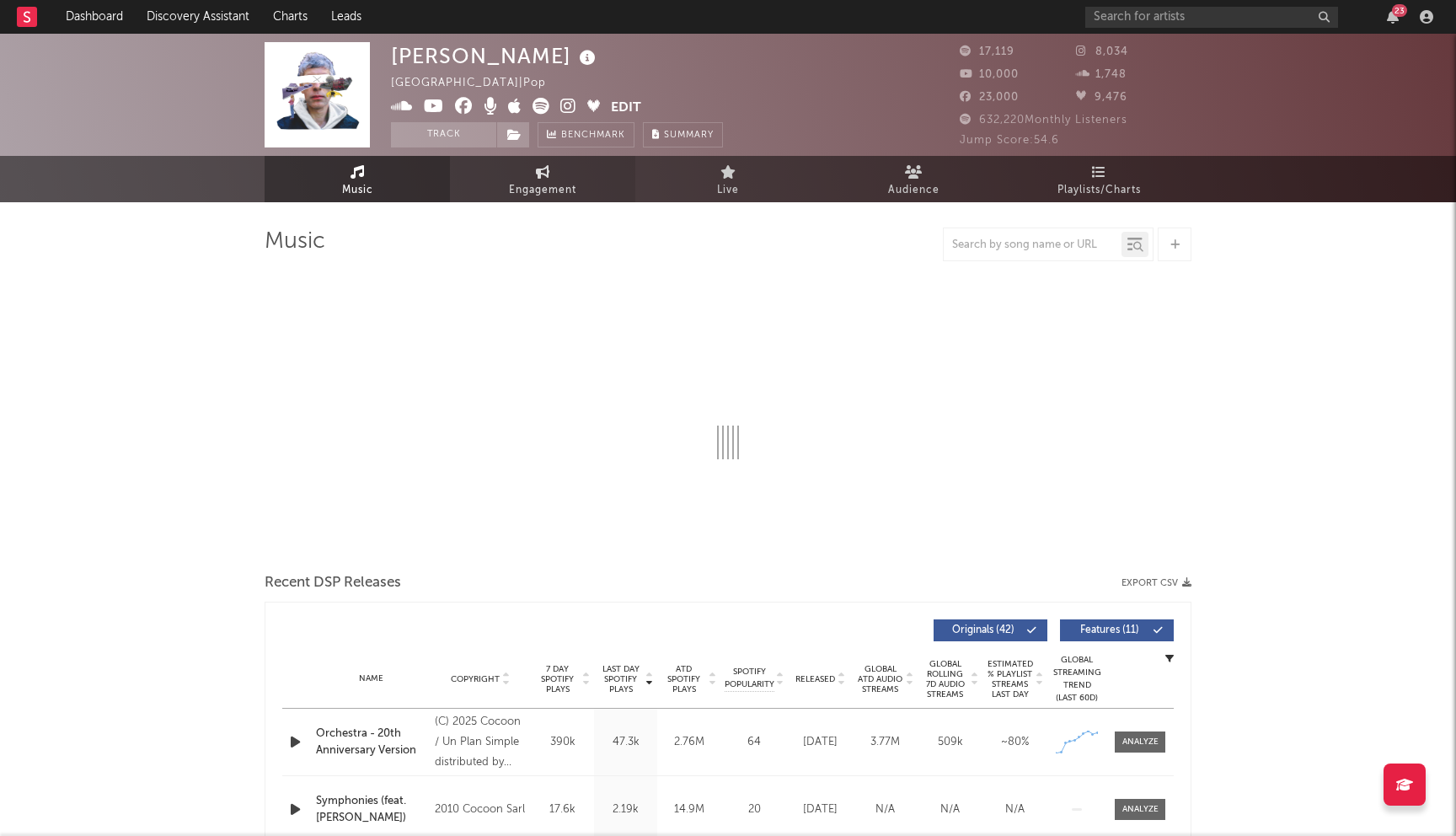
select select "6m"
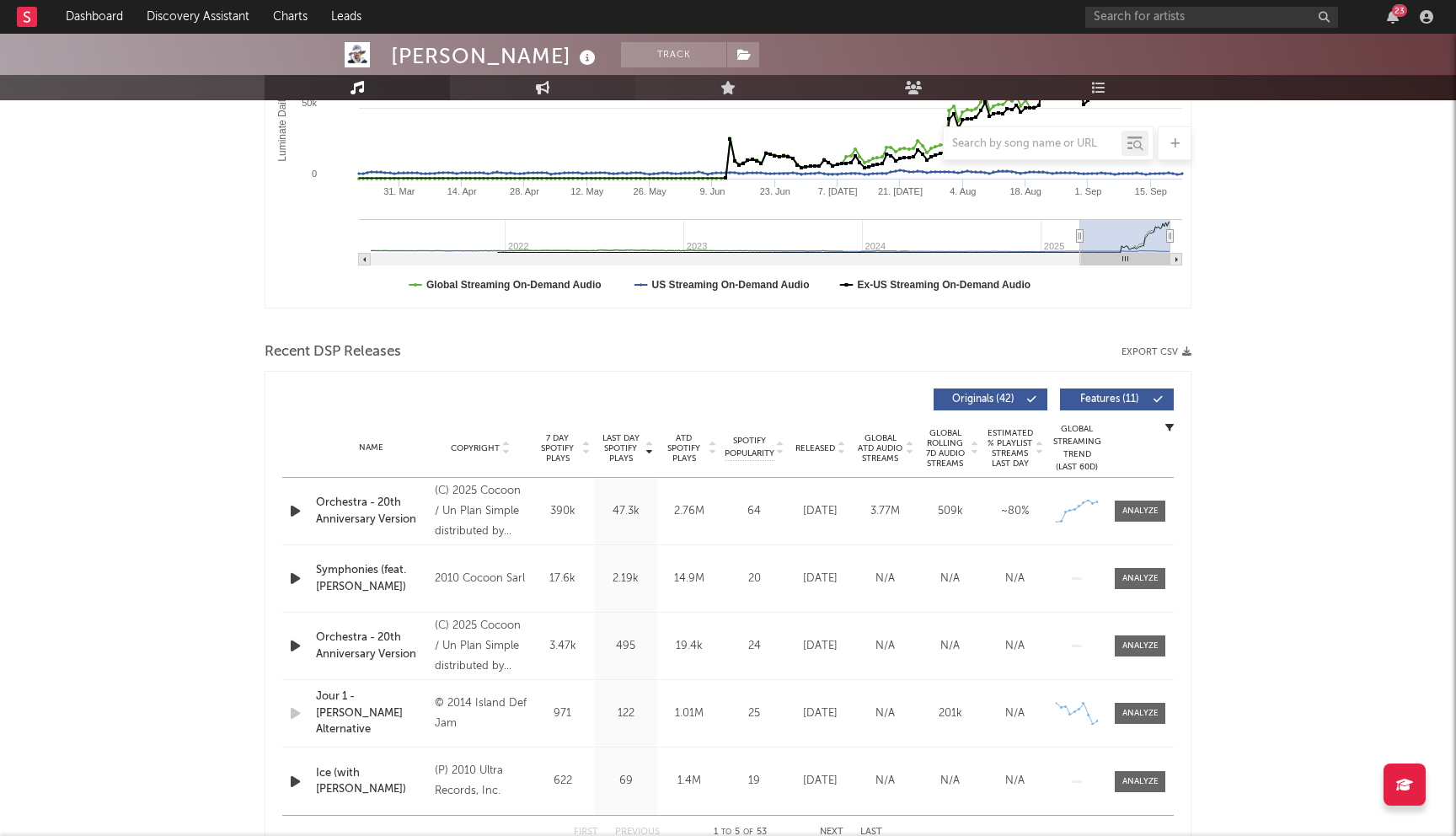
scroll to position [453, 0]
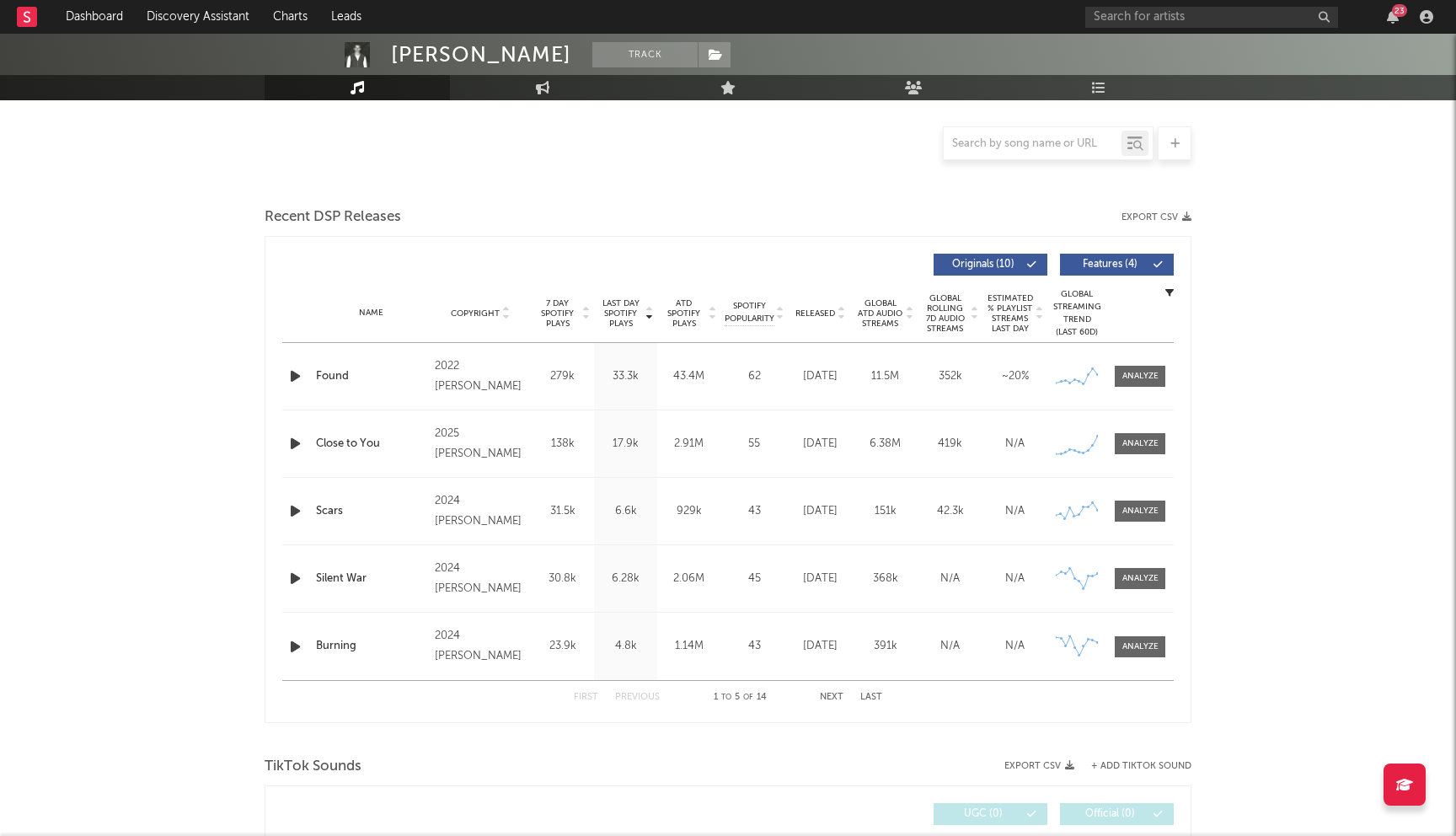
select select "6m"
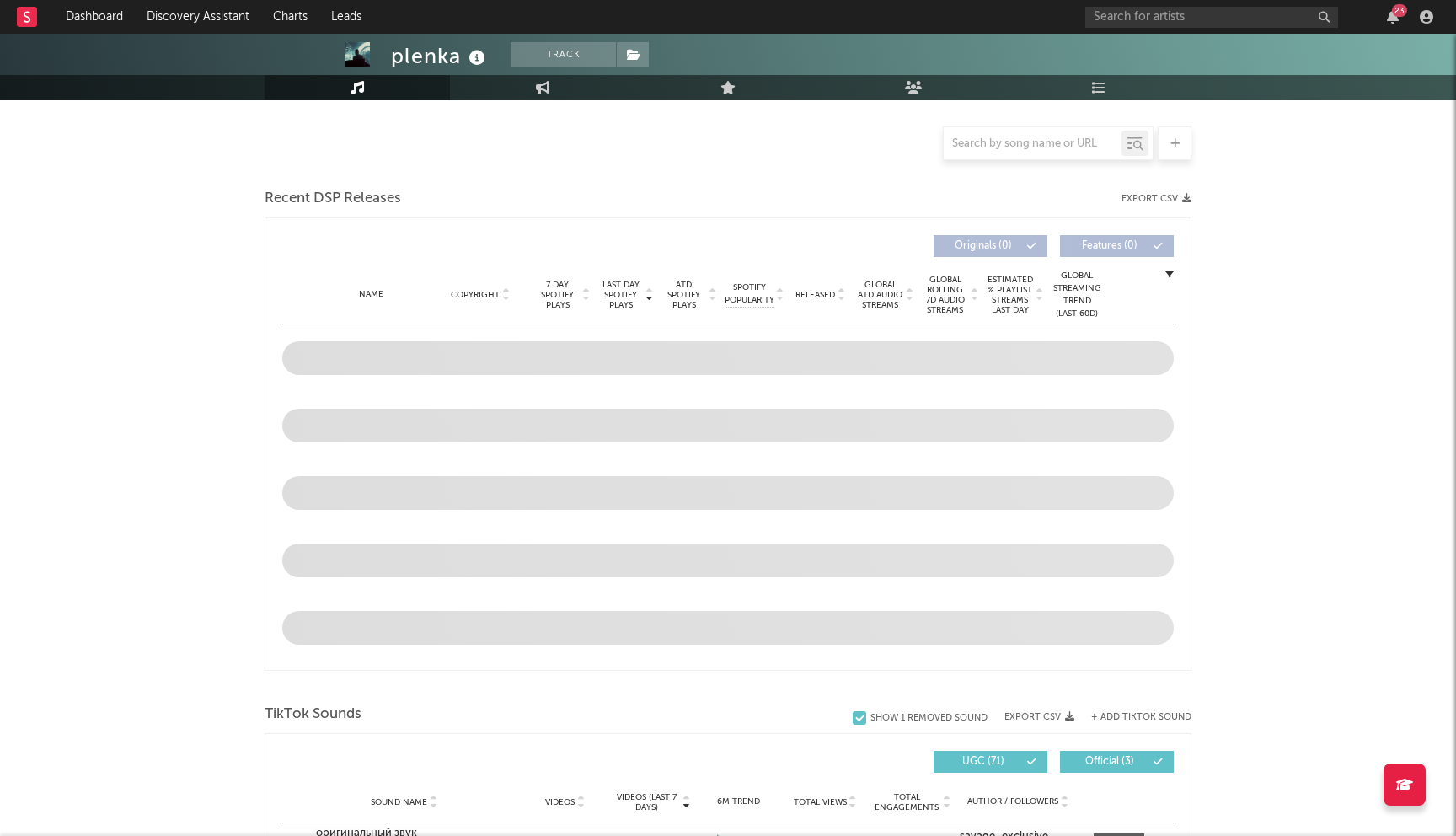
select select "6m"
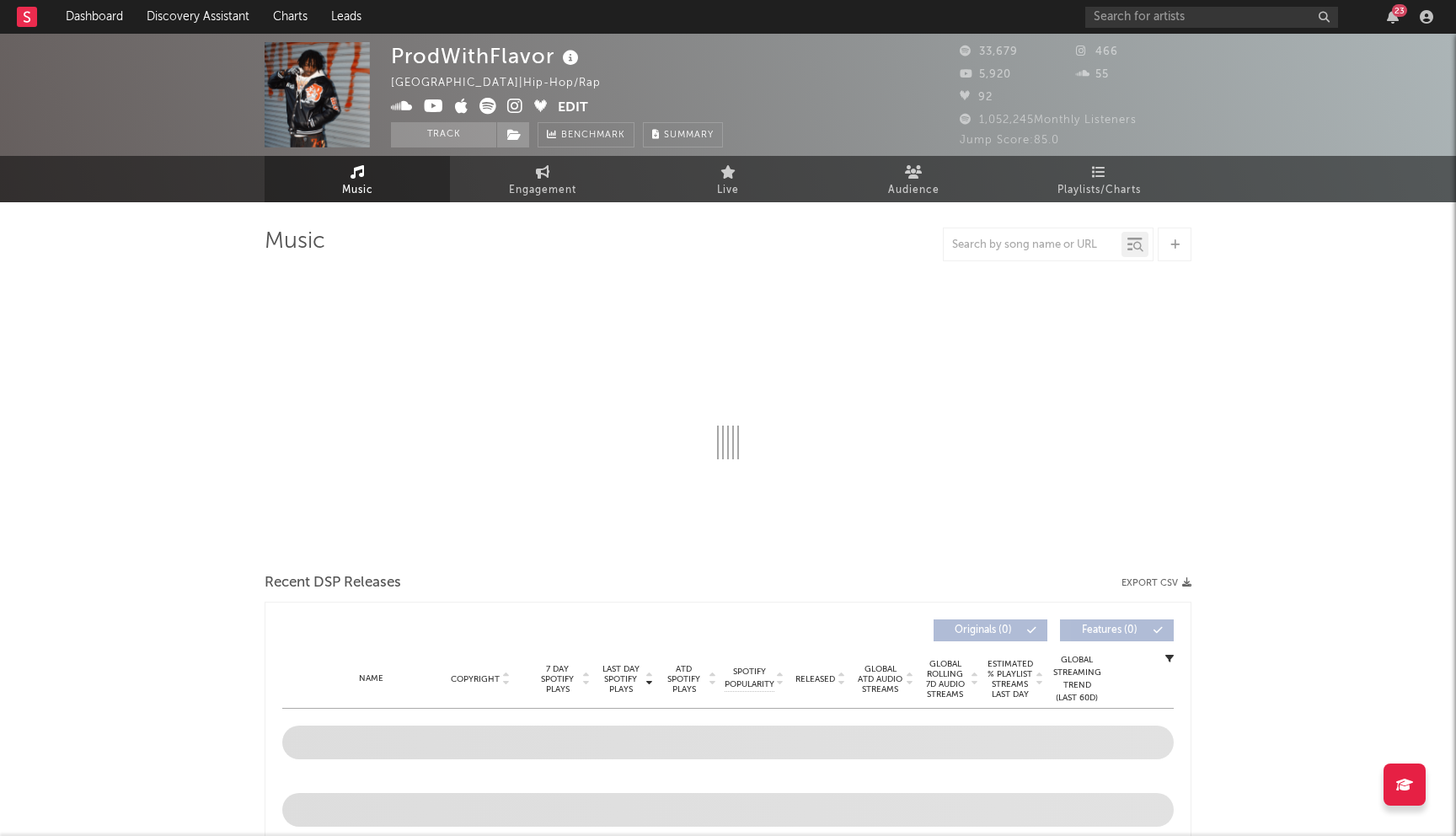
select select "6m"
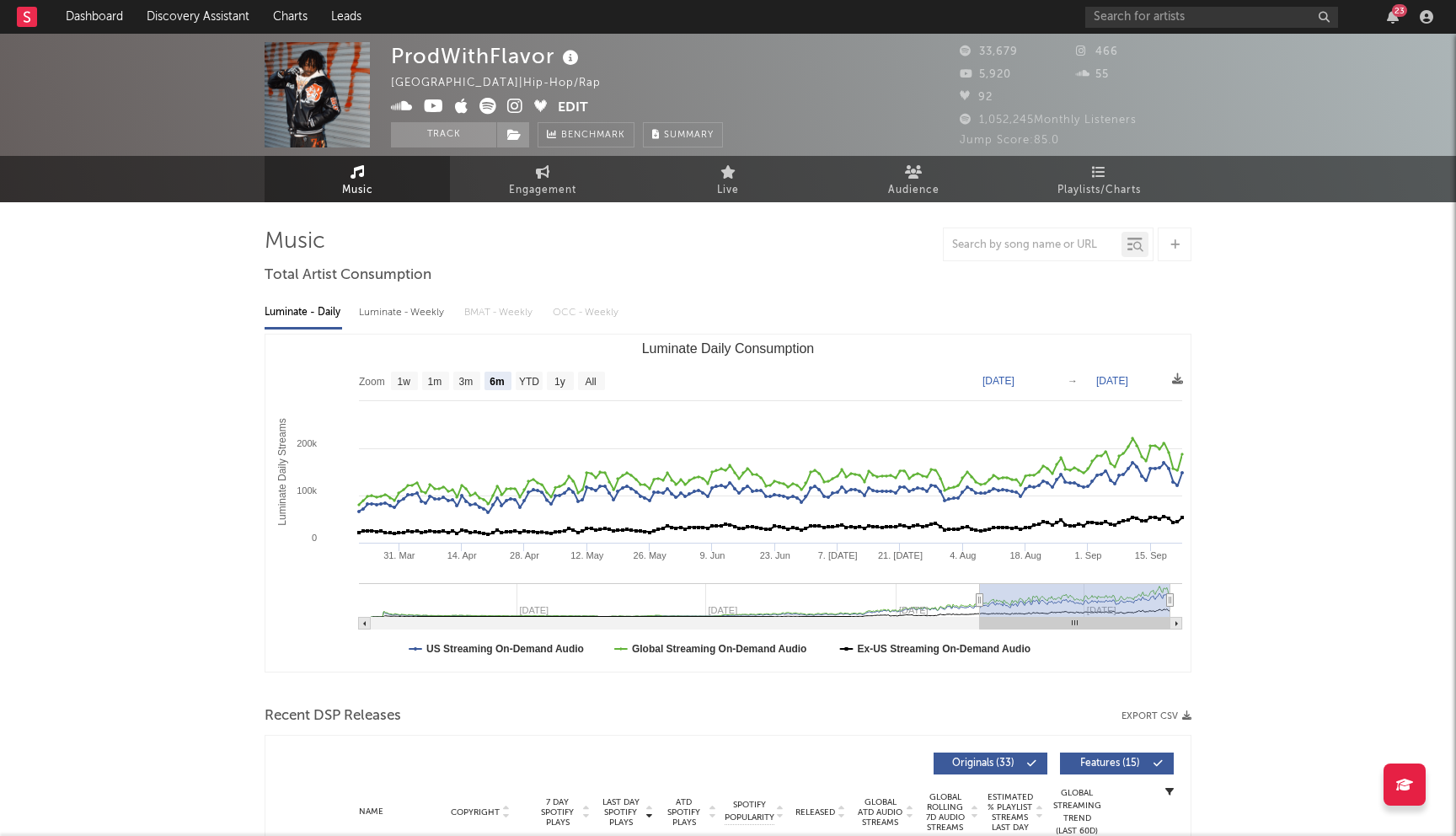
click at [515, 105] on icon at bounding box center [515, 107] width 16 height 17
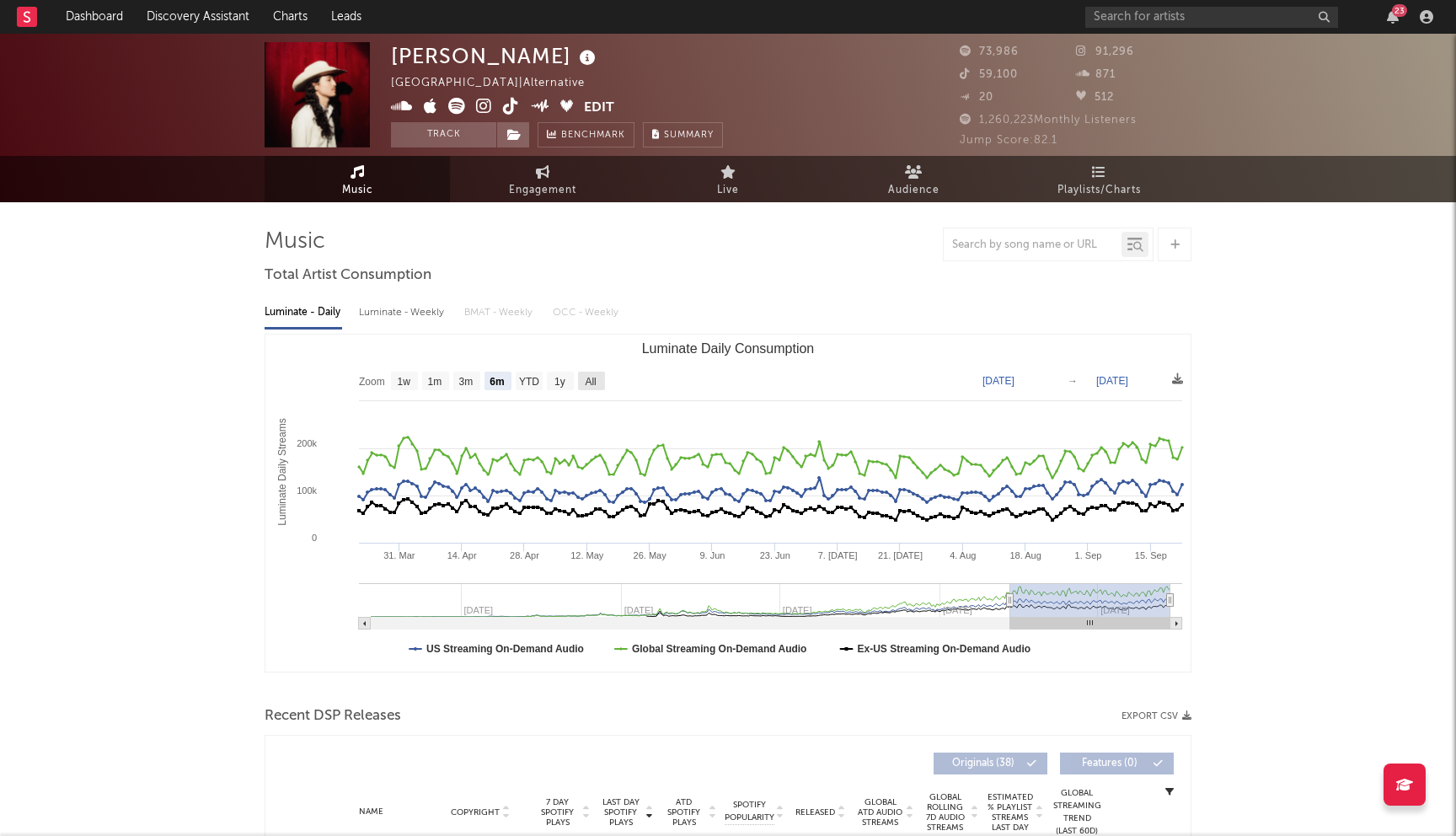
click at [595, 382] on text "All" at bounding box center [590, 382] width 11 height 12
select select "All"
type input "2023-03-19"
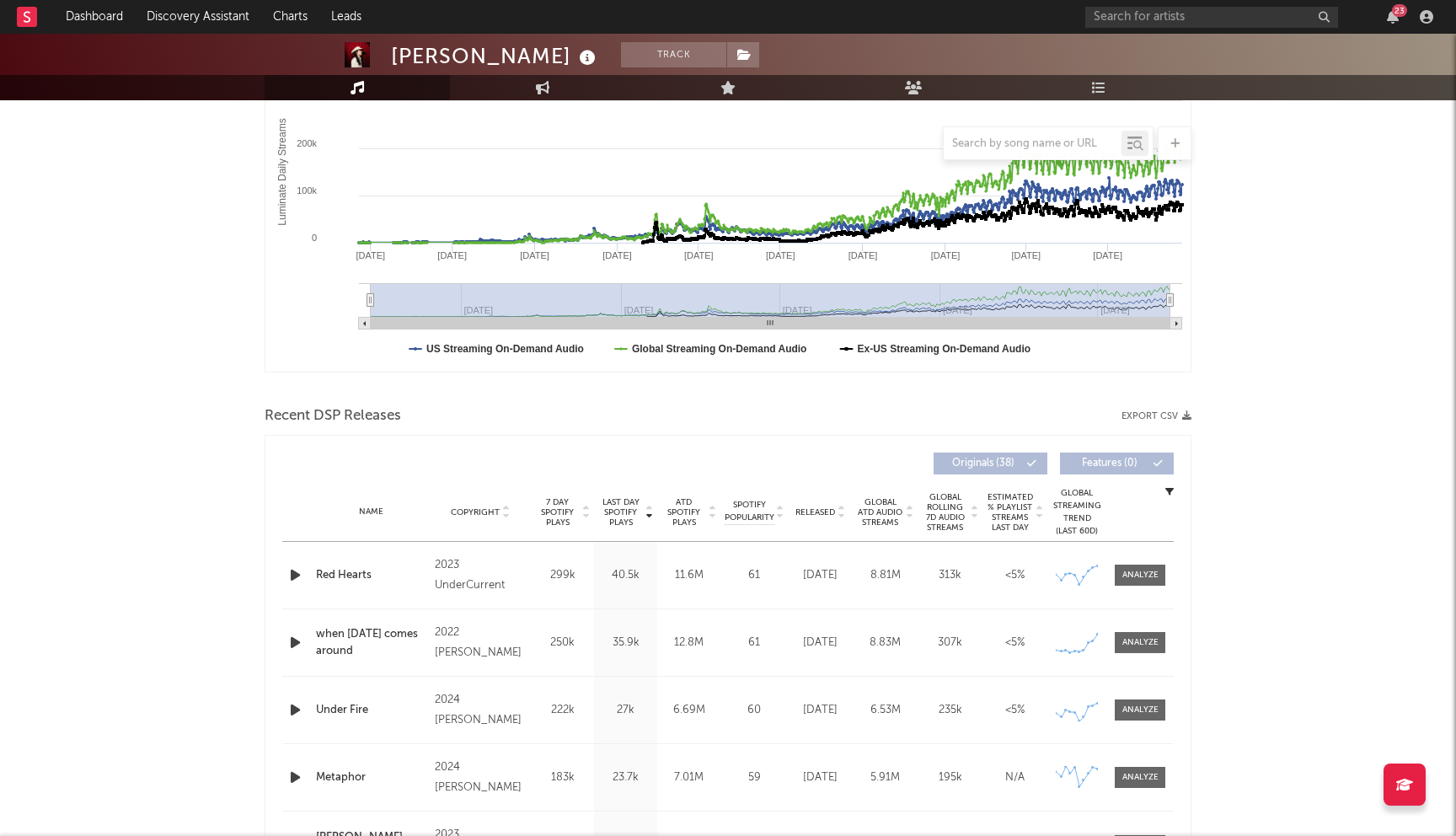
scroll to position [411, 0]
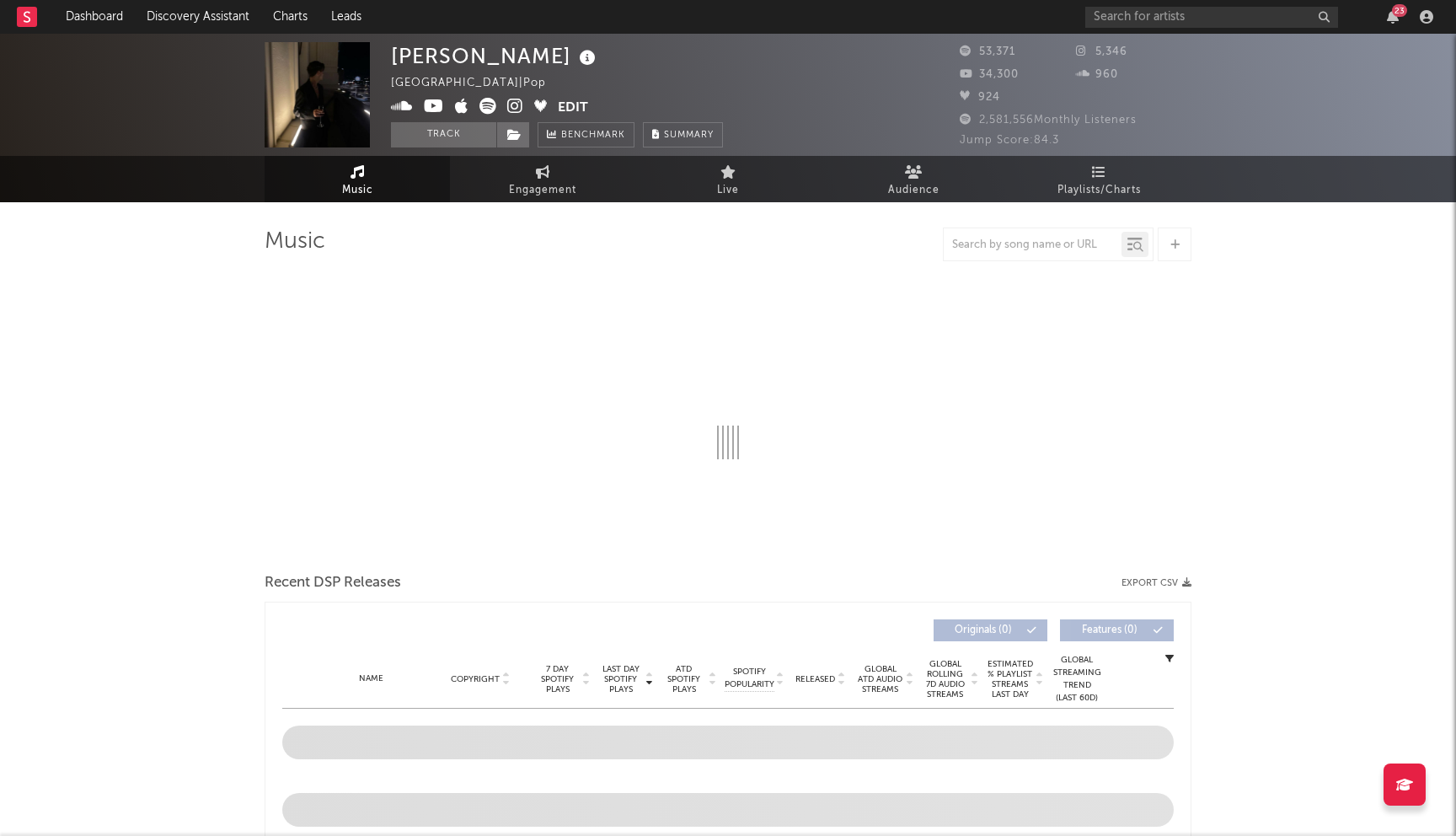
select select "6m"
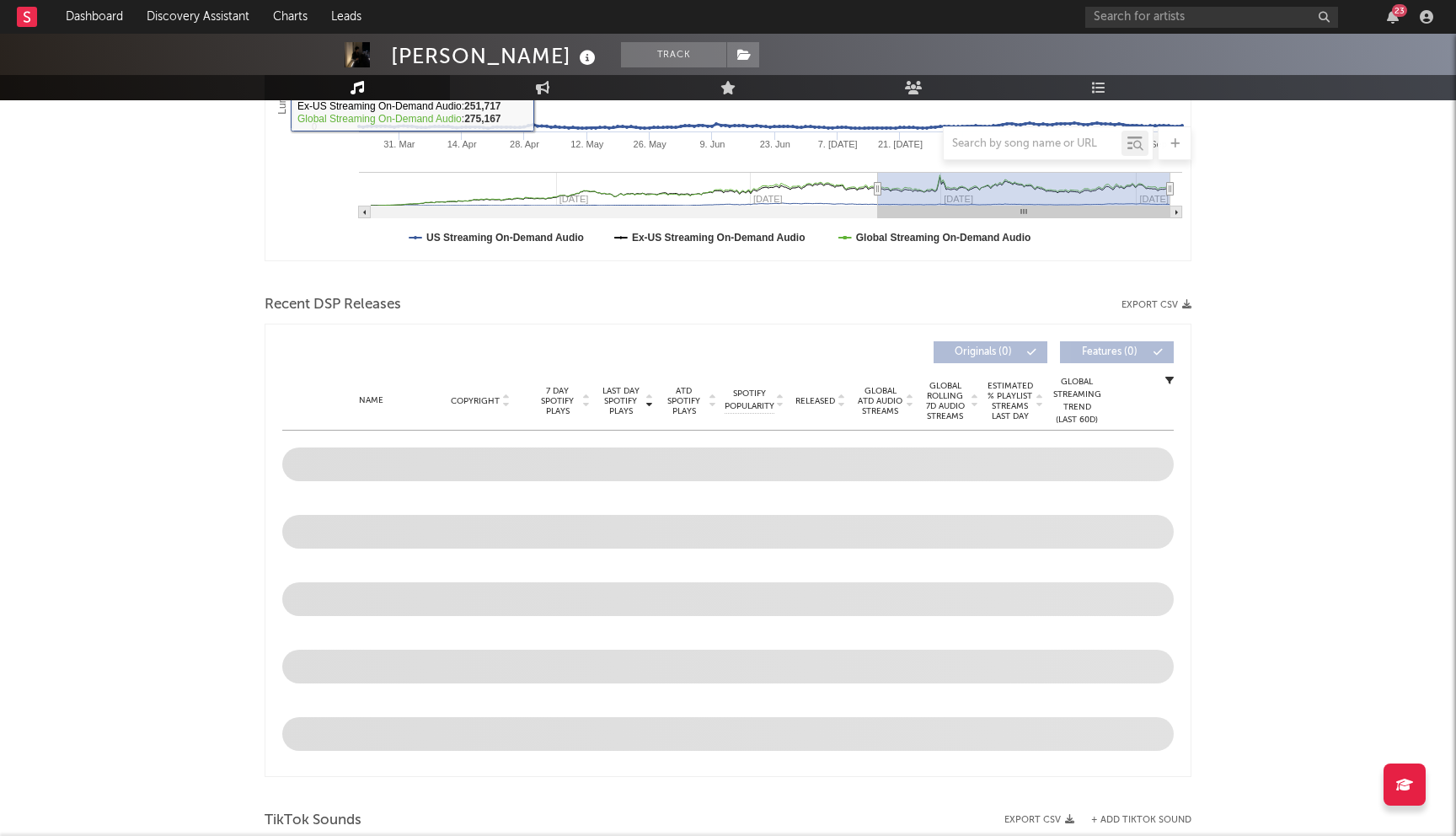
scroll to position [476, 0]
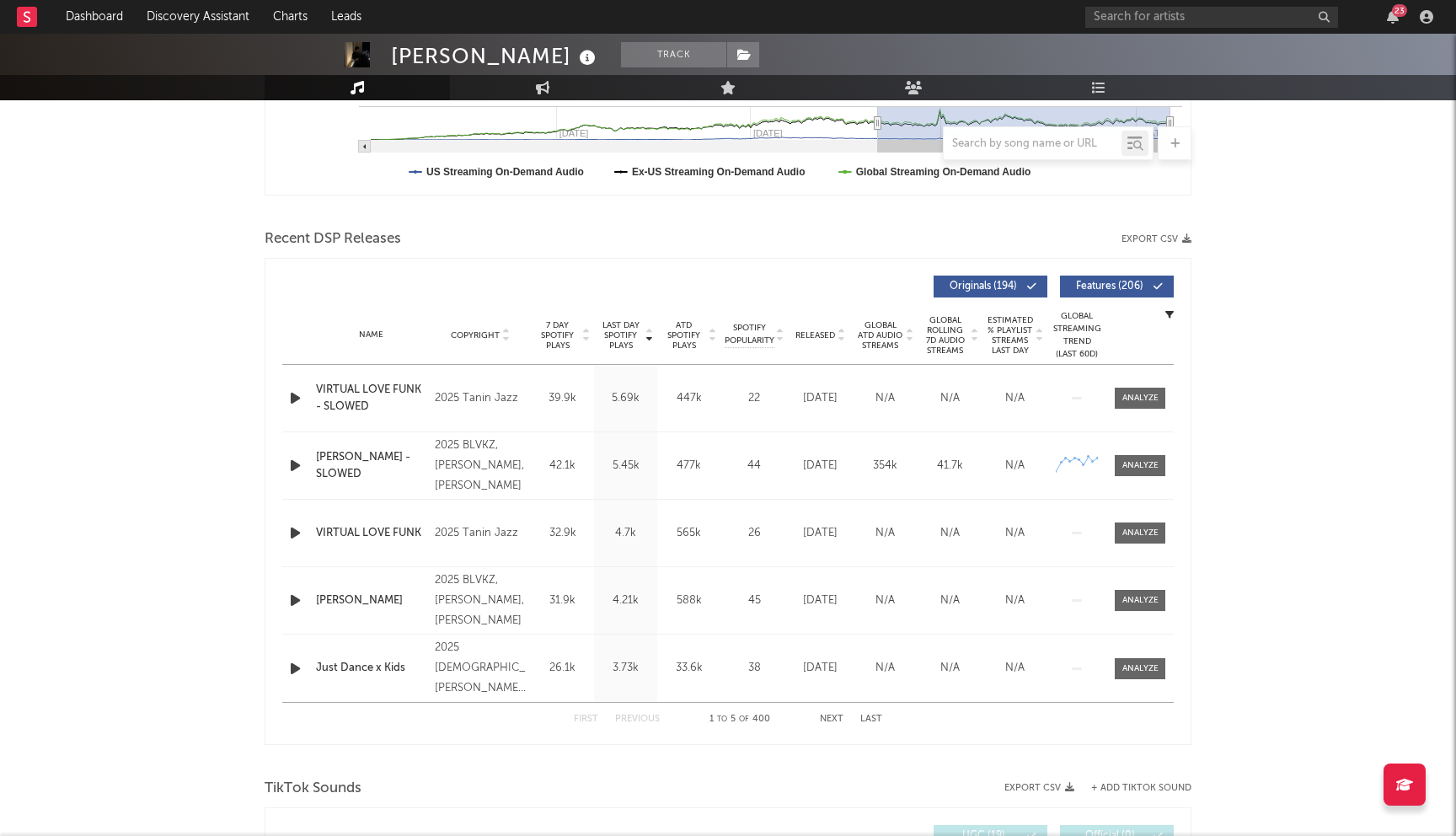
click at [632, 331] on span "Last Day Spotify Plays" at bounding box center [620, 335] width 45 height 30
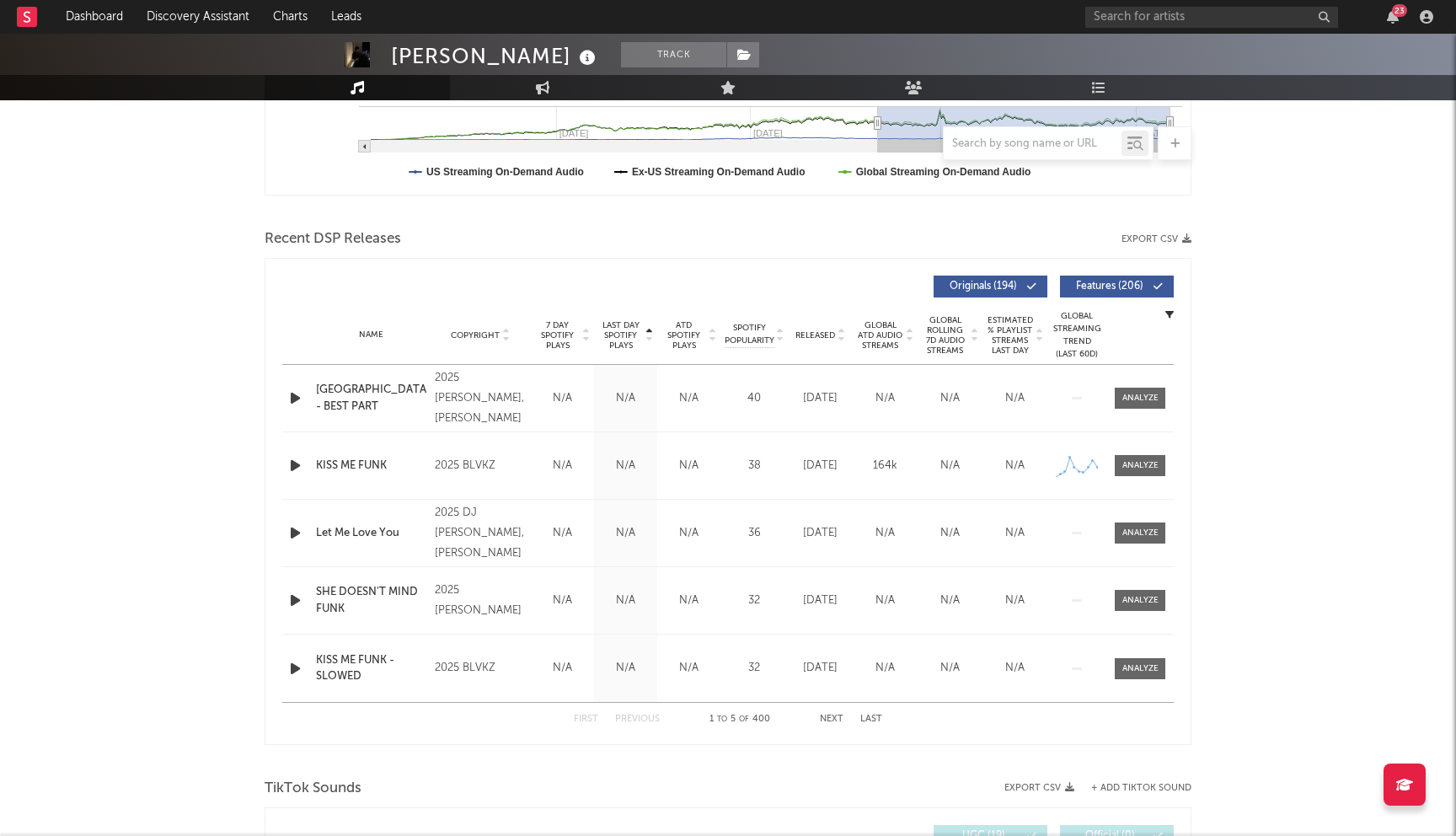
click at [632, 331] on span "Last Day Spotify Plays" at bounding box center [620, 335] width 45 height 30
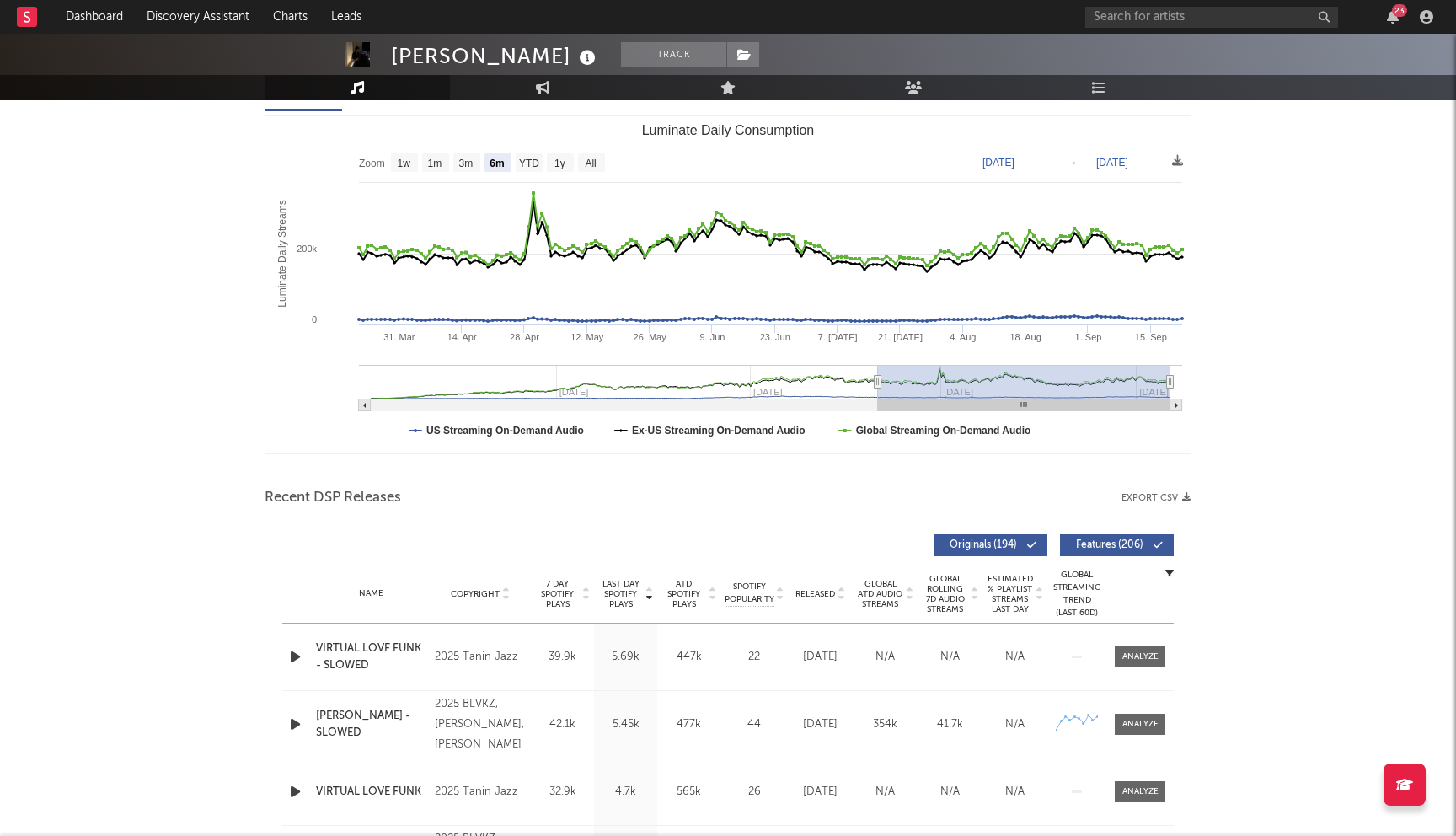
scroll to position [0, 0]
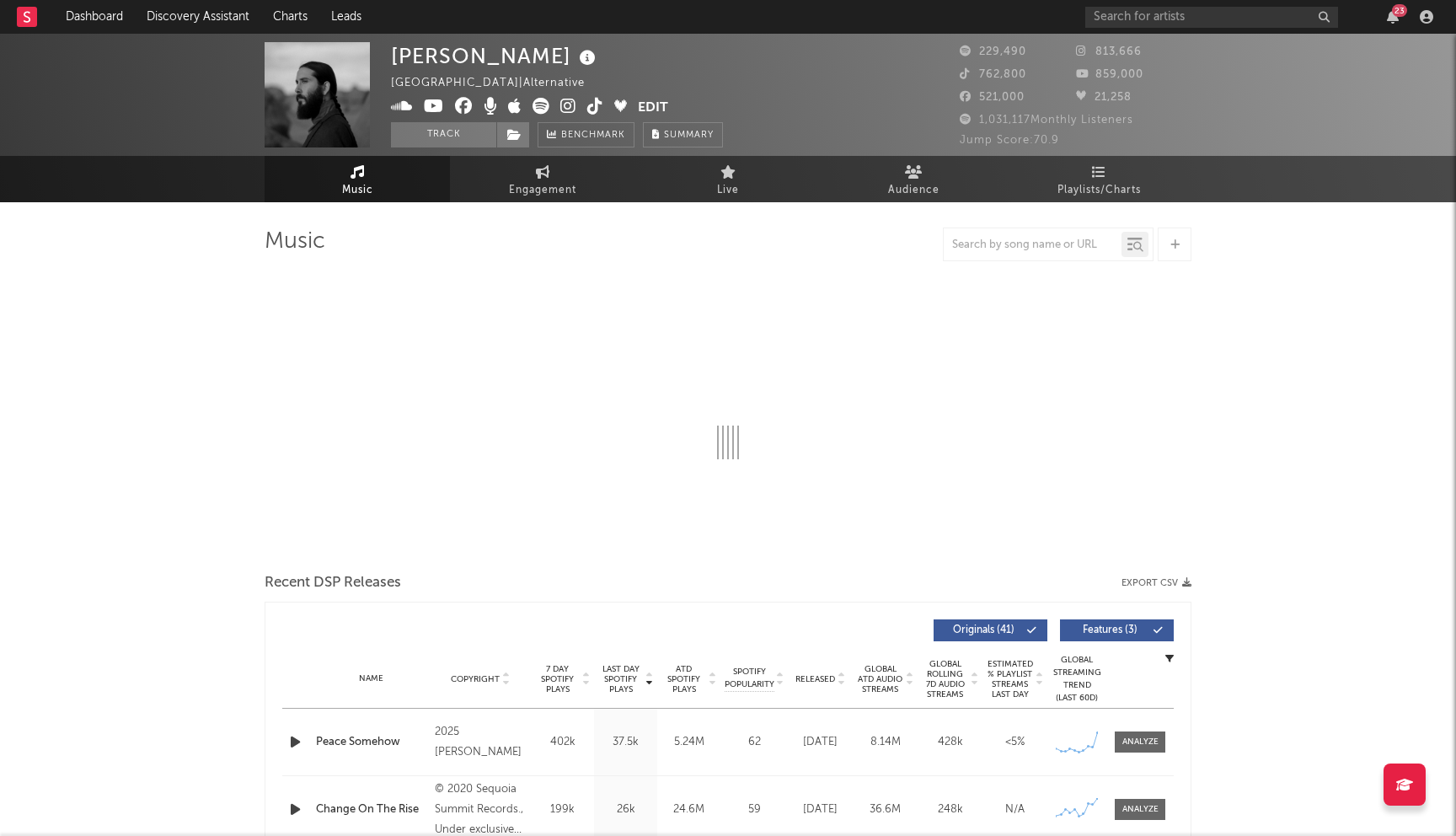
click at [461, 109] on icon at bounding box center [464, 107] width 18 height 17
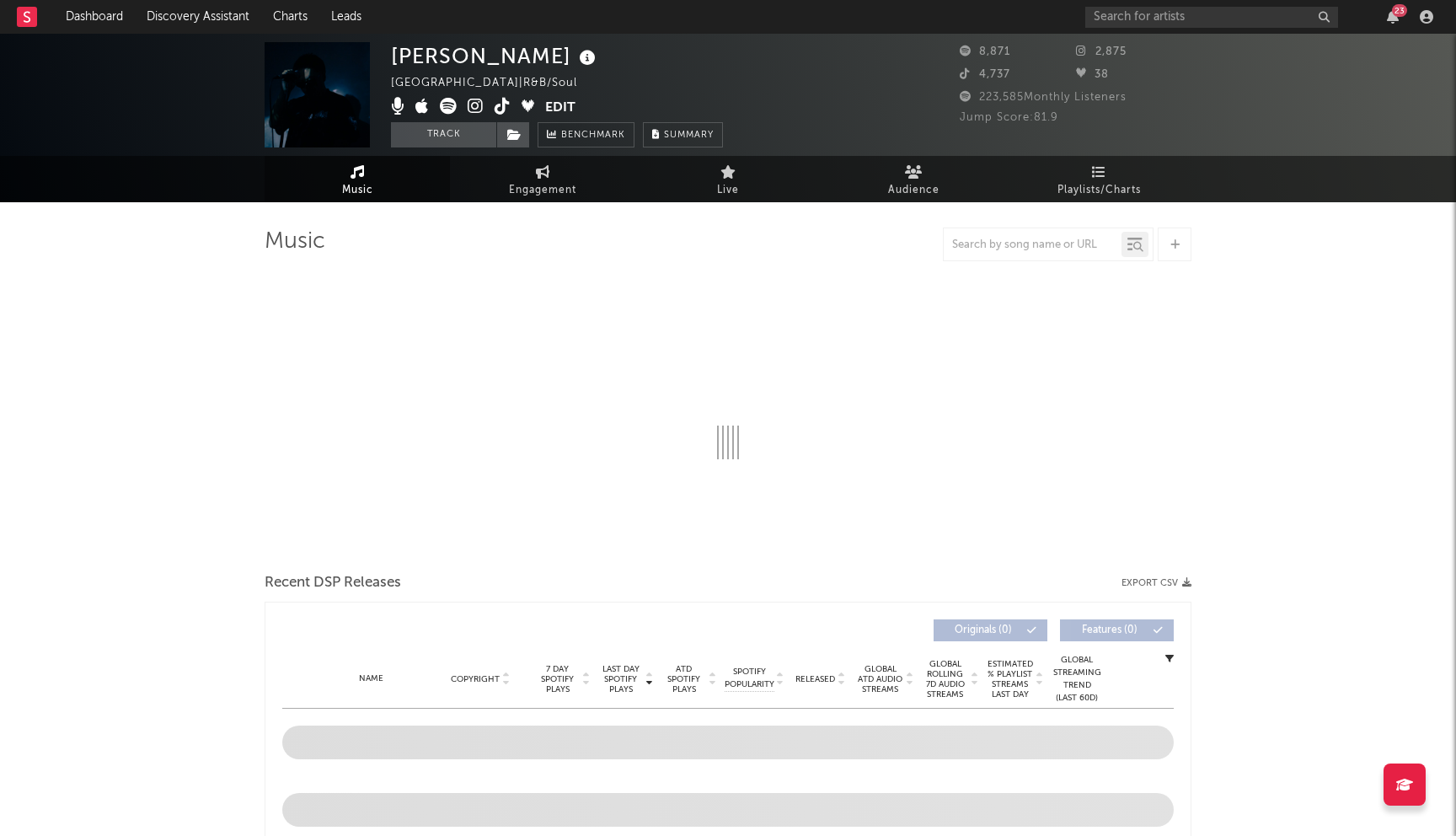
select select "6m"
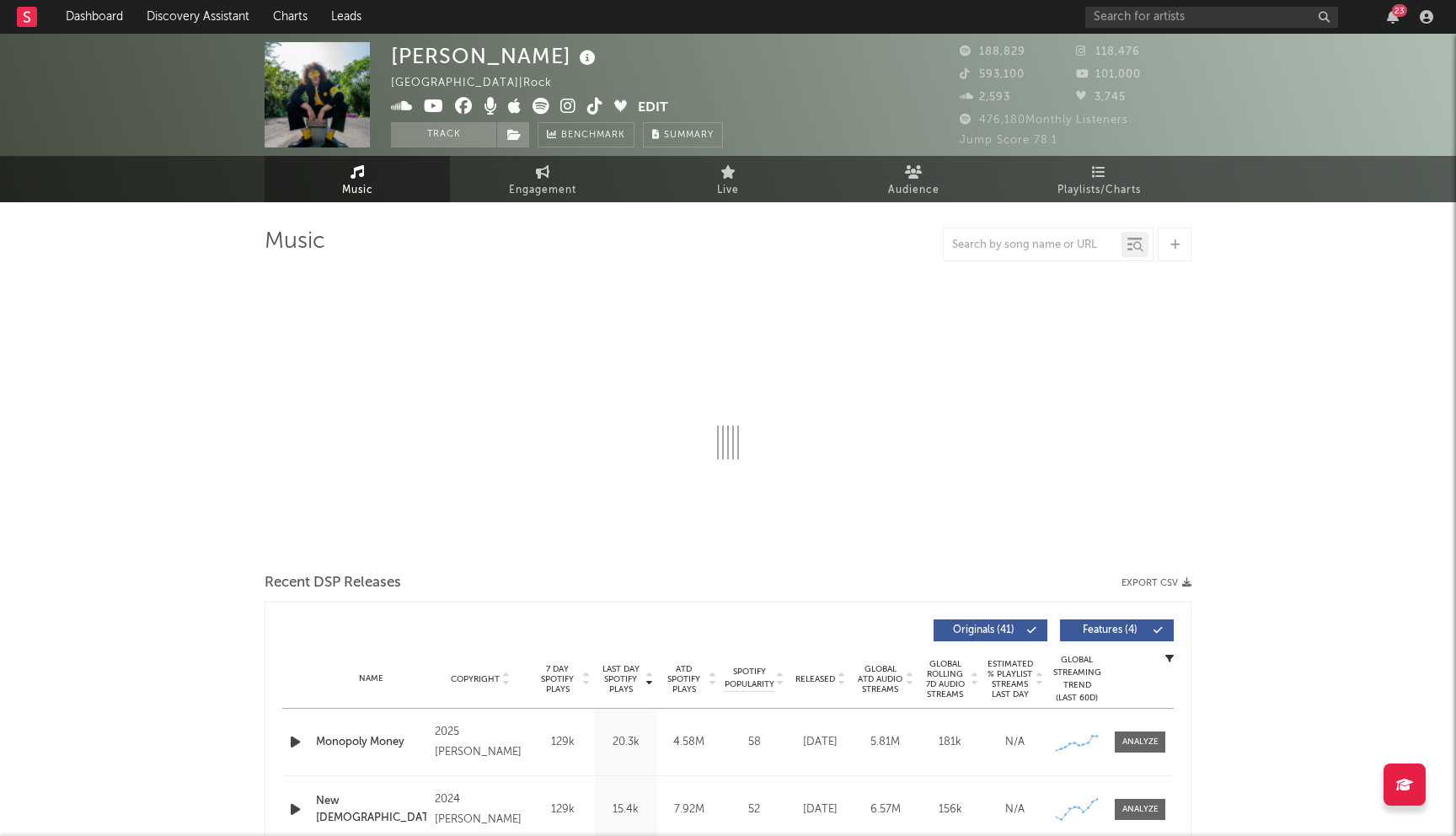
select select "6m"
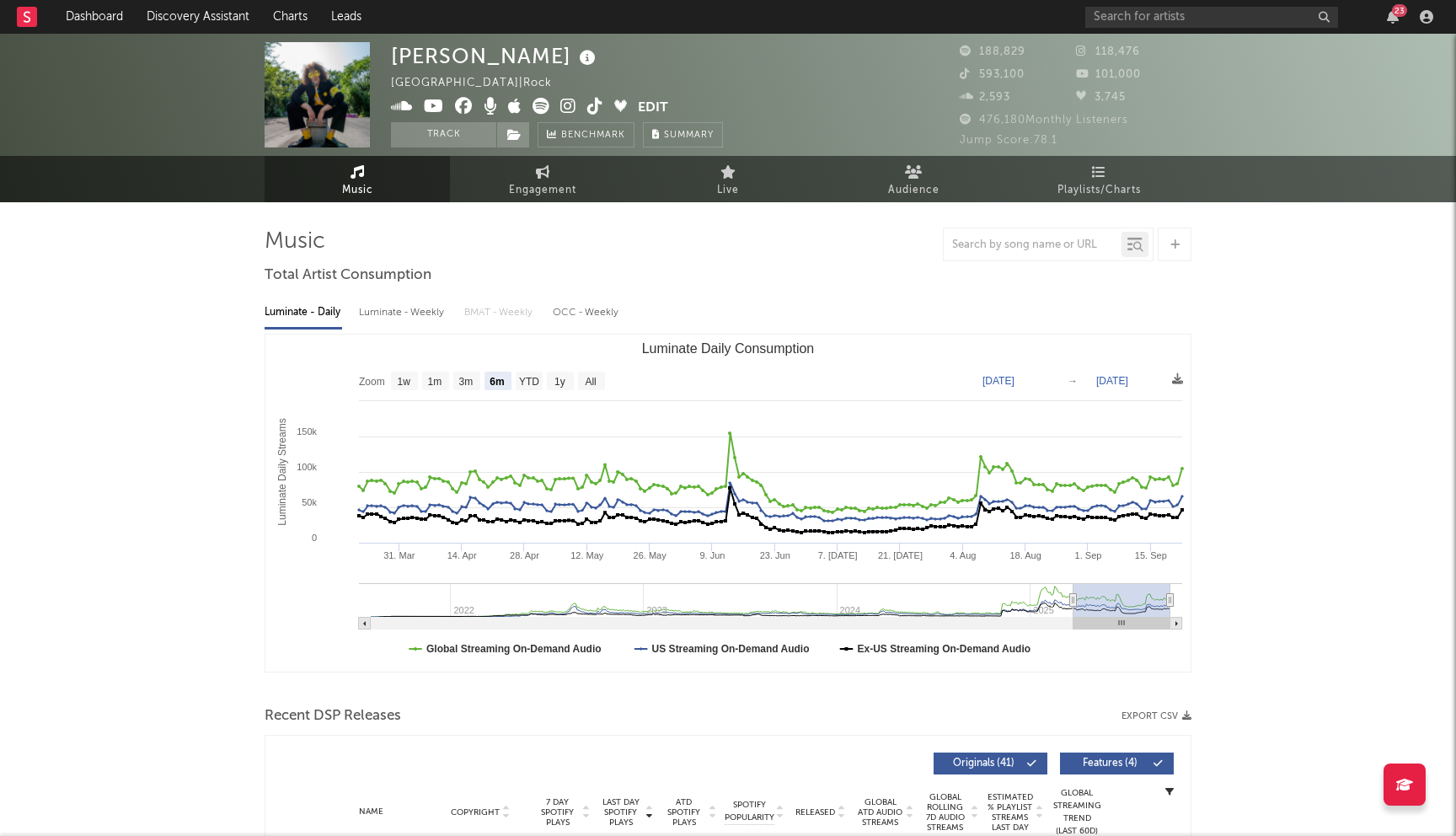
click at [471, 102] on icon at bounding box center [464, 107] width 18 height 17
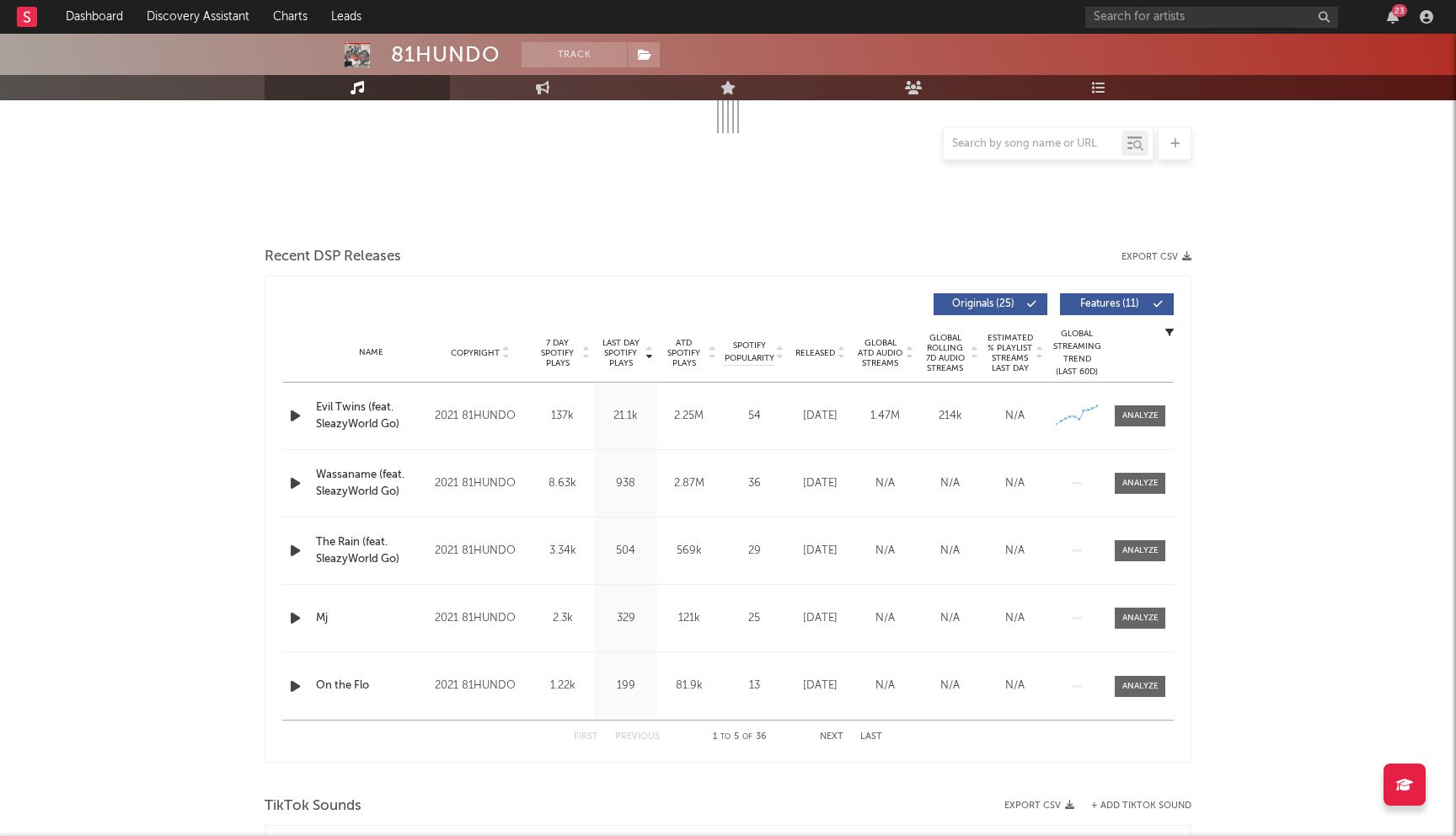
select select "6m"
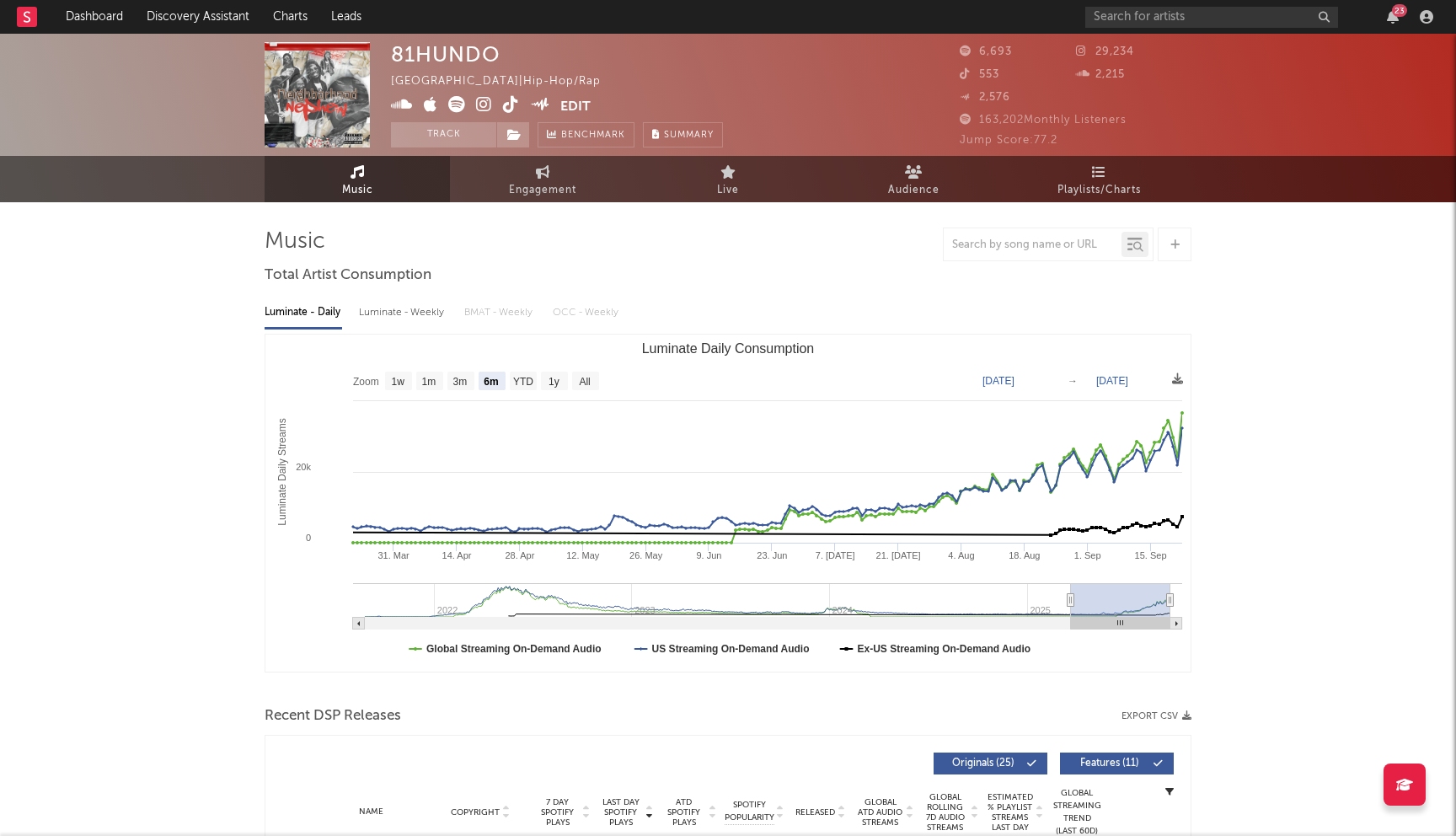
click at [488, 101] on icon at bounding box center [484, 105] width 16 height 17
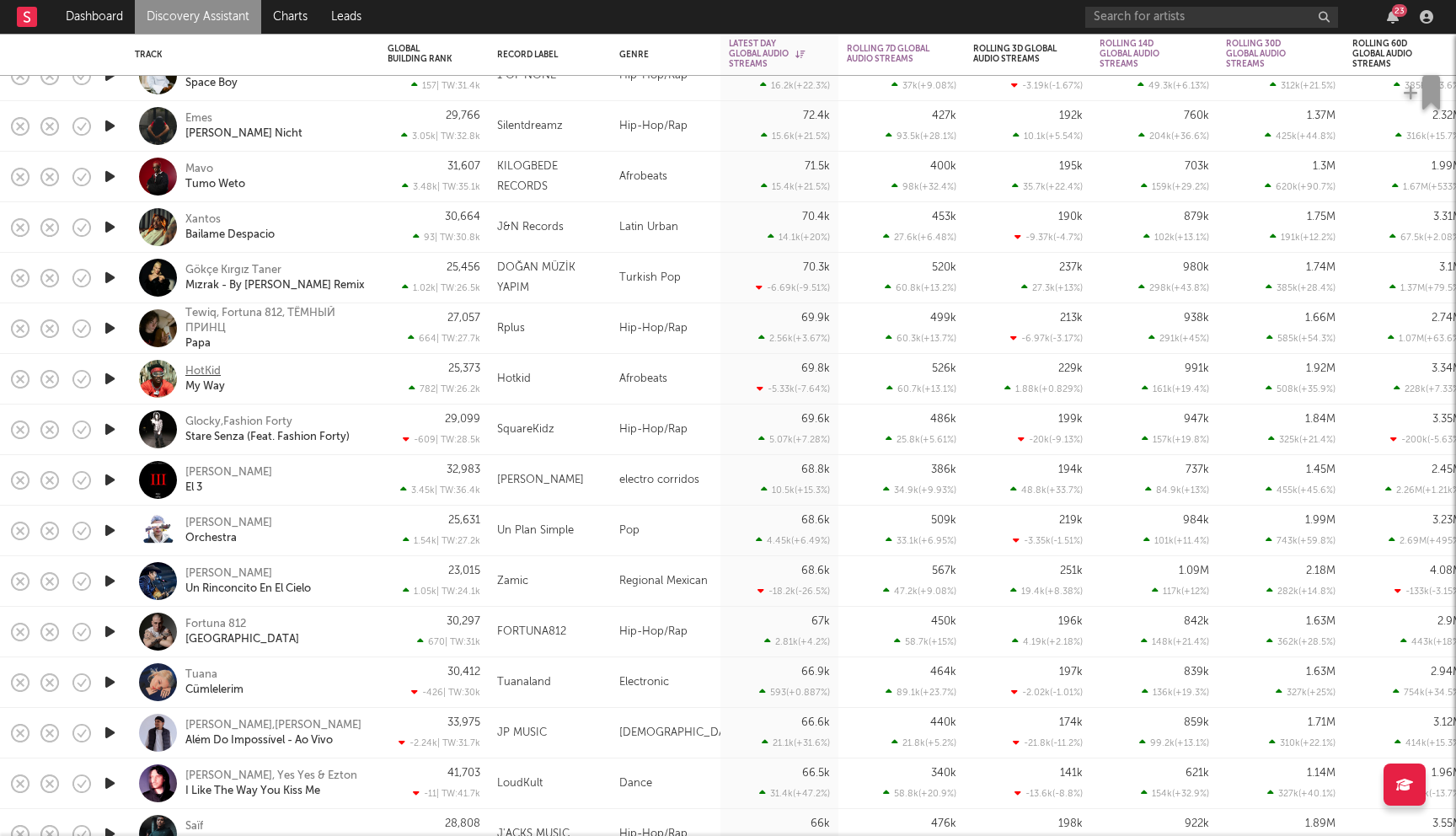
click at [216, 366] on div "HotKid" at bounding box center [202, 372] width 35 height 15
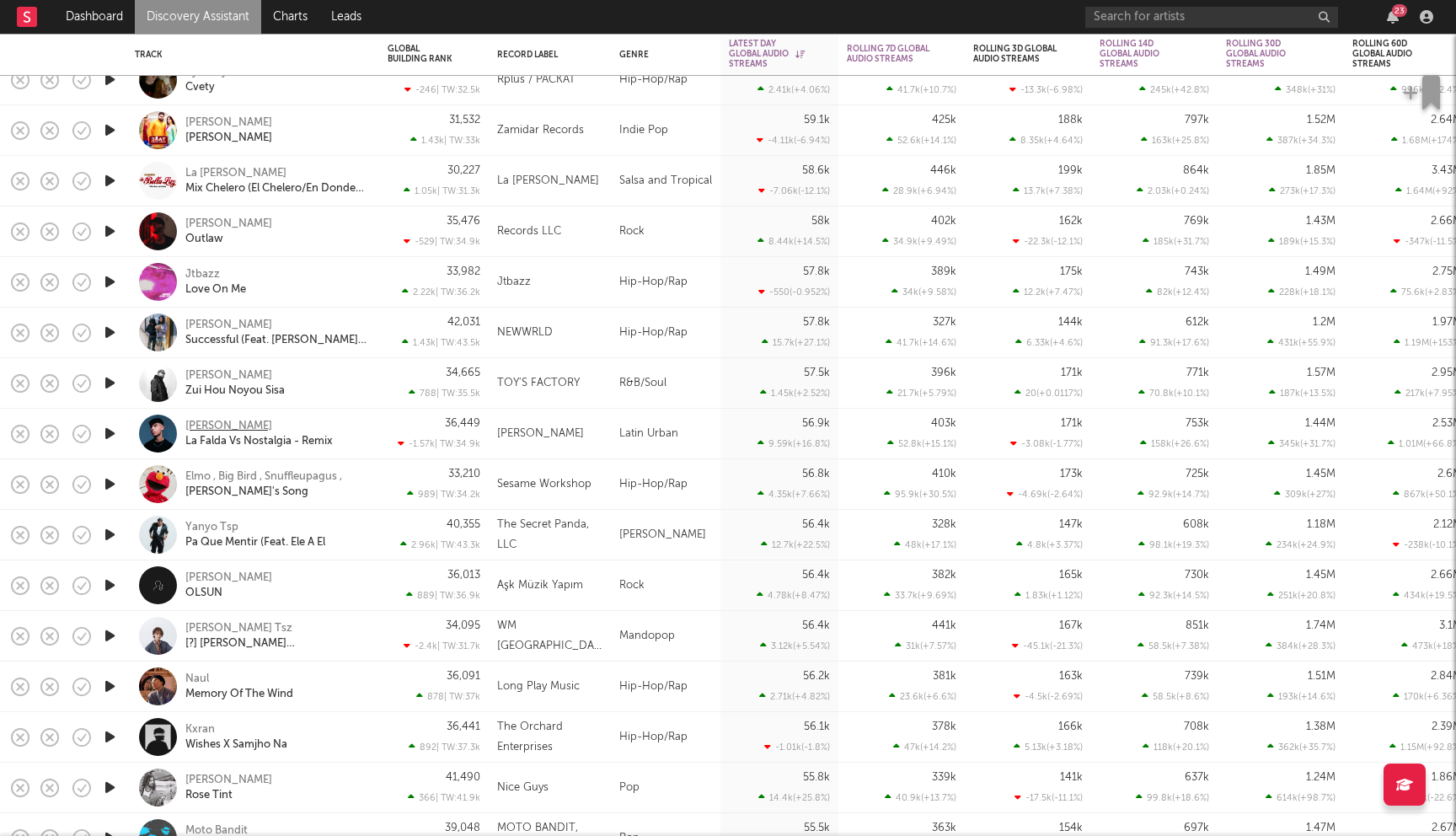
click at [219, 424] on div "Alex Rico" at bounding box center [228, 427] width 87 height 15
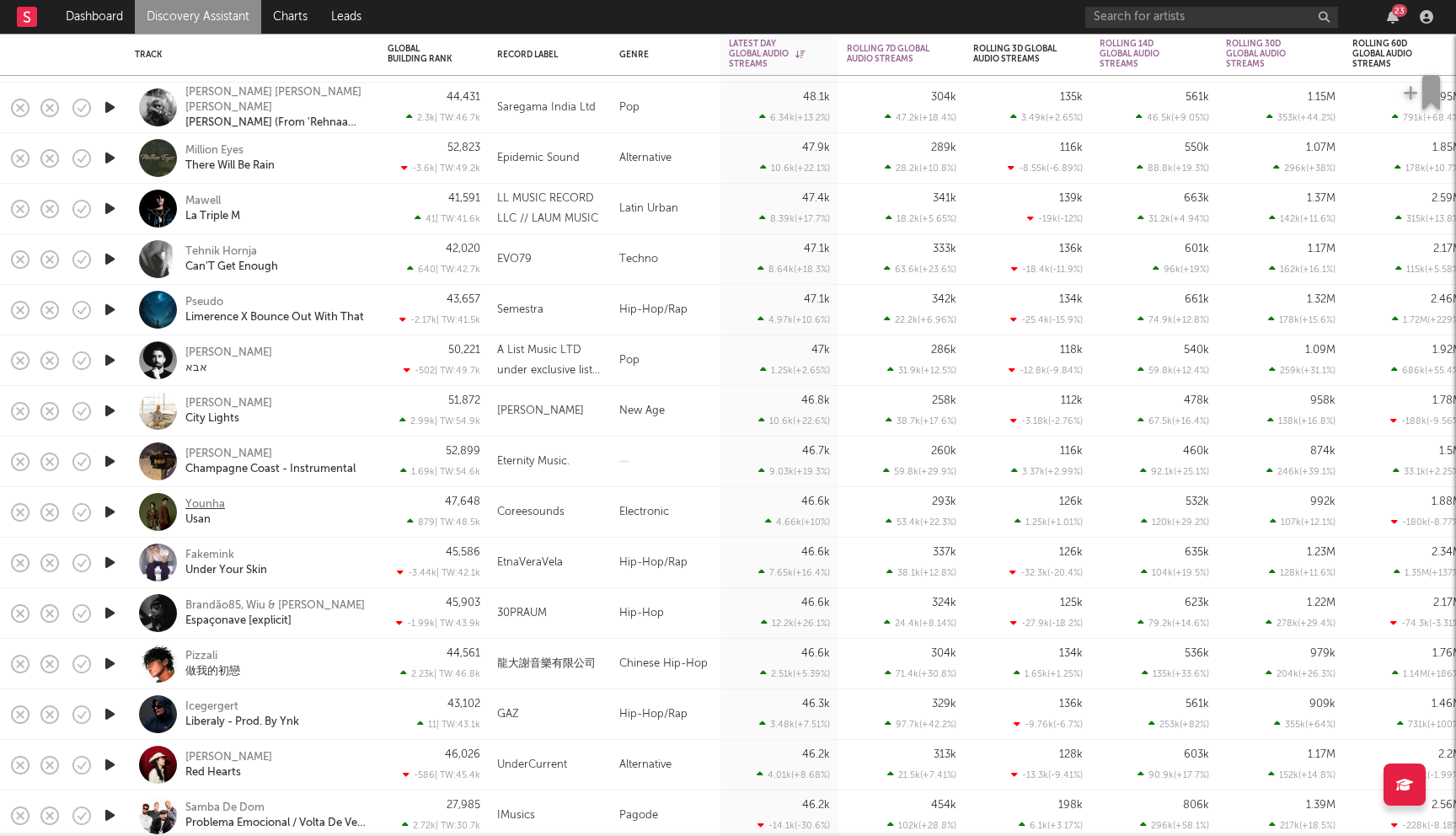
click at [223, 502] on div "Younha" at bounding box center [205, 505] width 40 height 15
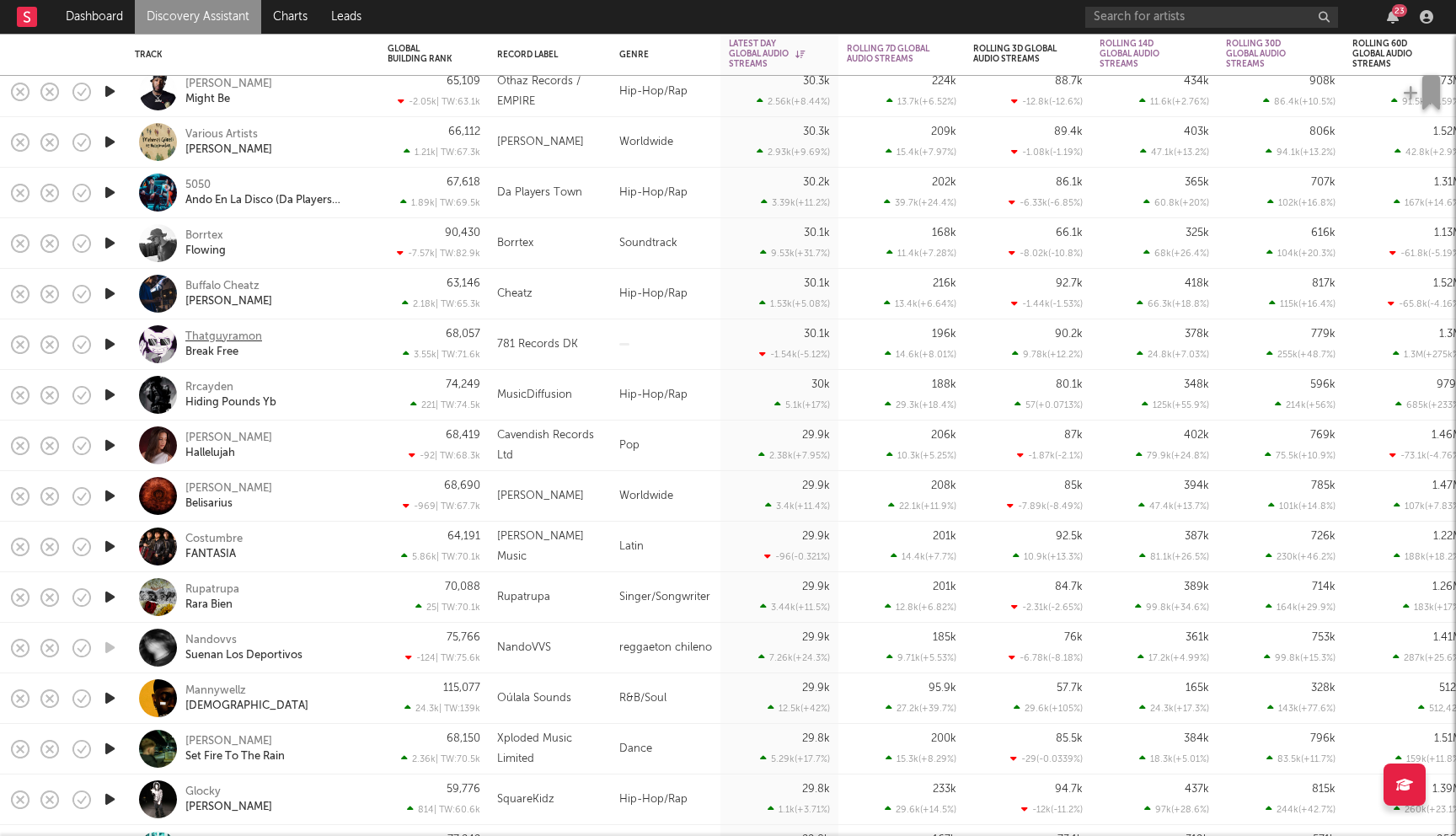
click at [245, 335] on div "Thatguyramon" at bounding box center [223, 337] width 77 height 15
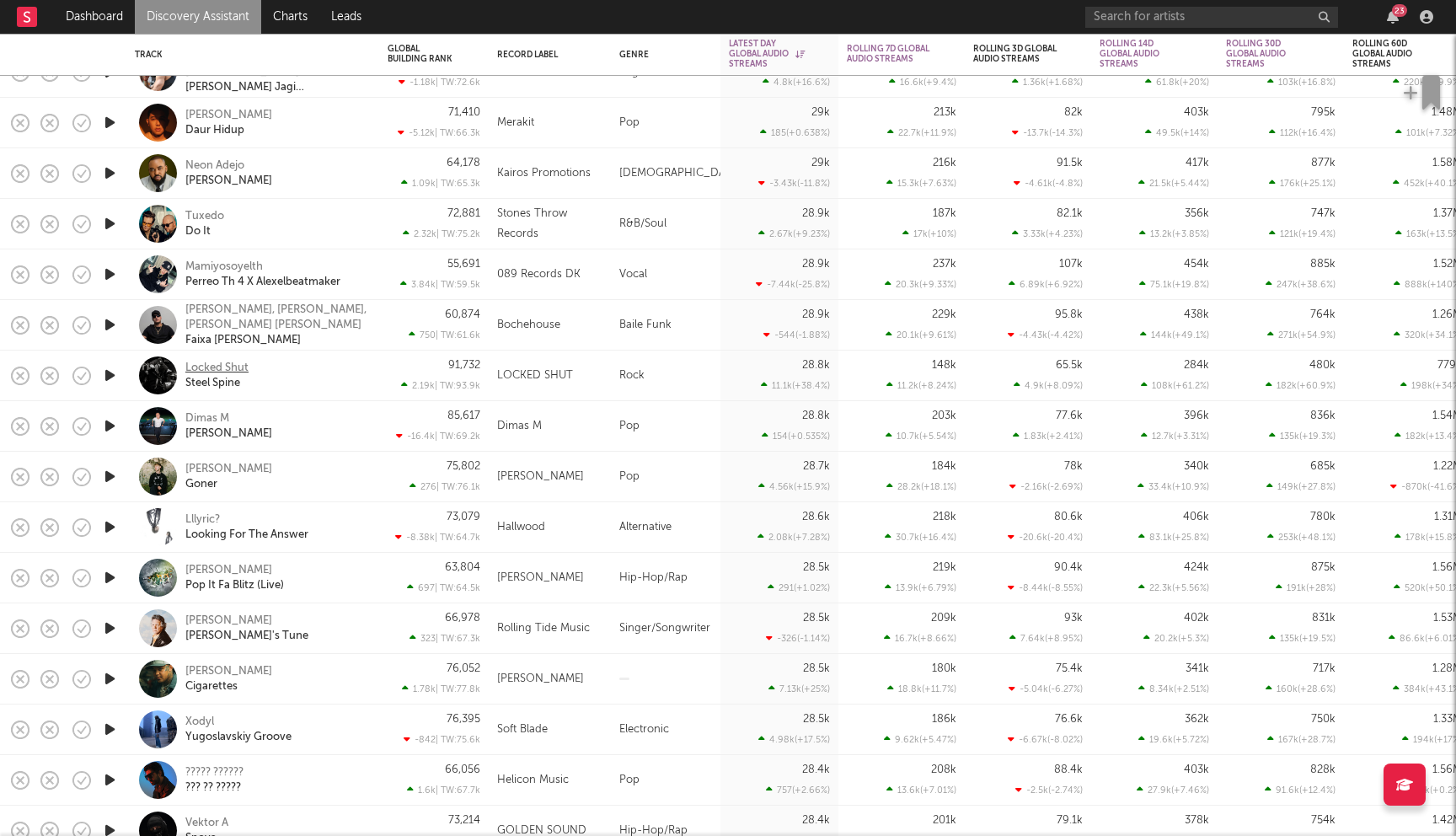
click at [230, 369] on div "Locked Shut" at bounding box center [216, 368] width 63 height 15
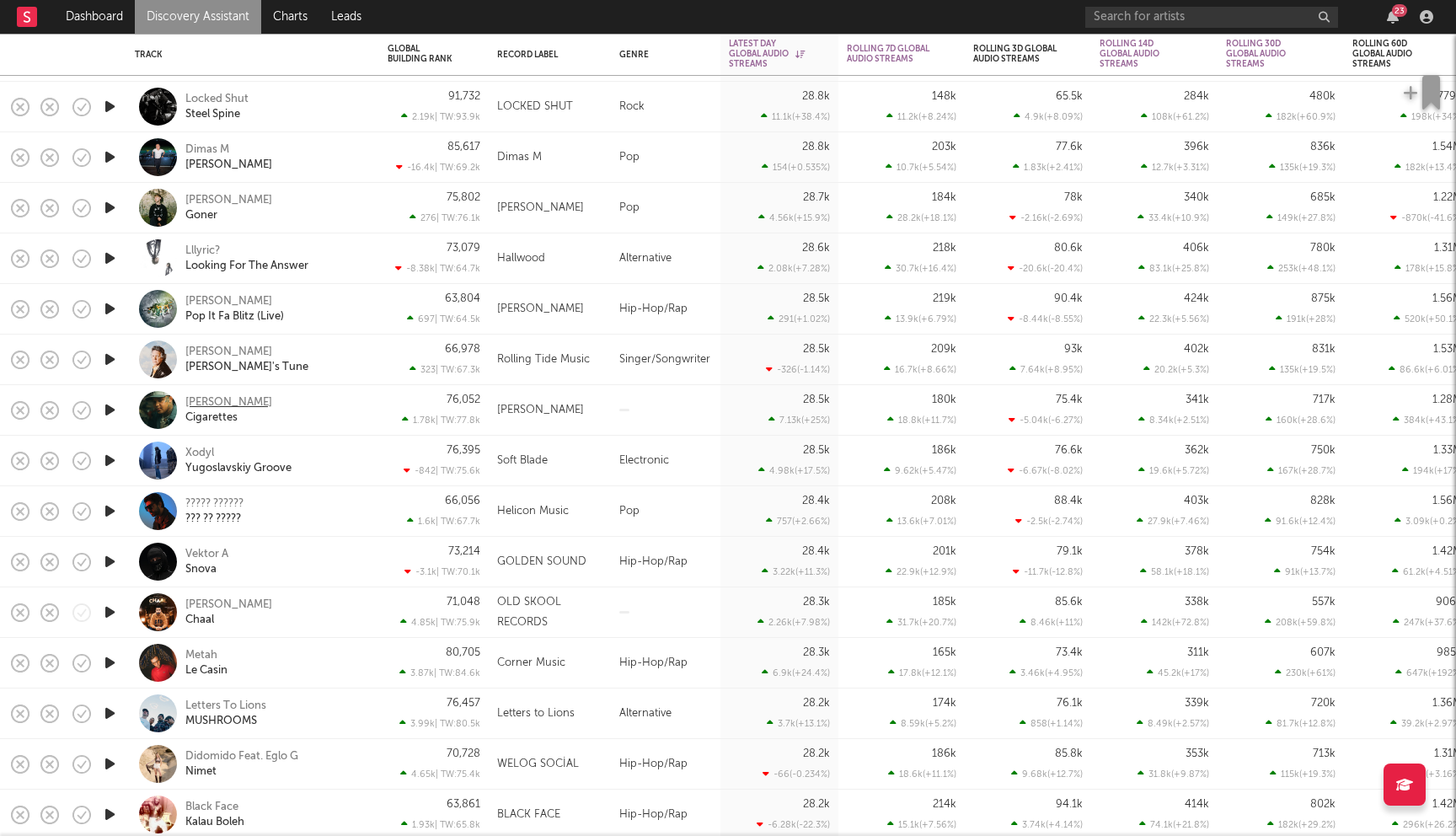
click at [214, 405] on div "Elijah Scott" at bounding box center [228, 403] width 87 height 15
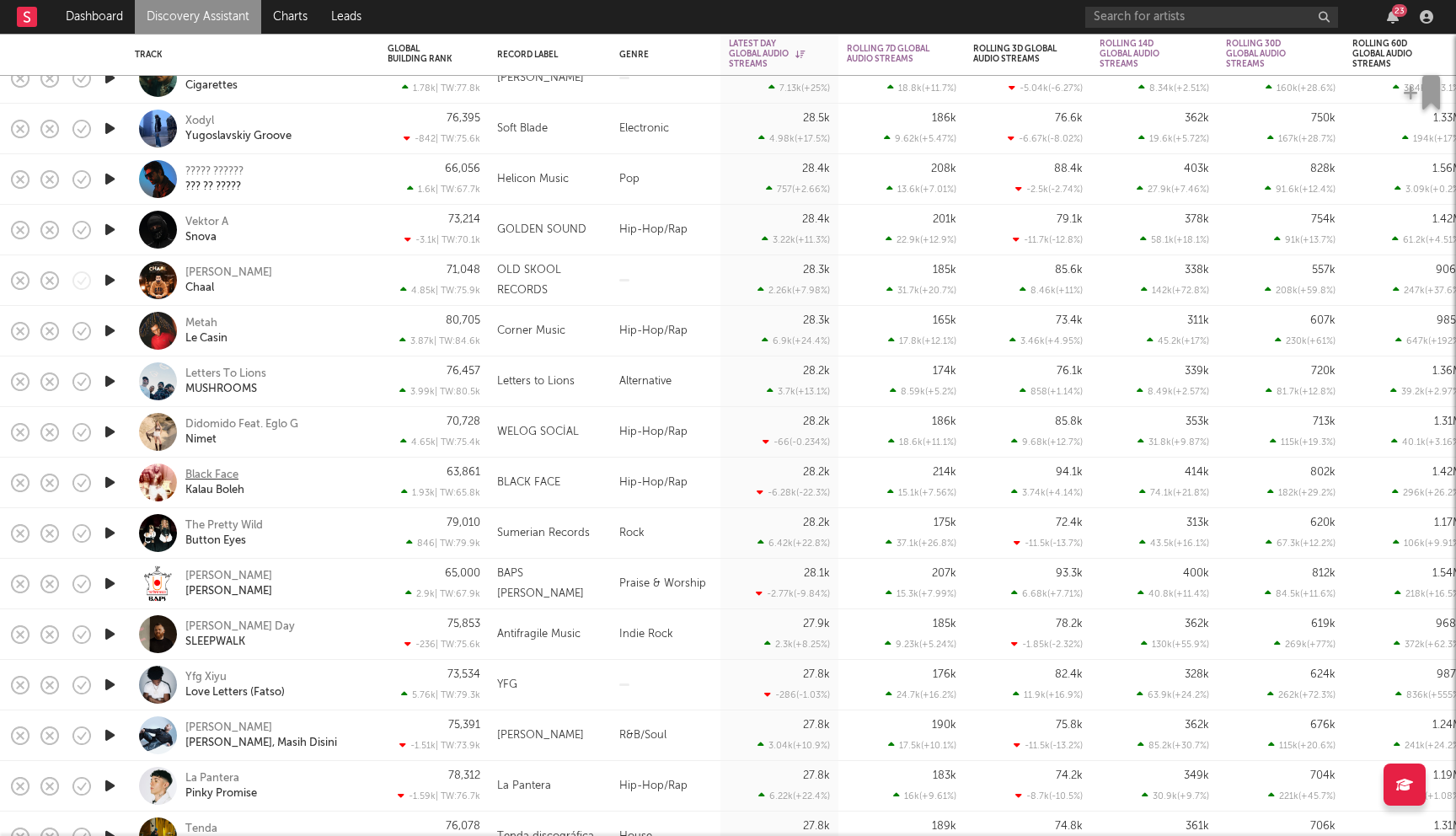
click at [220, 476] on div "Black Face" at bounding box center [212, 476] width 53 height 15
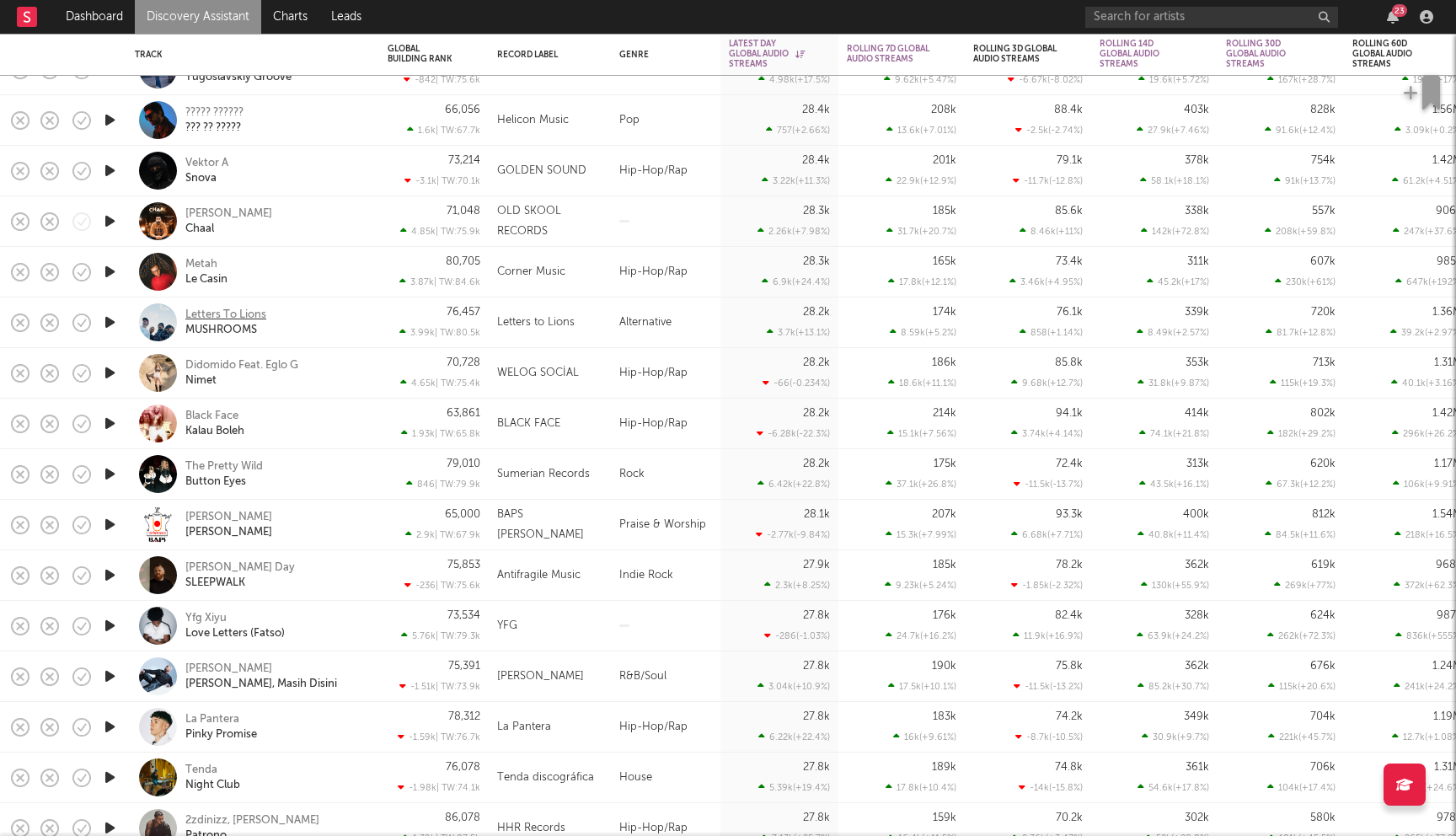
click at [219, 310] on div "Letters To Lions" at bounding box center [225, 315] width 81 height 15
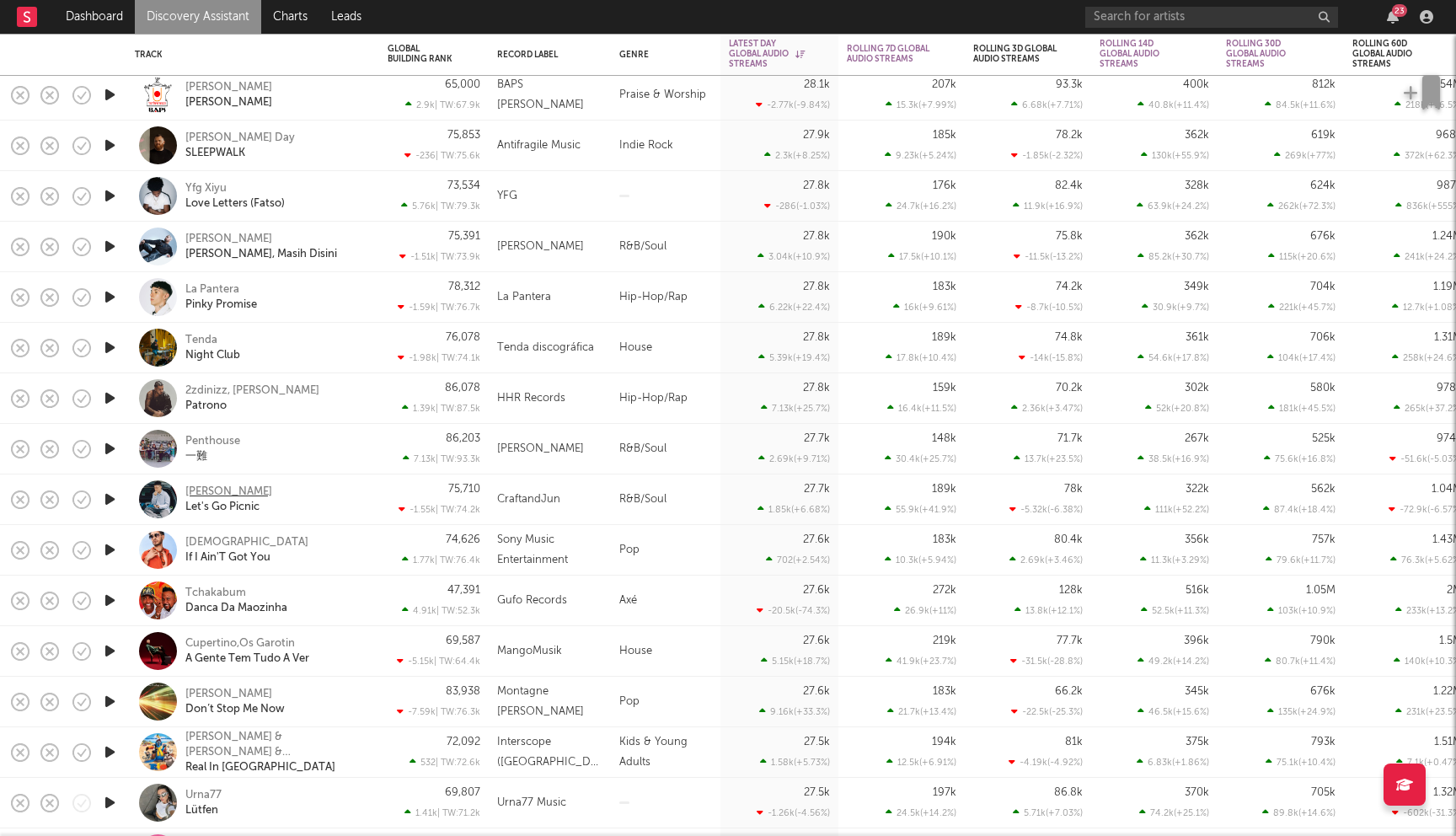
click at [211, 492] on div "George" at bounding box center [228, 492] width 87 height 15
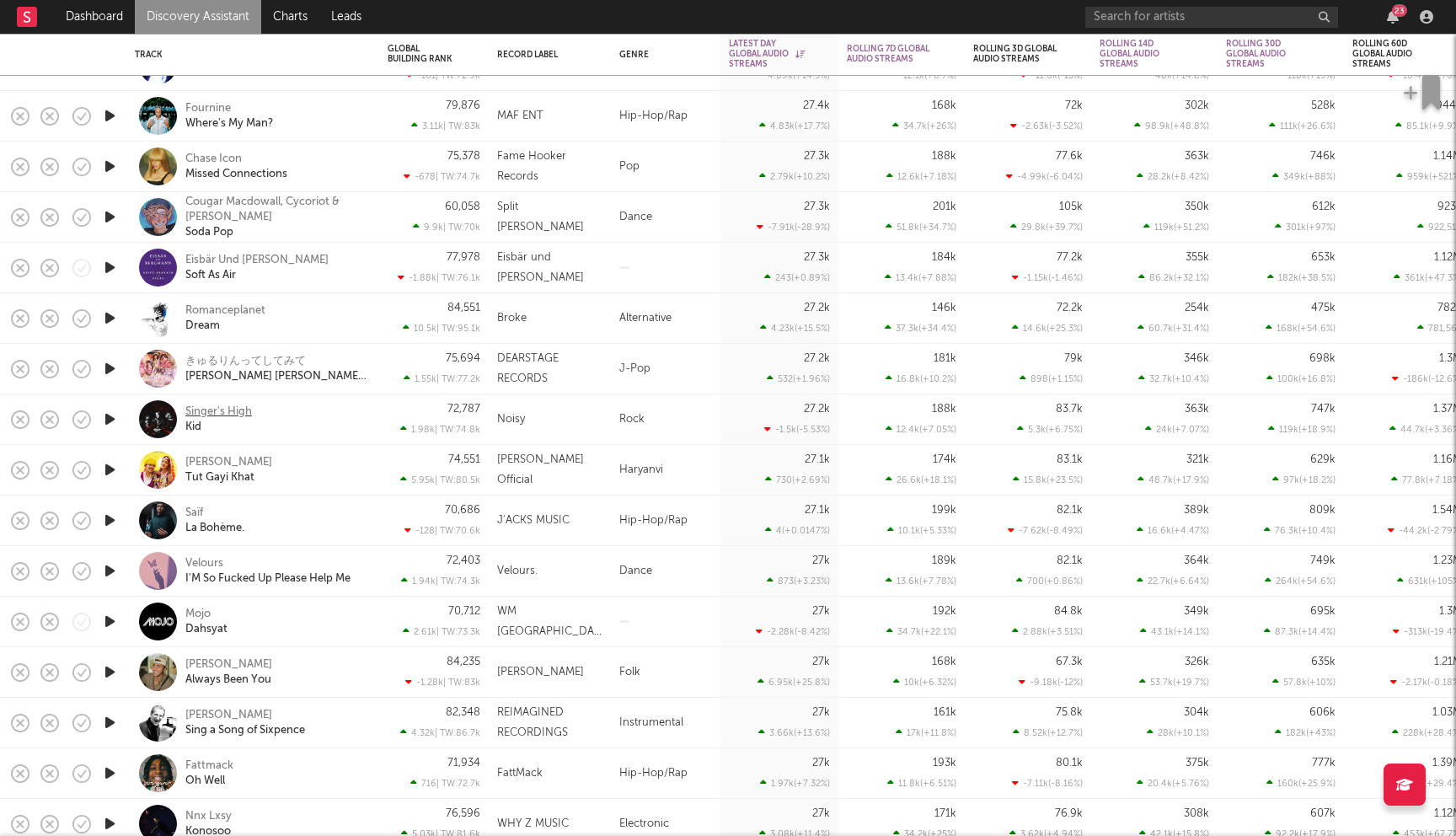
click at [229, 409] on div "Singer's High" at bounding box center [218, 412] width 66 height 15
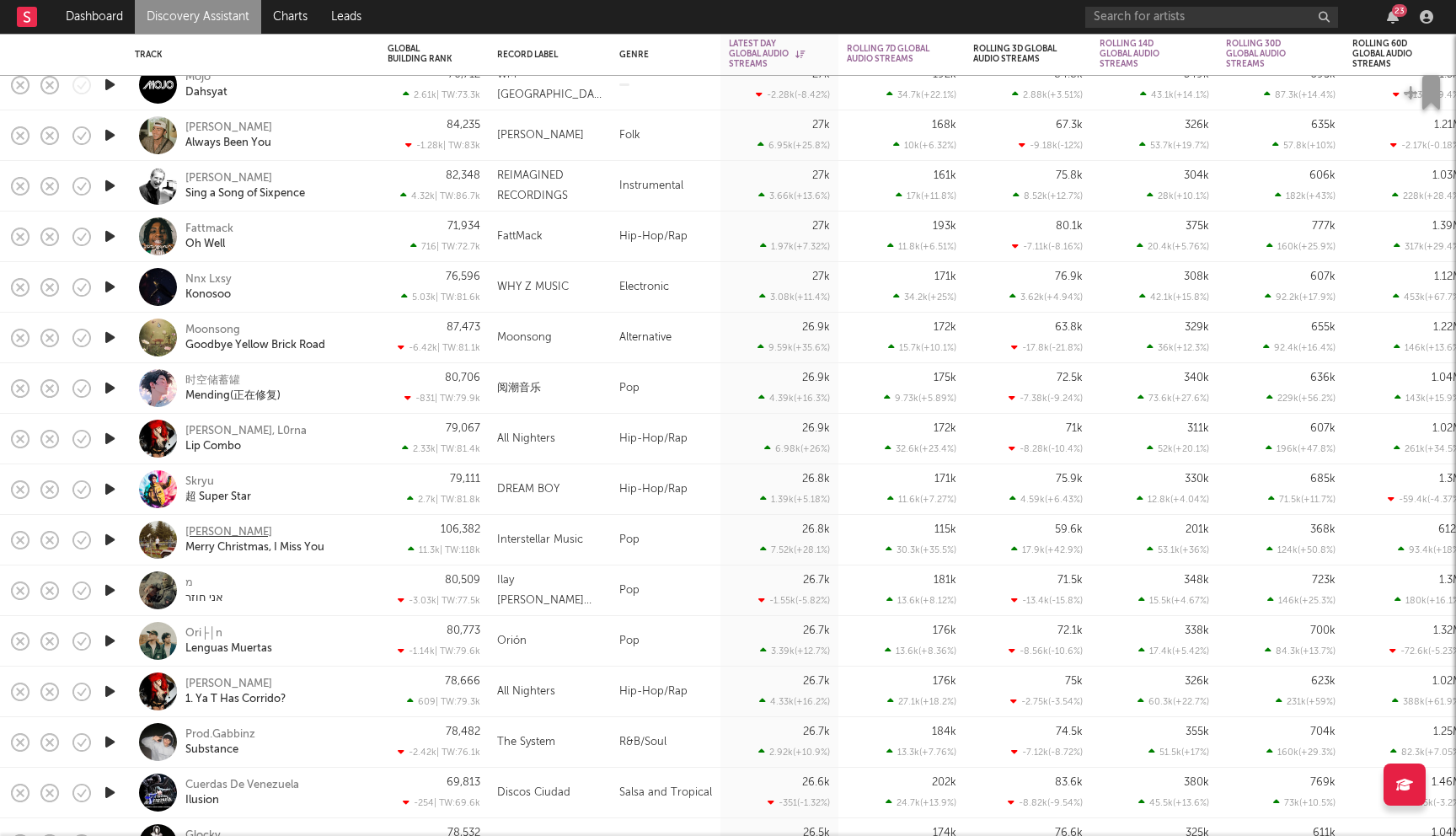
click at [241, 532] on div "Alex Crichton" at bounding box center [228, 532] width 87 height 15
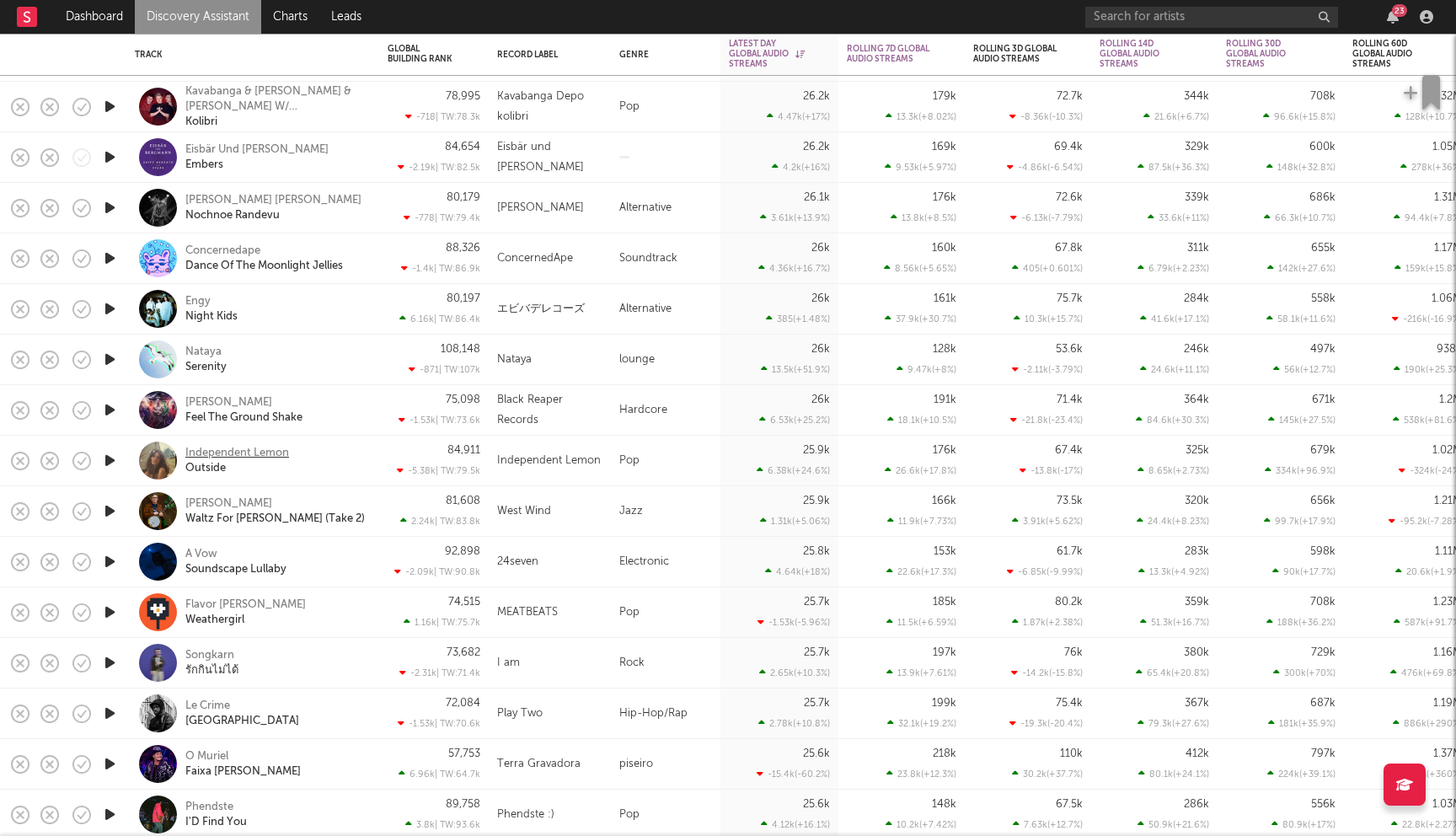
click at [266, 446] on div "Independent Lemon" at bounding box center [237, 453] width 103 height 15
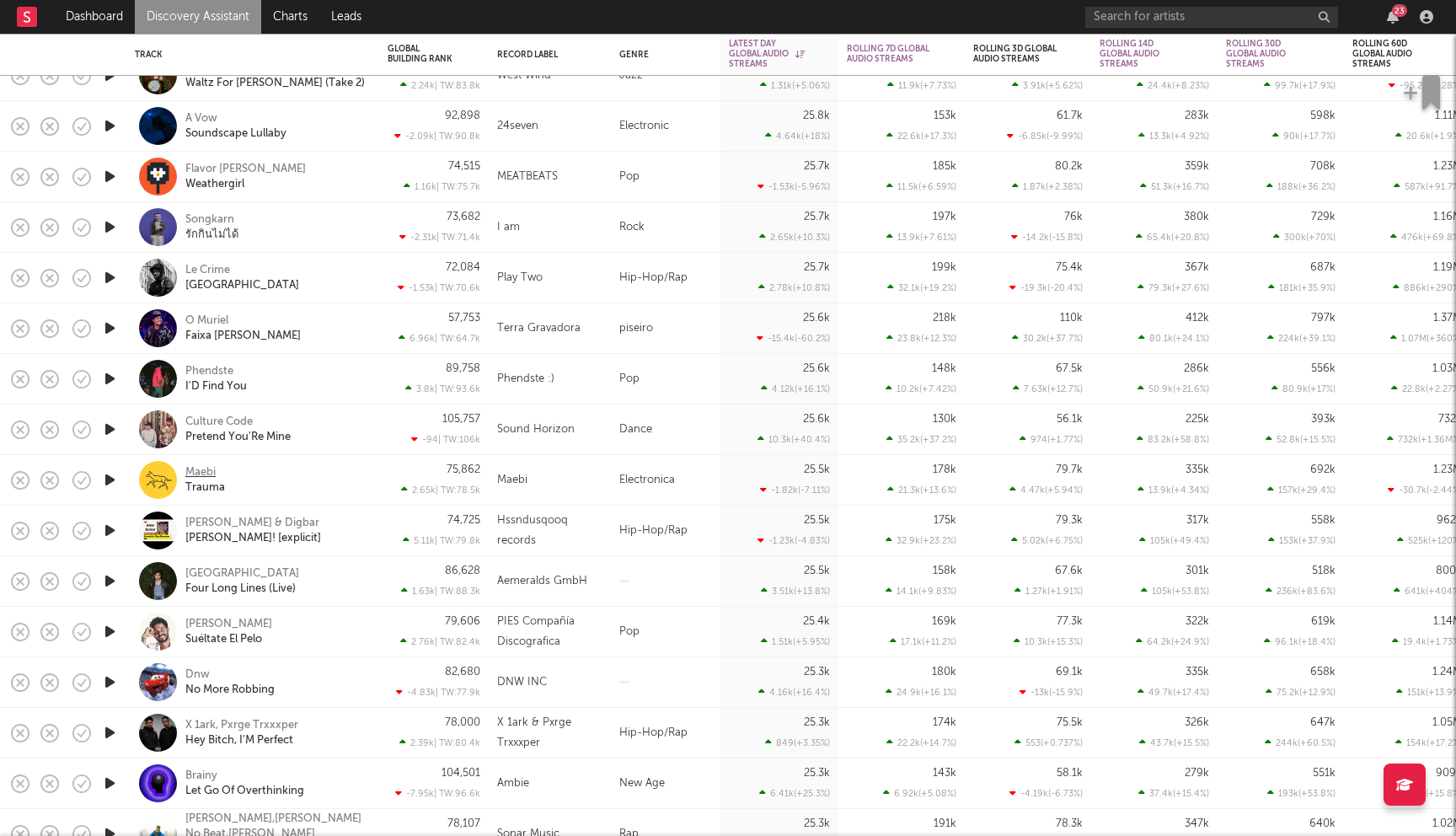
click at [211, 470] on div "Maebi" at bounding box center [200, 473] width 30 height 15
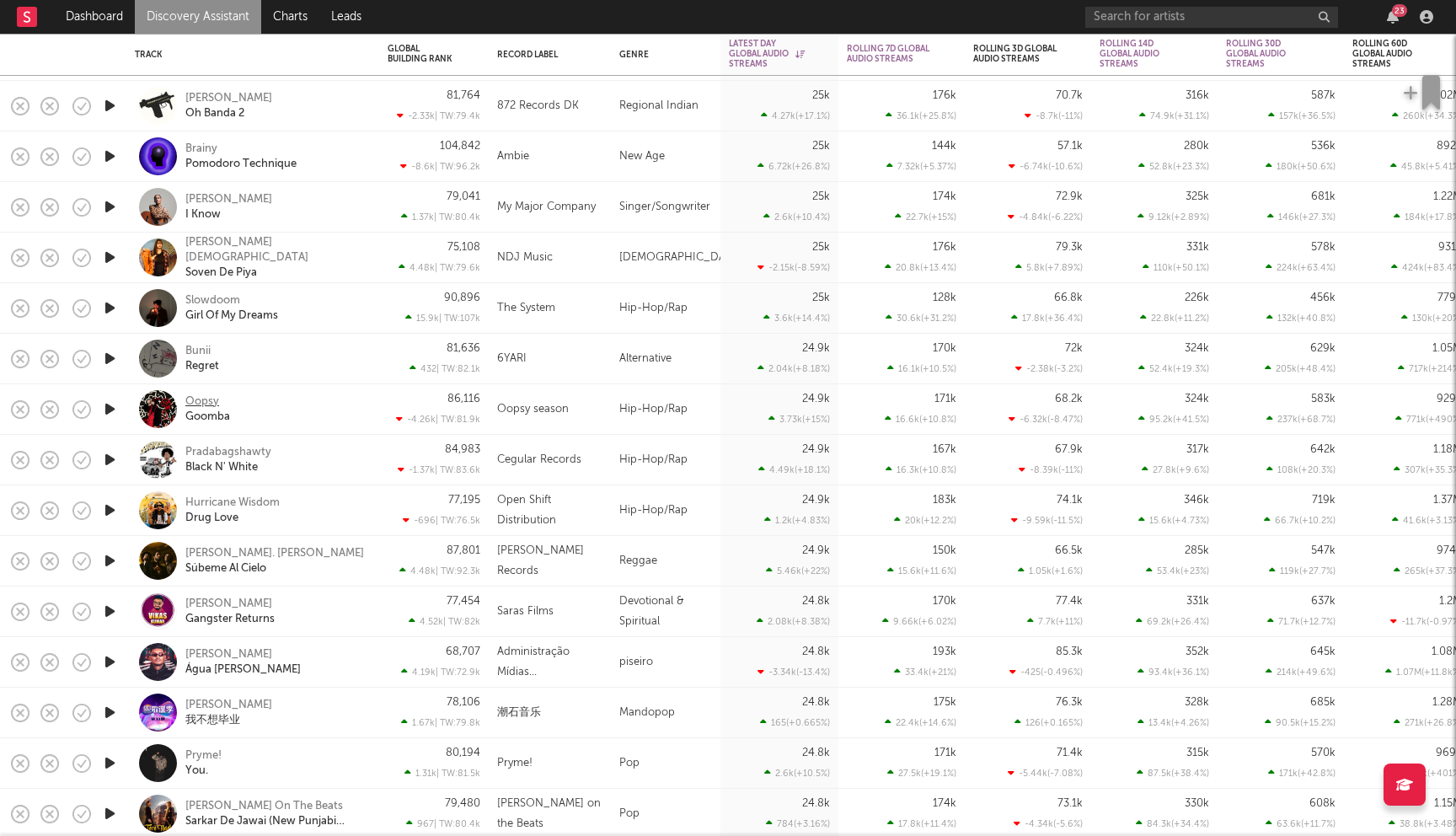
click at [210, 398] on div "Oopsy" at bounding box center [201, 402] width 34 height 15
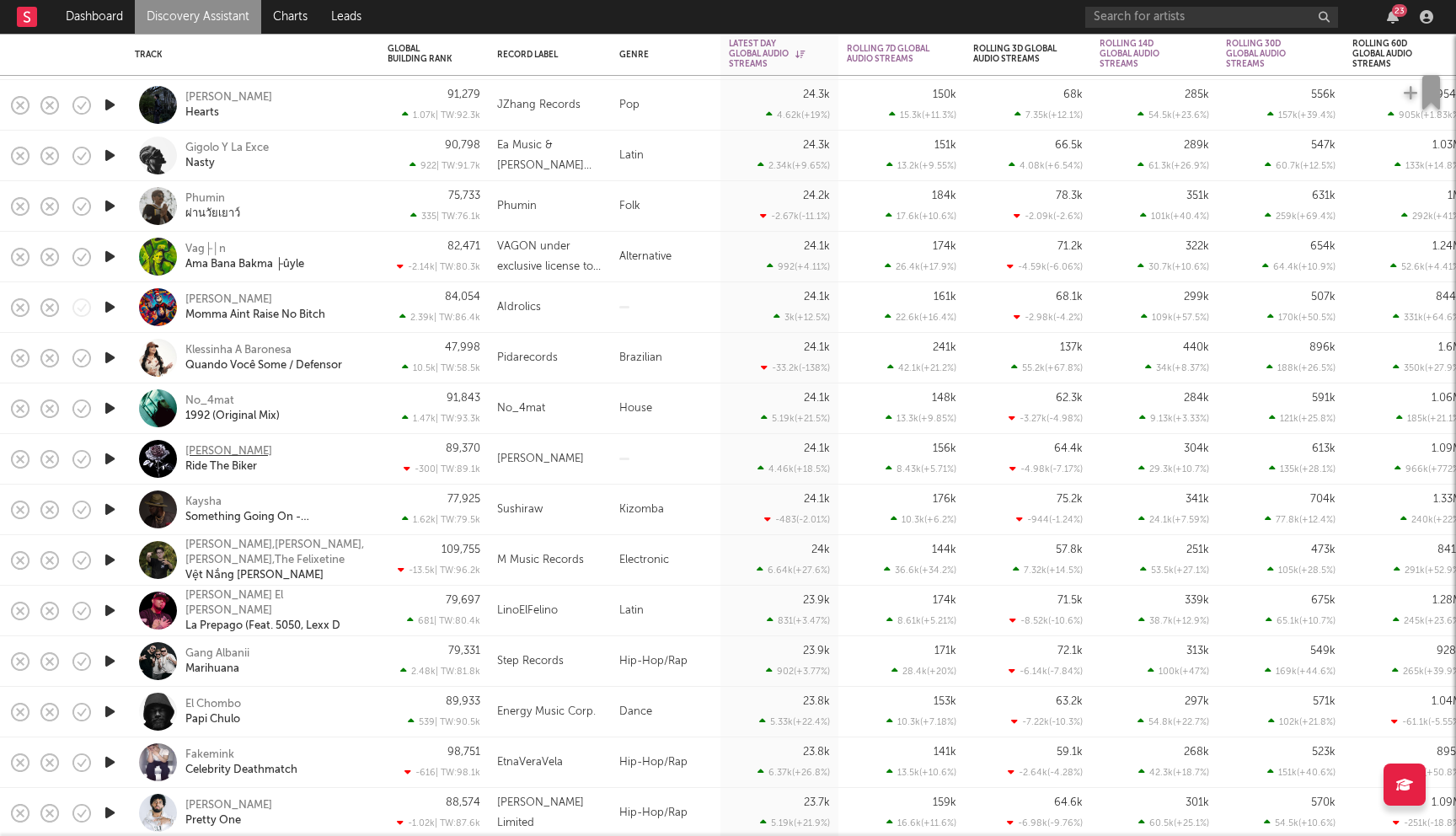
click at [224, 445] on div "Ruby Darkrose" at bounding box center [228, 452] width 87 height 15
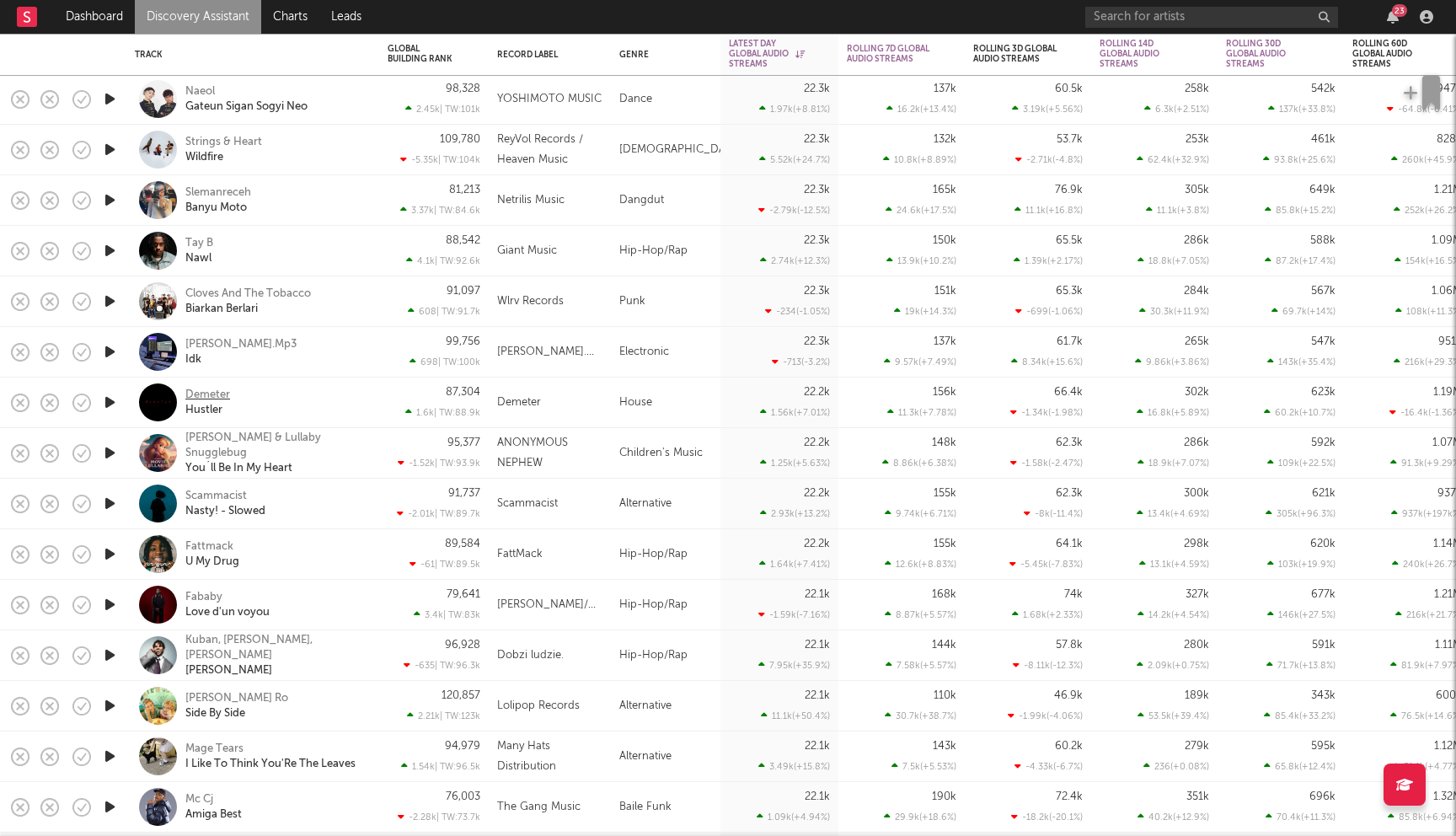
click at [204, 394] on div "Demeter" at bounding box center [207, 396] width 45 height 15
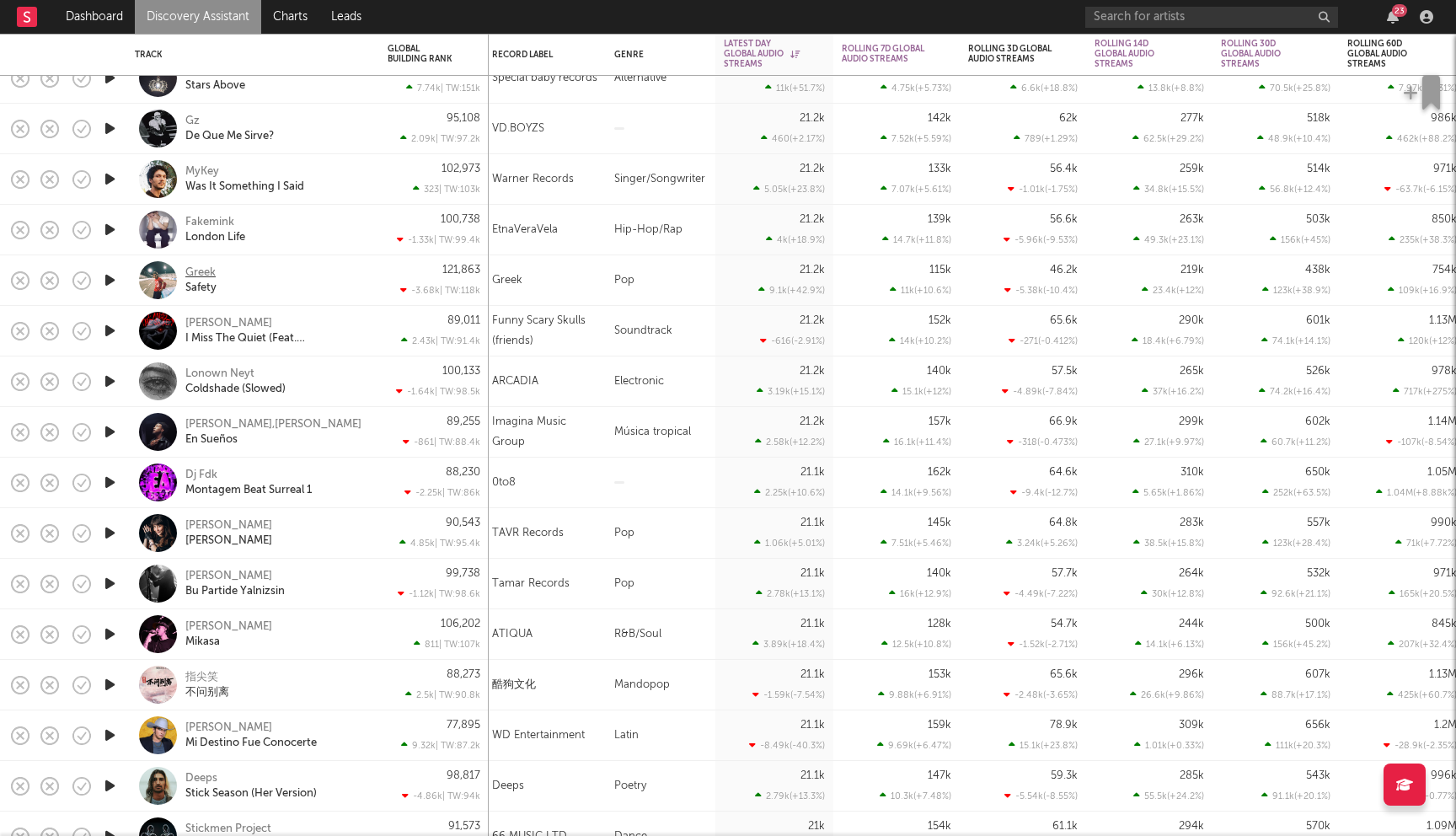
click at [204, 269] on div "Greek" at bounding box center [200, 274] width 30 height 15
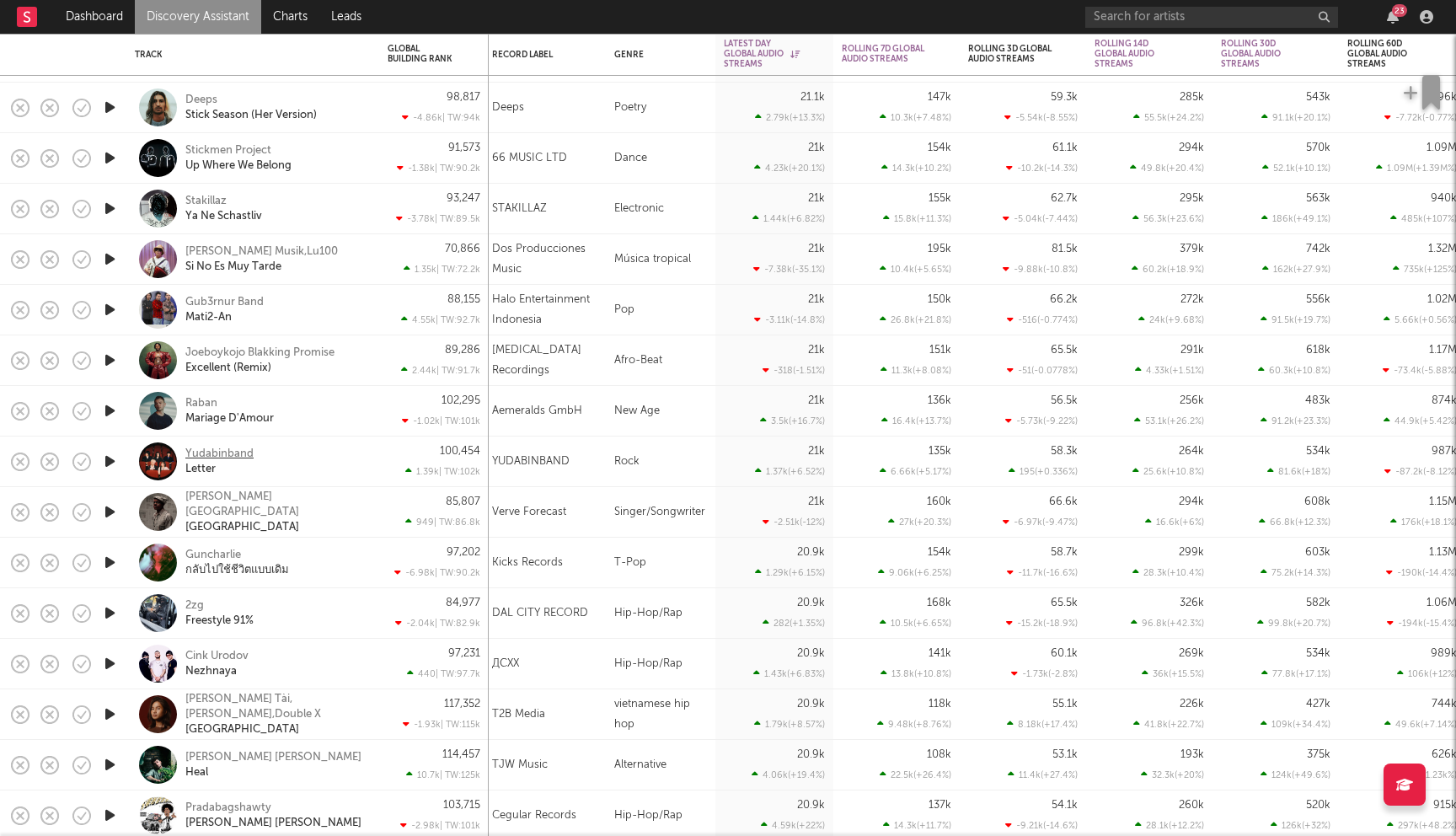
click at [240, 453] on div "Yudabinband" at bounding box center [219, 454] width 68 height 15
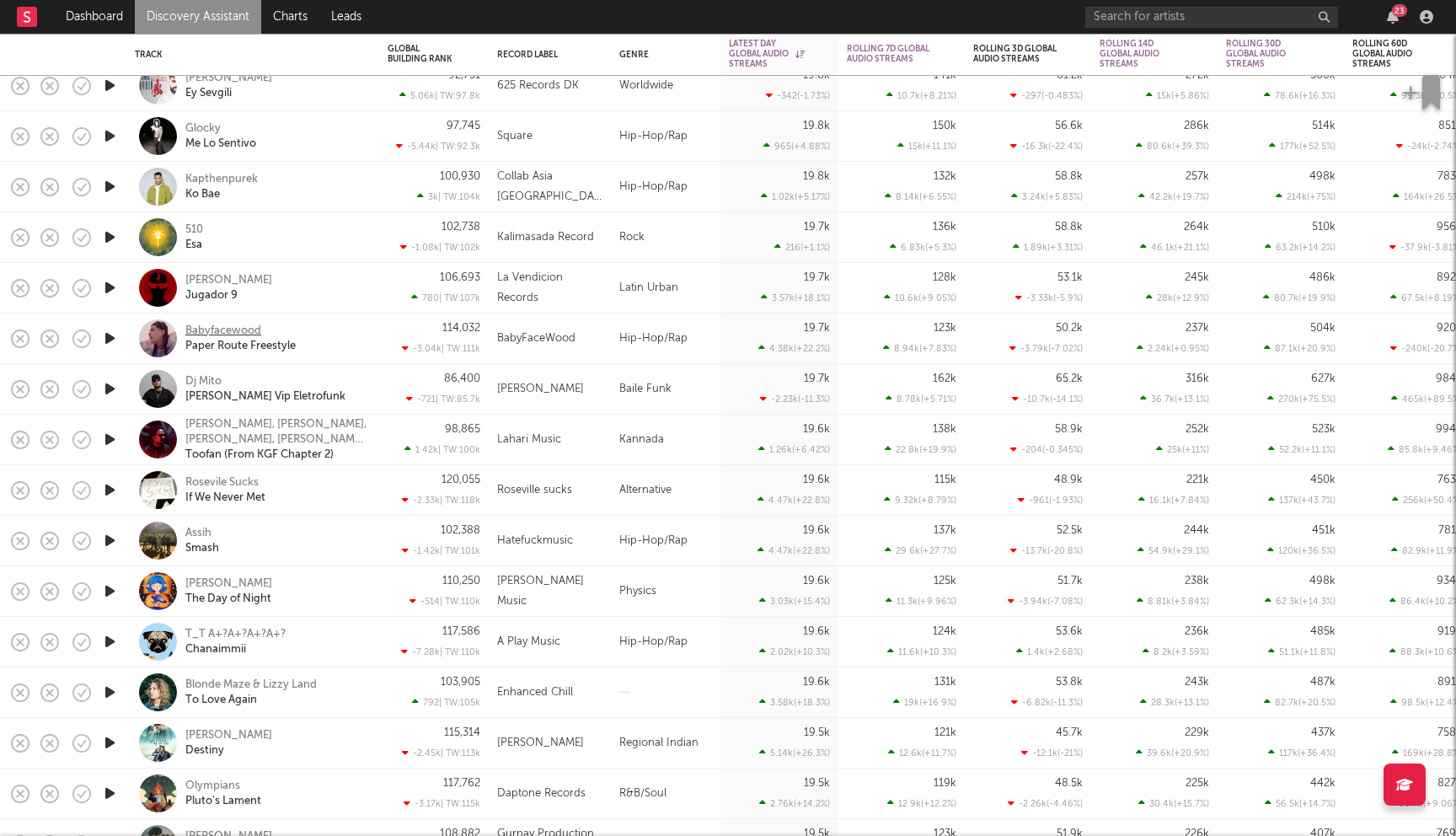
click at [238, 333] on div "Babyfacewood" at bounding box center [223, 331] width 76 height 15
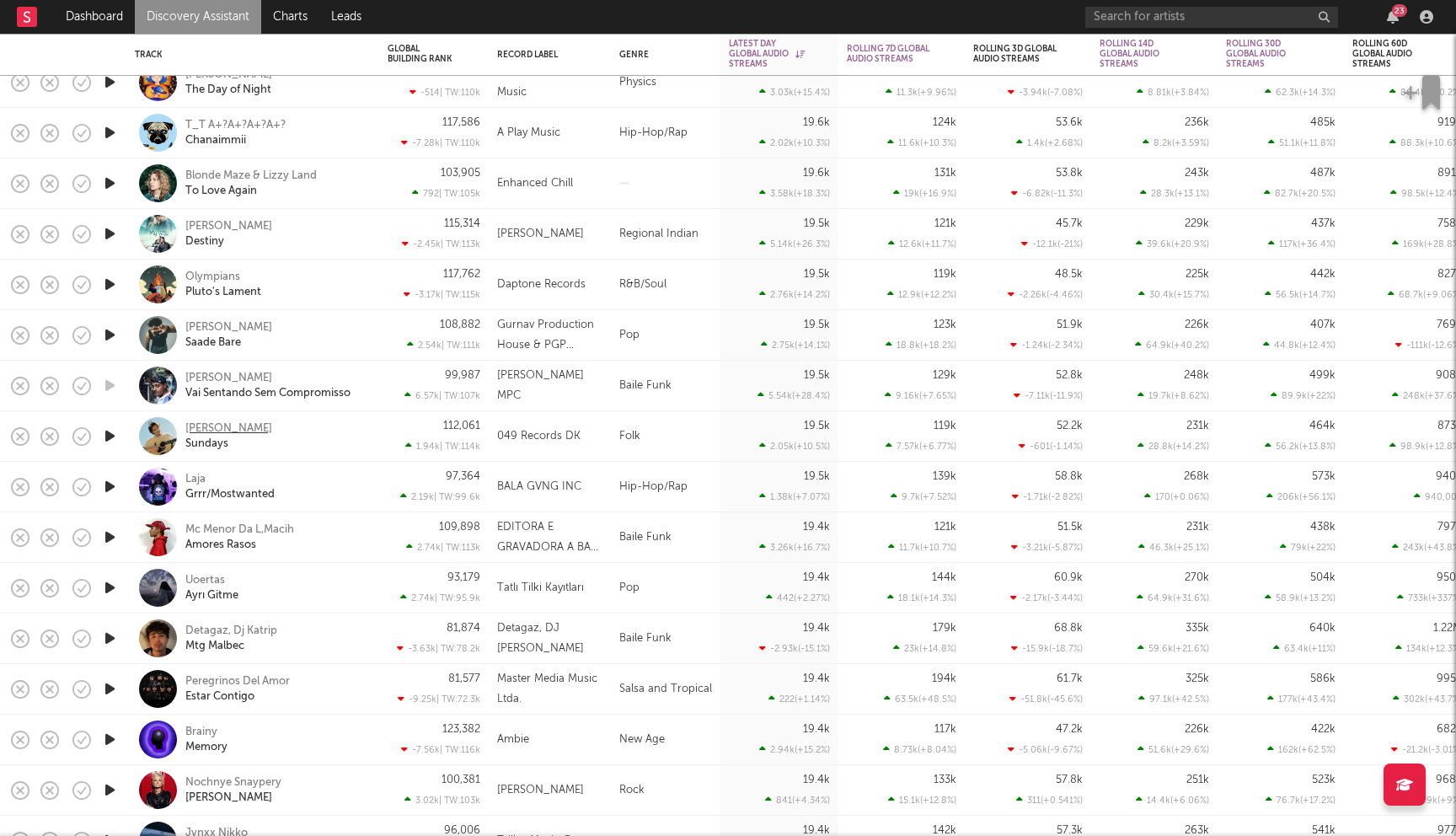
click at [230, 425] on div "Ryan Harris" at bounding box center [228, 429] width 87 height 15
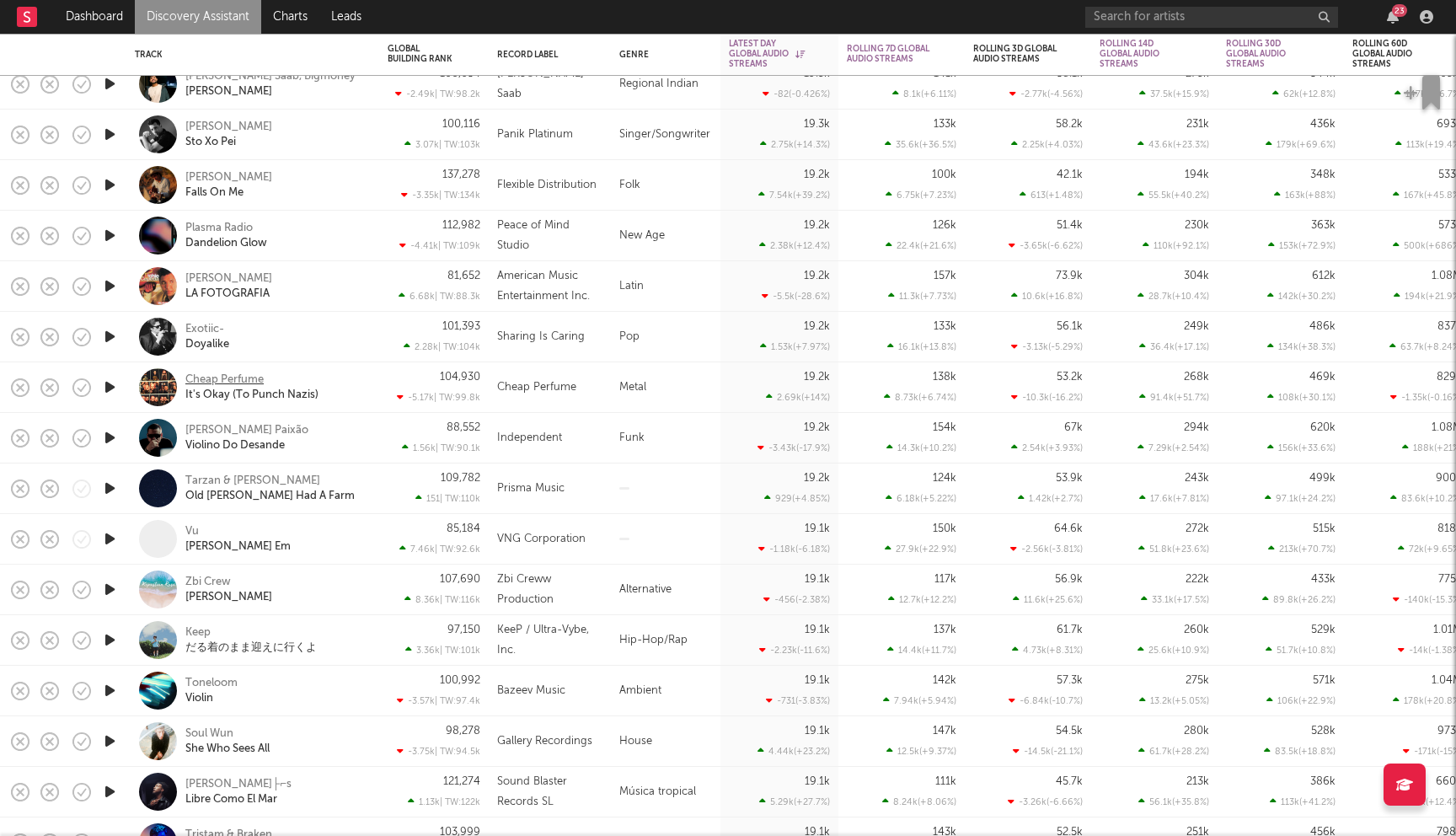
click at [244, 378] on div "Cheap Perfume" at bounding box center [224, 380] width 78 height 15
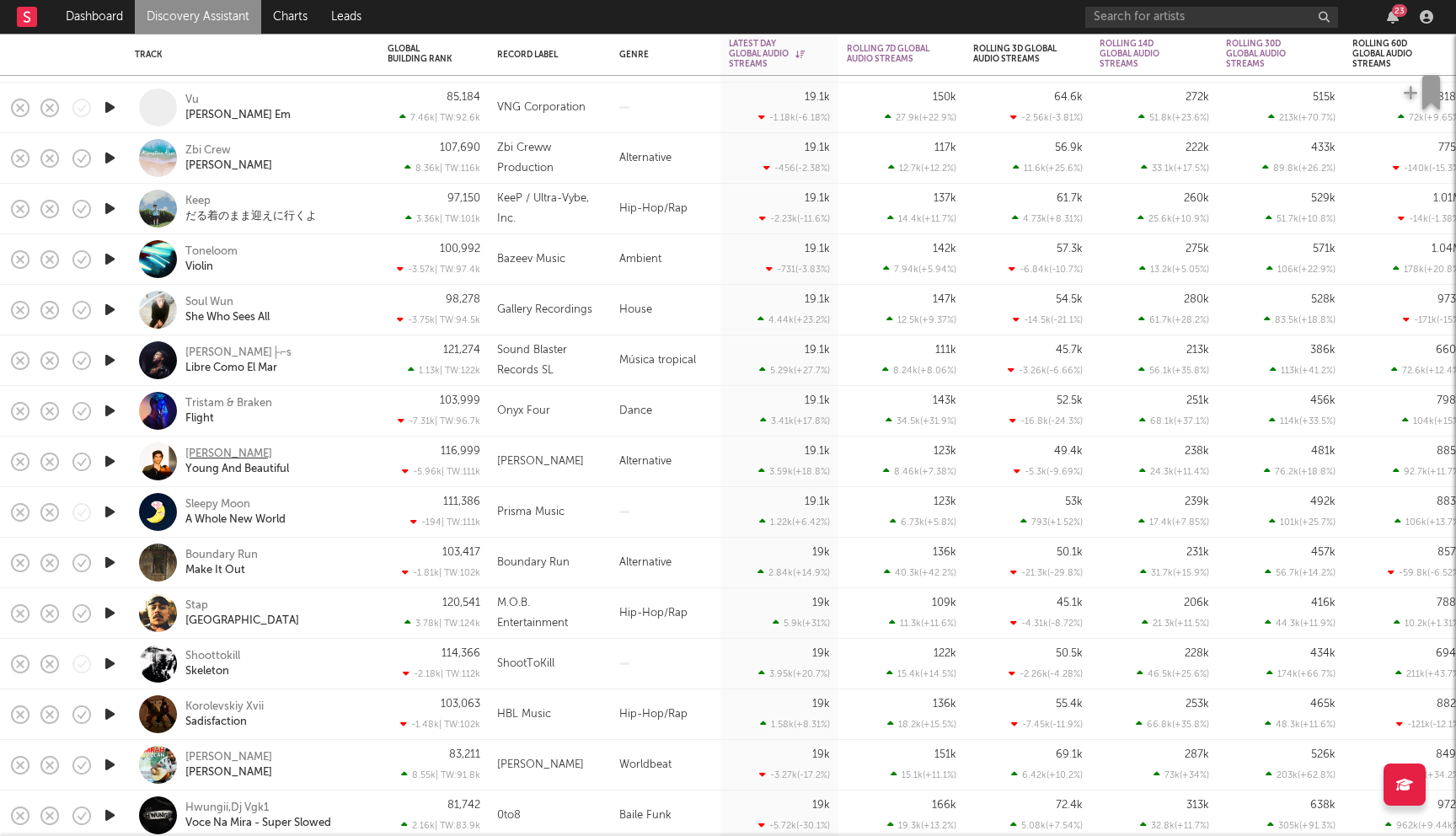
click at [213, 453] on div "Joel Sunny" at bounding box center [228, 454] width 87 height 15
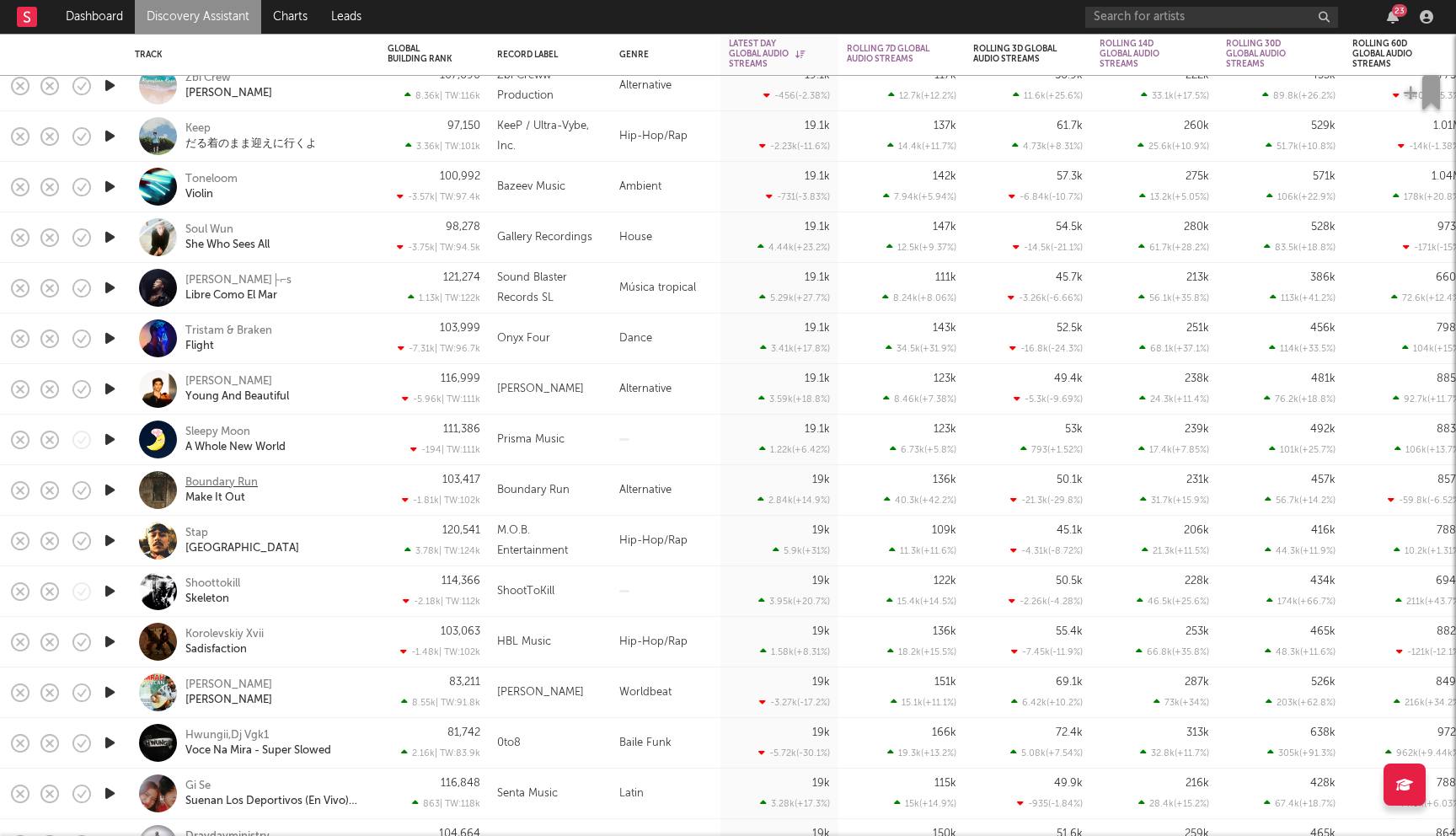
click at [215, 483] on div "Boundary Run" at bounding box center [221, 483] width 72 height 15
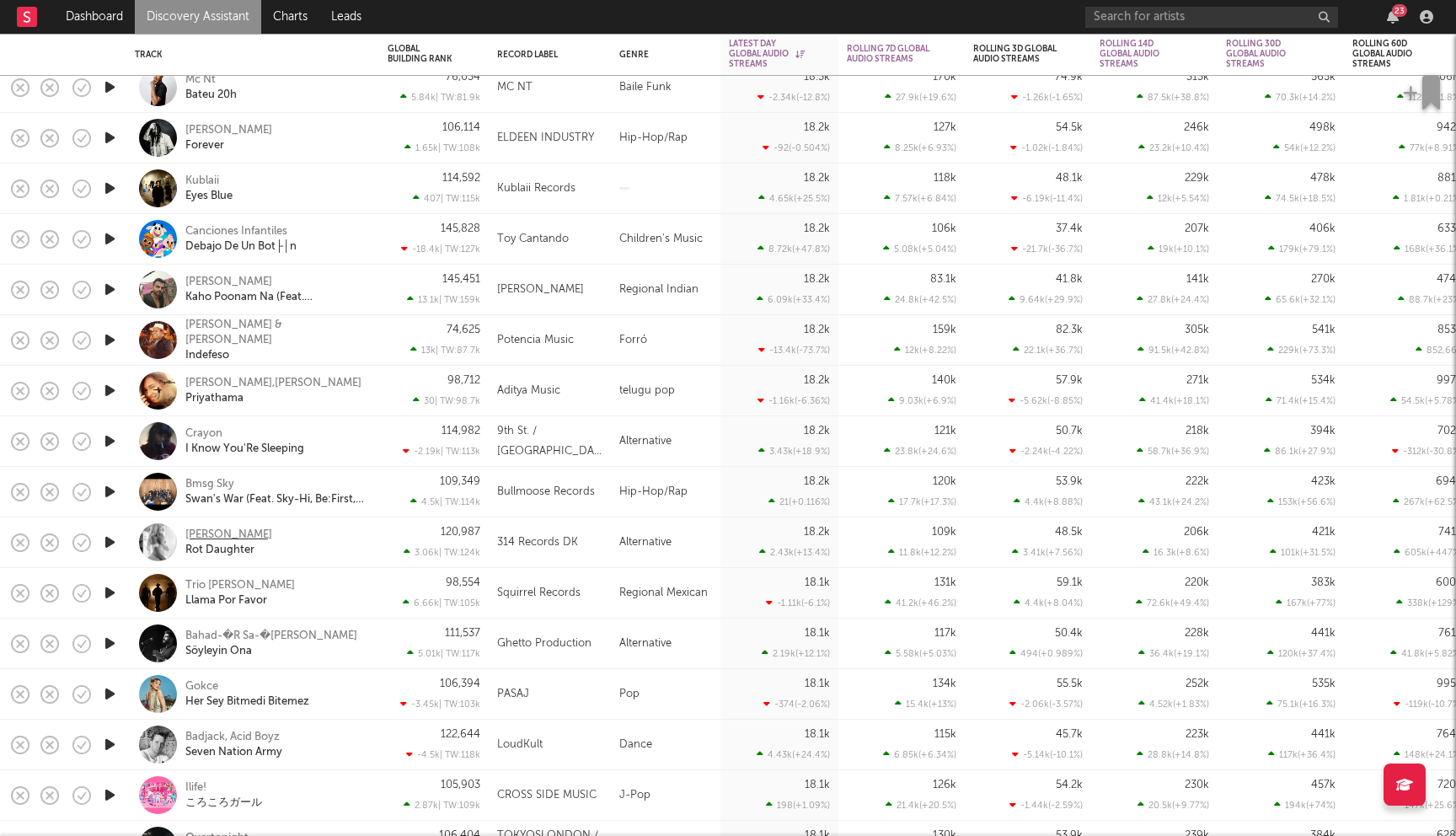
click at [267, 535] on div "Sophie Woodhouse" at bounding box center [228, 535] width 87 height 15
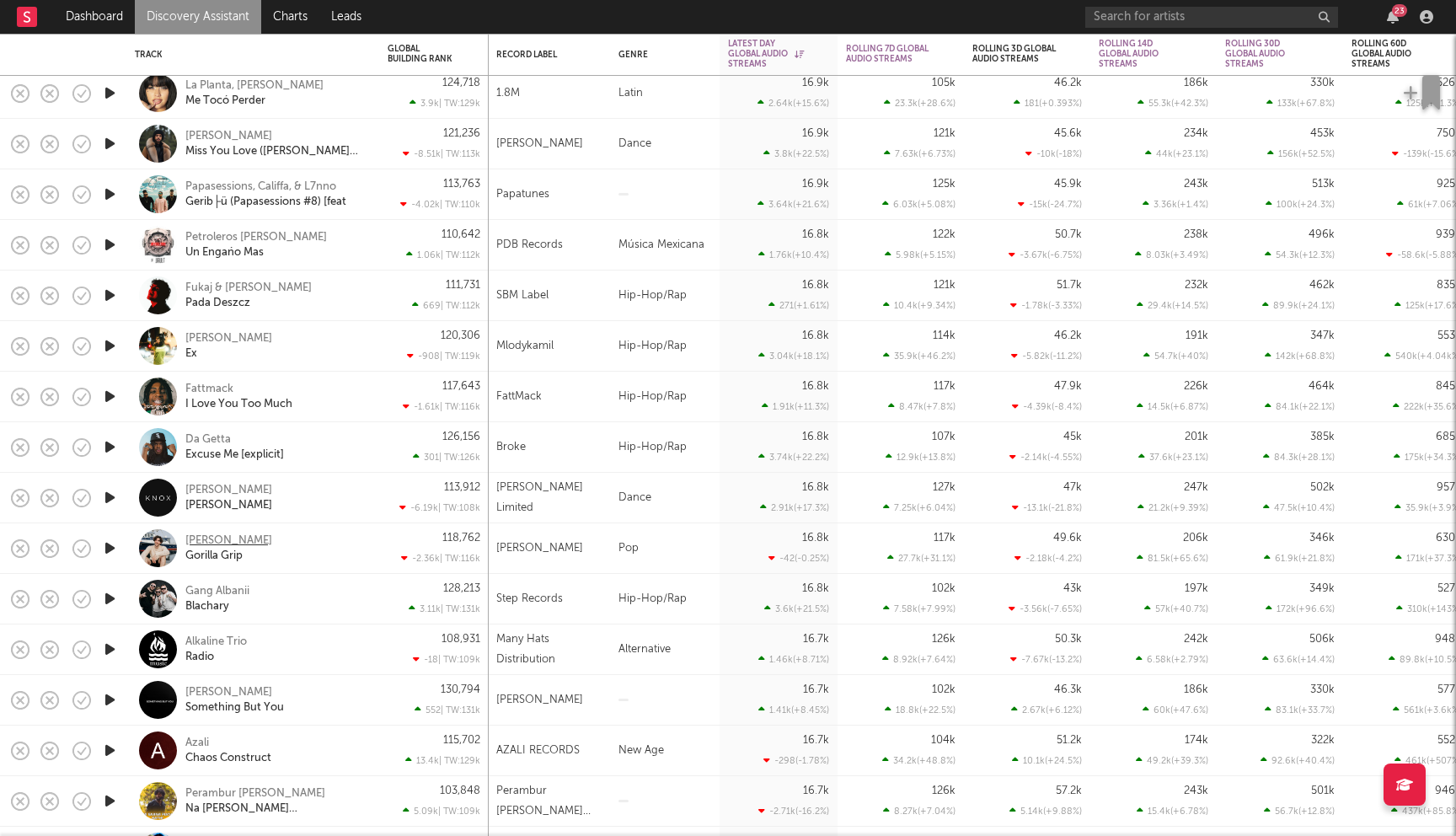
click at [238, 540] on div "Greg Shilling" at bounding box center [228, 541] width 87 height 15
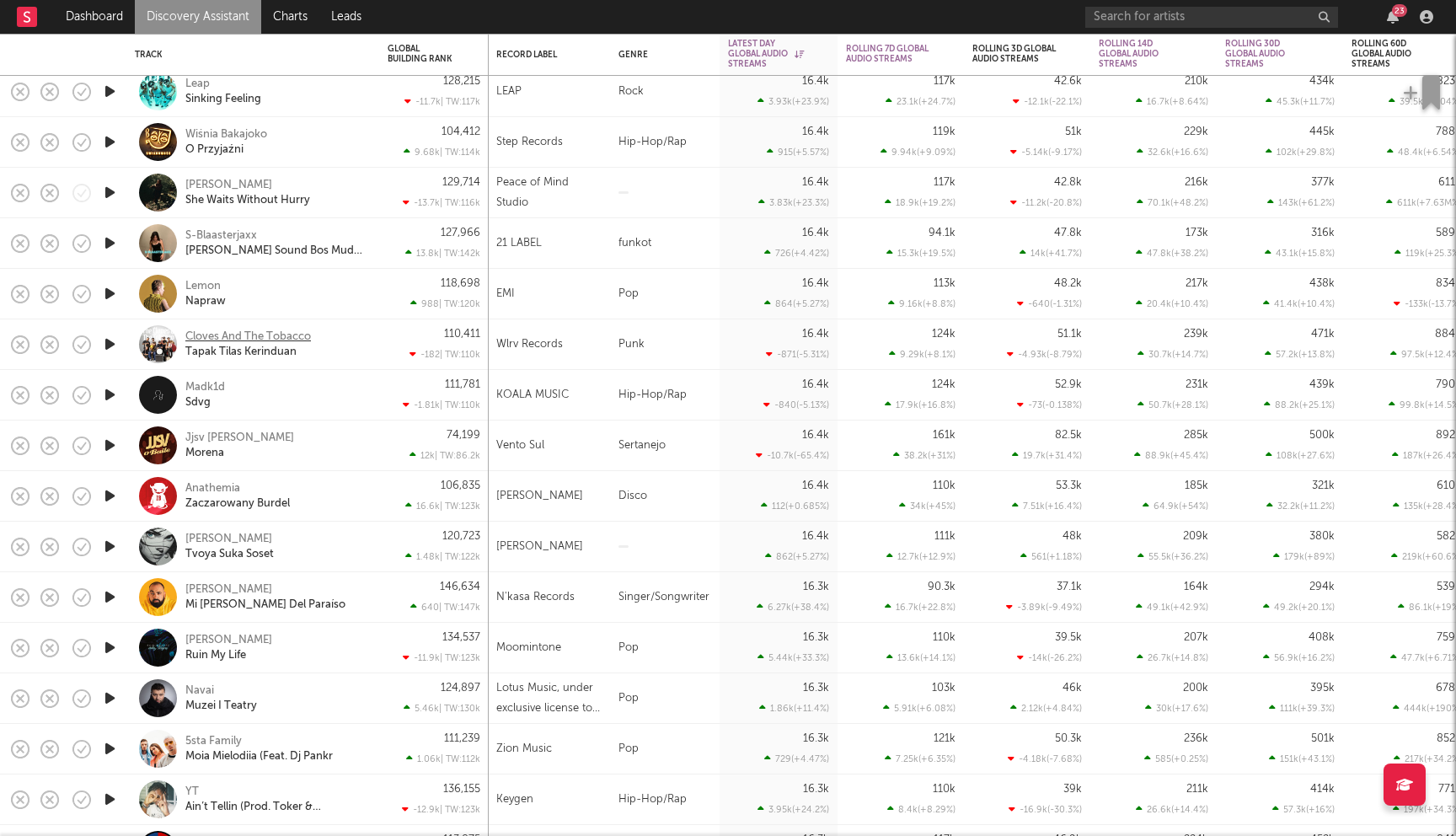
click at [305, 336] on div "Cloves And The Tobacco" at bounding box center [248, 337] width 126 height 15
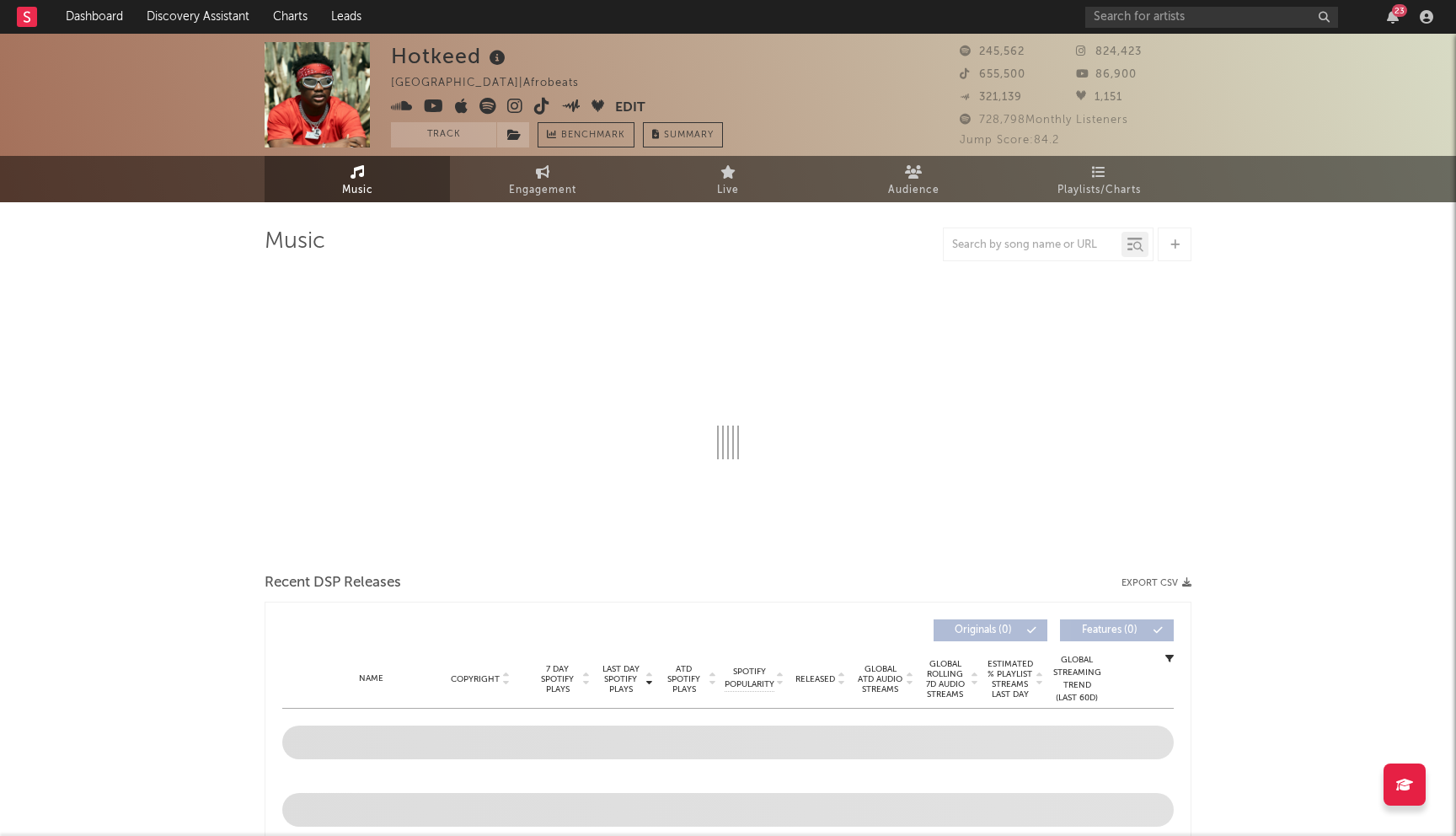
select select "6m"
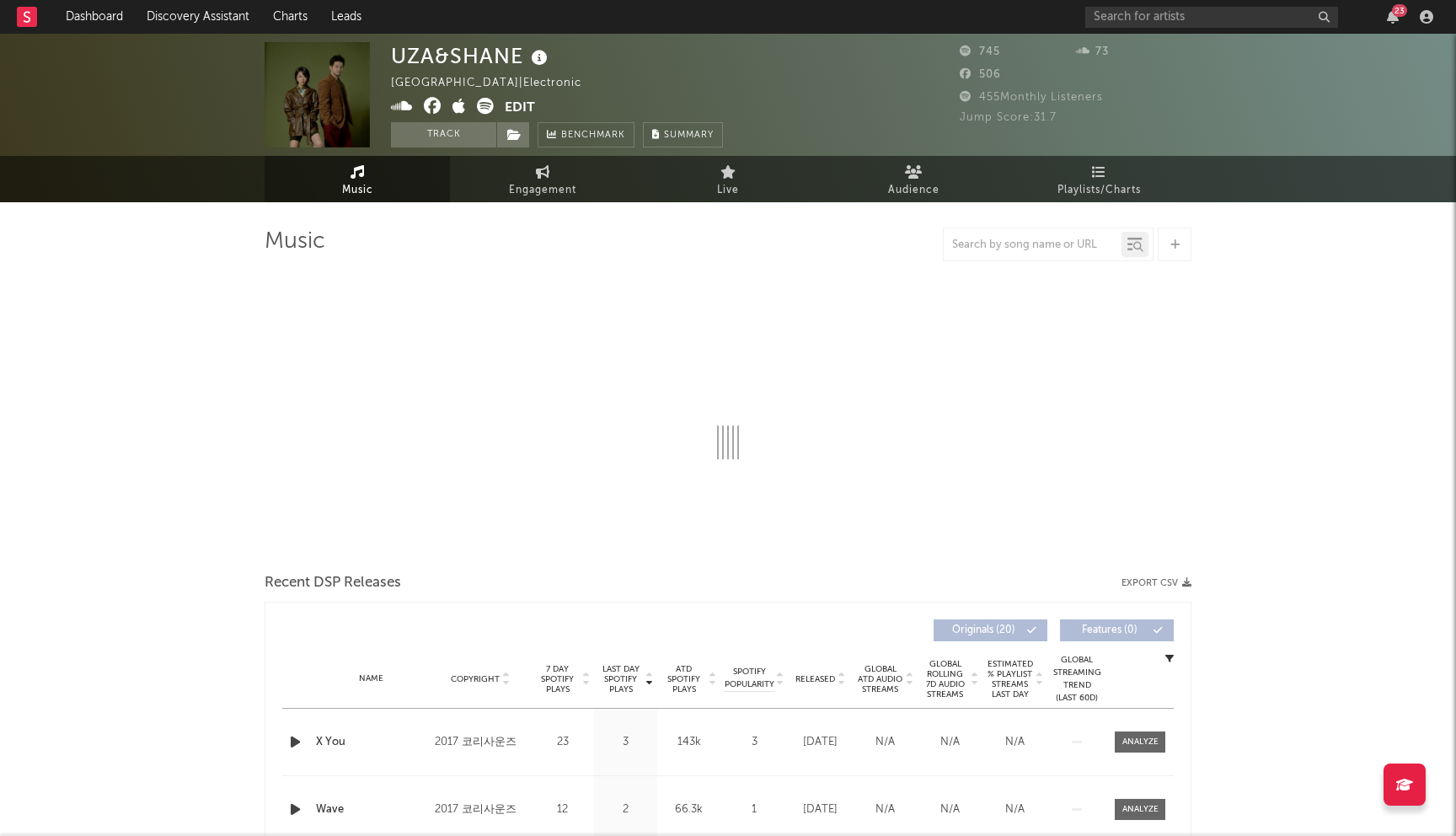
select select "6m"
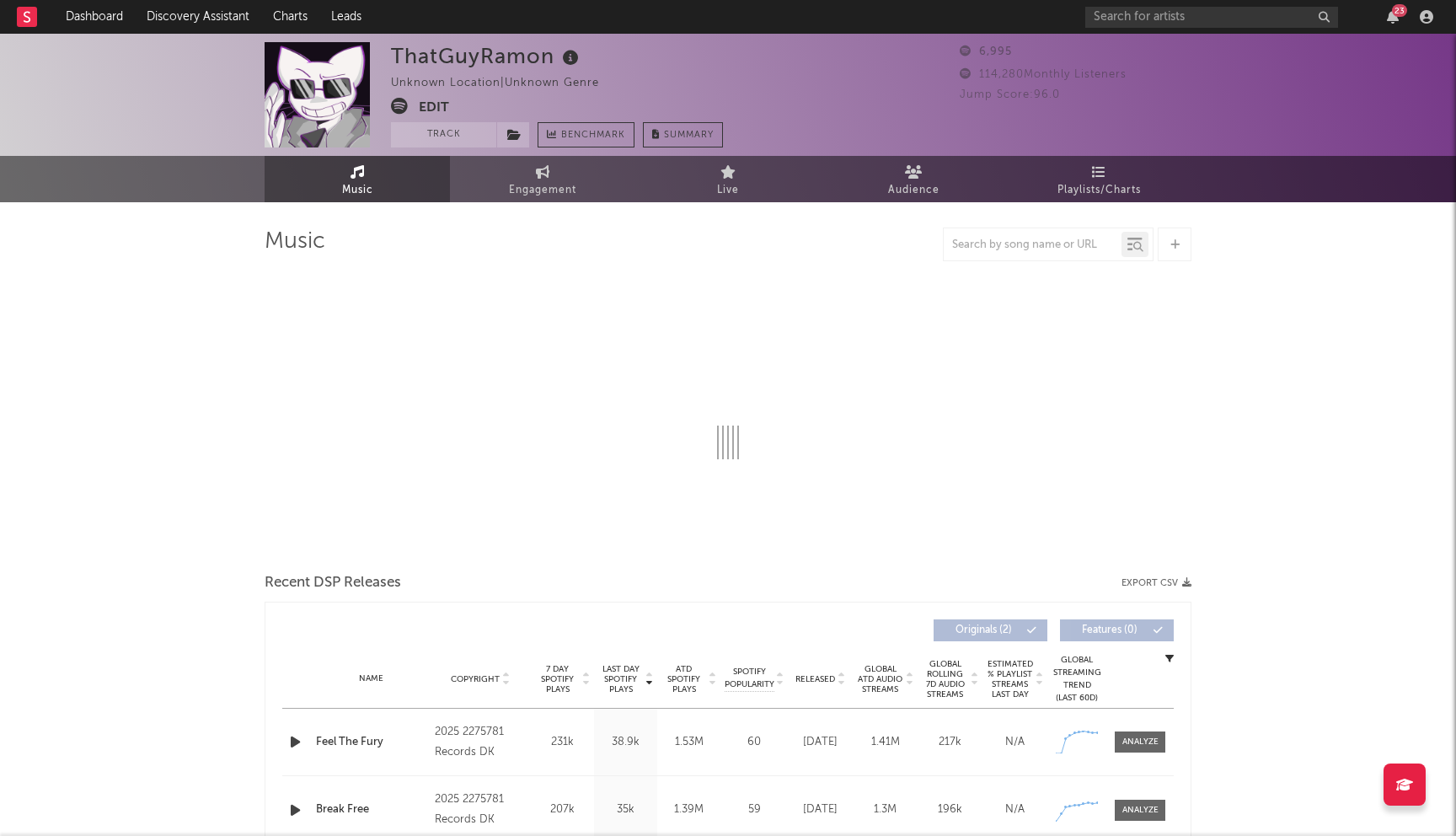
select select "1w"
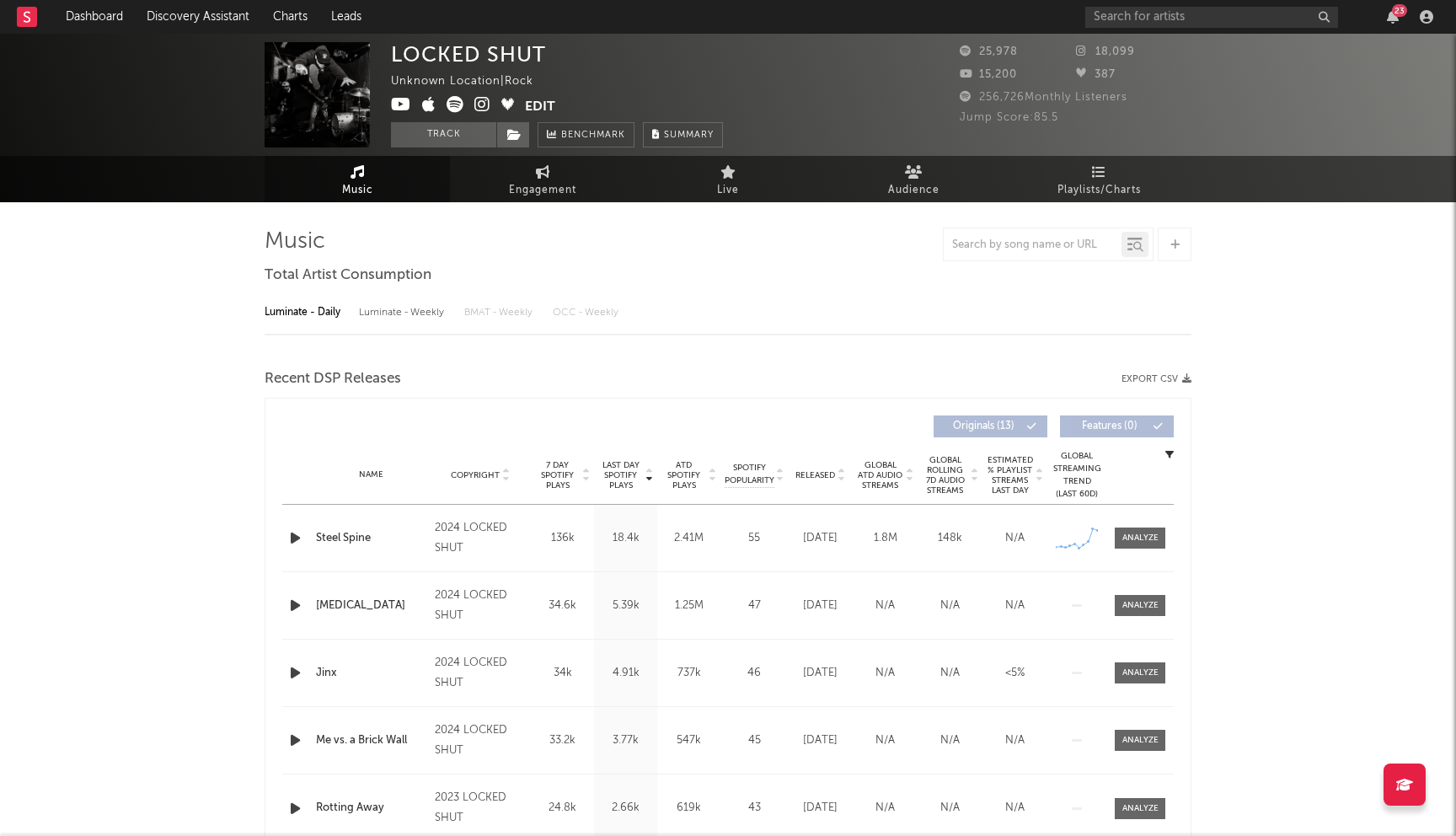
select select "6m"
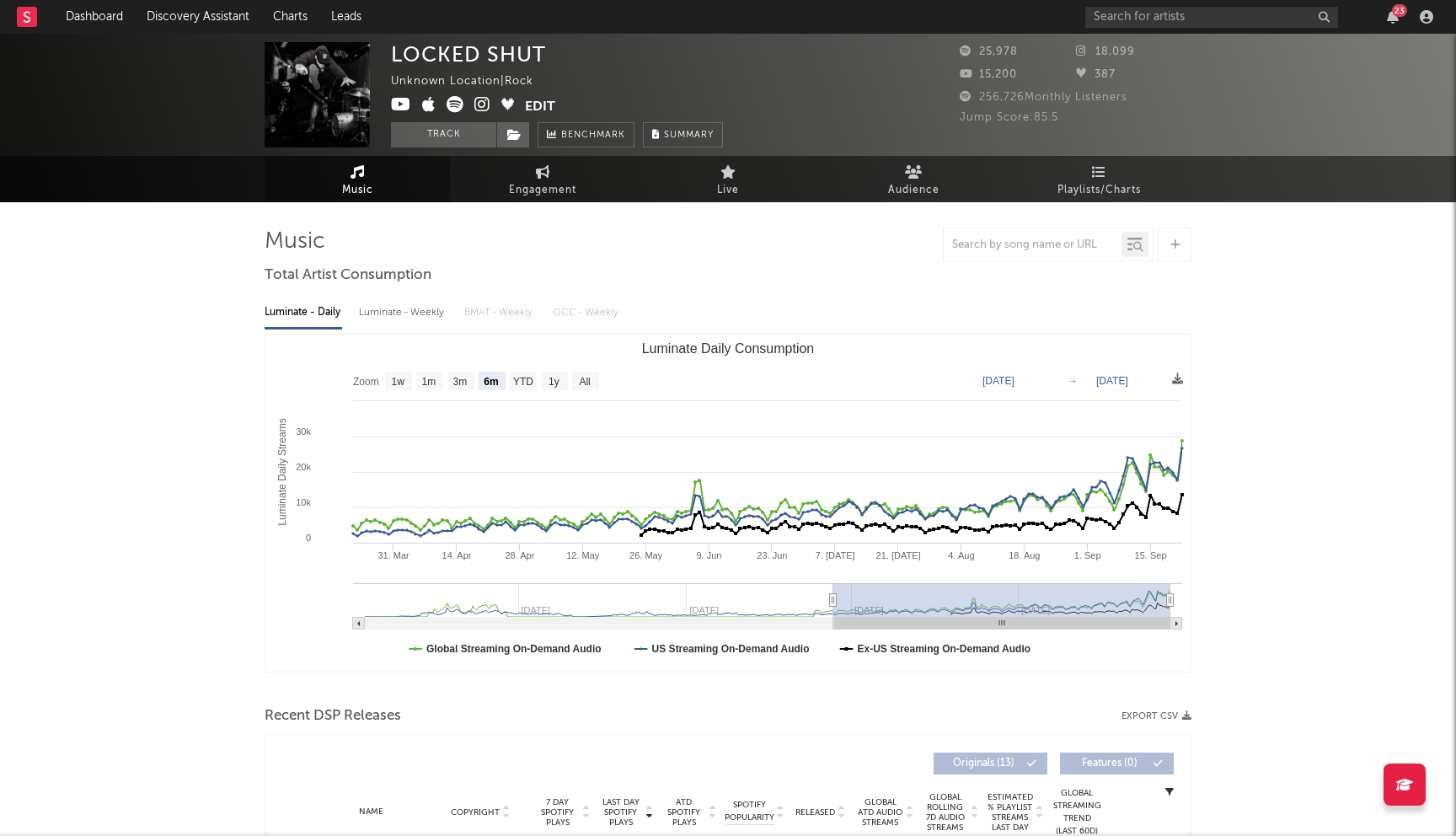
click at [484, 108] on icon at bounding box center [482, 105] width 16 height 17
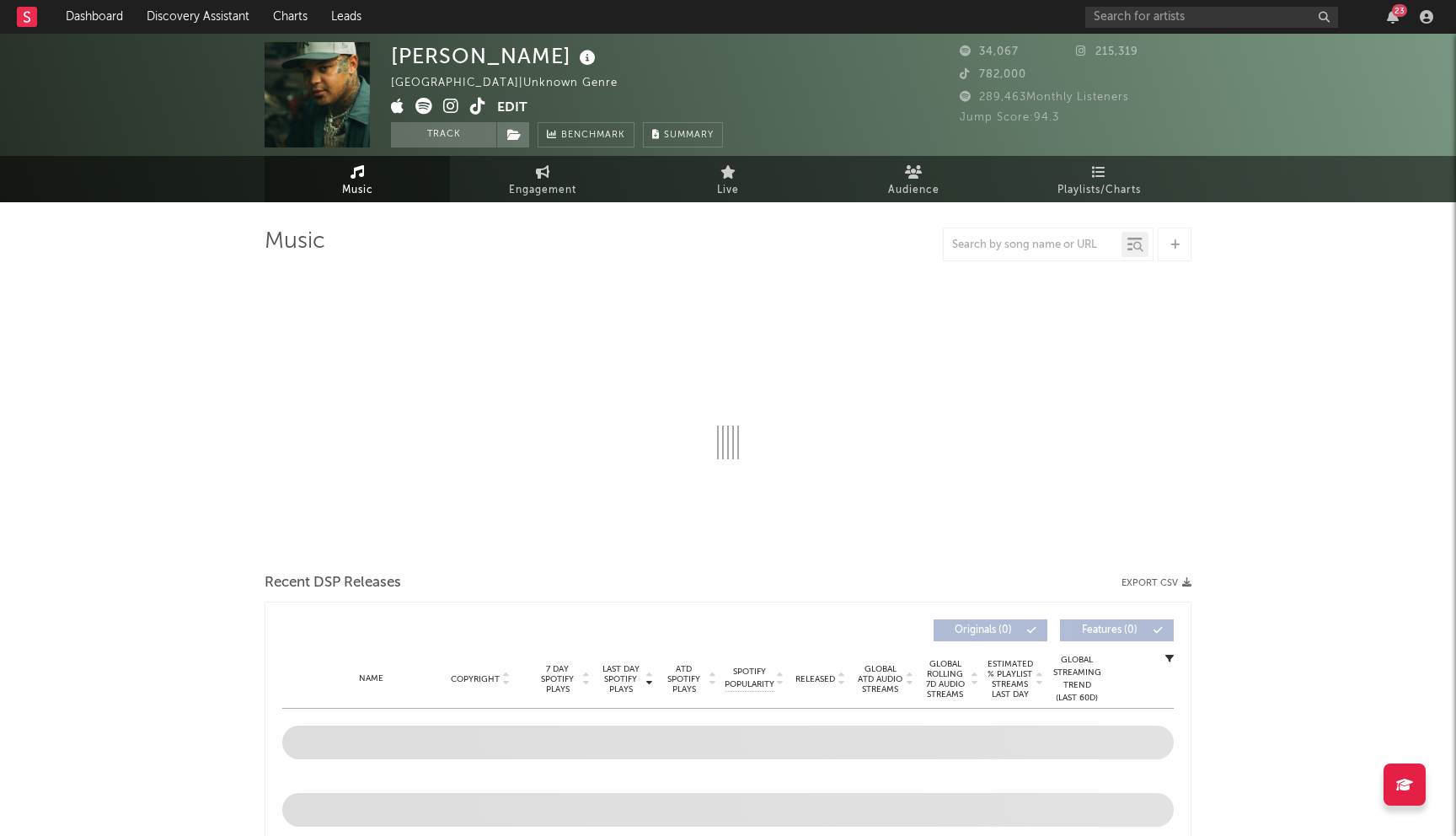
select select "6m"
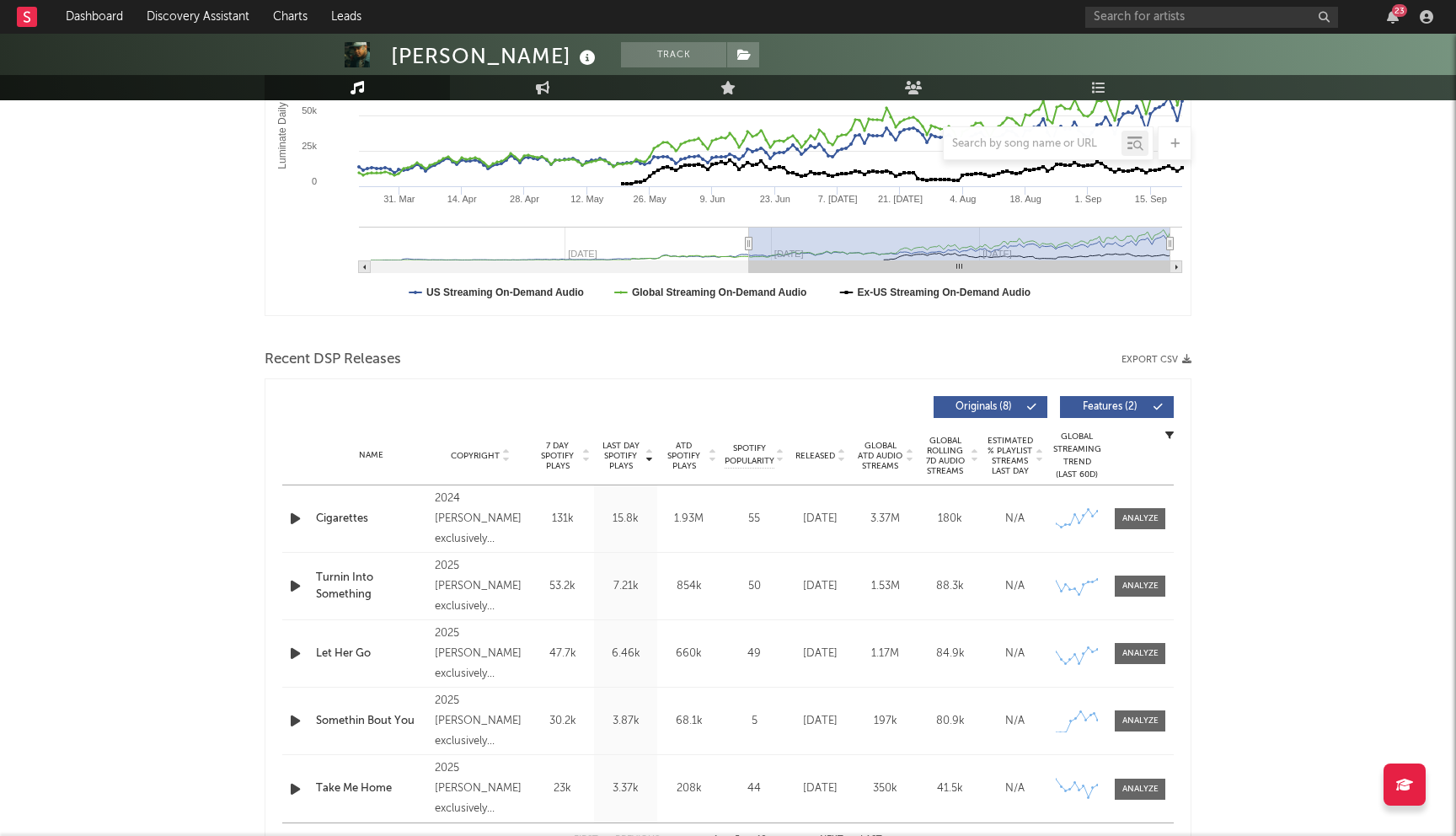
scroll to position [593, 0]
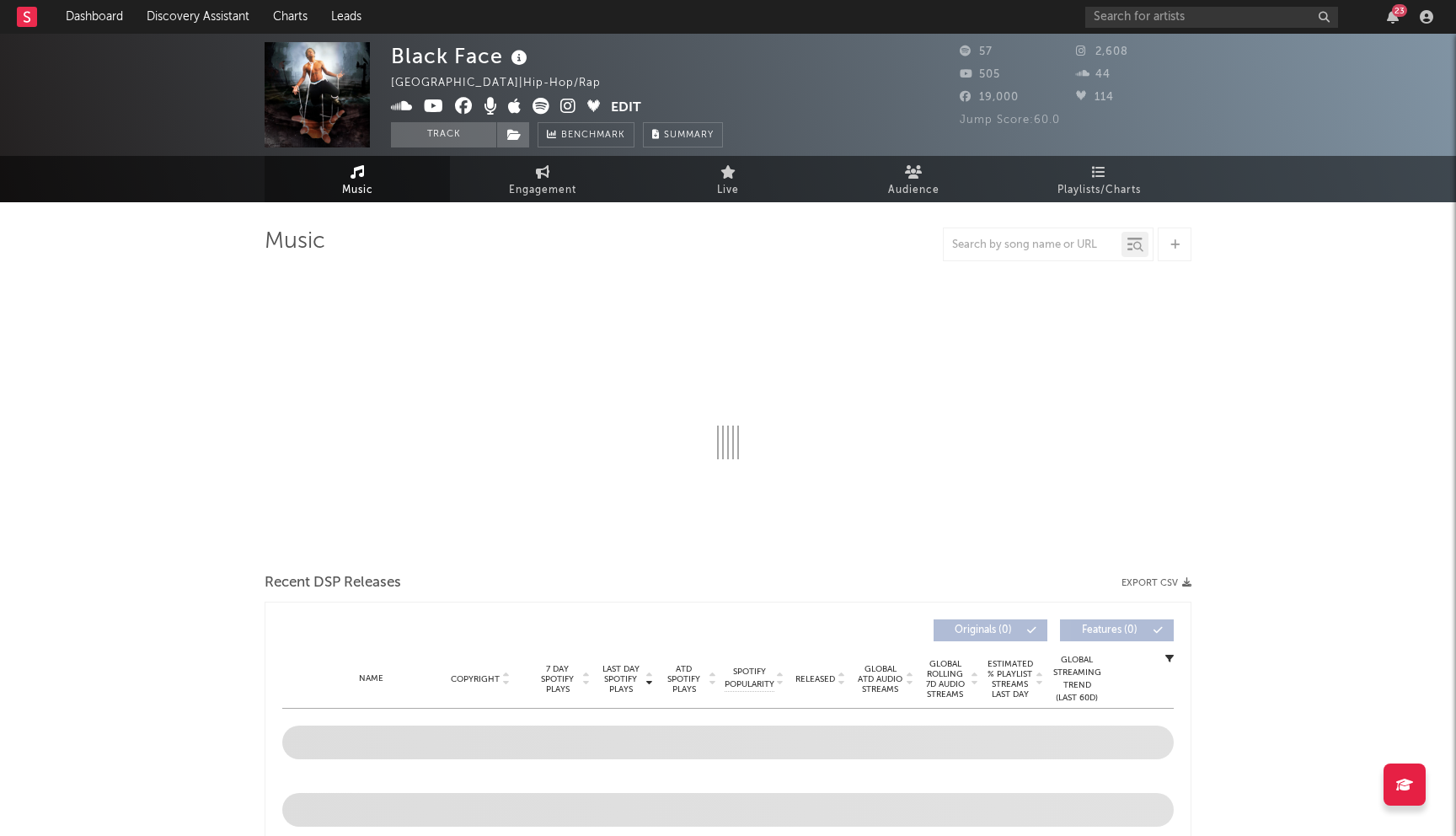
select select "1w"
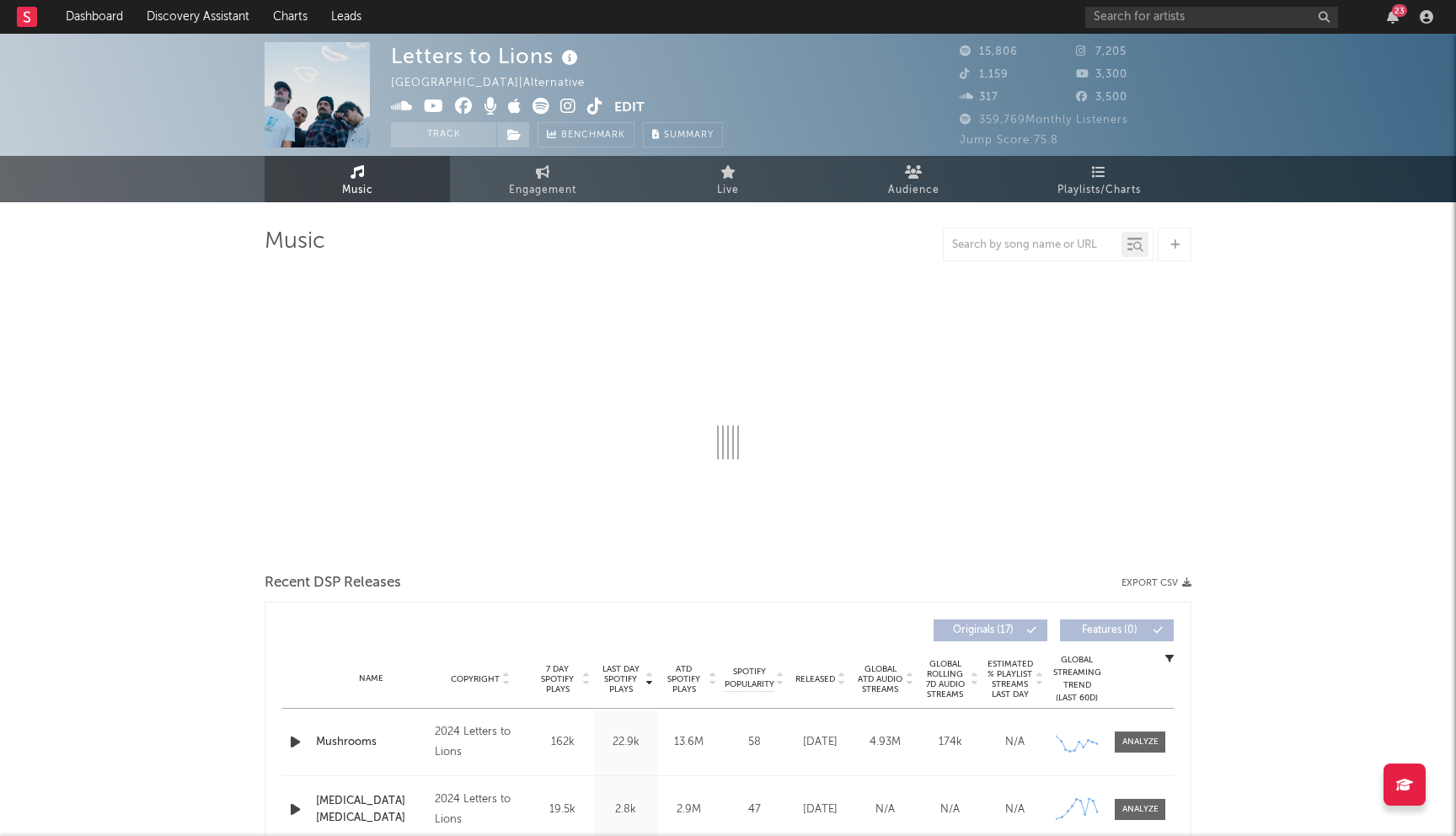
select select "6m"
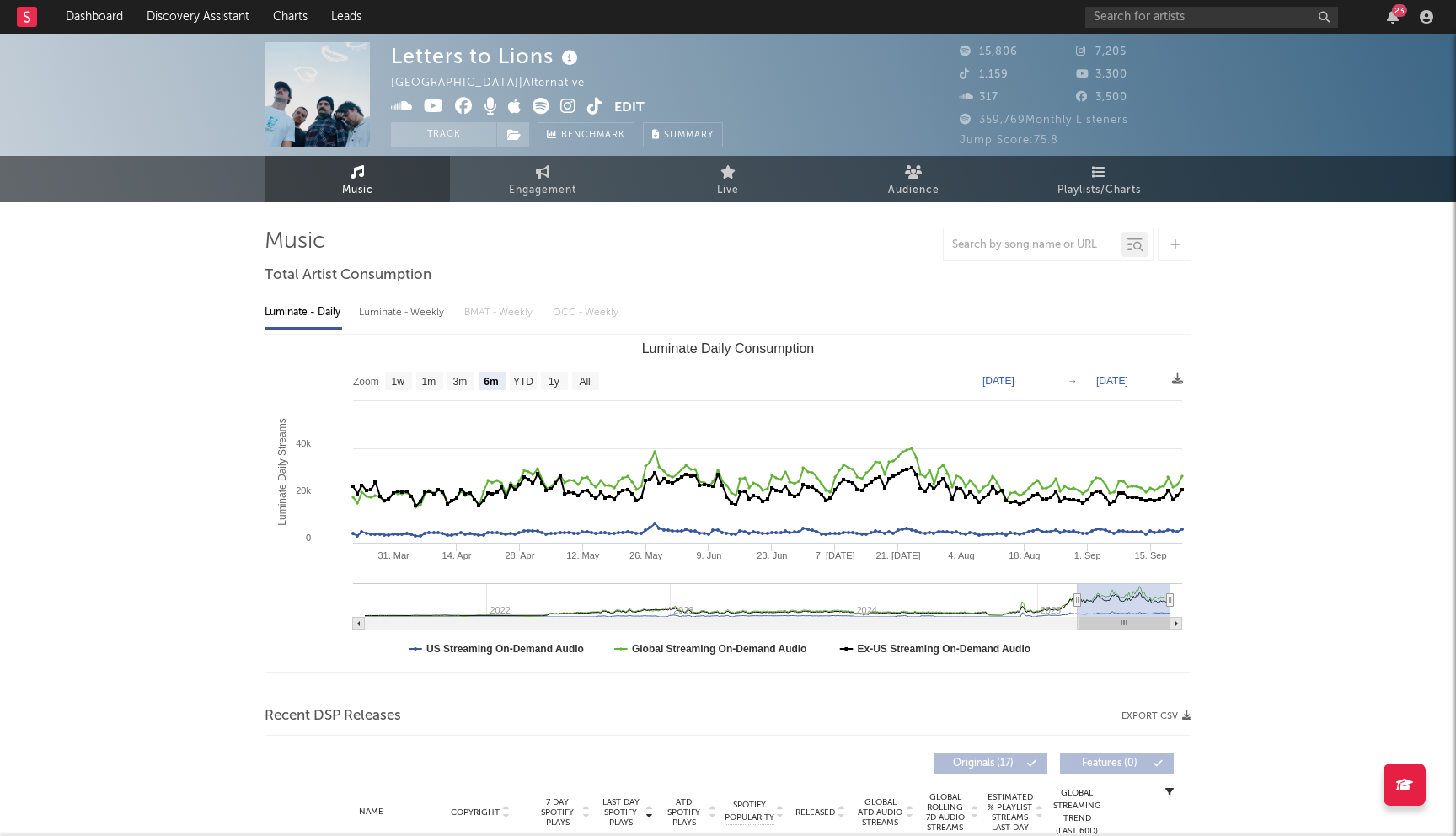
click at [462, 107] on icon at bounding box center [464, 107] width 18 height 17
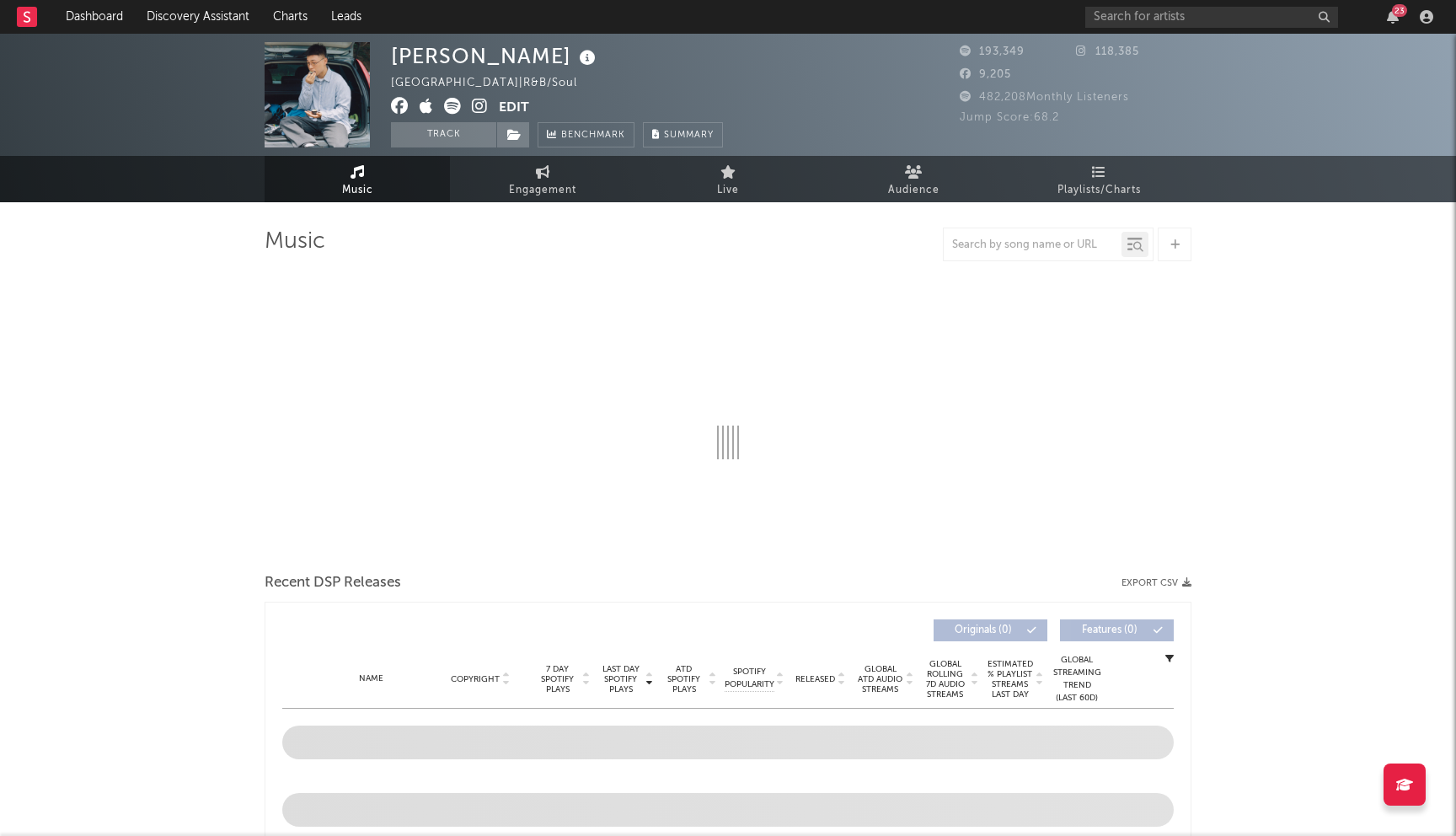
select select "6m"
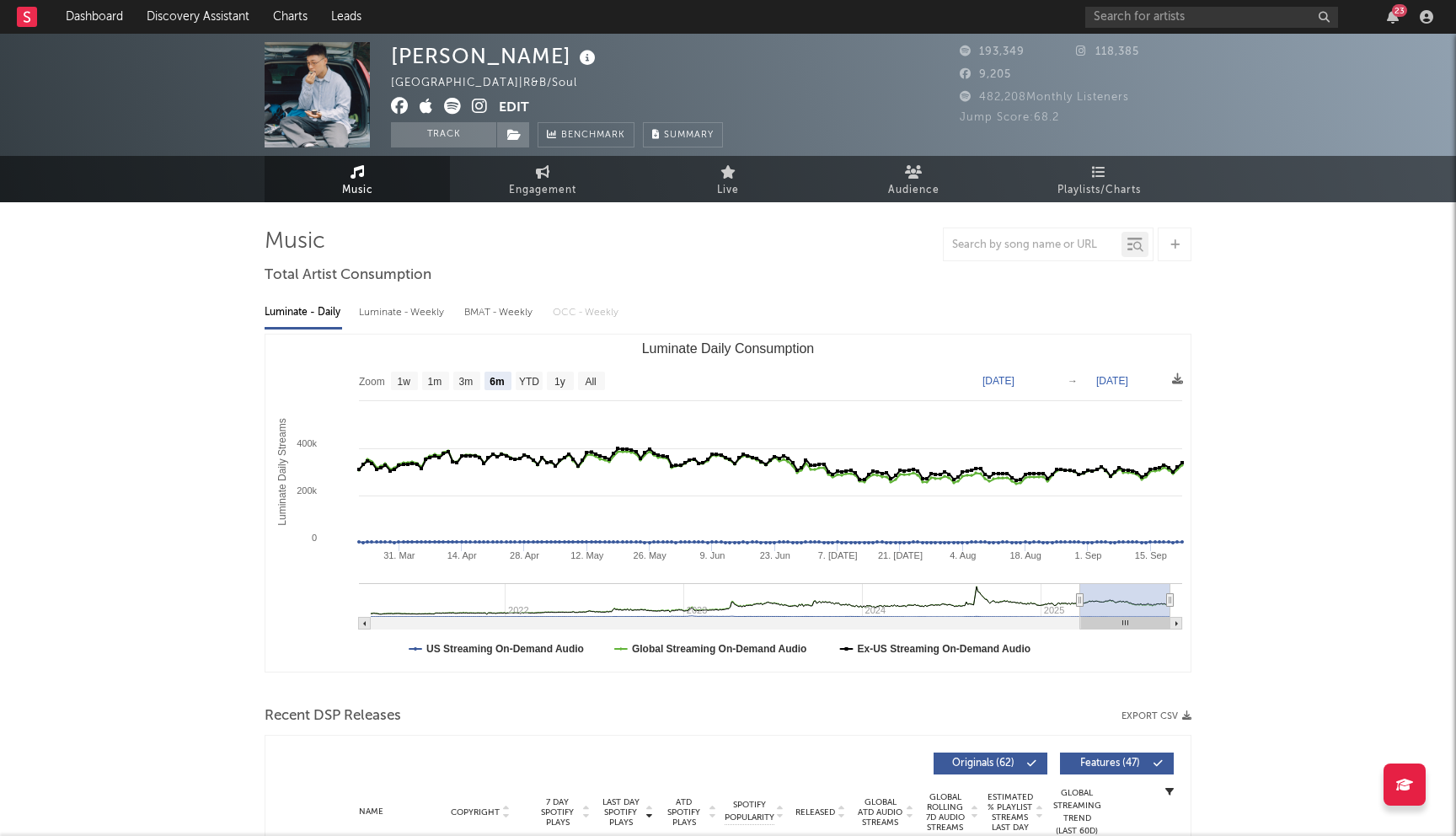
click at [404, 110] on icon at bounding box center [399, 107] width 18 height 17
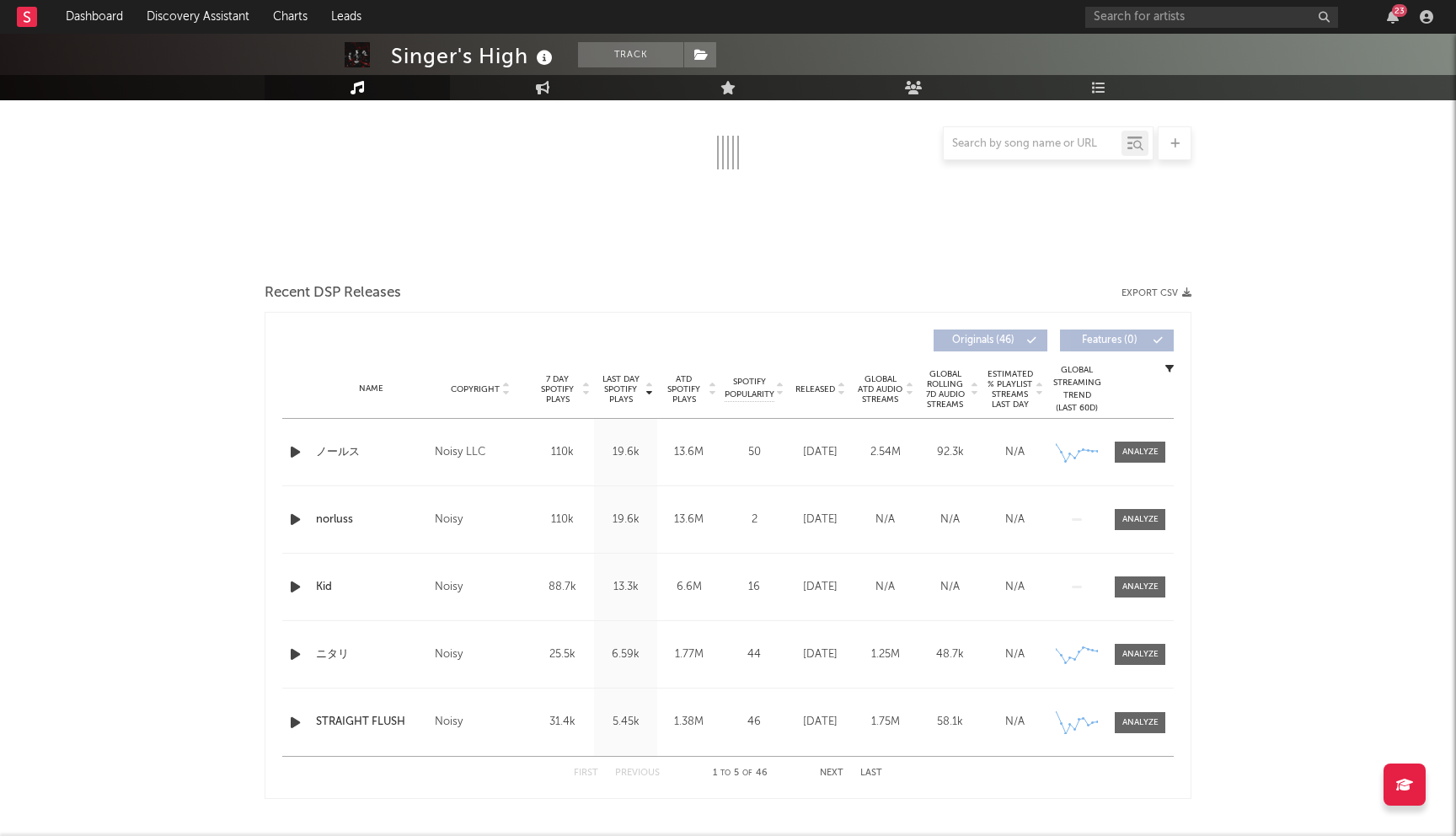
select select "6m"
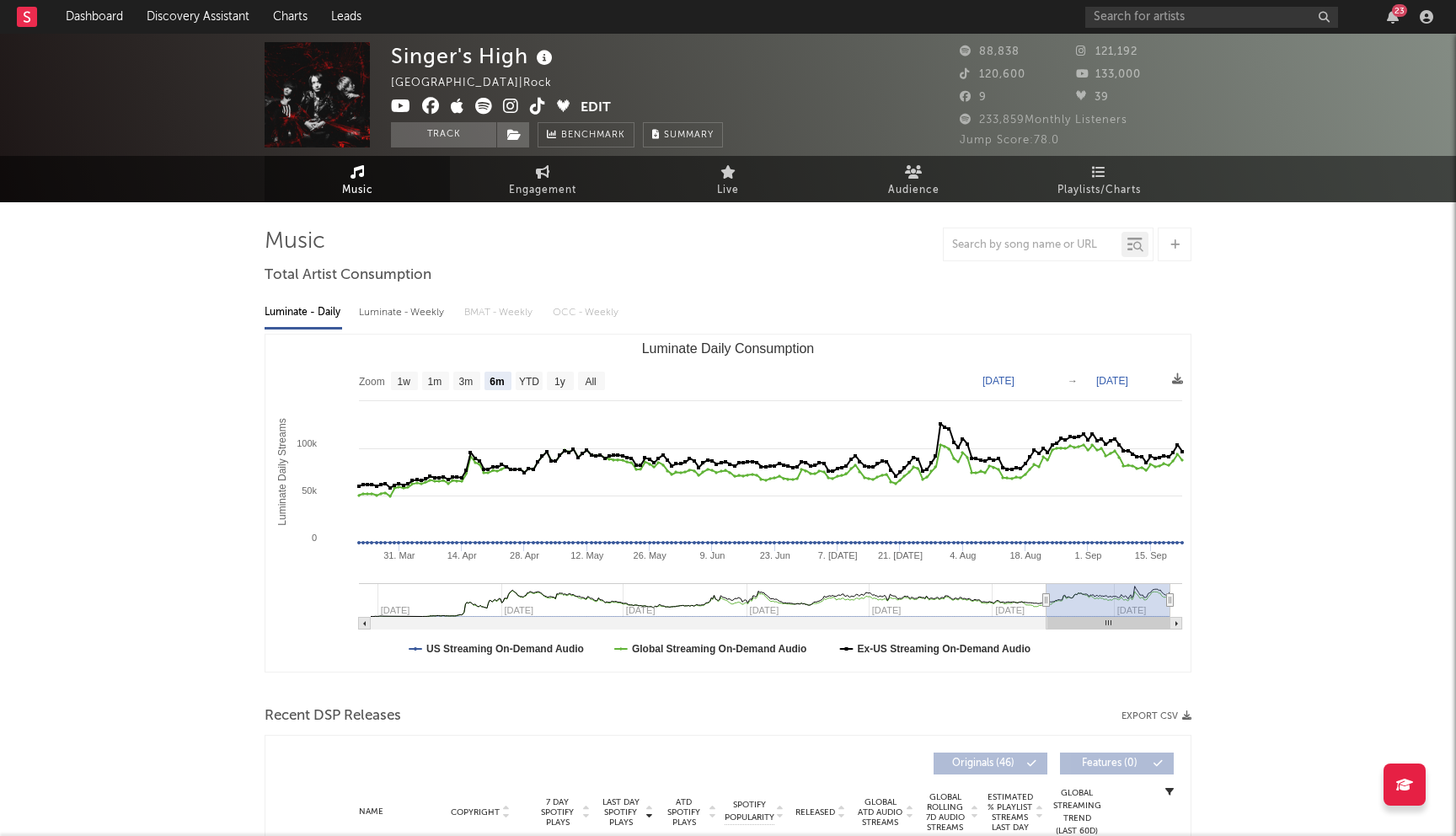
click at [431, 104] on icon at bounding box center [431, 107] width 18 height 17
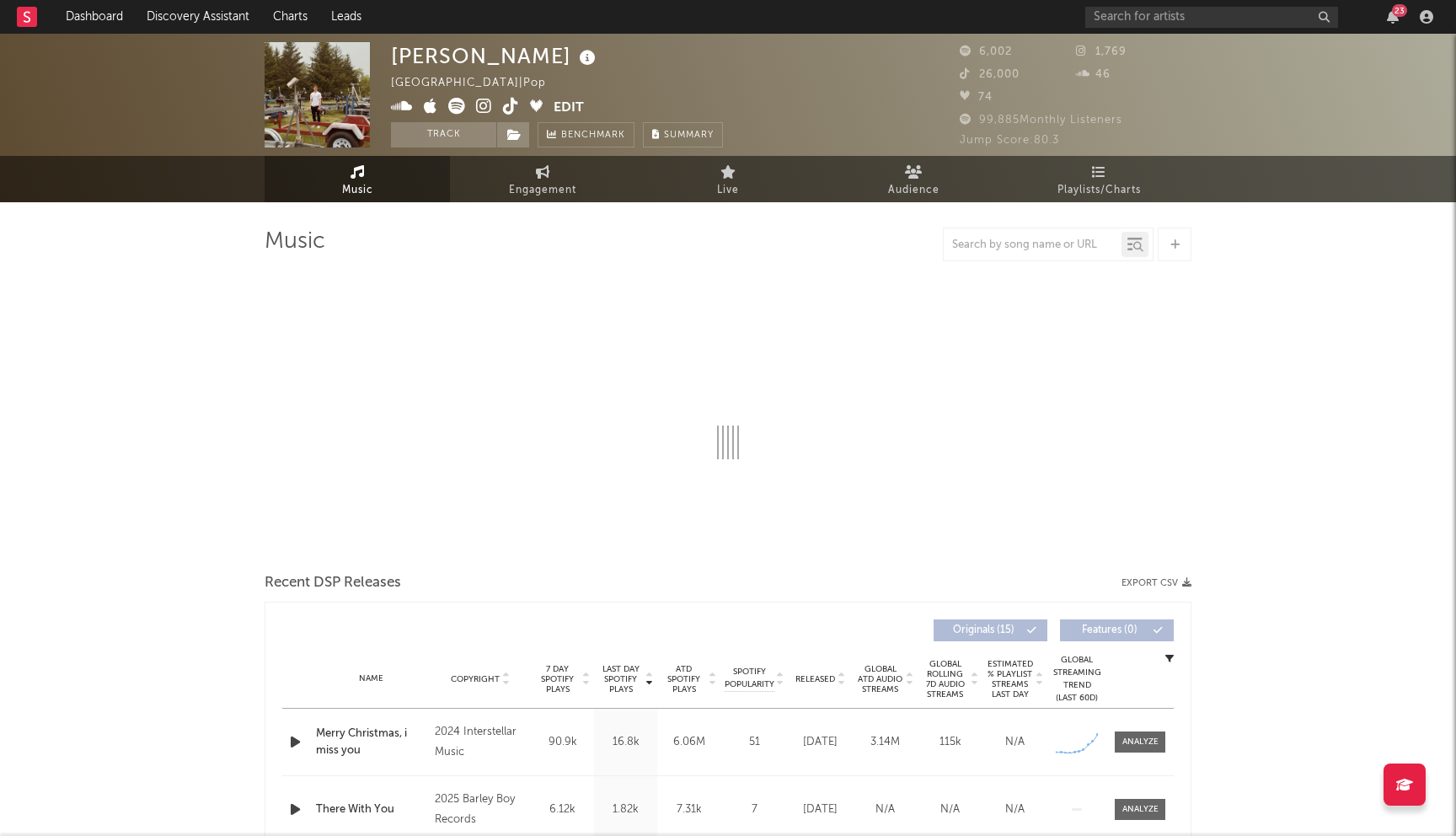
select select "6m"
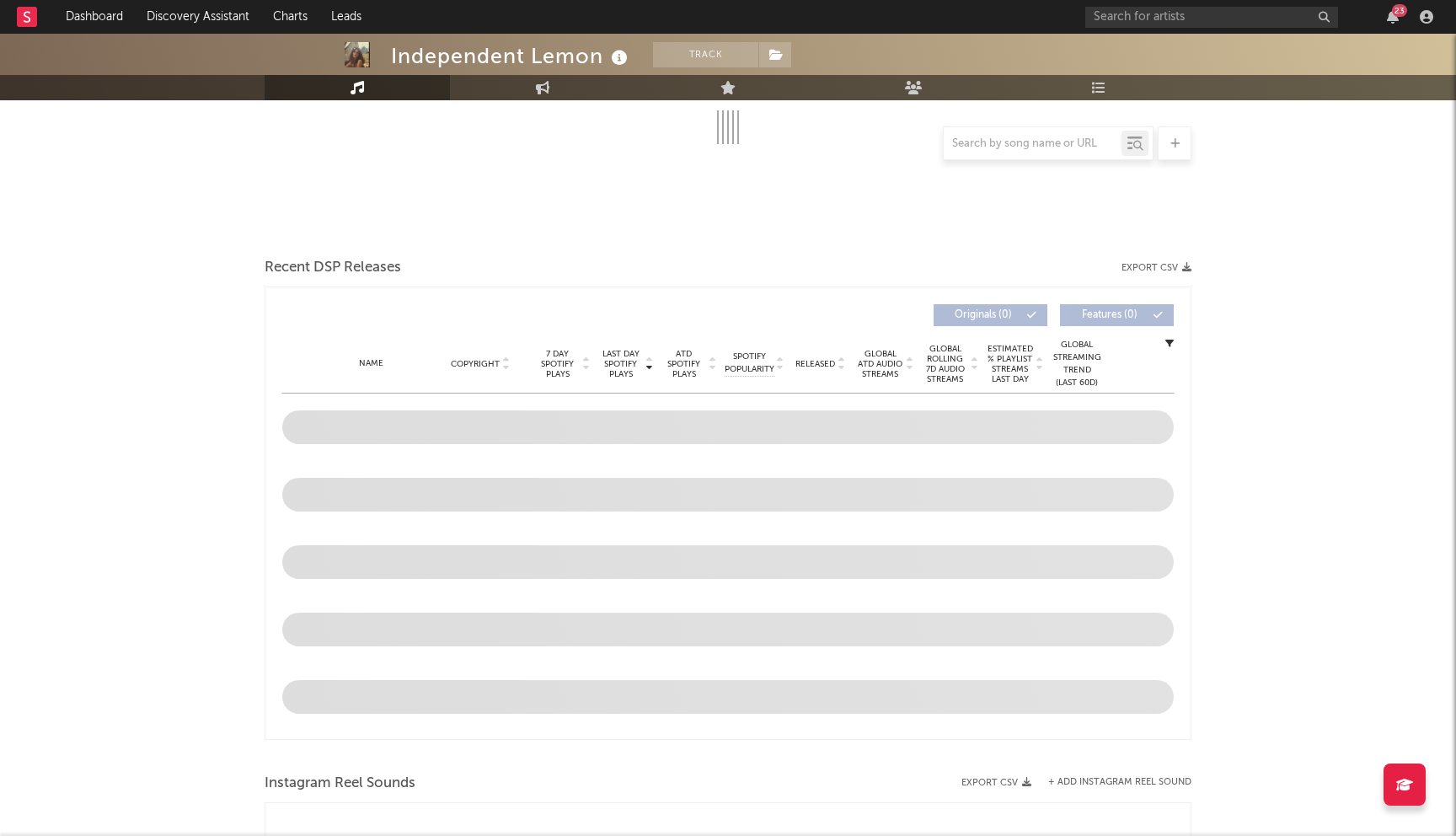
scroll to position [494, 0]
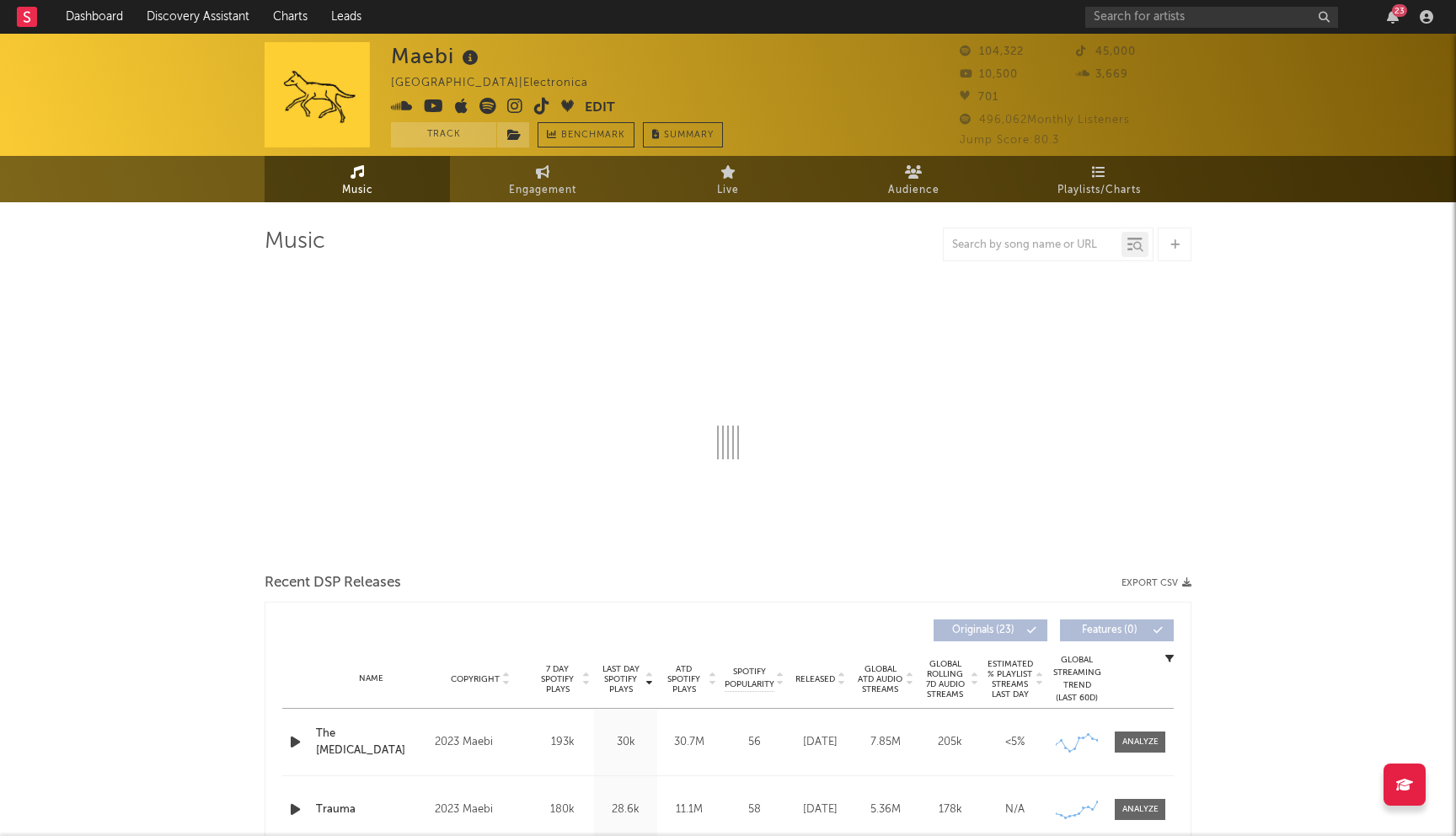
select select "6m"
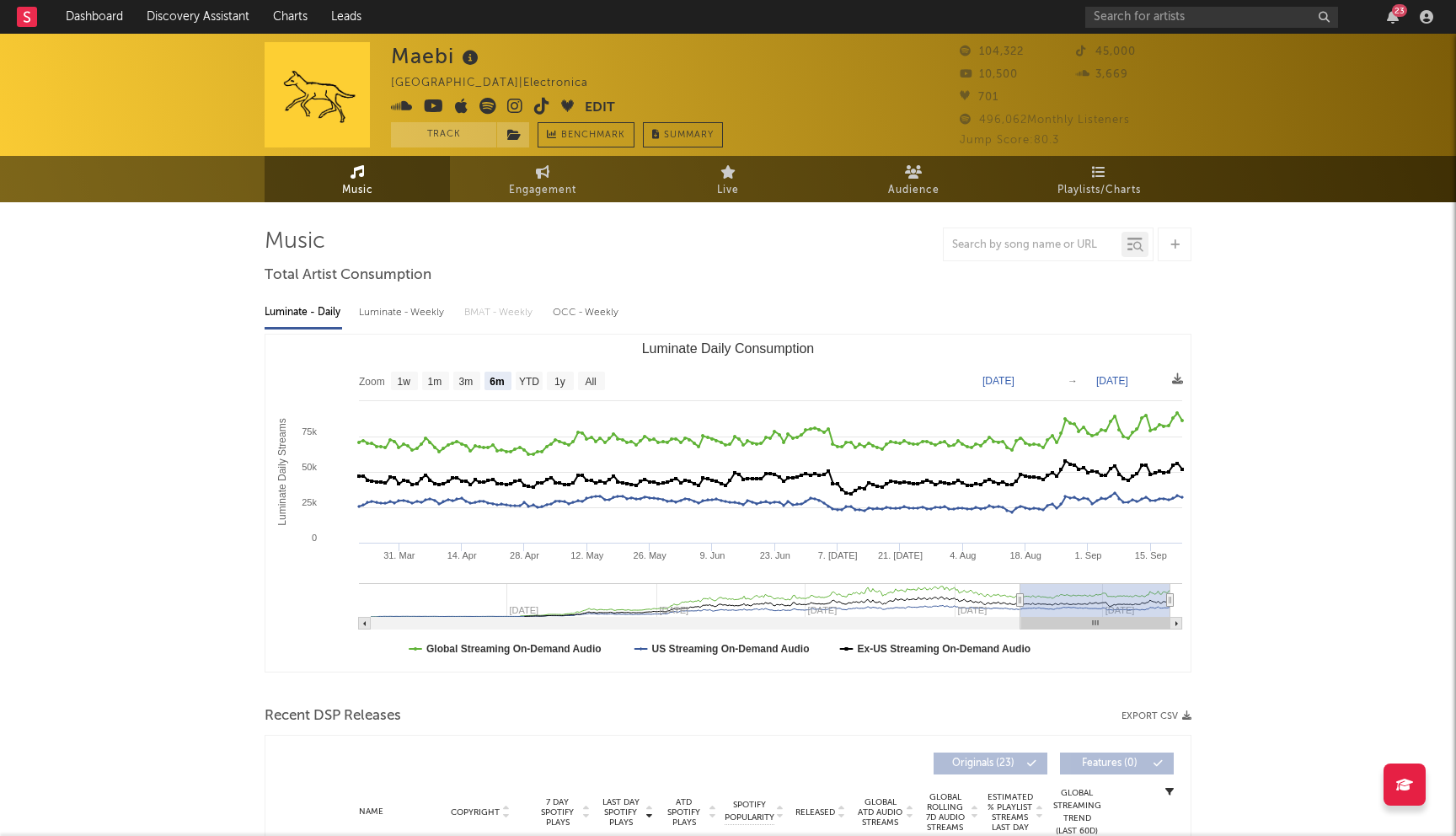
click at [515, 107] on icon at bounding box center [515, 107] width 16 height 17
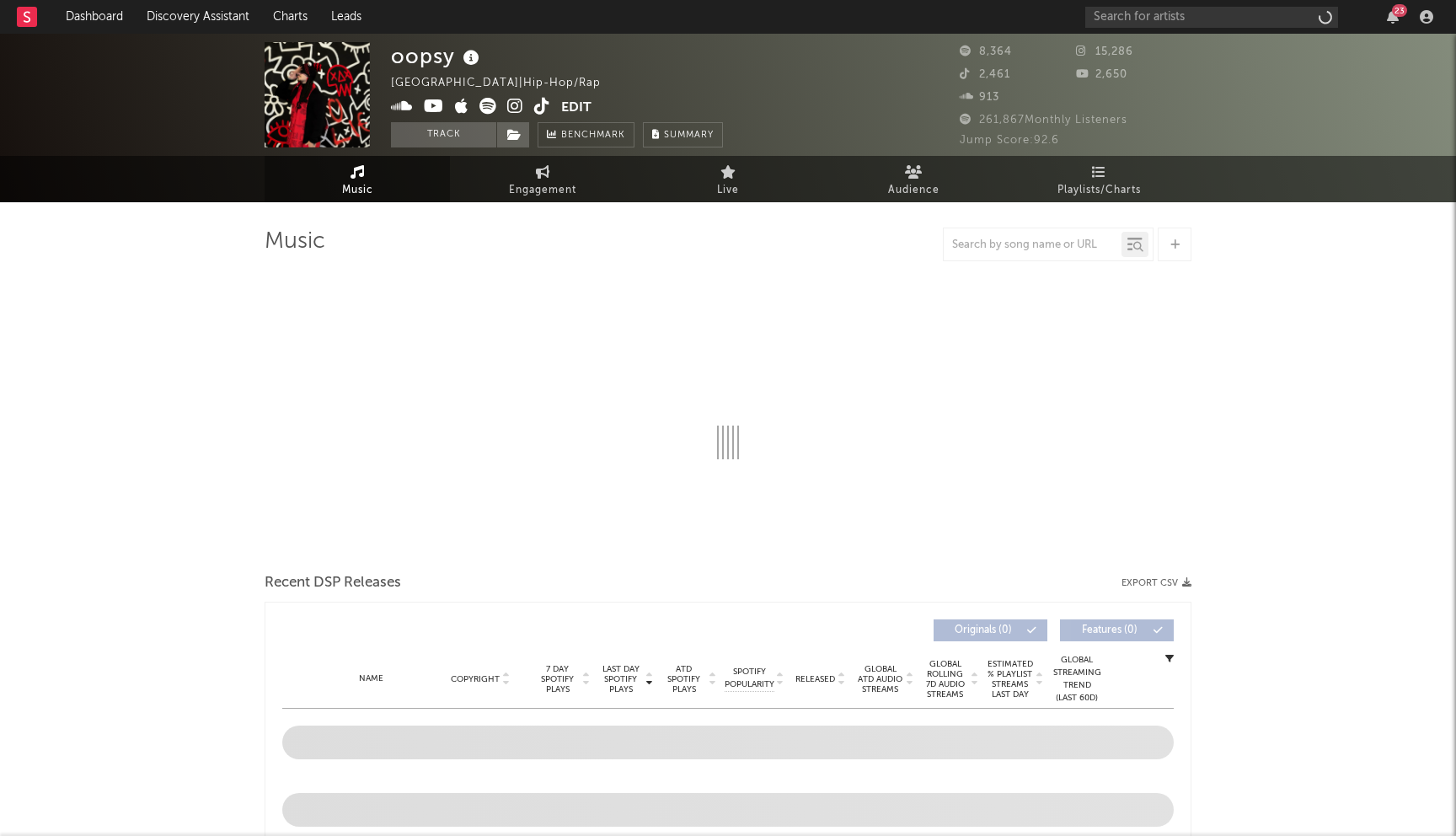
select select "6m"
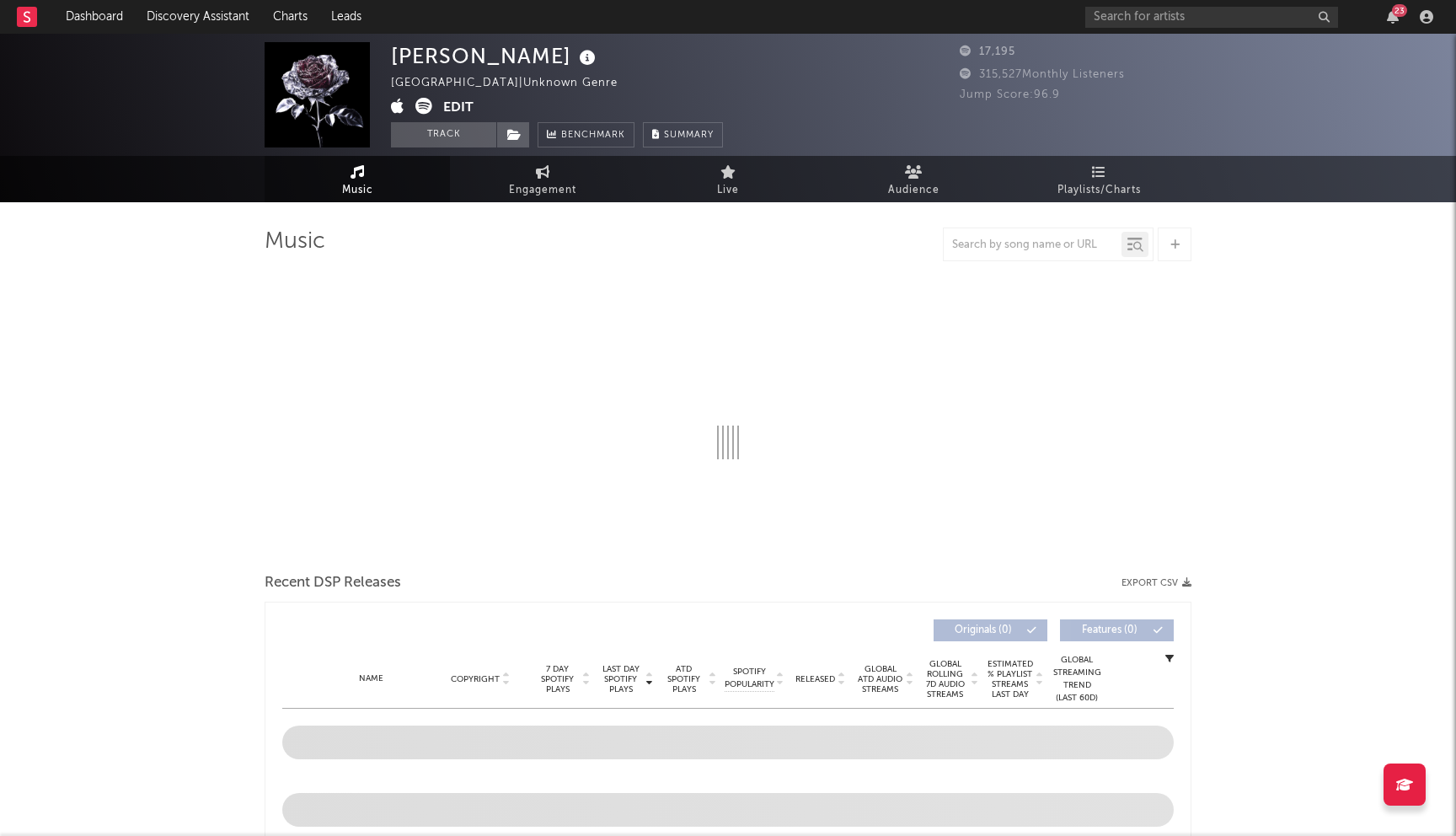
select select "1w"
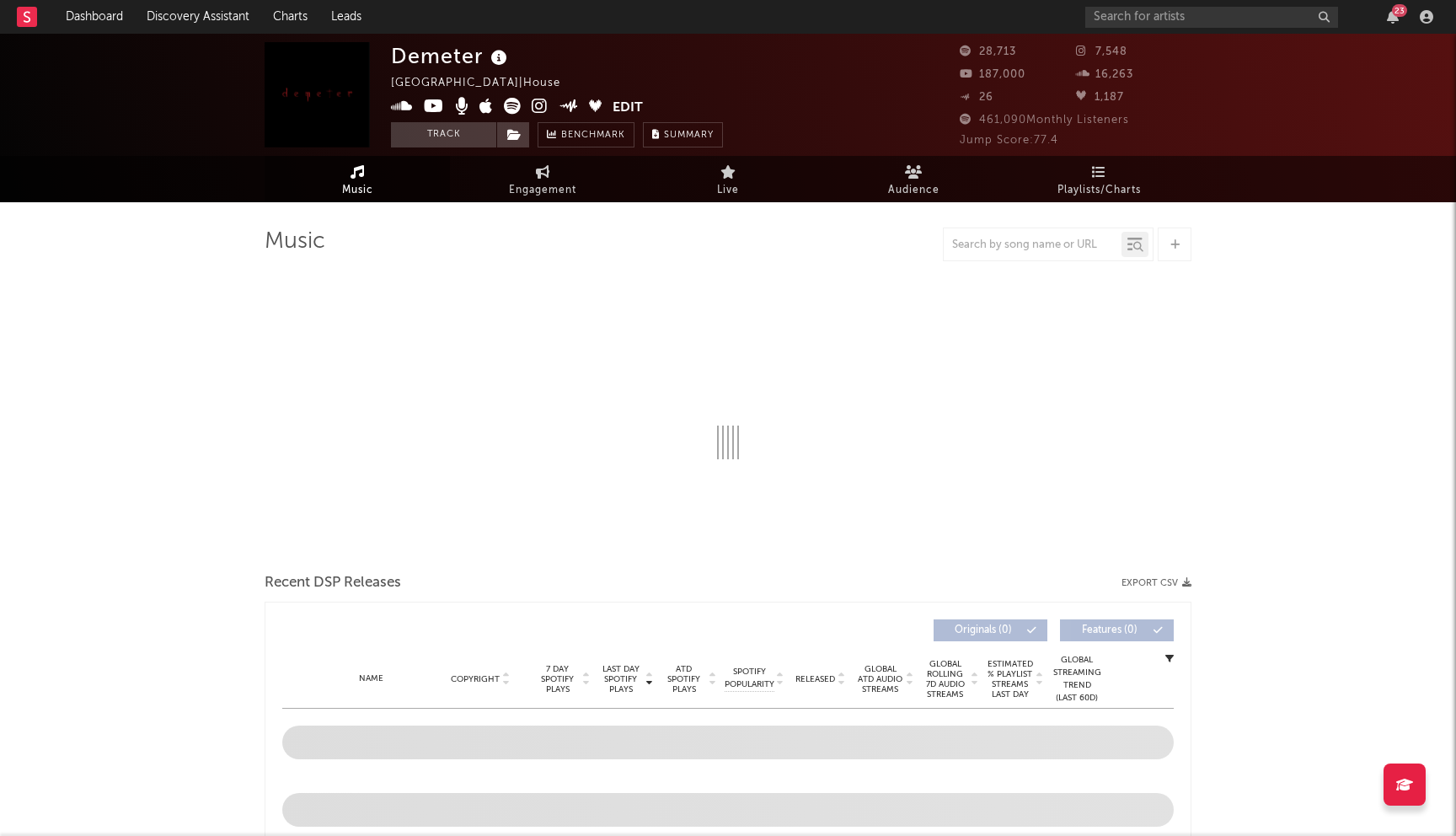
select select "6m"
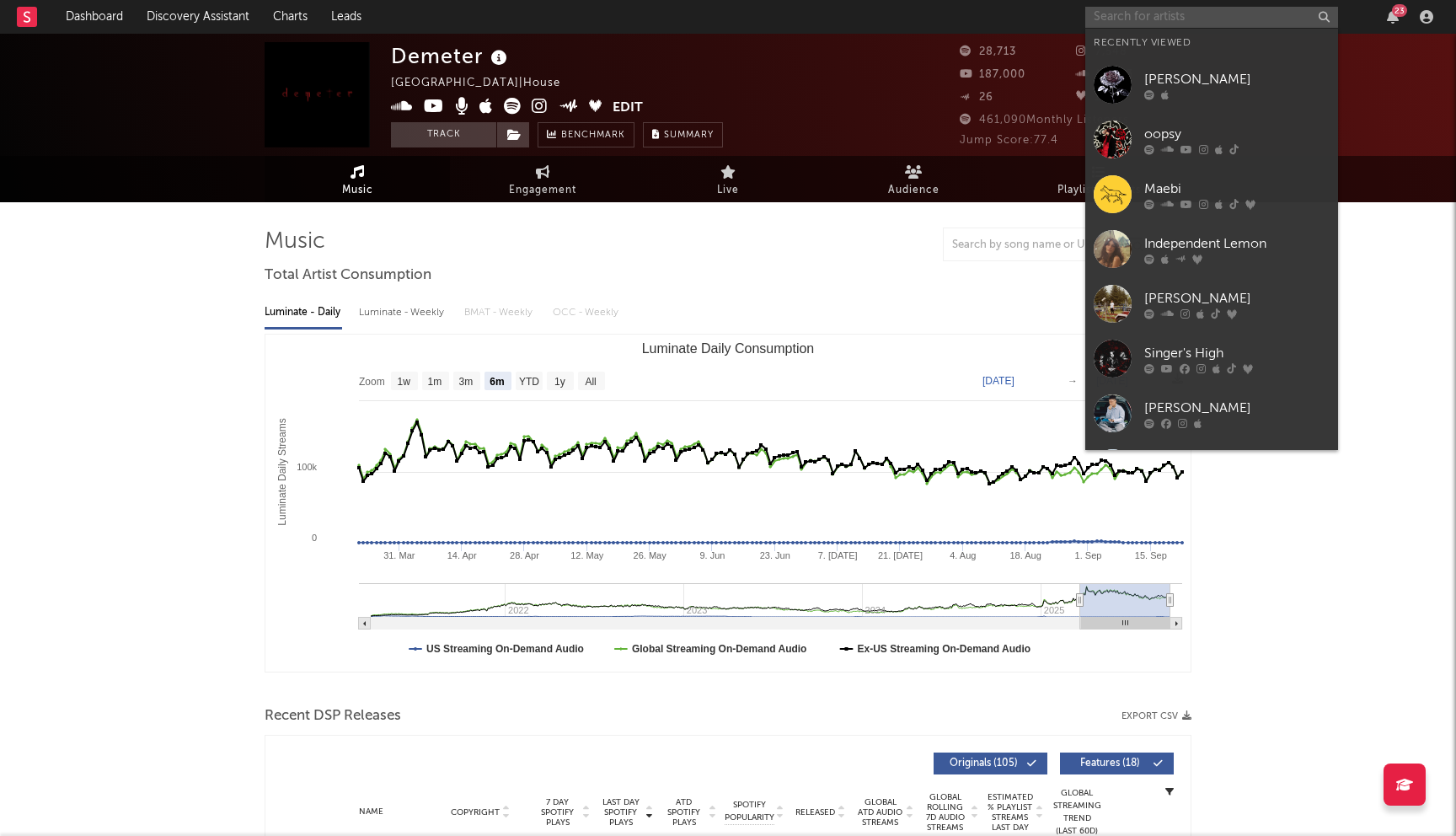
click at [1136, 25] on input "text" at bounding box center [1212, 17] width 253 height 21
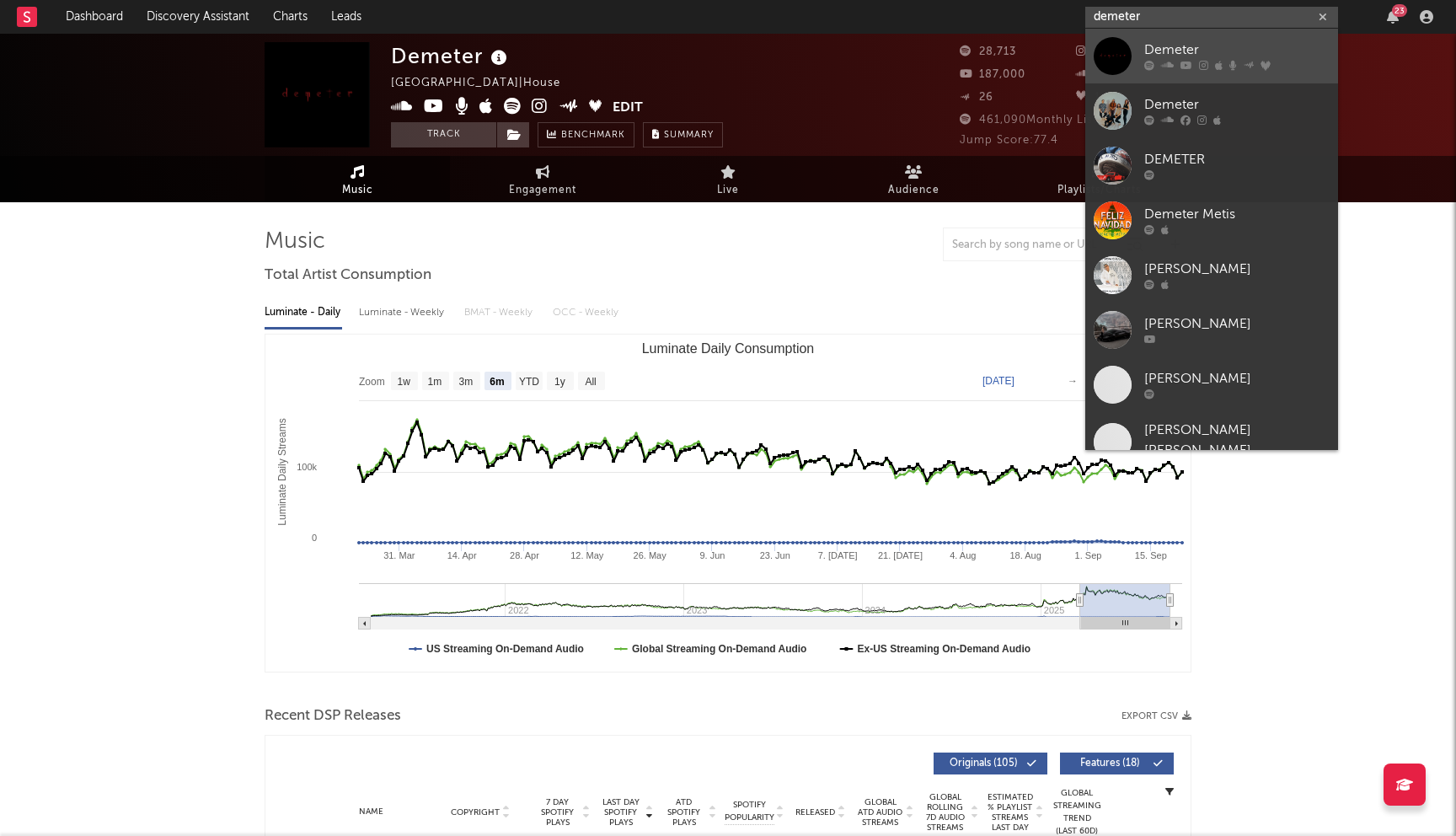
type input "demeter"
click at [1201, 59] on div "Demeter" at bounding box center [1237, 51] width 185 height 21
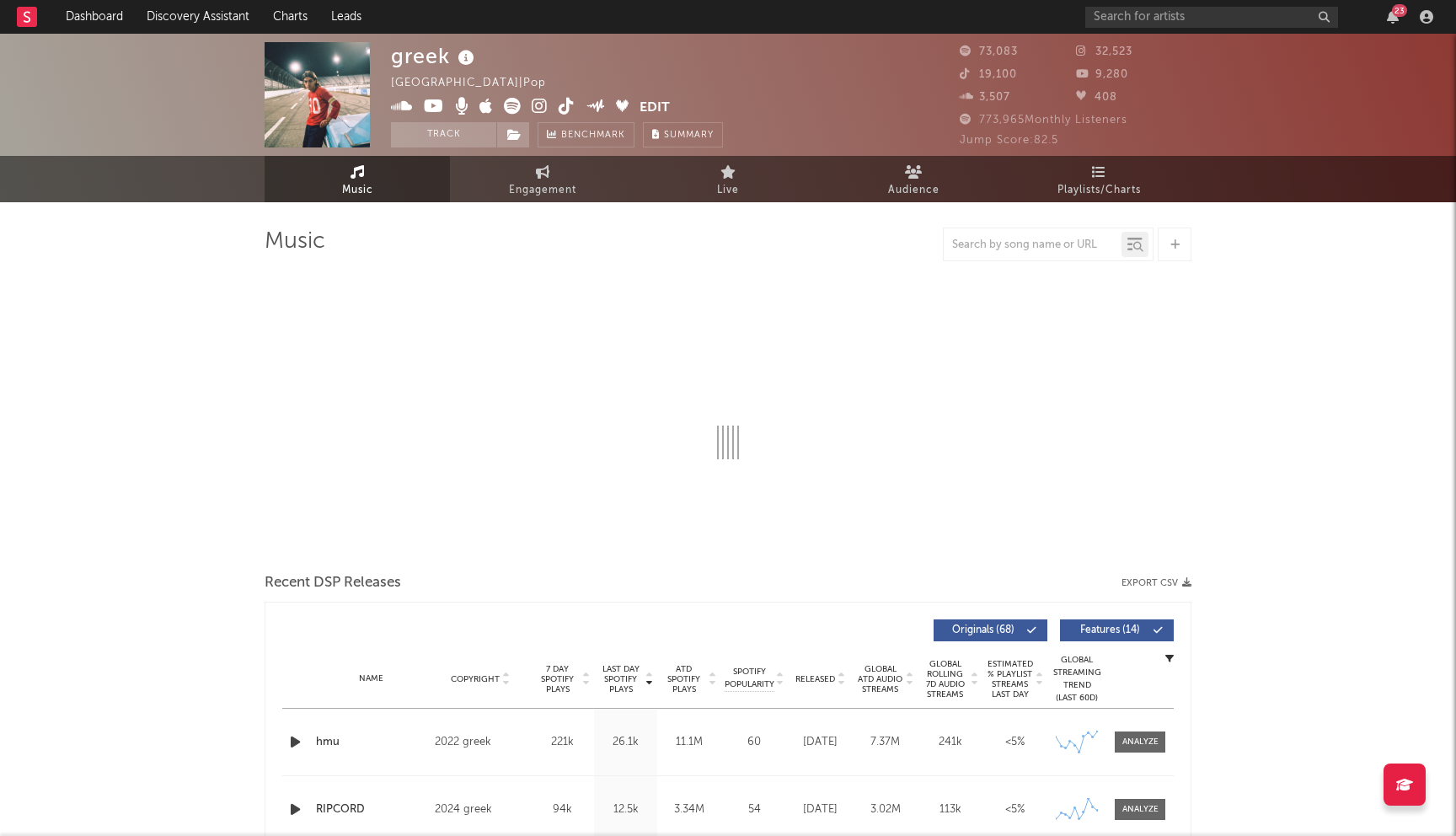
select select "6m"
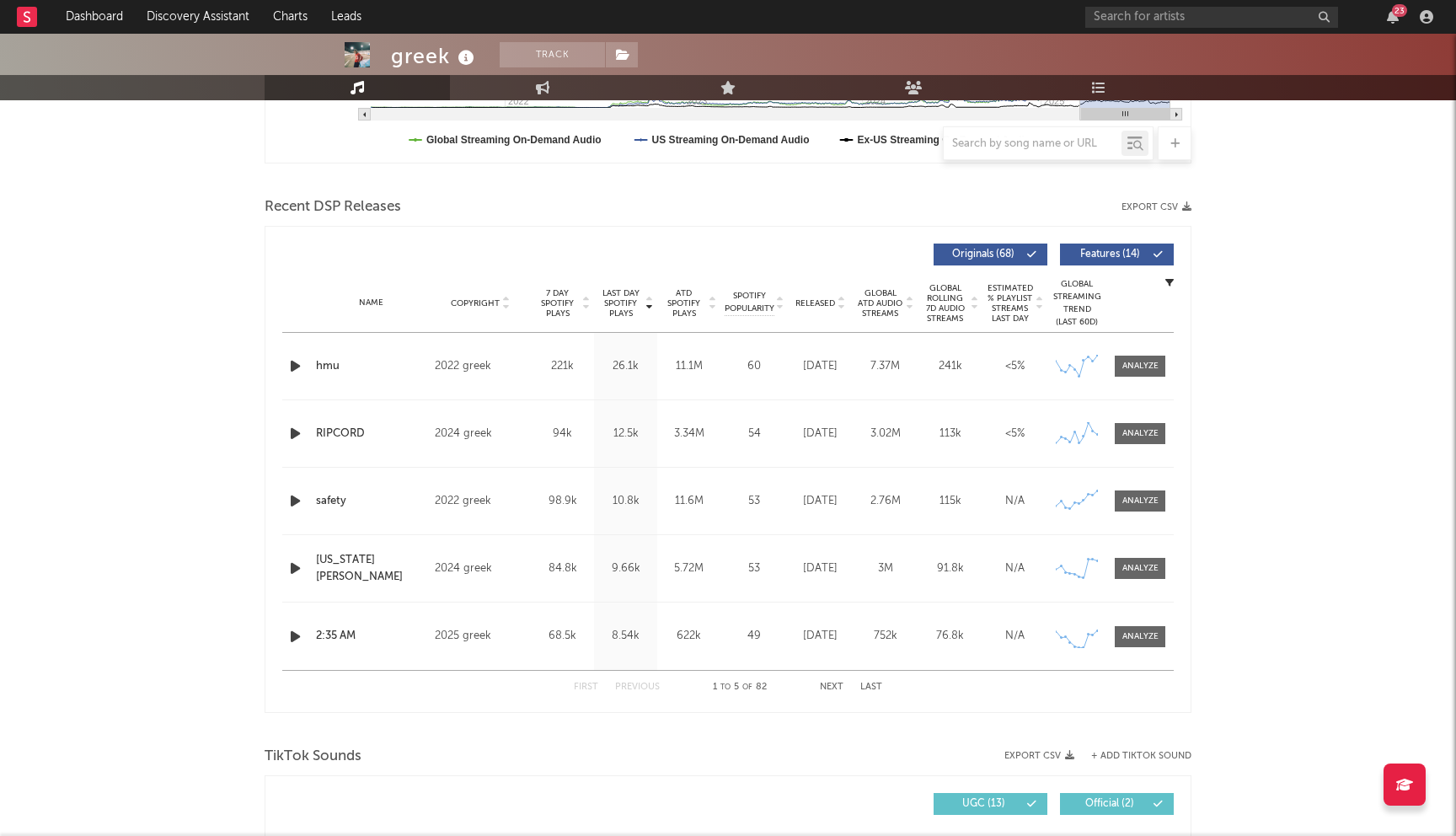
scroll to position [510, 0]
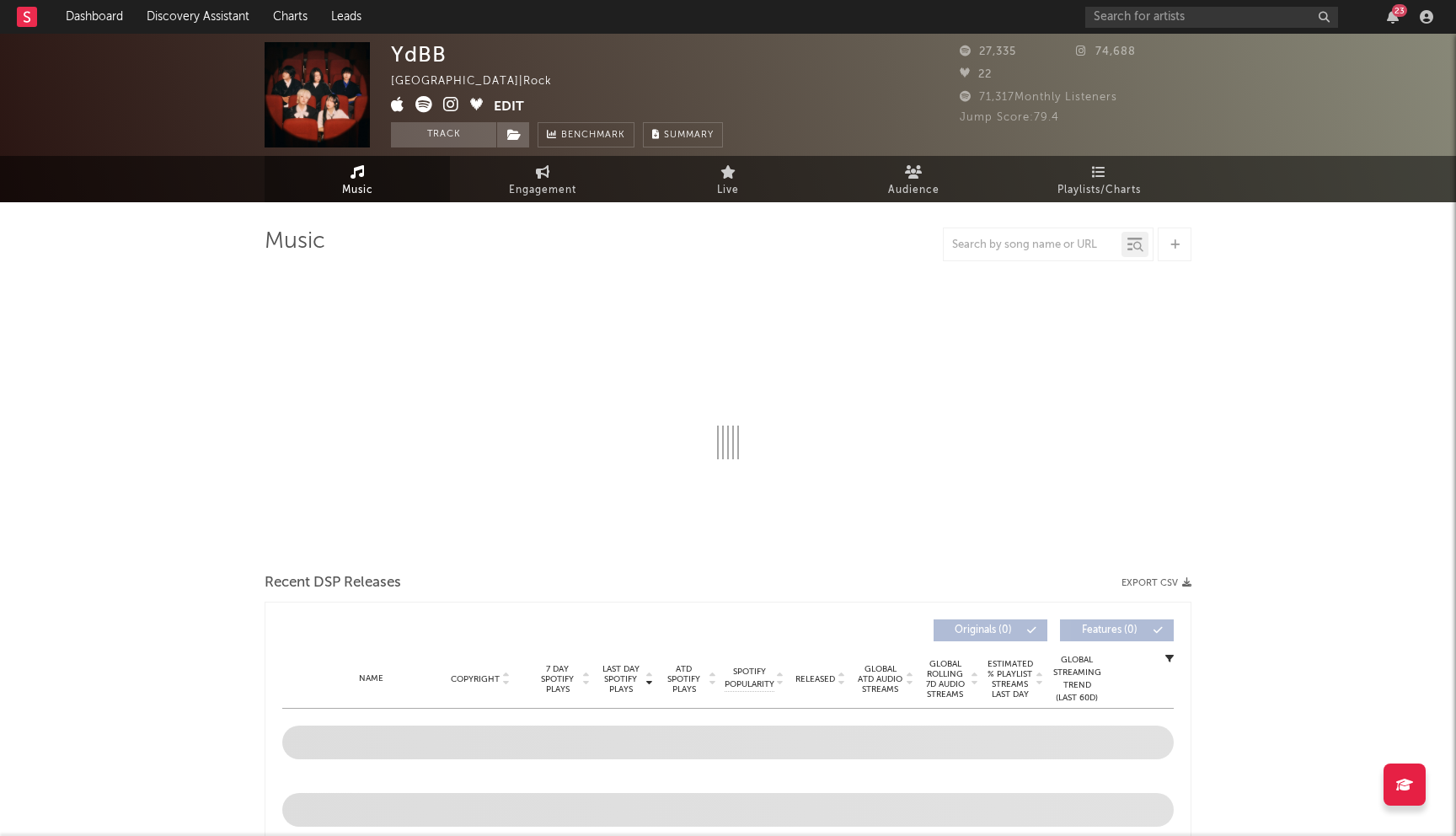
select select "6m"
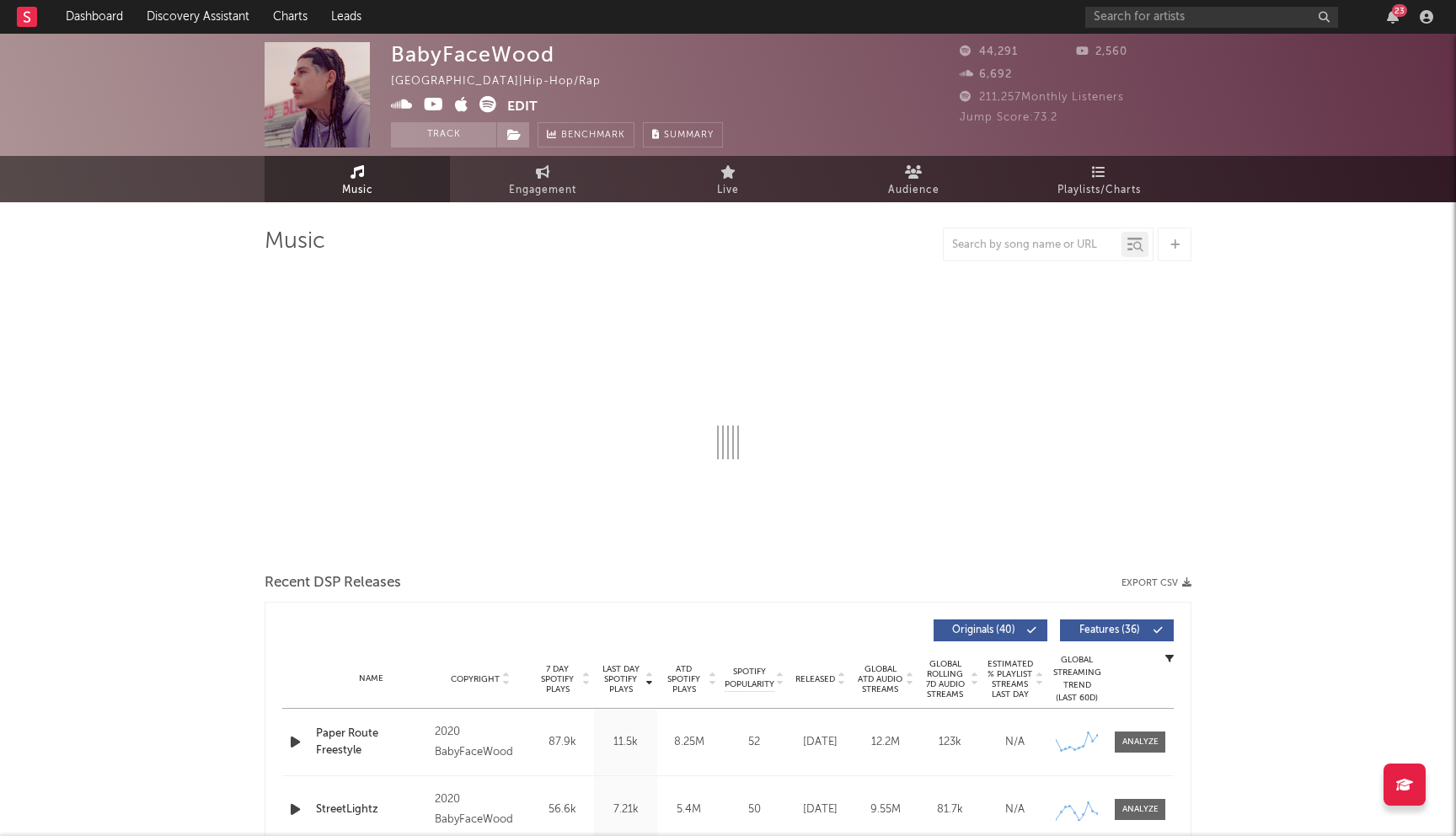
select select "6m"
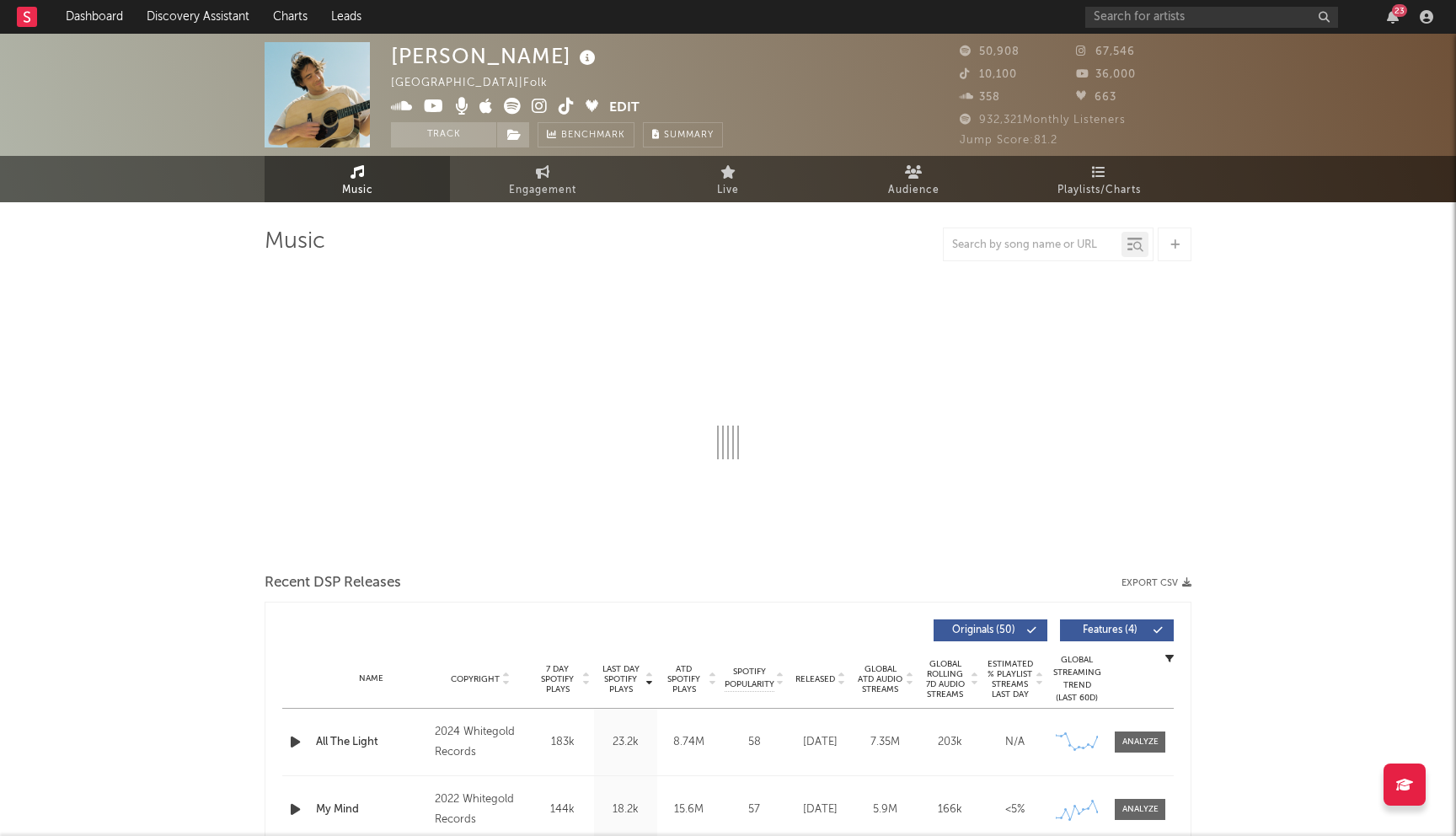
select select "6m"
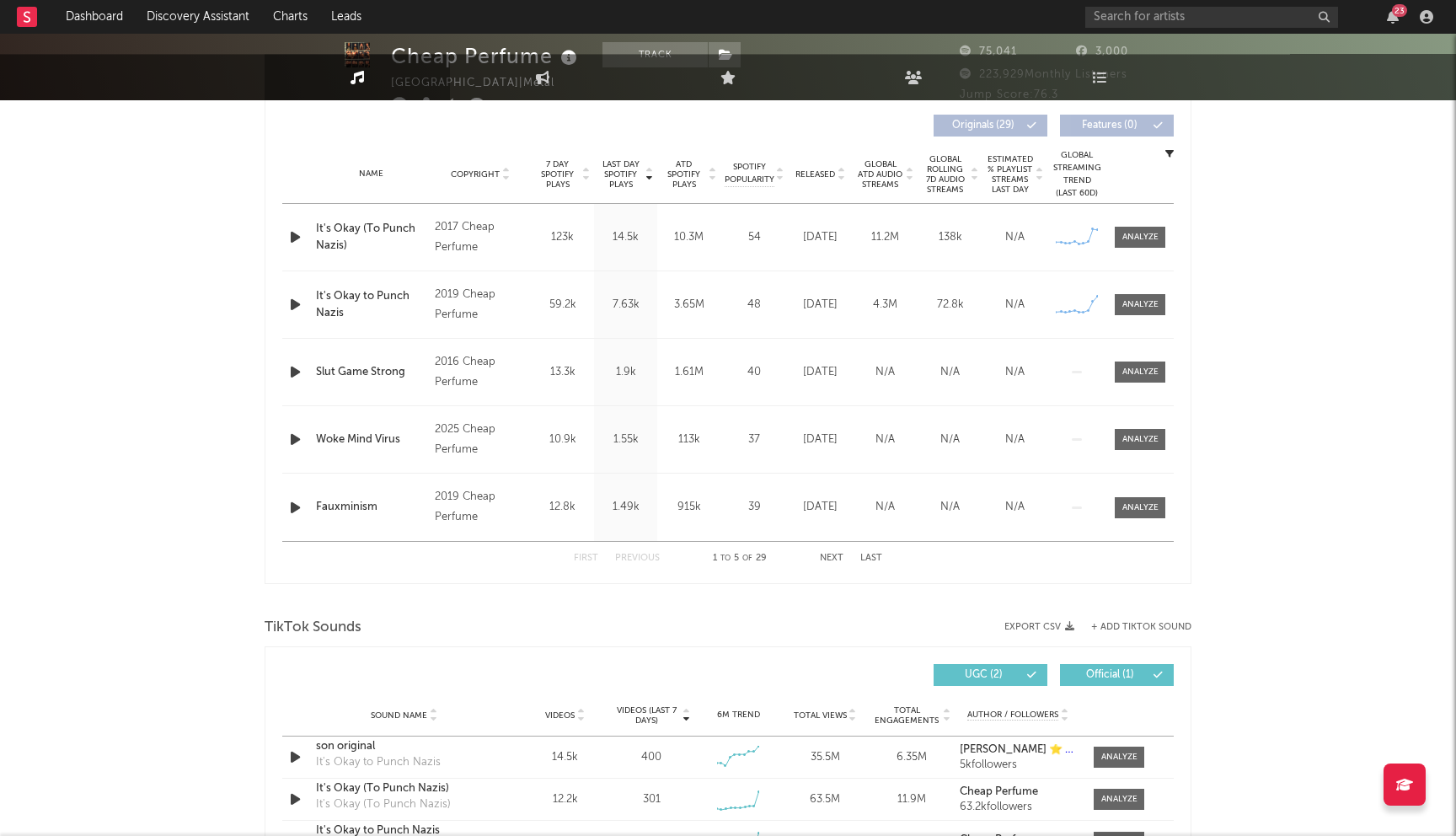
select select "6m"
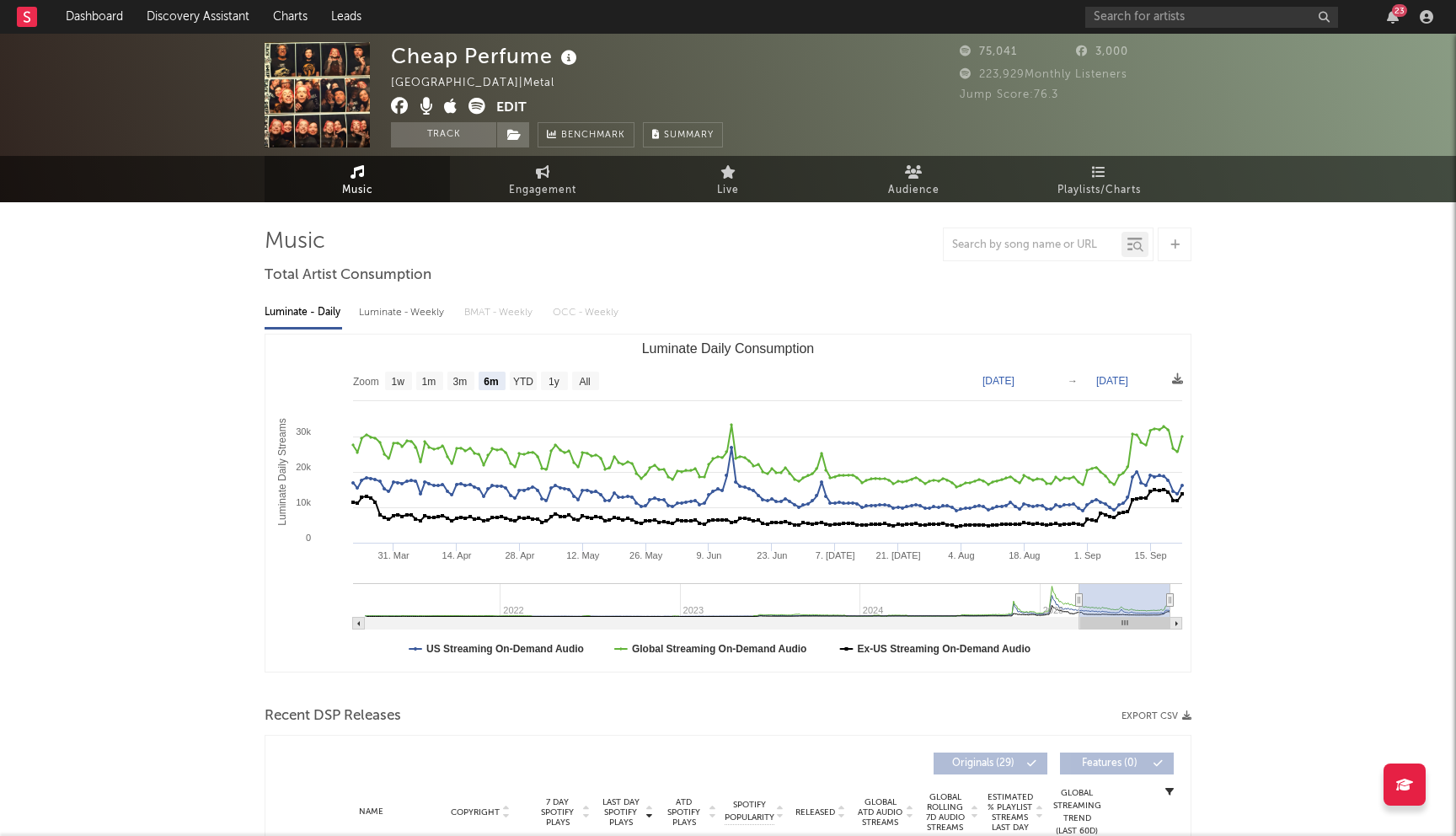
click at [398, 110] on icon at bounding box center [399, 107] width 18 height 17
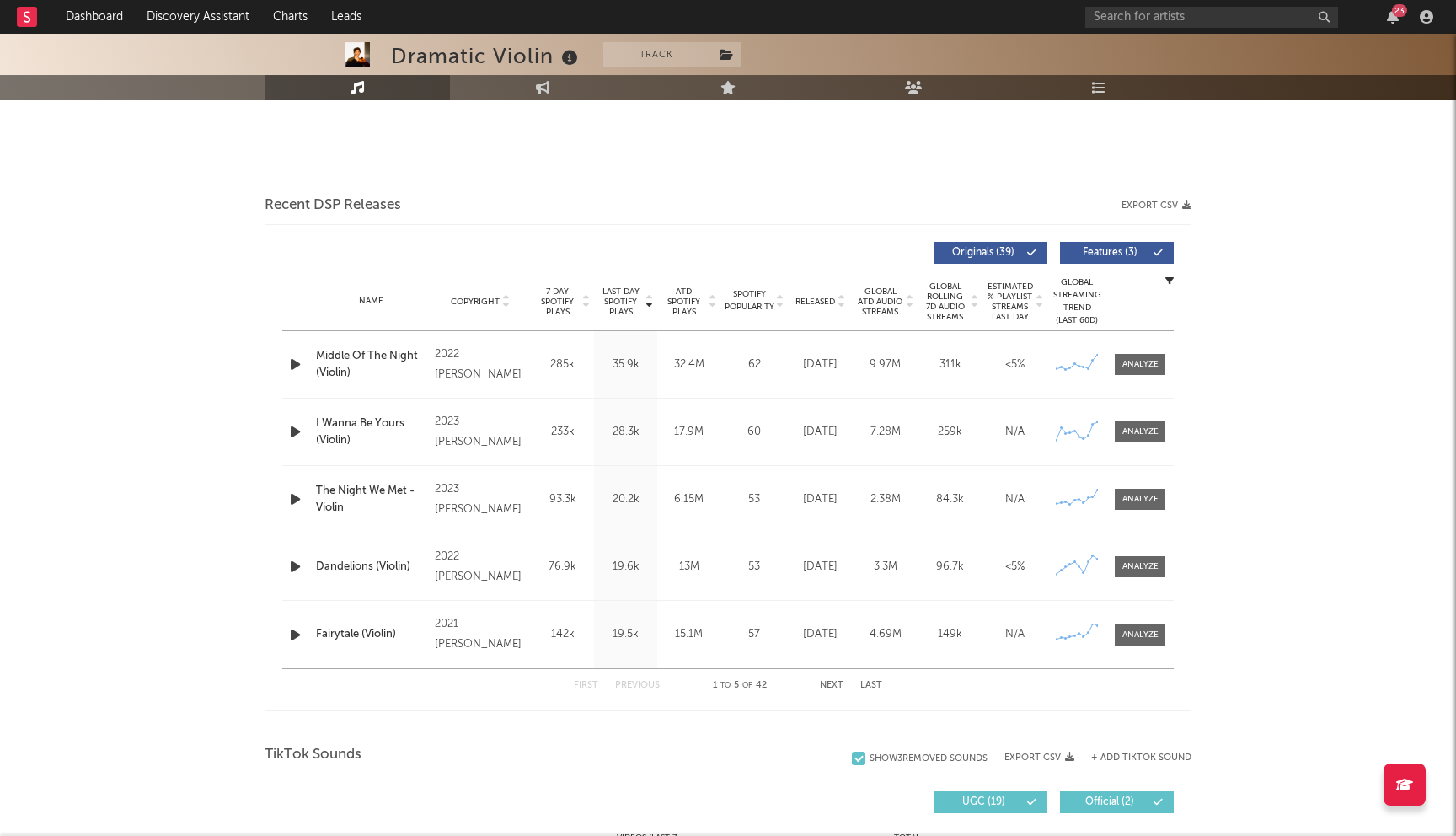
select select "6m"
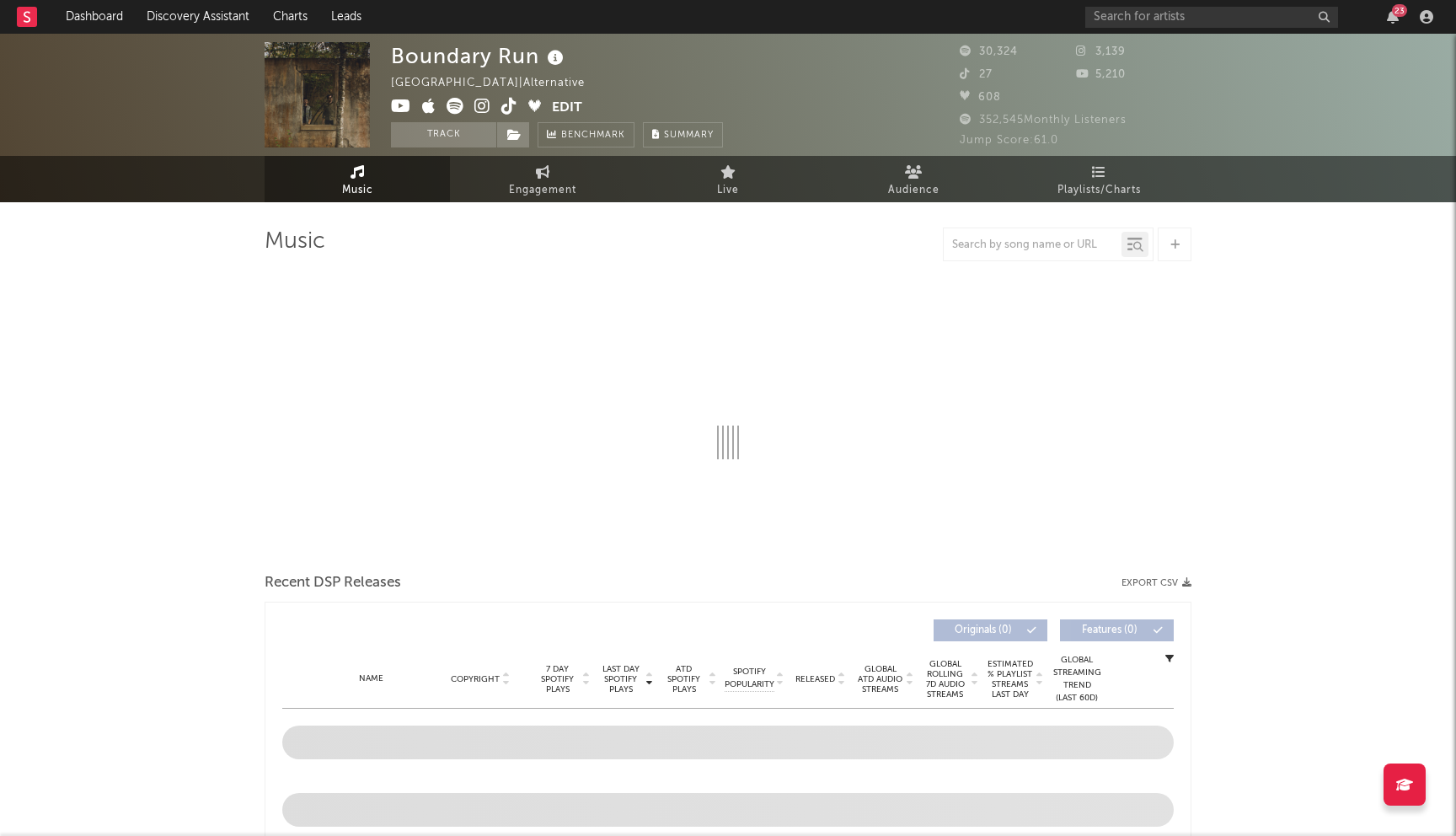
select select "6m"
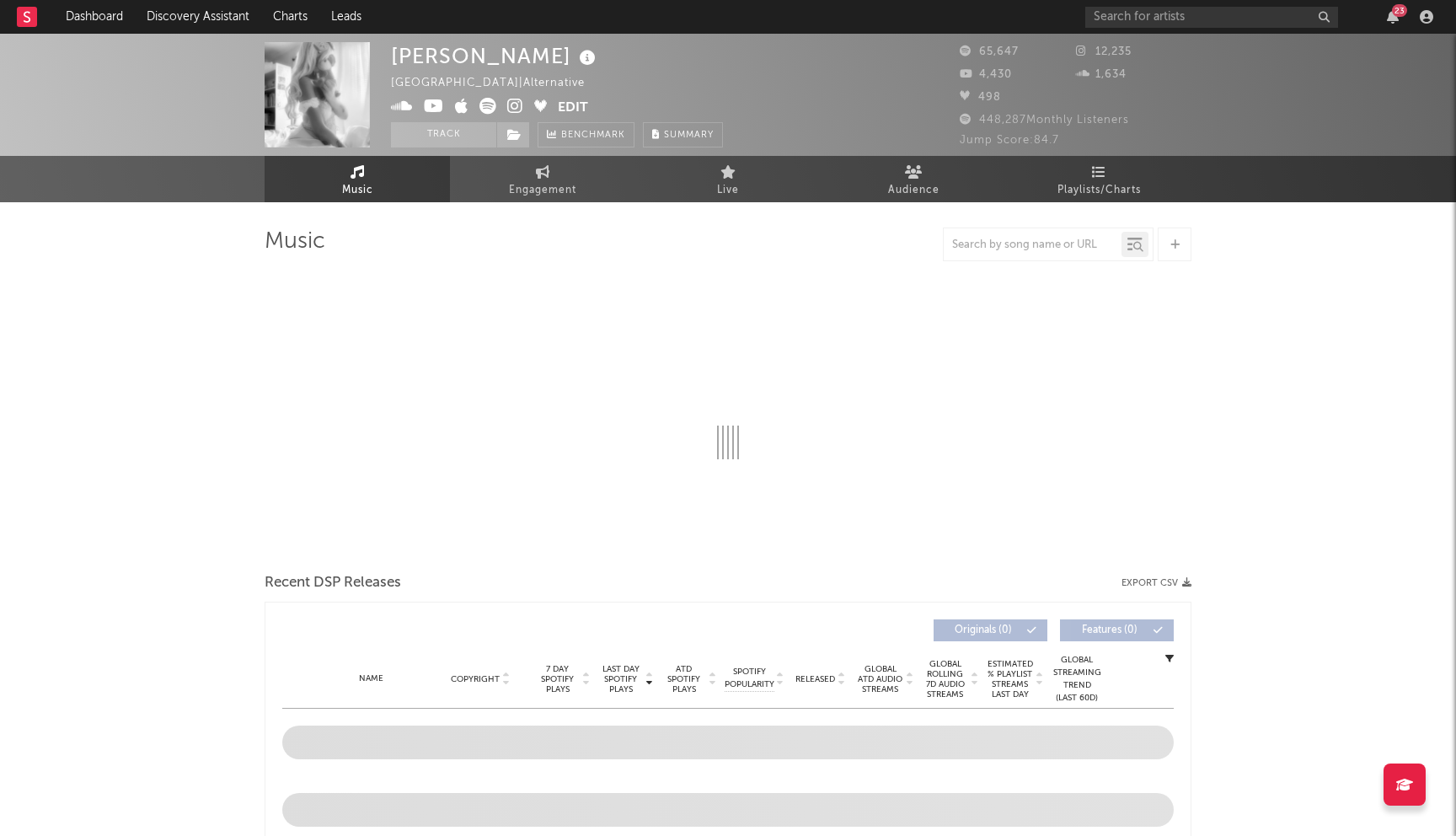
select select "6m"
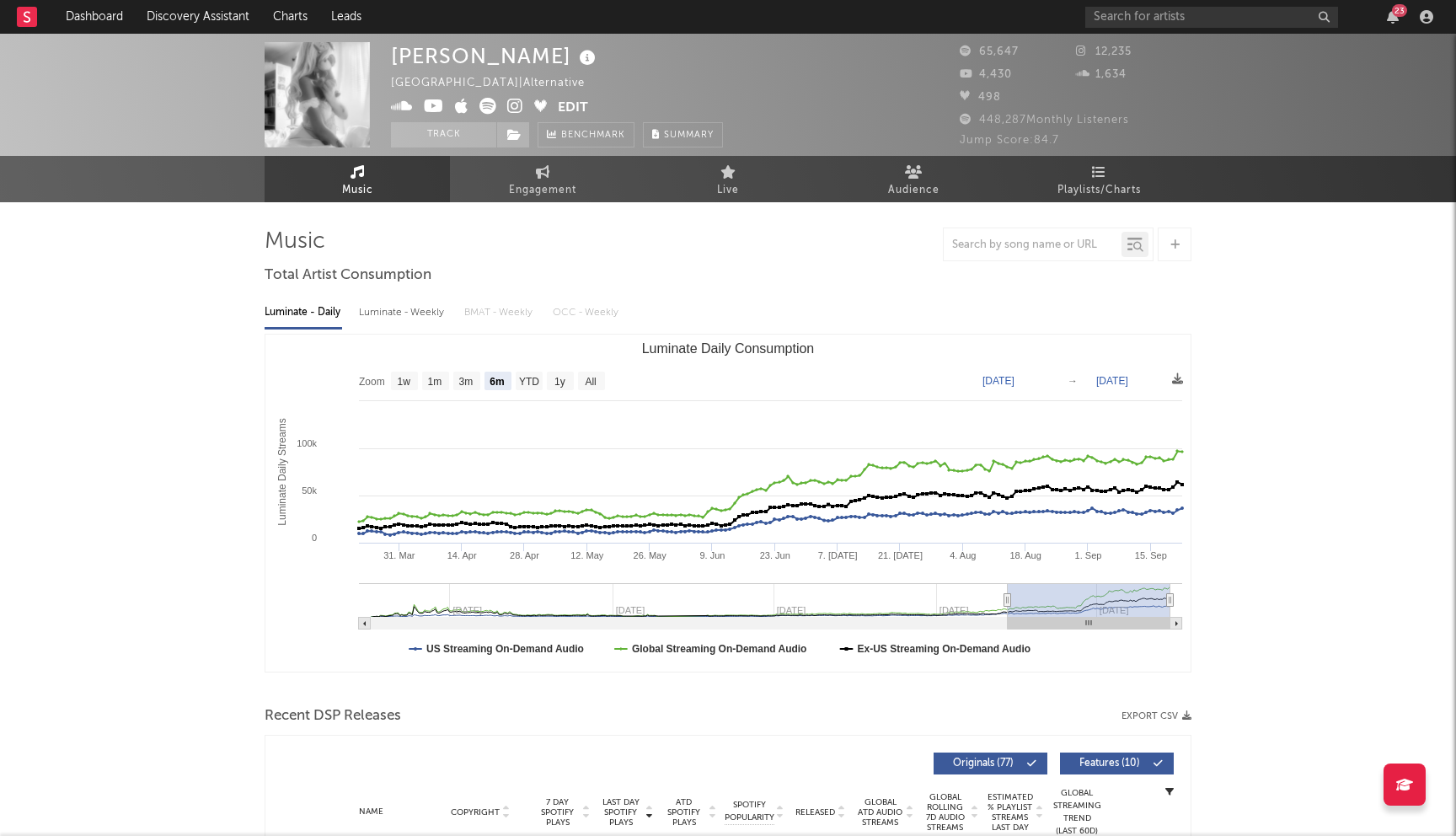
click at [519, 107] on icon at bounding box center [515, 107] width 16 height 17
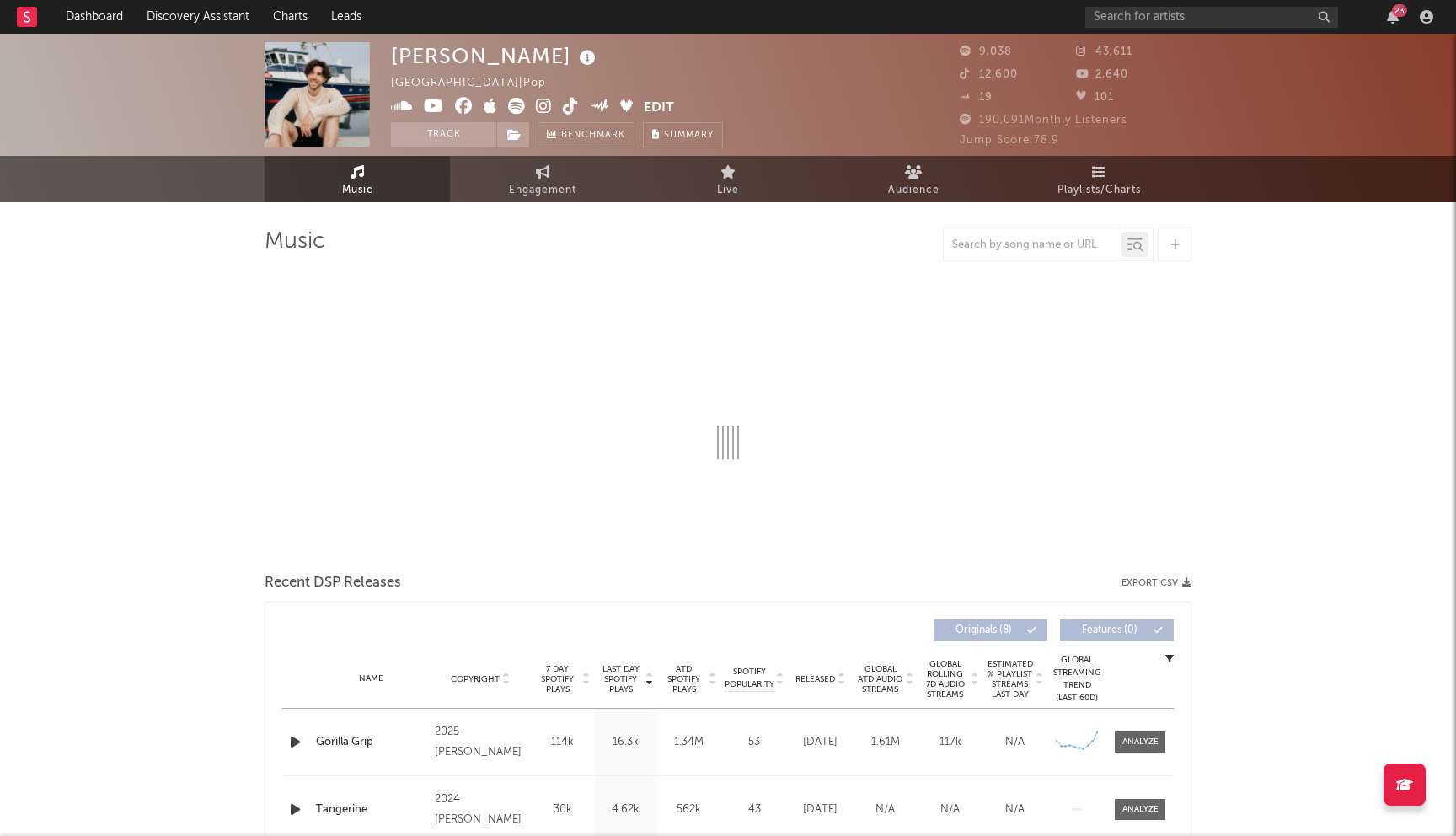
select select "6m"
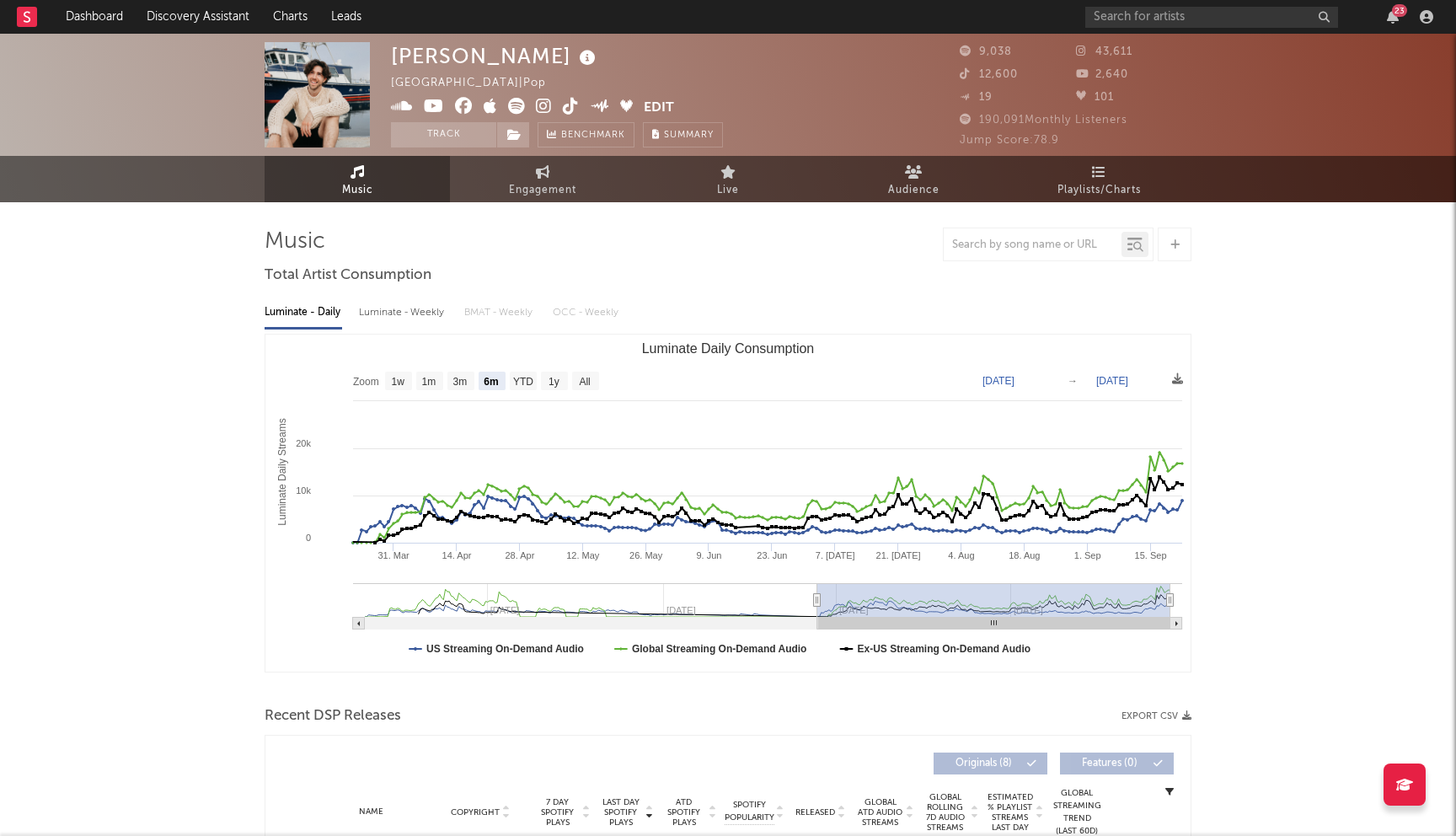
click at [461, 105] on icon at bounding box center [464, 107] width 18 height 17
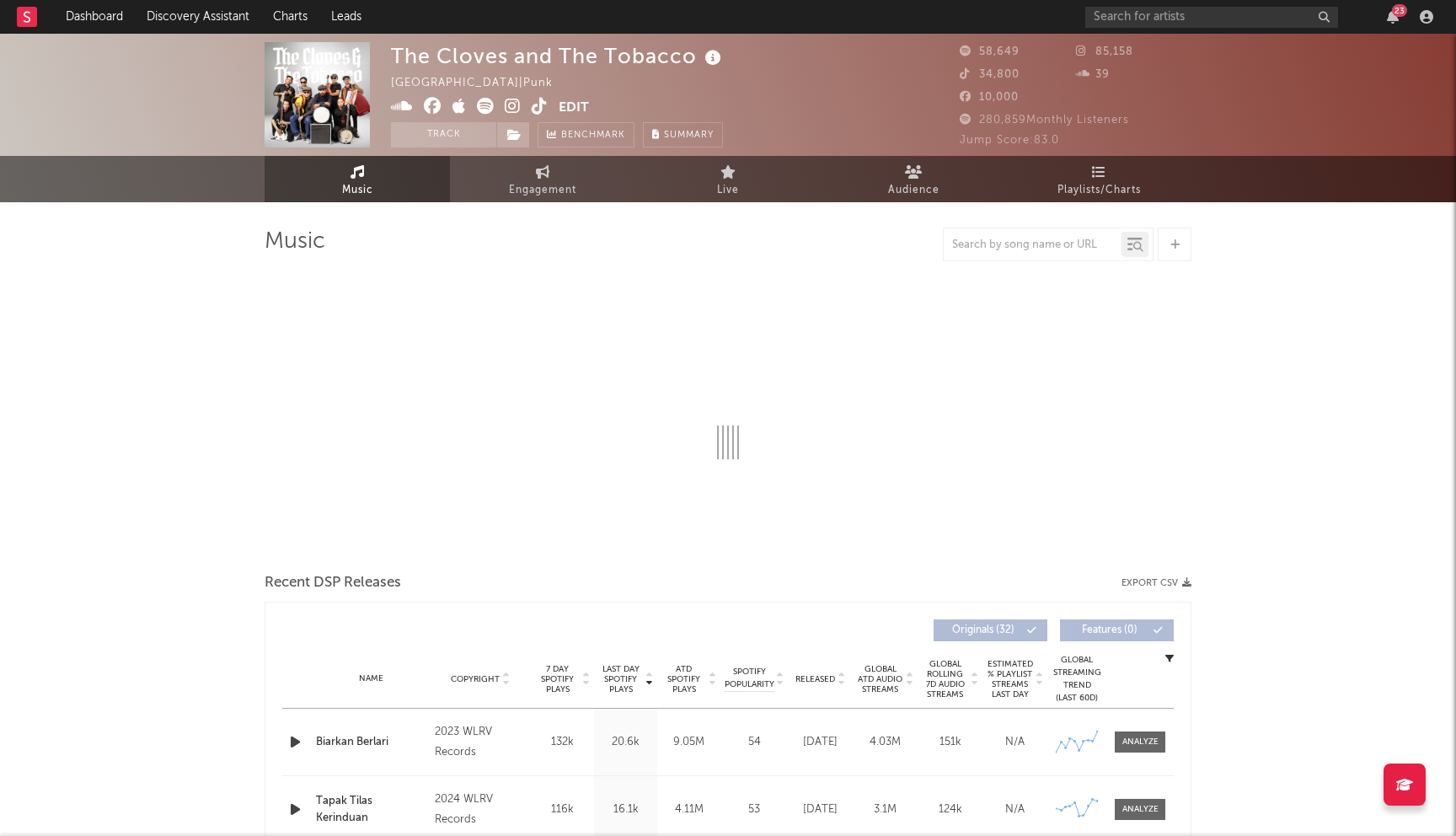
select select "6m"
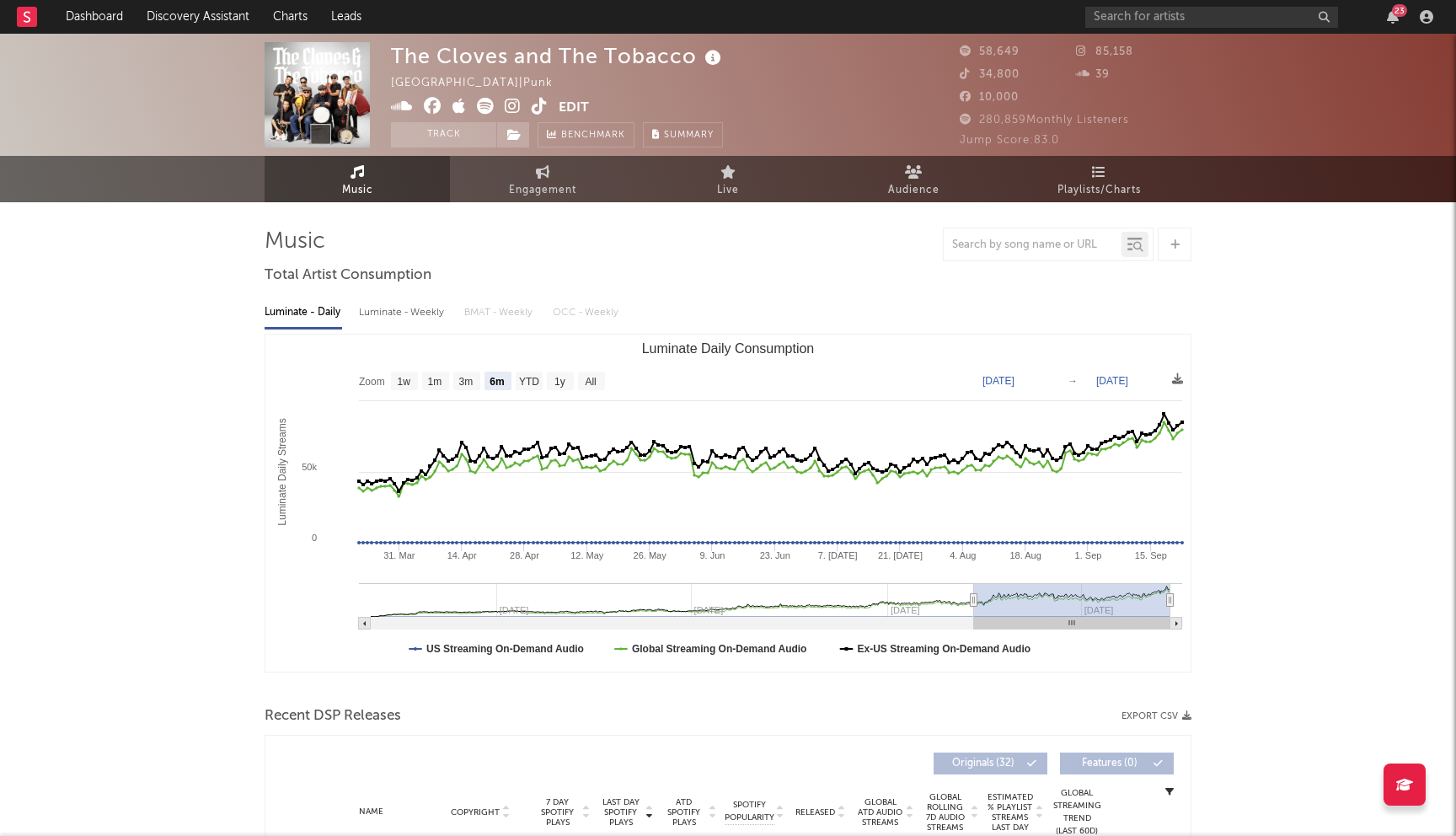
click at [430, 107] on icon at bounding box center [433, 107] width 18 height 17
